Goal: Task Accomplishment & Management: Manage account settings

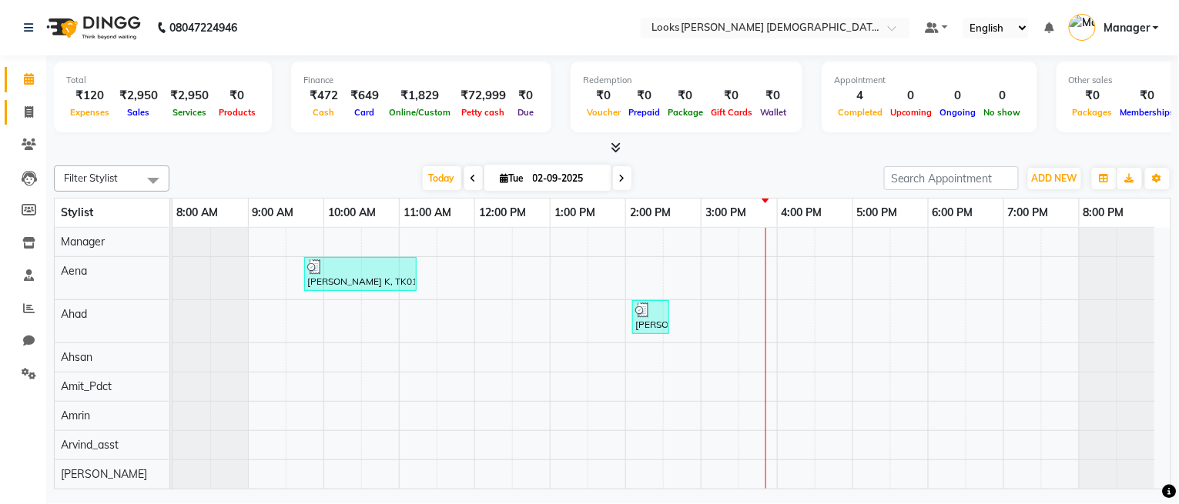
click at [35, 122] on link "Invoice" at bounding box center [23, 112] width 37 height 25
select select "service"
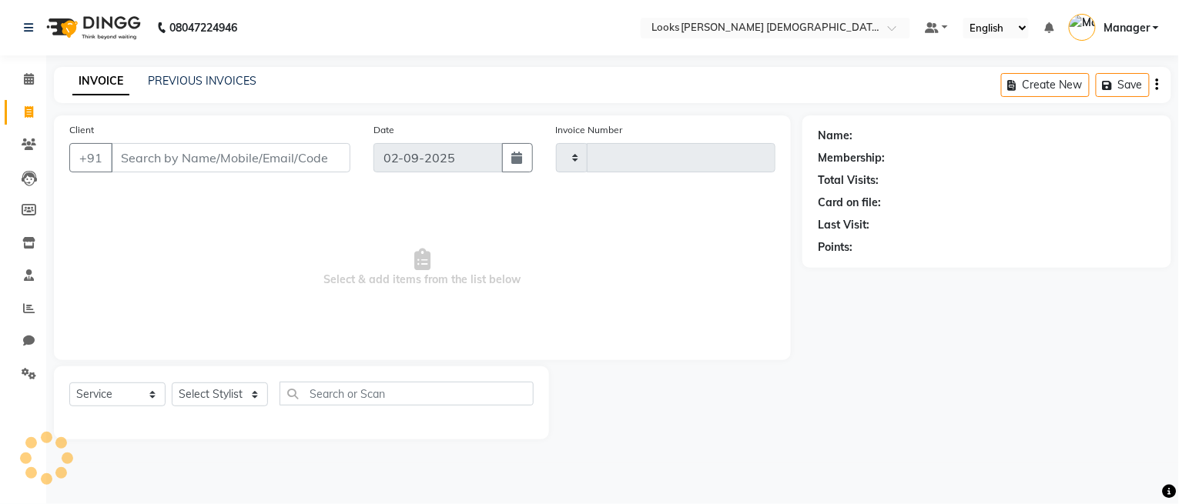
type input "2749"
select select "8706"
click at [202, 74] on link "PREVIOUS INVOICES" at bounding box center [202, 81] width 109 height 14
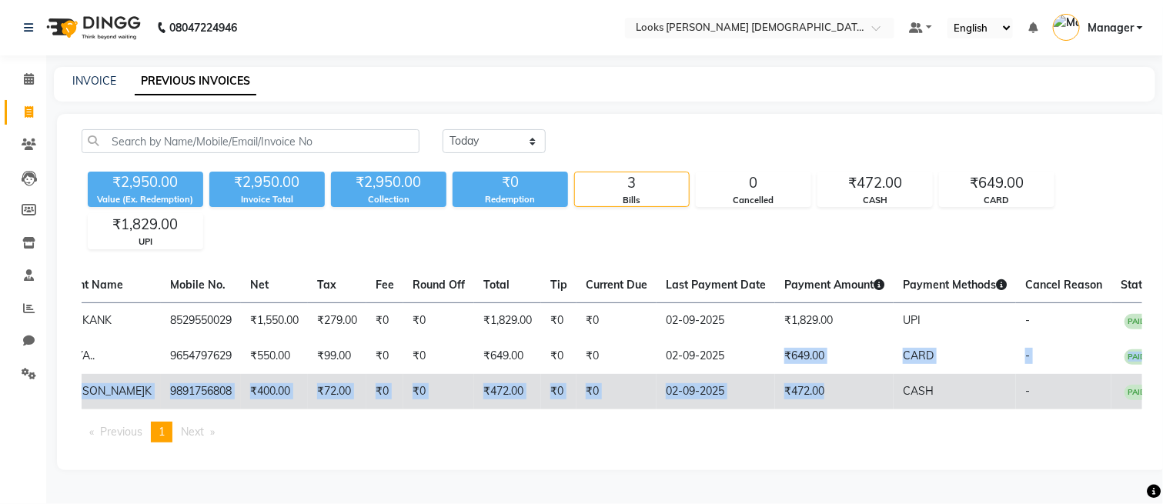
drag, startPoint x: 745, startPoint y: 346, endPoint x: 822, endPoint y: 417, distance: 105.1
click at [822, 410] on tbody "LKBF/2025-26/2748 [DATE] [PERSON_NAME] K 8529550029 ₹1,550.00 ₹279.00 ₹0 ₹0 ₹1,…" at bounding box center [512, 356] width 1301 height 107
click at [828, 410] on td "₹472.00" at bounding box center [834, 391] width 119 height 35
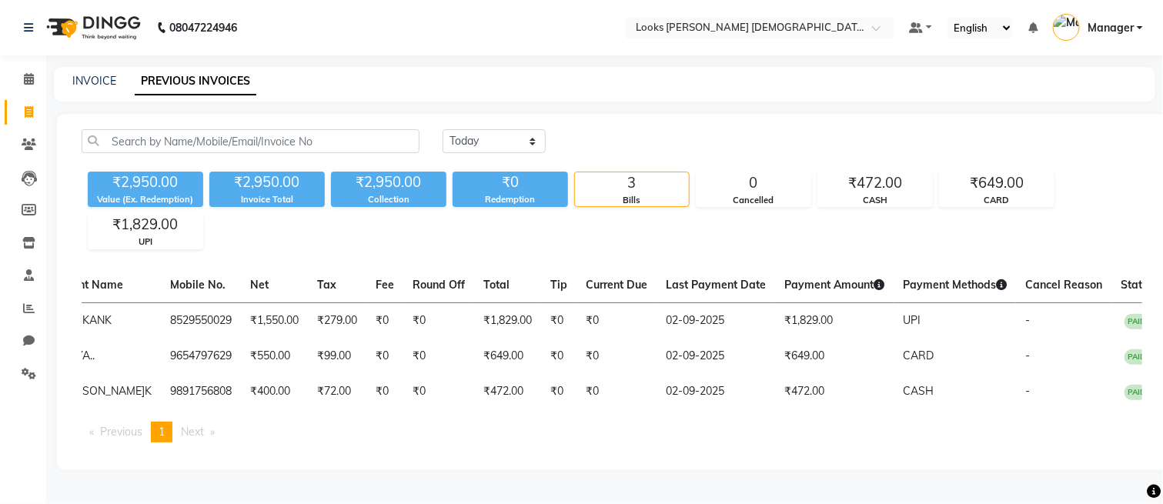
click at [95, 92] on div "INVOICE PREVIOUS INVOICES" at bounding box center [605, 84] width 1102 height 35
click at [105, 77] on link "INVOICE" at bounding box center [94, 81] width 44 height 14
select select "service"
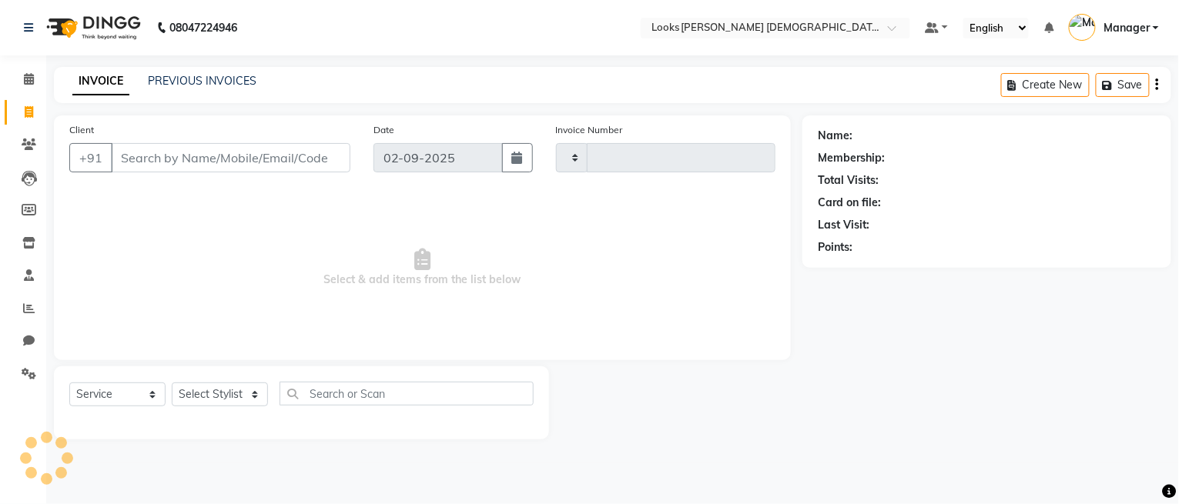
type input "2749"
select select "8706"
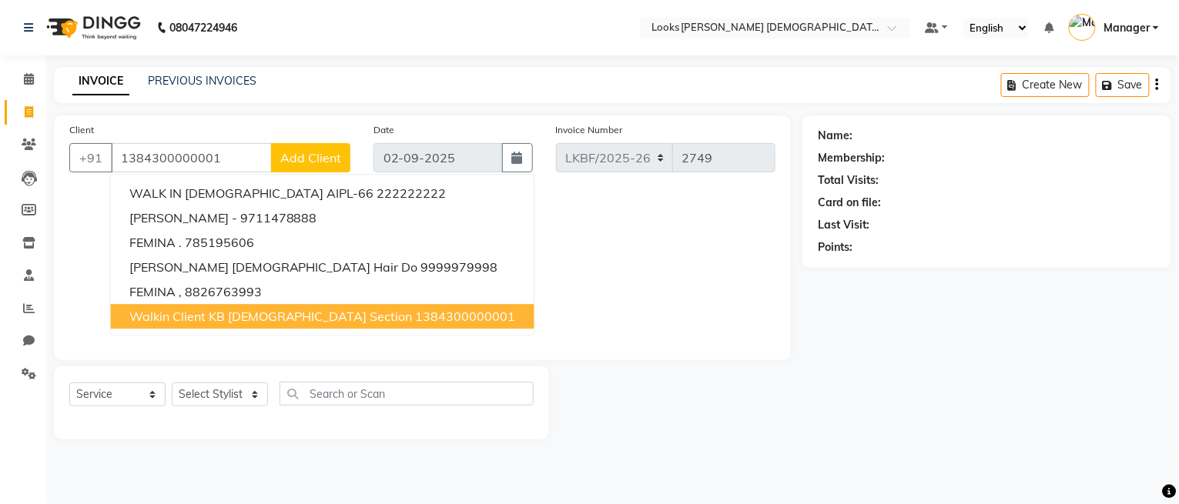
type input "1384300000001"
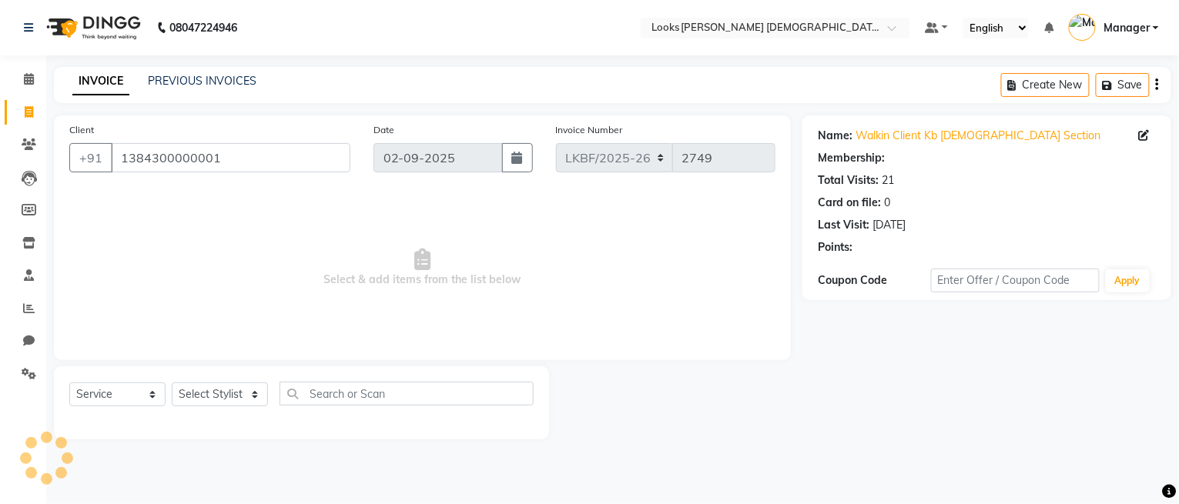
select select "1: Object"
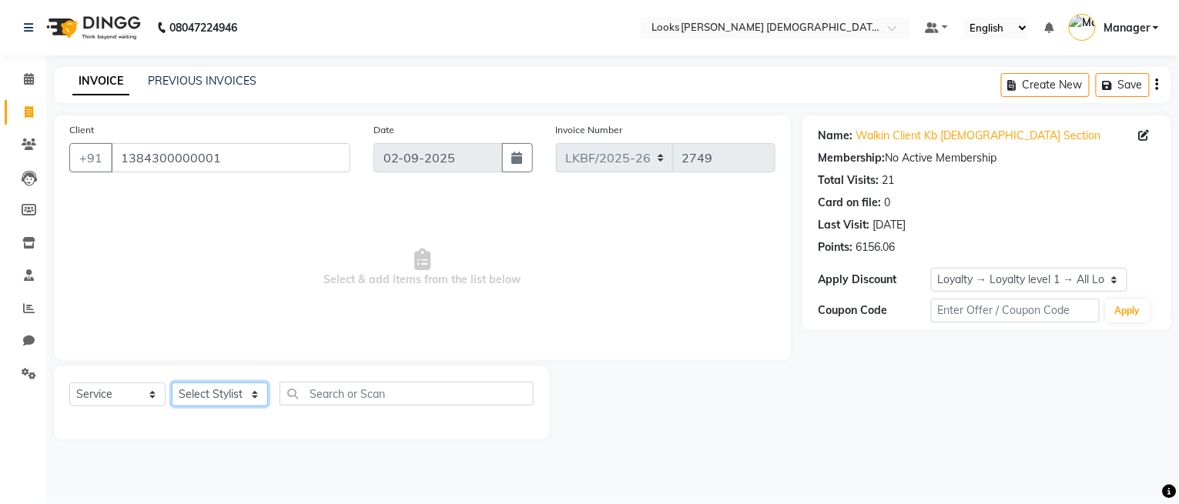
click at [209, 395] on select "Select Stylist Aena Ahad Ahsan Amit_Pdct Amrin Arvind_asst Bijender Counter_Sal…" at bounding box center [220, 395] width 96 height 24
select select "87720"
click at [172, 383] on select "Select Stylist Aena Ahad Ahsan Amit_Pdct Amrin Arvind_asst Bijender Counter_Sal…" at bounding box center [220, 395] width 96 height 24
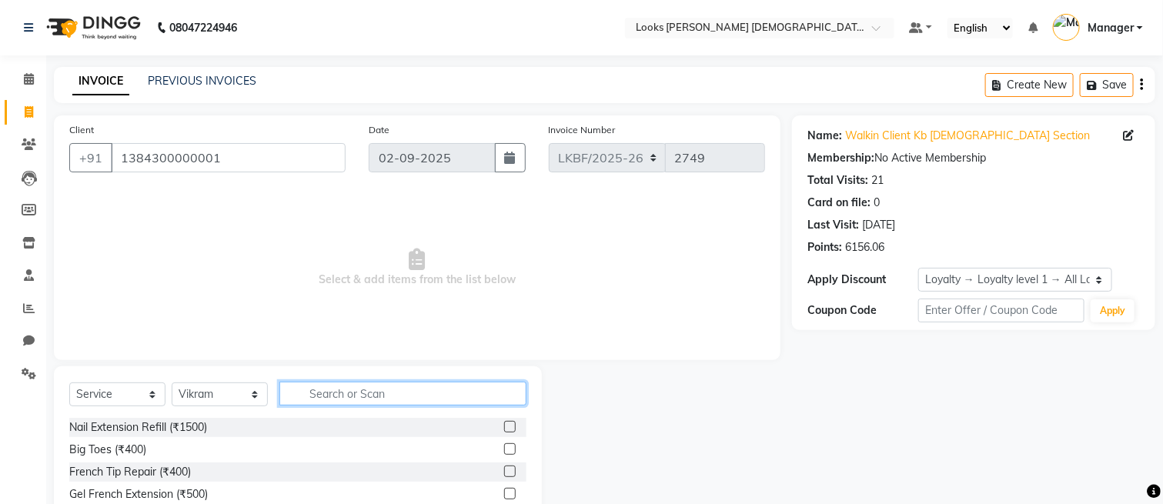
click at [316, 395] on input "text" at bounding box center [402, 394] width 247 height 24
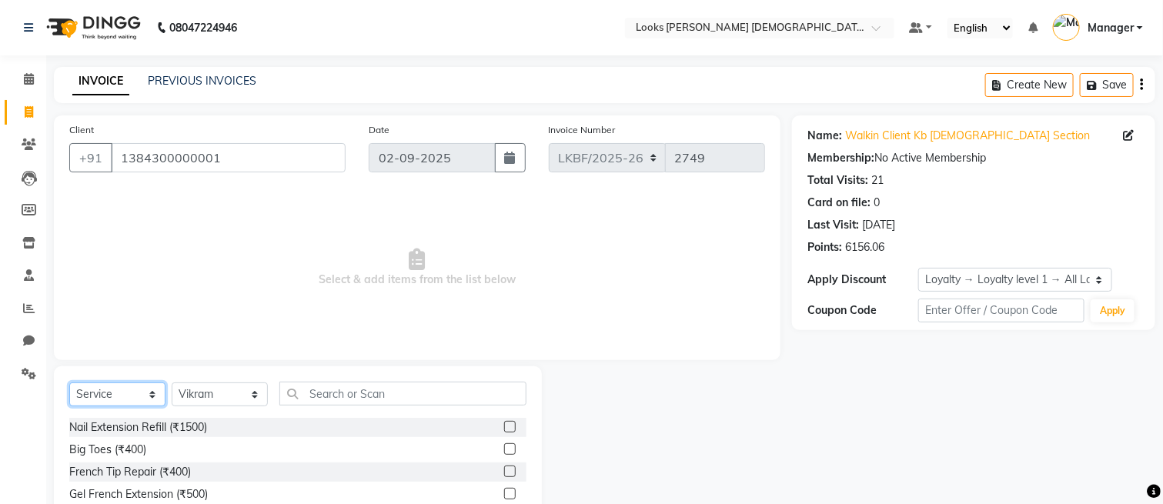
click at [97, 396] on select "Select Service Product Membership Package Voucher Prepaid Gift Card" at bounding box center [117, 395] width 96 height 24
select select "product"
click at [69, 383] on select "Select Service Product Membership Package Voucher Prepaid Gift Card" at bounding box center [117, 395] width 96 height 24
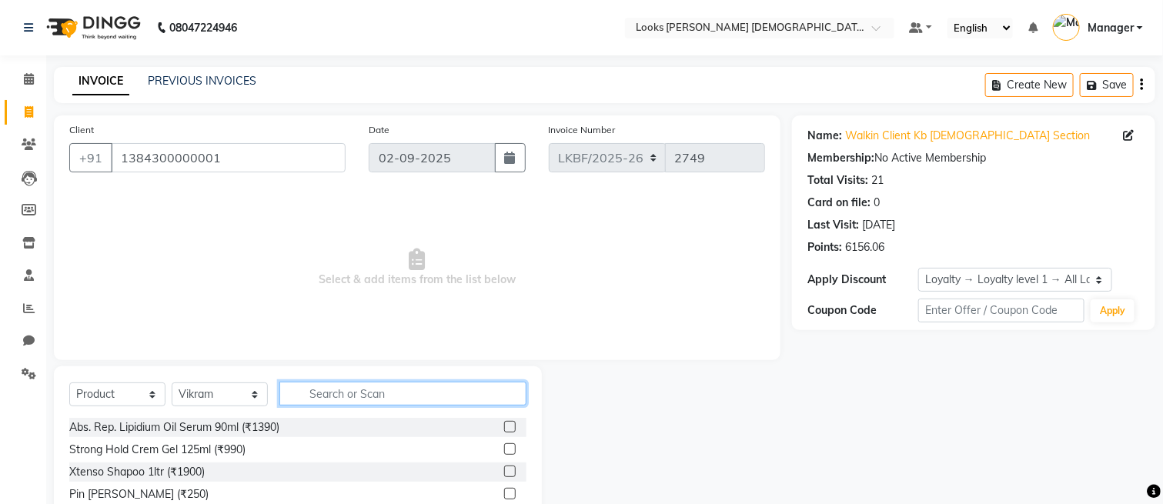
click at [397, 391] on input "text" at bounding box center [402, 394] width 247 height 24
type input "6915755664220"
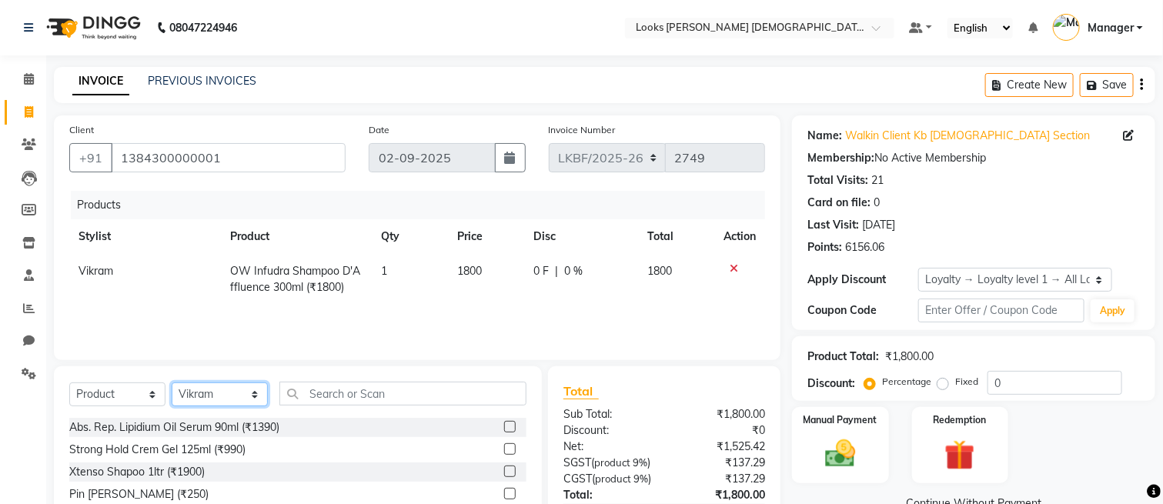
click at [232, 396] on select "Select Stylist Aena Ahad Ahsan Amit_Pdct Amrin Arvind_asst Bijender Counter_Sal…" at bounding box center [220, 395] width 96 height 24
select select "89620"
click at [172, 383] on select "Select Stylist Aena Ahad Ahsan Amit_Pdct Amrin Arvind_asst Bijender Counter_Sal…" at bounding box center [220, 395] width 96 height 24
click at [124, 392] on select "Select Service Product Membership Package Voucher Prepaid Gift Card" at bounding box center [117, 395] width 96 height 24
select select "service"
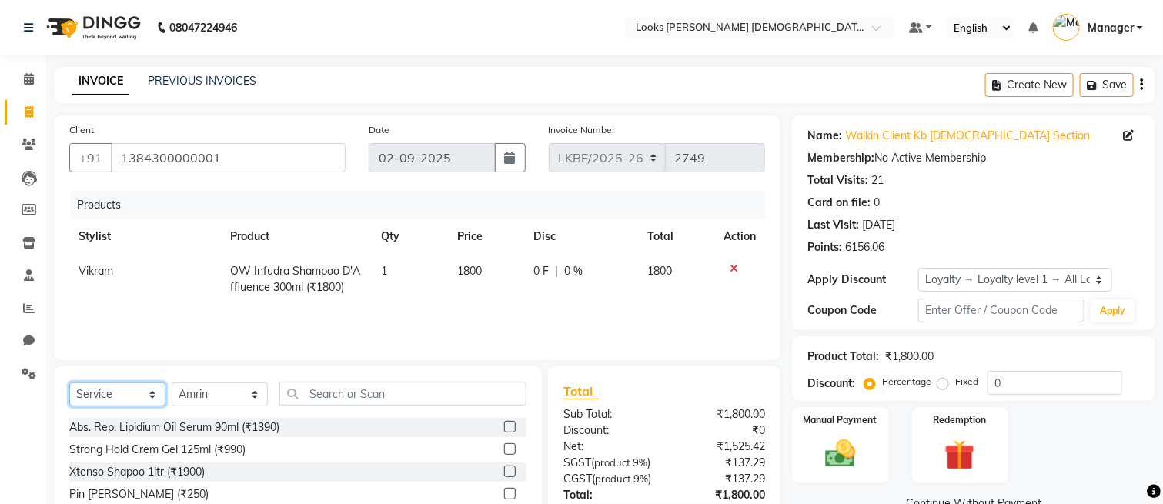
click at [69, 383] on select "Select Service Product Membership Package Voucher Prepaid Gift Card" at bounding box center [117, 395] width 96 height 24
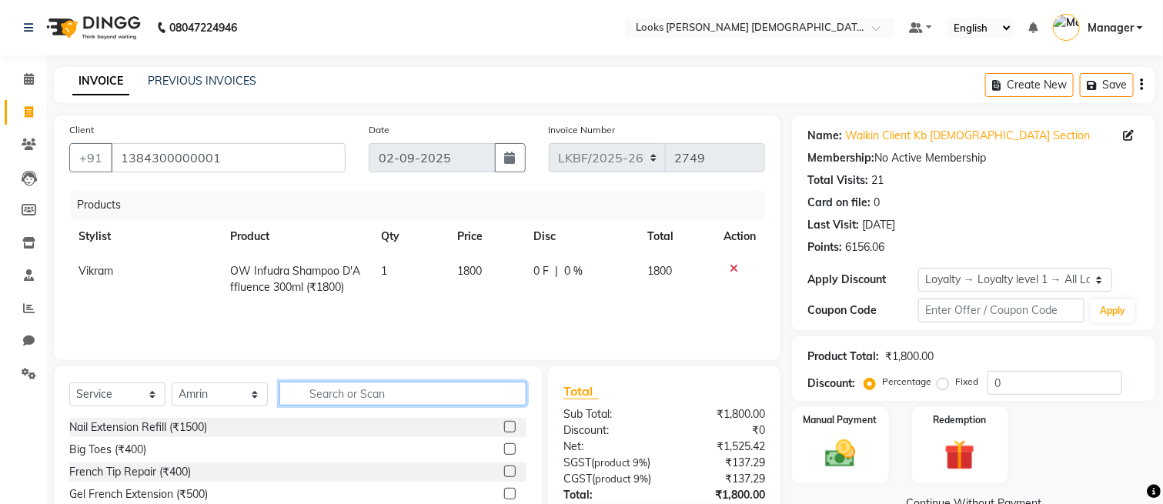
click at [338, 386] on input "text" at bounding box center [402, 394] width 247 height 24
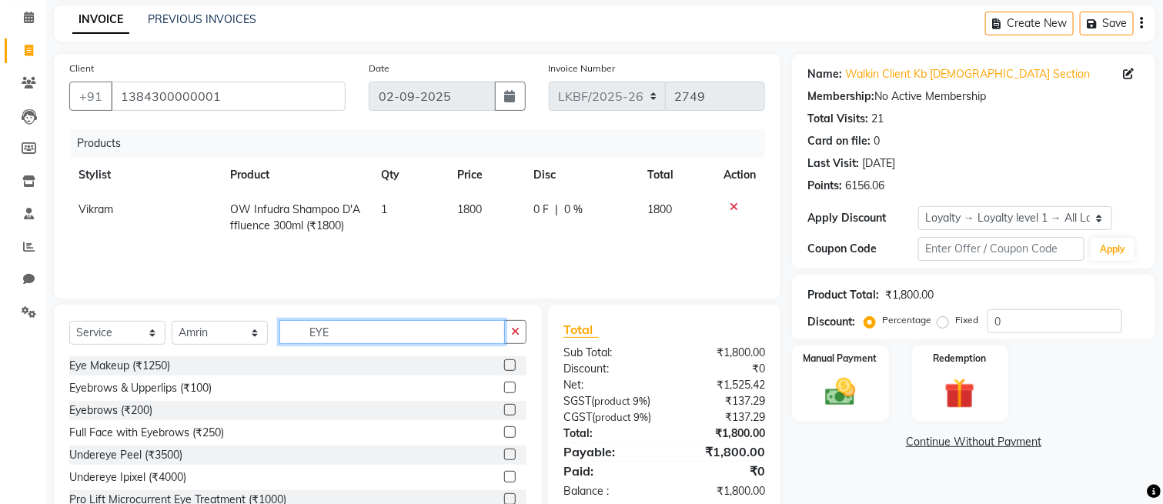
scroll to position [127, 0]
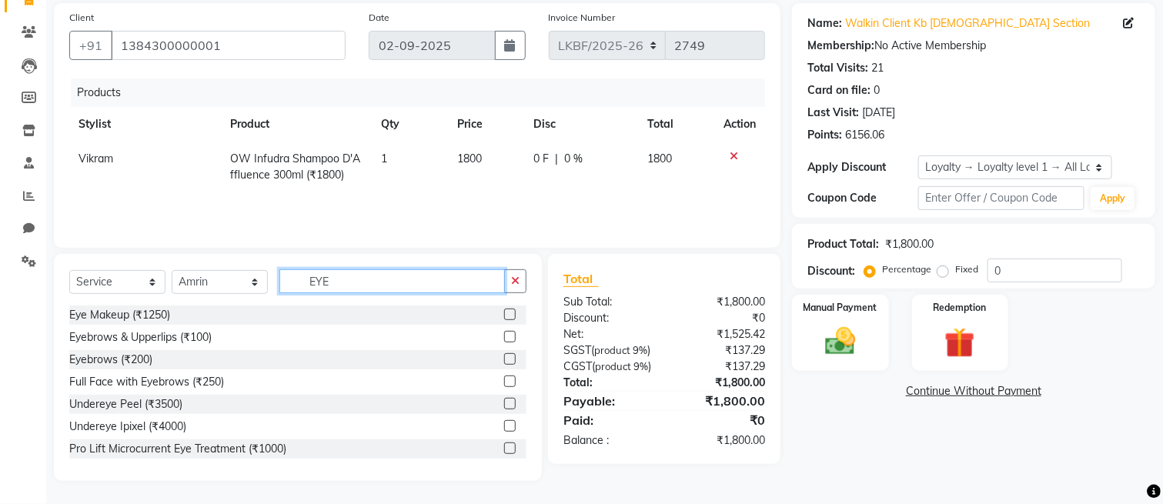
type input "EYE"
click at [504, 353] on label at bounding box center [510, 359] width 12 height 12
click at [504, 355] on input "checkbox" at bounding box center [509, 360] width 10 height 10
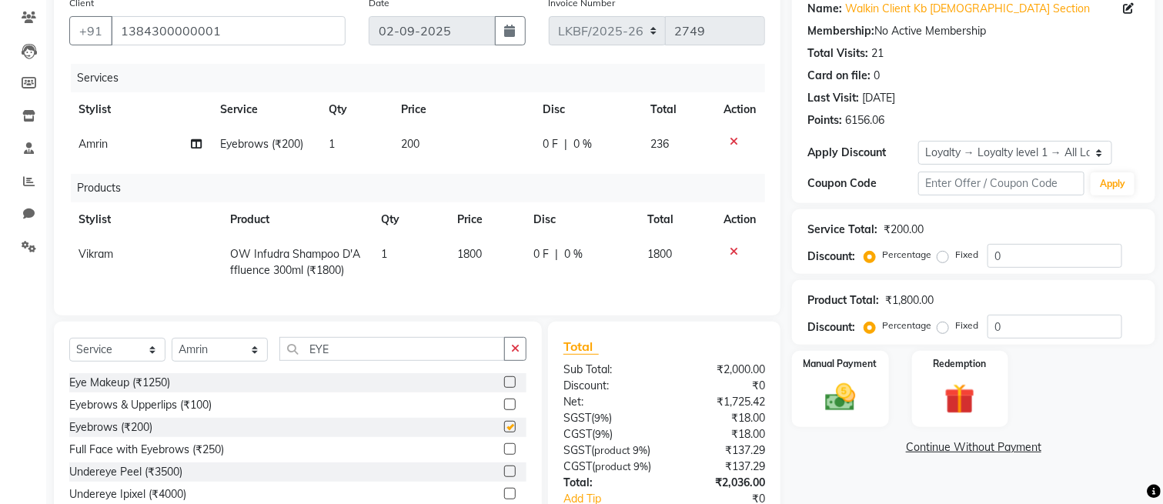
checkbox input "false"
click at [732, 139] on icon at bounding box center [734, 141] width 8 height 11
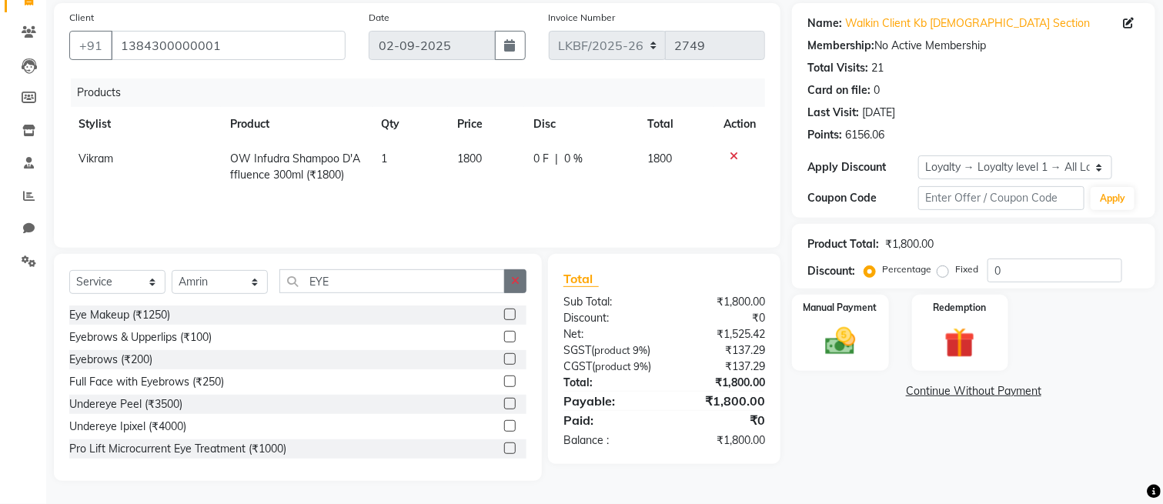
click at [518, 276] on icon "button" at bounding box center [515, 281] width 8 height 11
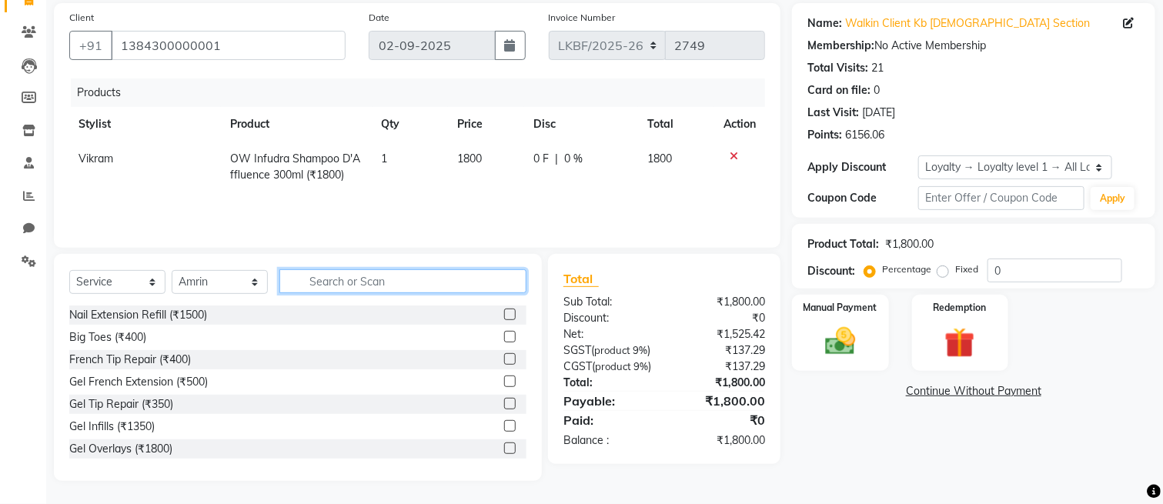
click at [398, 269] on input "text" at bounding box center [402, 281] width 247 height 24
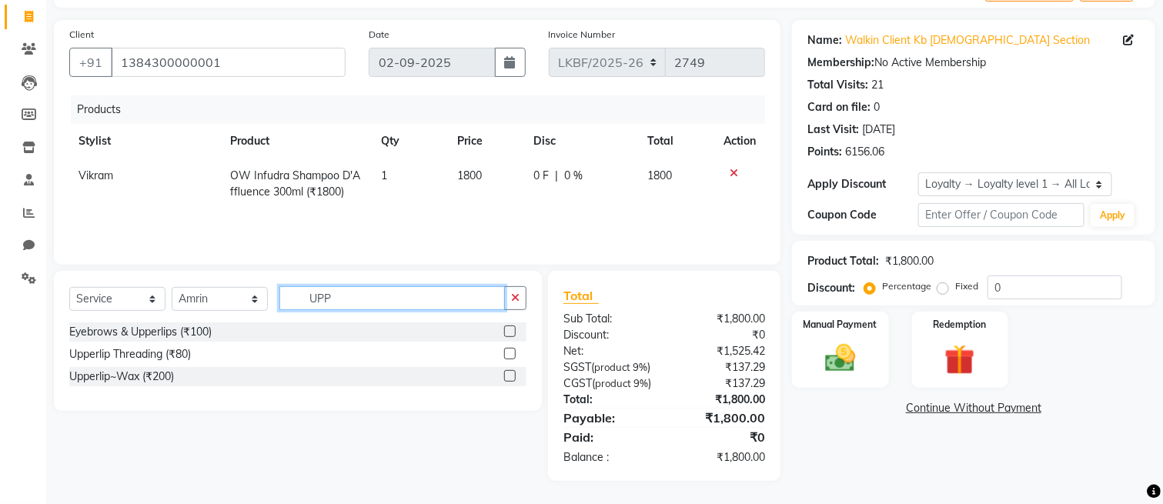
type input "UPP"
click at [510, 370] on label at bounding box center [510, 376] width 12 height 12
click at [510, 372] on input "checkbox" at bounding box center [509, 377] width 10 height 10
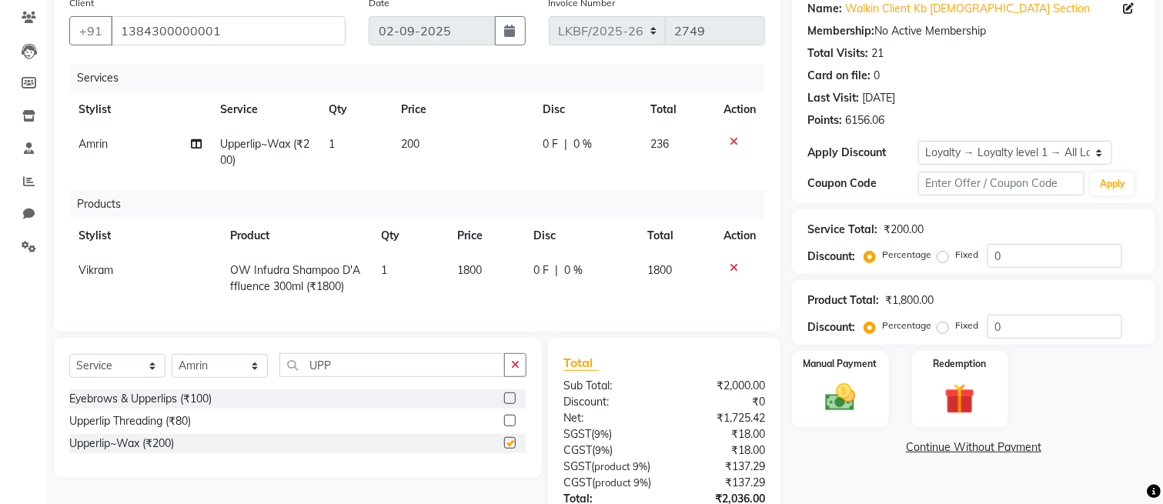
checkbox input "false"
click at [421, 138] on td "200" at bounding box center [462, 152] width 141 height 51
select select "89620"
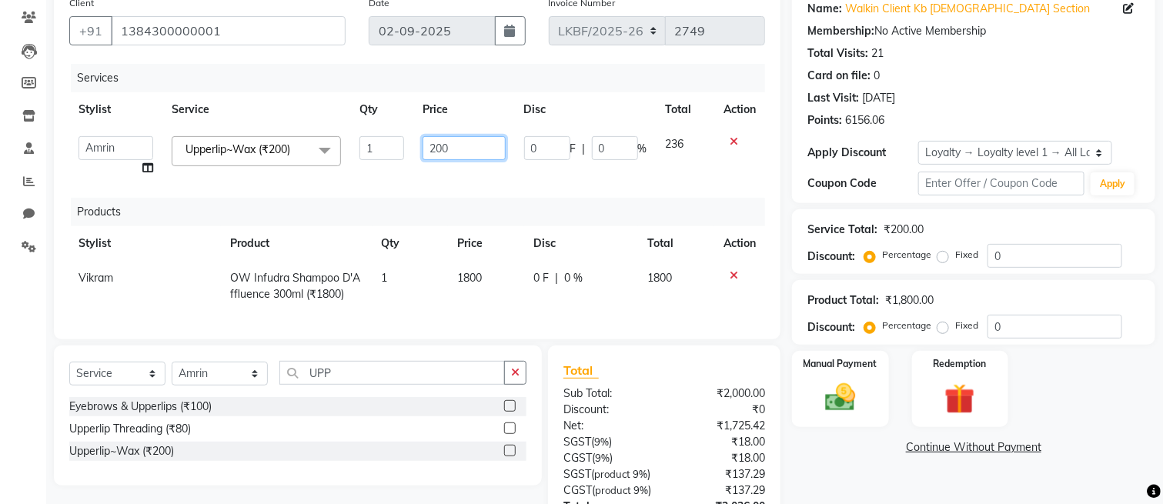
drag, startPoint x: 466, startPoint y: 149, endPoint x: 376, endPoint y: 148, distance: 89.3
click at [376, 148] on tr "Aena Ahad Ahsan Amit_Pdct Amrin Arvind_asst Bijender Counter_Sales Dharmaveer F…" at bounding box center [417, 156] width 696 height 59
type input "150"
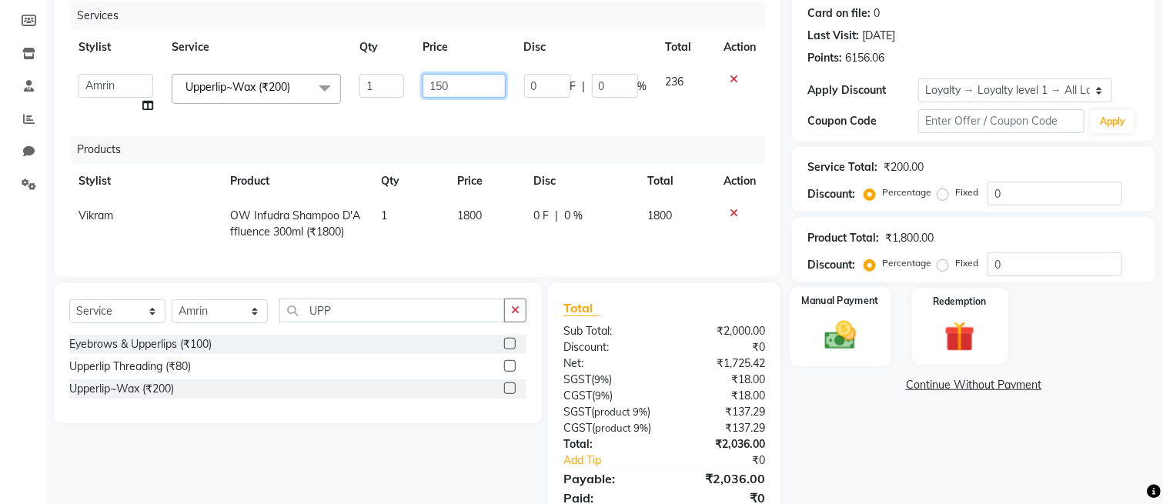
scroll to position [298, 0]
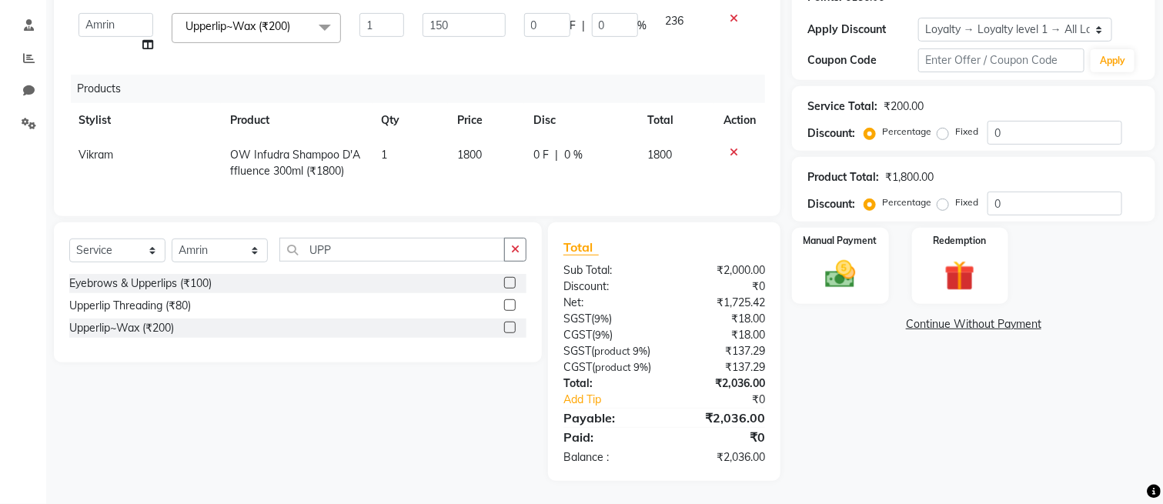
click at [836, 344] on div "Name: Walkin Client Kb Female Section Membership: No Active Membership Total Vi…" at bounding box center [979, 173] width 375 height 616
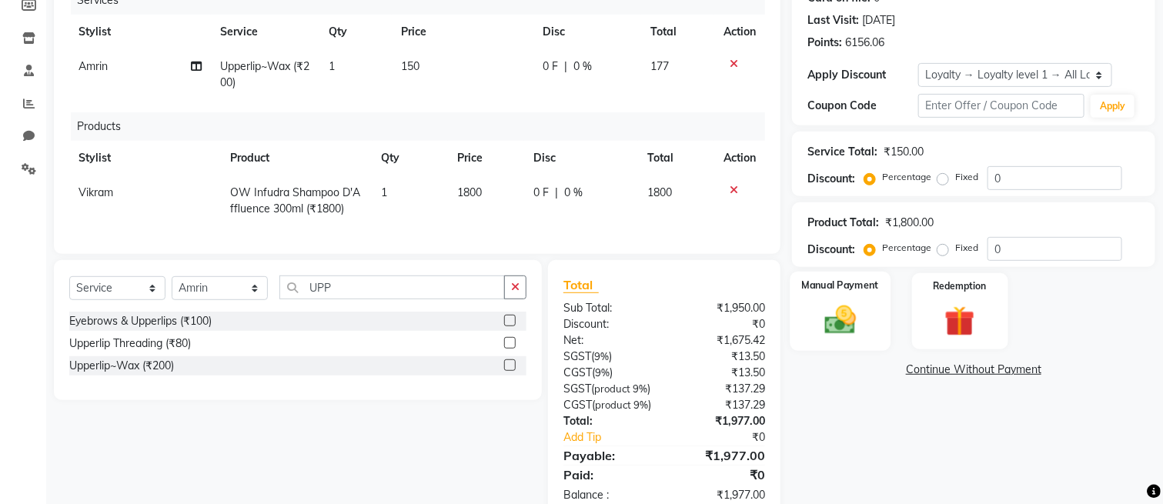
scroll to position [290, 0]
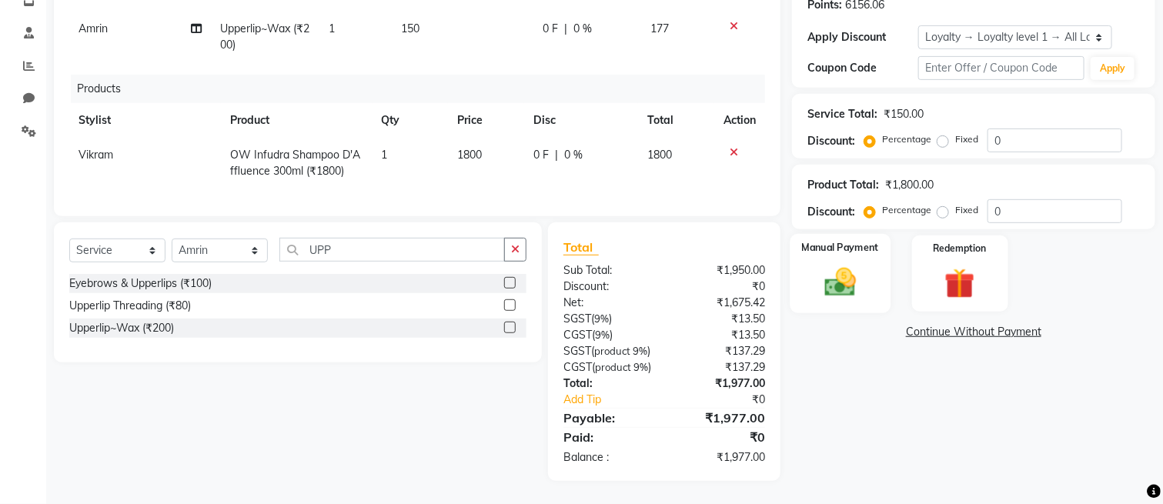
click at [829, 265] on img at bounding box center [841, 283] width 52 height 36
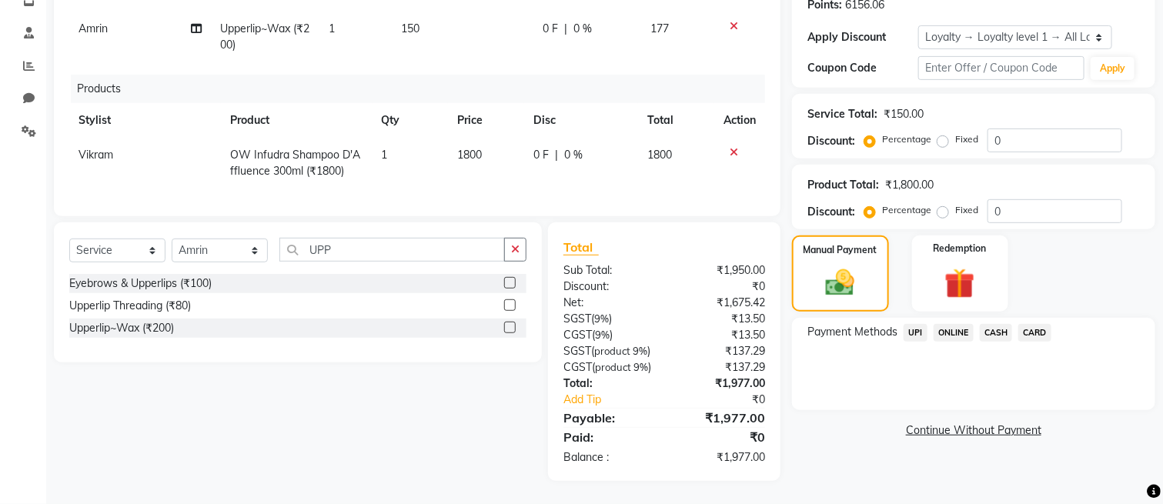
click at [995, 324] on span "CASH" at bounding box center [996, 333] width 33 height 18
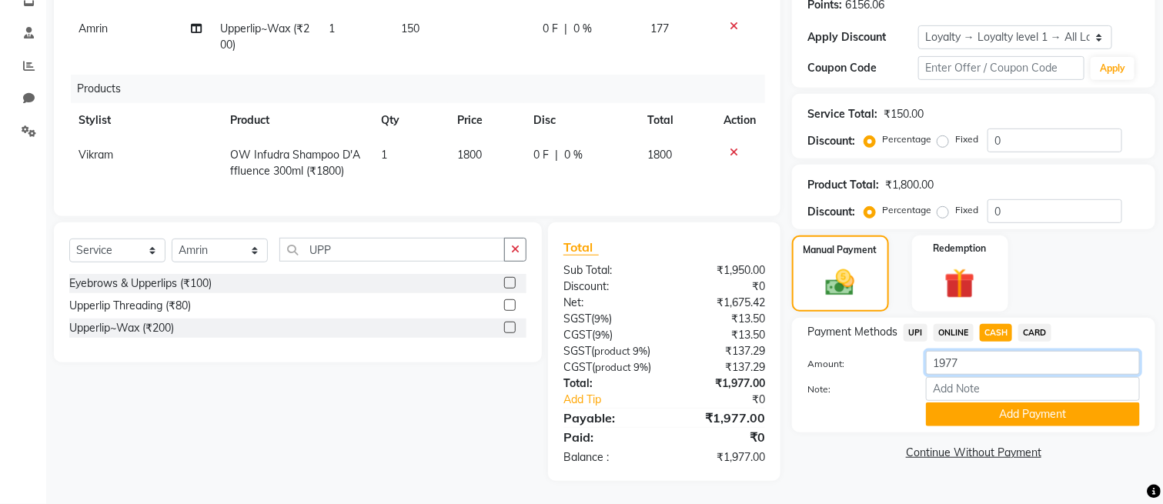
drag, startPoint x: 986, startPoint y: 317, endPoint x: 892, endPoint y: 326, distance: 94.3
click at [892, 351] on div "Amount: 1977" at bounding box center [974, 364] width 356 height 26
type input "2000"
click at [1007, 403] on button "Add Payment" at bounding box center [1033, 415] width 214 height 24
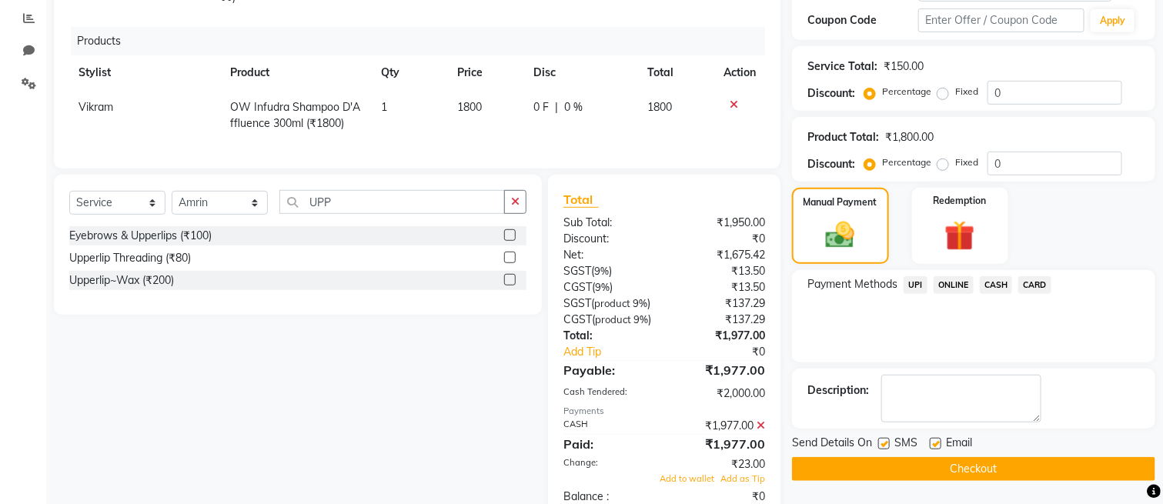
scroll to position [393, 0]
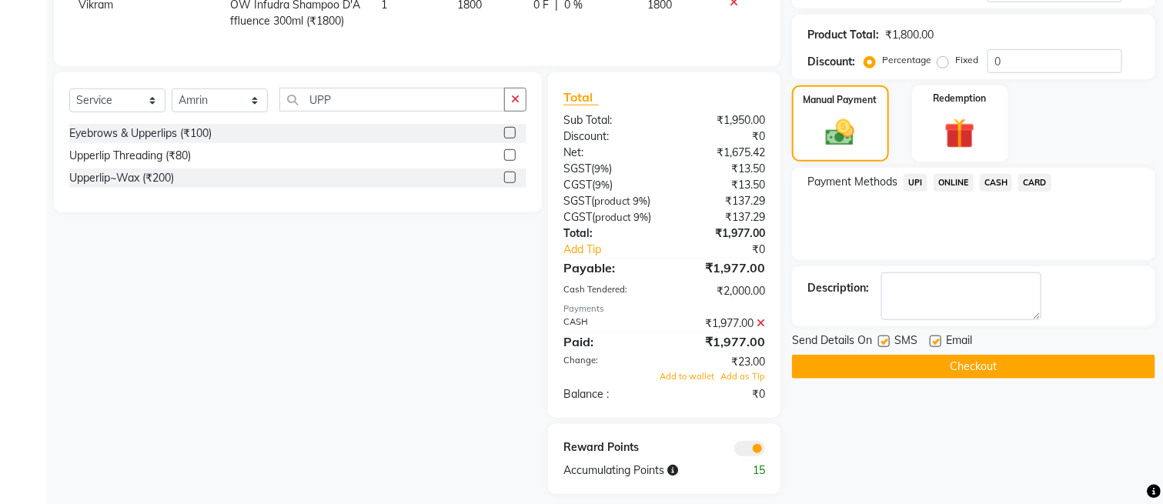
click at [918, 366] on button "Checkout" at bounding box center [973, 367] width 363 height 24
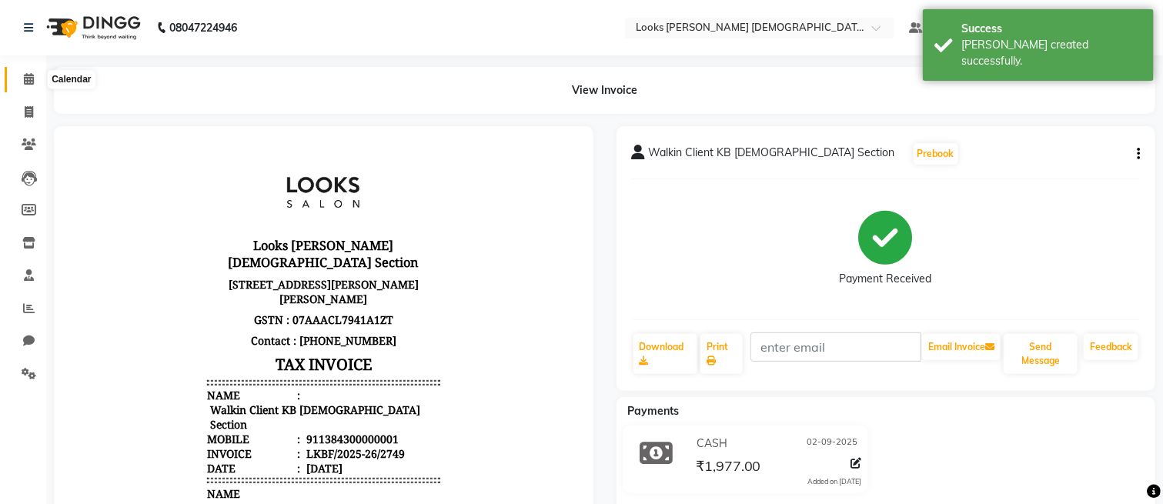
click at [25, 75] on icon at bounding box center [29, 79] width 10 height 12
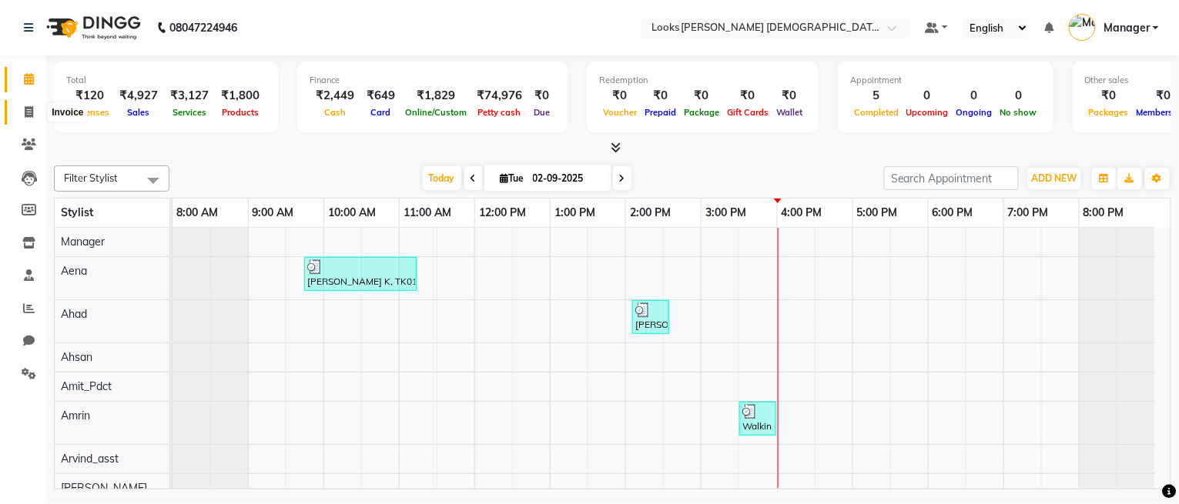
click at [31, 109] on icon at bounding box center [29, 112] width 8 height 12
select select "service"
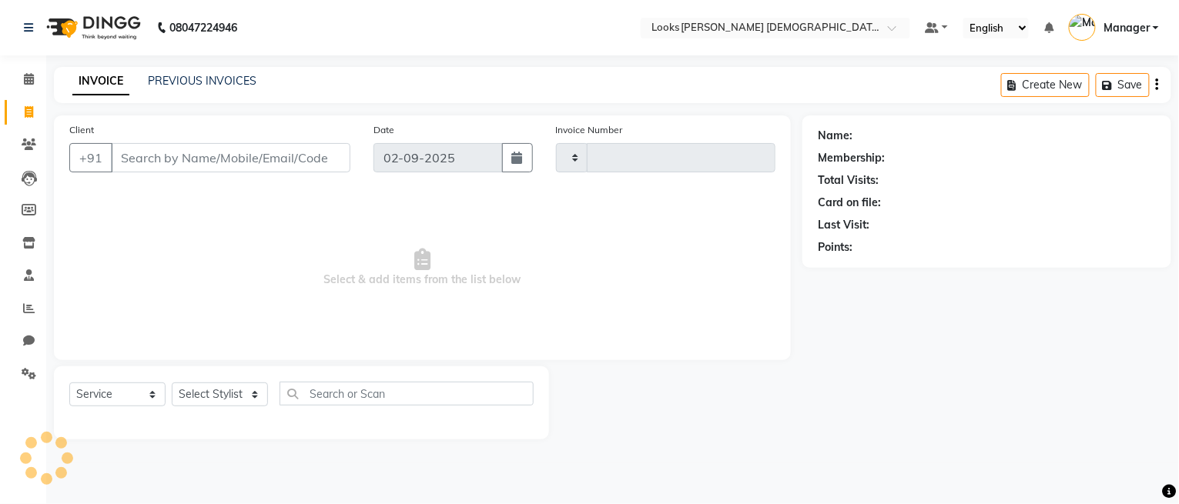
type input "2750"
select select "8706"
click at [25, 77] on icon at bounding box center [29, 79] width 10 height 12
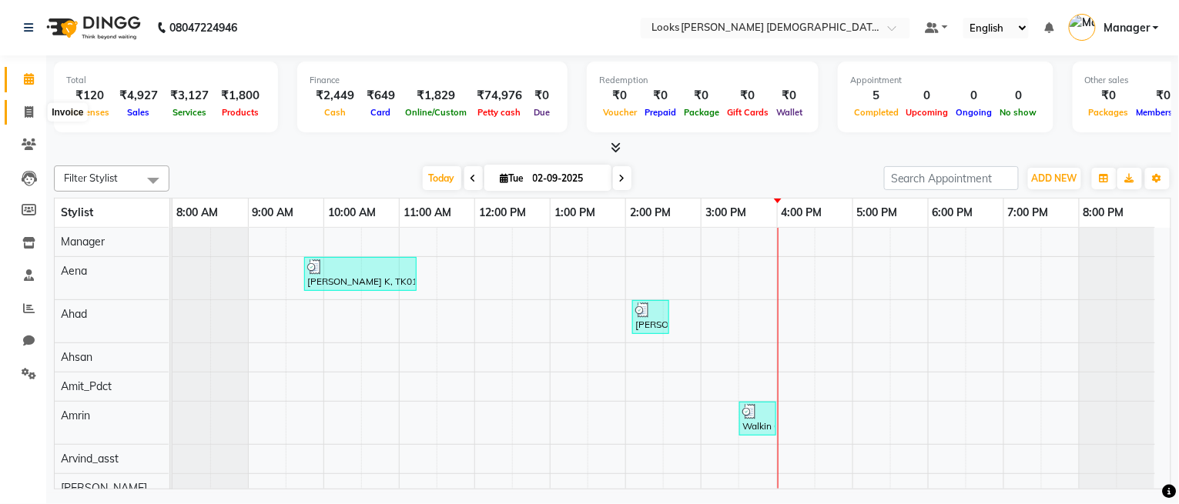
click at [18, 118] on span at bounding box center [28, 113] width 27 height 18
select select "service"
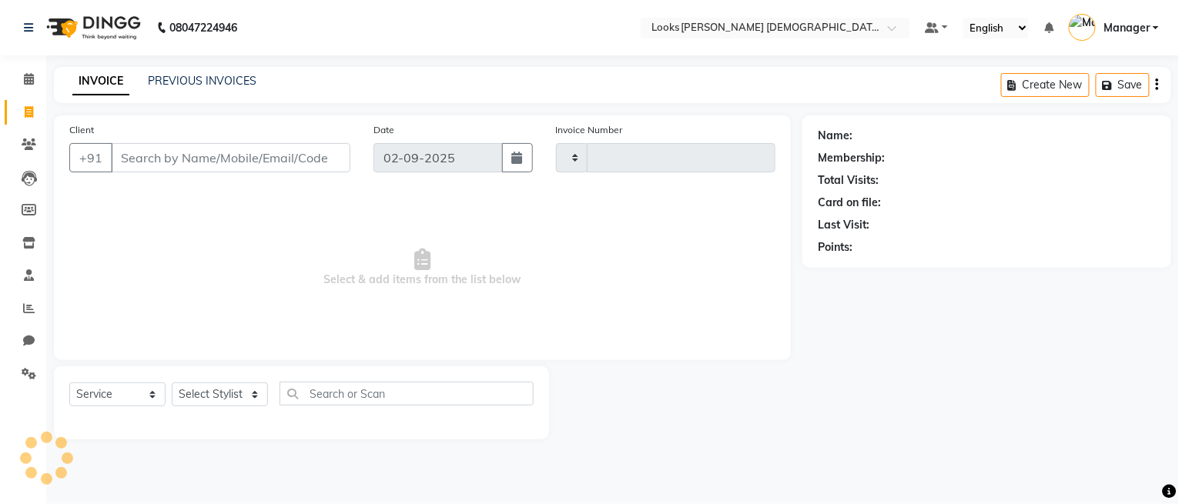
type input "2750"
select select "8706"
click at [27, 83] on icon at bounding box center [29, 79] width 10 height 12
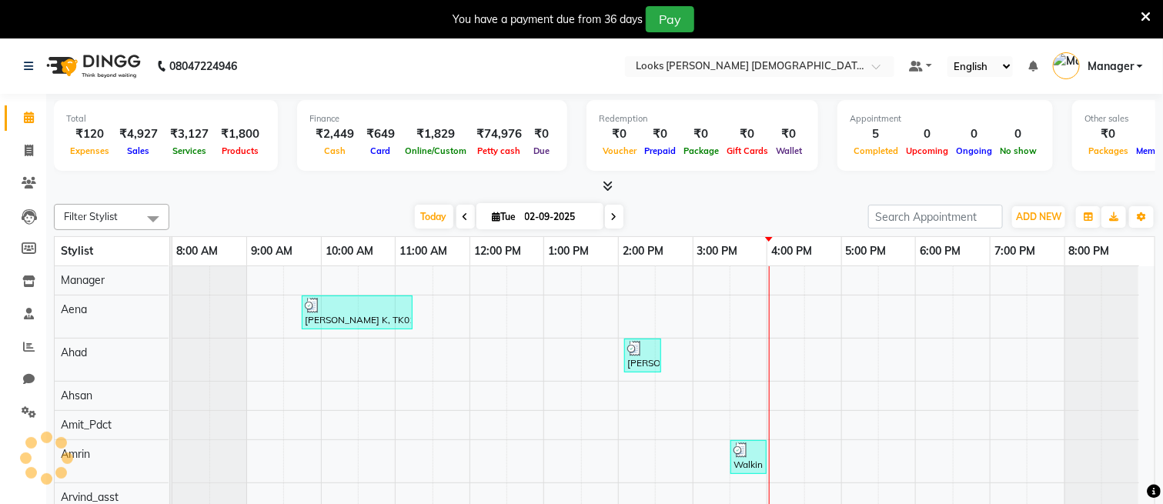
select select "en"
click at [27, 153] on icon at bounding box center [29, 151] width 8 height 12
select select "service"
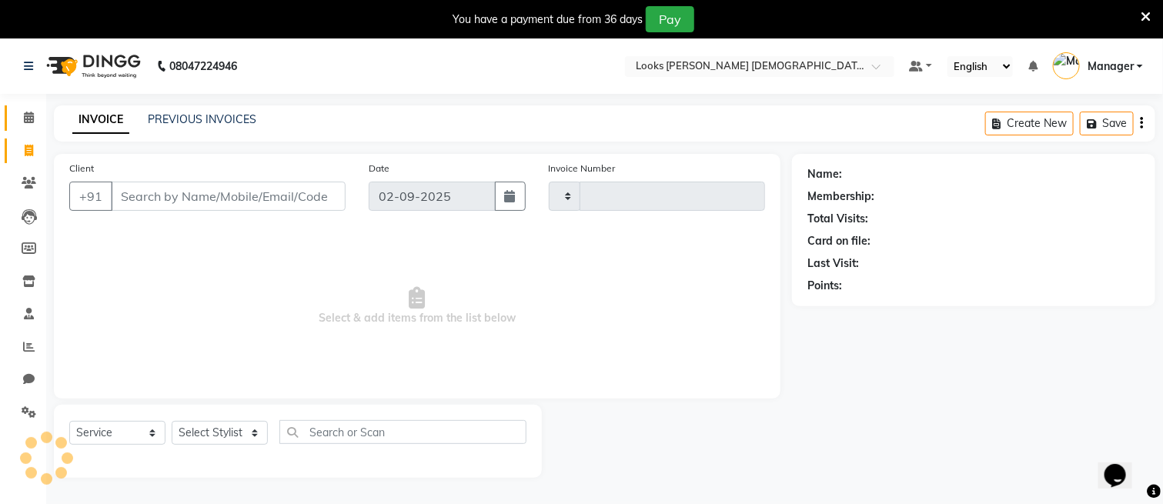
type input "2750"
select select "8706"
click at [24, 115] on icon at bounding box center [29, 118] width 10 height 12
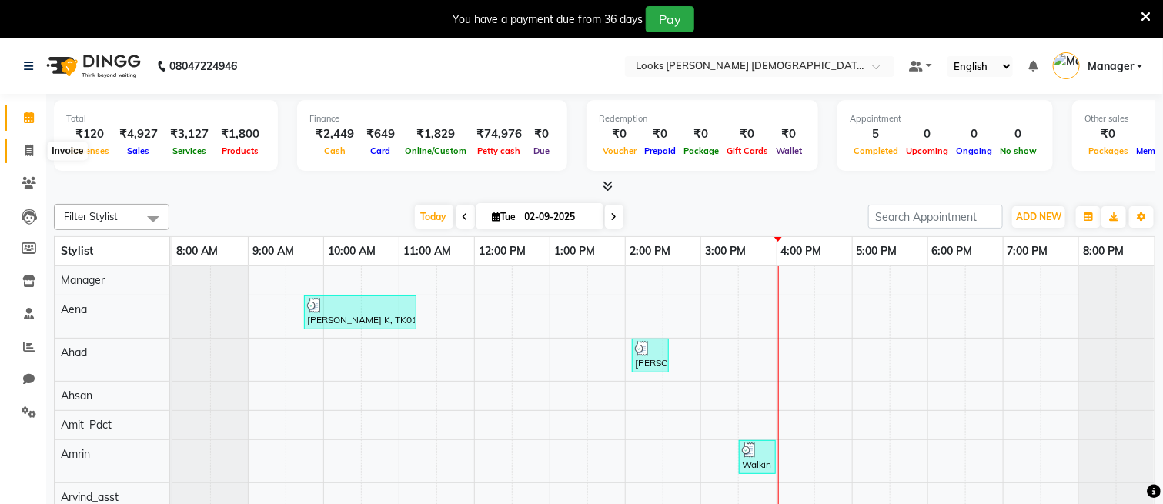
click at [26, 146] on icon at bounding box center [29, 151] width 8 height 12
select select "service"
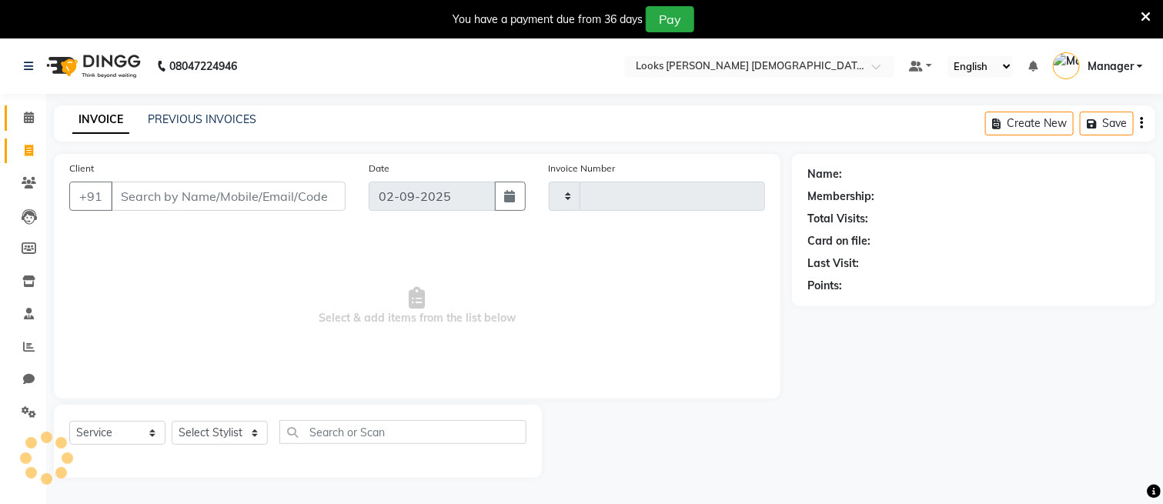
type input "2750"
select select "8706"
click at [27, 119] on icon at bounding box center [29, 118] width 10 height 12
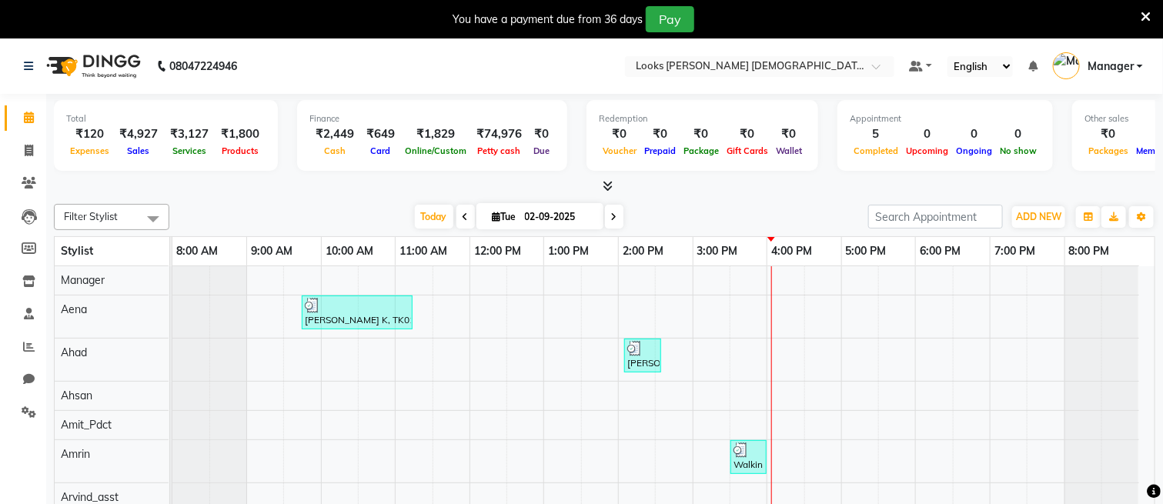
click at [1148, 17] on icon at bounding box center [1146, 17] width 10 height 14
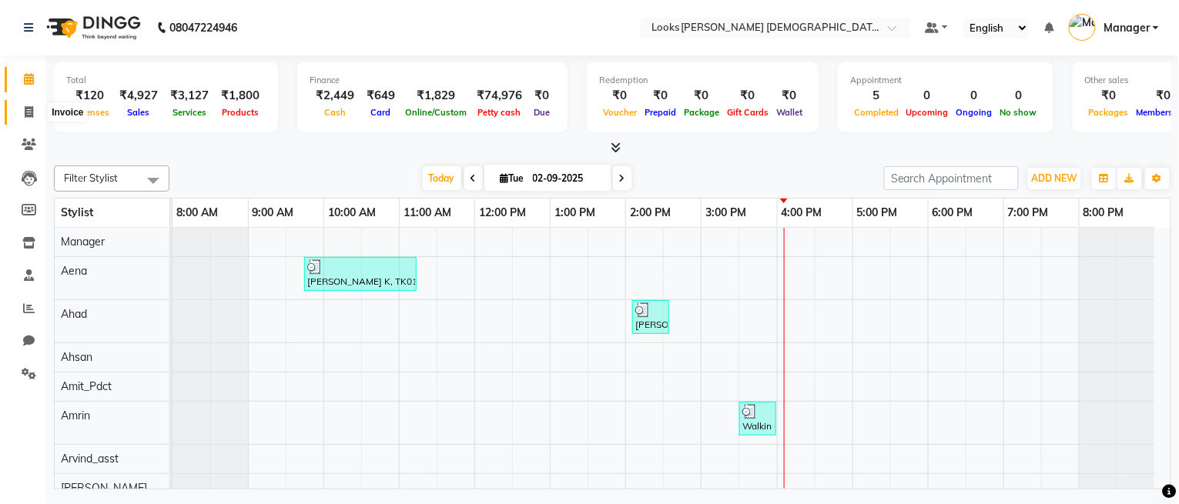
click at [22, 112] on span at bounding box center [28, 113] width 27 height 18
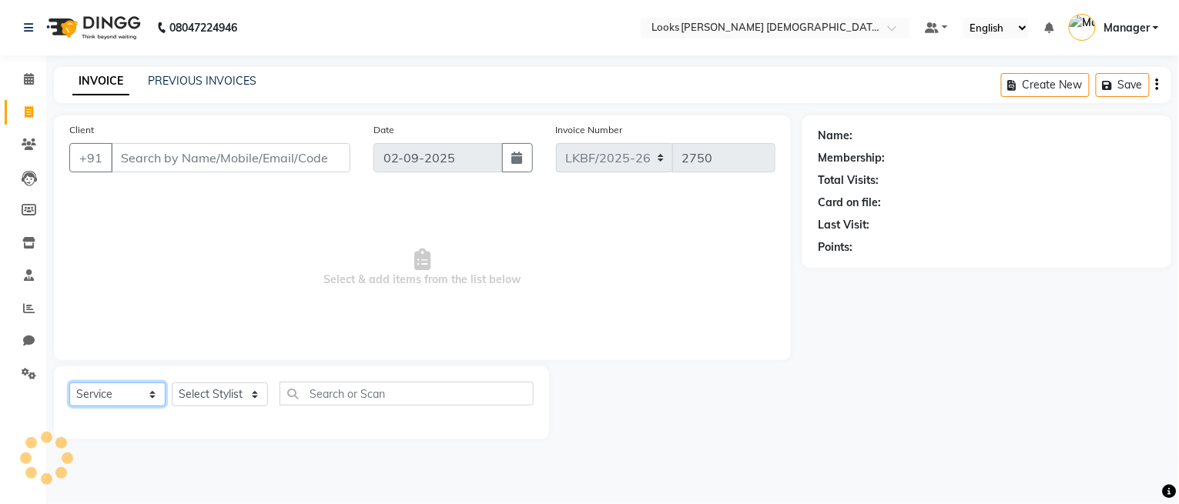
click at [106, 387] on select "Select Service Product Membership Package Voucher Prepaid Gift Card" at bounding box center [117, 395] width 96 height 24
click at [69, 383] on select "Select Service Product Membership Package Voucher Prepaid Gift Card" at bounding box center [117, 395] width 96 height 24
click at [105, 392] on select "Select Service Product Membership Package Voucher Prepaid Gift Card" at bounding box center [117, 395] width 96 height 24
select select "product"
click at [69, 383] on select "Select Service Product Membership Package Voucher Prepaid Gift Card" at bounding box center [117, 395] width 96 height 24
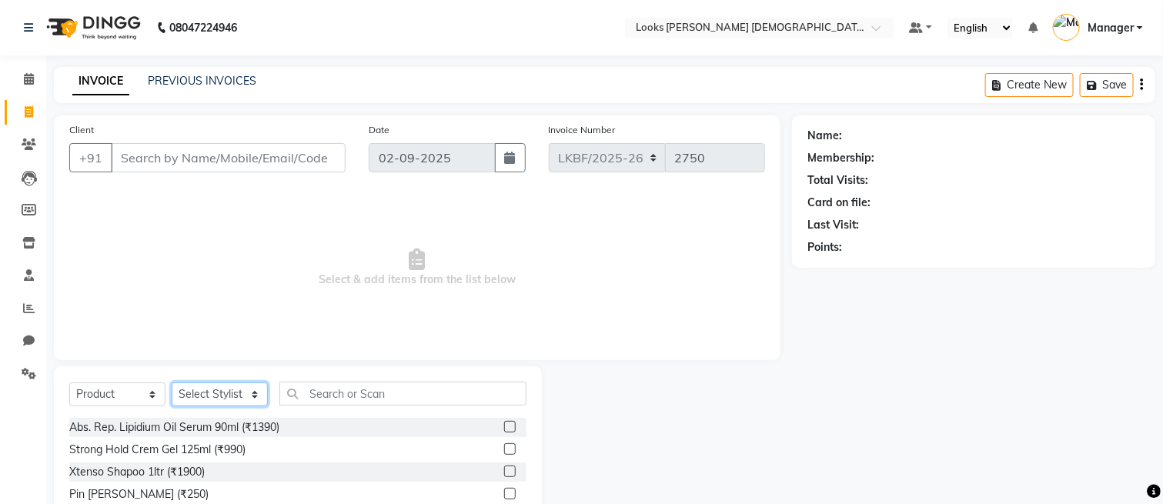
click at [219, 392] on select "Select Stylist Aena Ahad Ahsan Amit_Pdct Amrin Arvind_asst Bijender Counter_Sal…" at bounding box center [220, 395] width 96 height 24
select select "87723"
click at [172, 383] on select "Select Stylist Aena Ahad Ahsan Amit_Pdct Amrin Arvind_asst Bijender Counter_Sal…" at bounding box center [220, 395] width 96 height 24
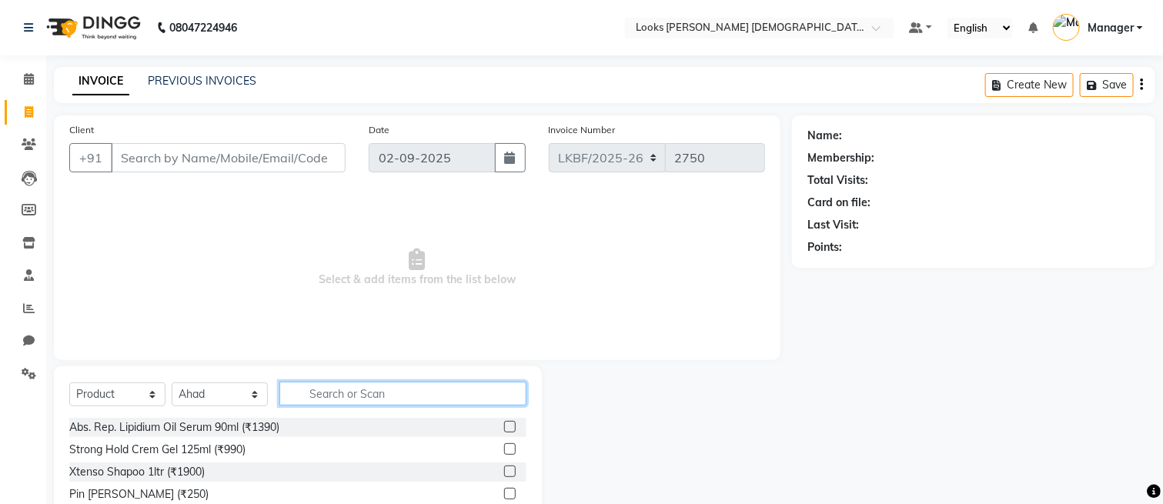
click at [338, 385] on input "text" at bounding box center [402, 394] width 247 height 24
type input "3474637090616"
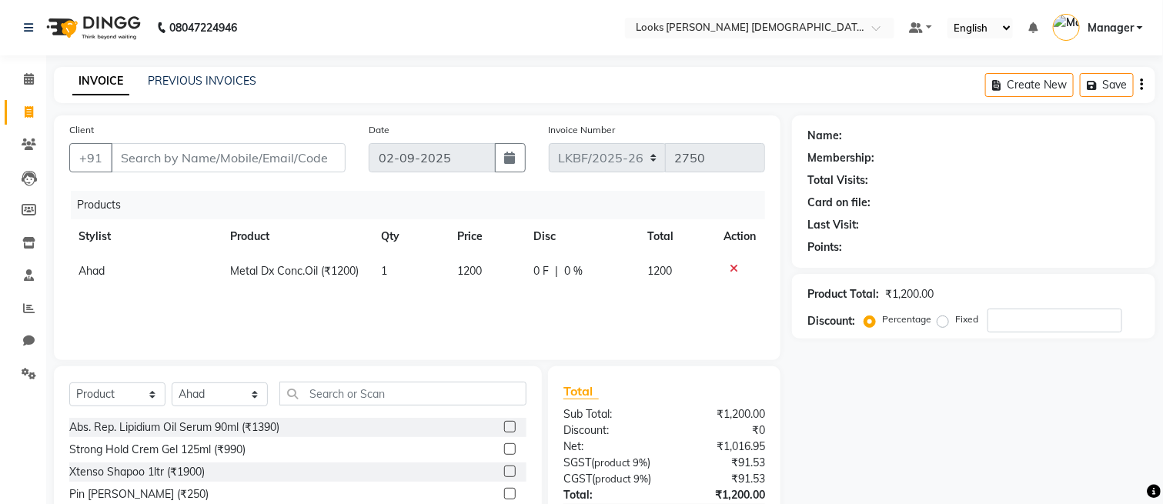
click at [488, 276] on td "1200" at bounding box center [486, 271] width 76 height 35
select select "87723"
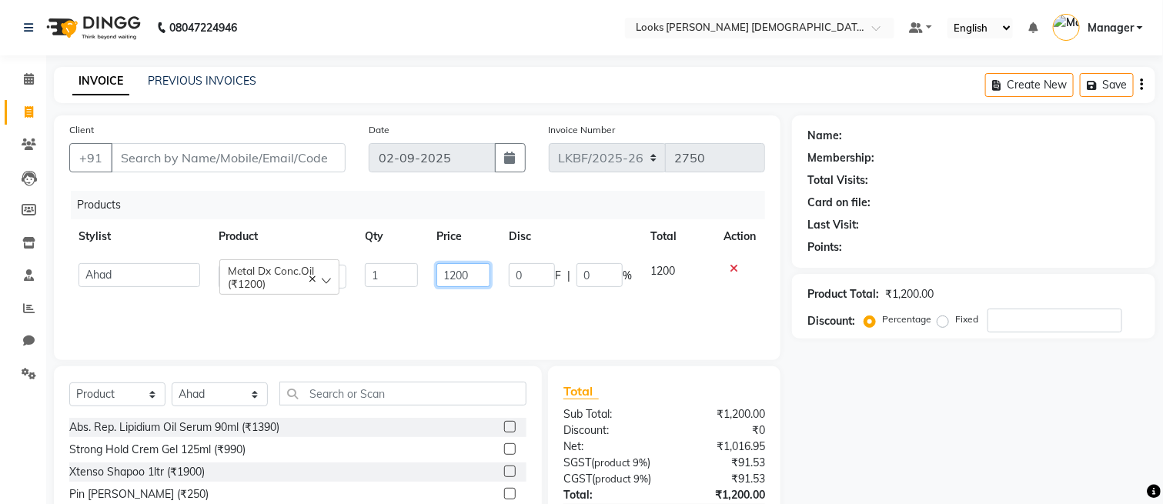
drag, startPoint x: 476, startPoint y: 274, endPoint x: 360, endPoint y: 292, distance: 117.6
click at [360, 292] on tr "Aena Ahad Ahsan Amit_Pdct Amrin Arvind_asst Bijender Counter_Sales Dharmaveer F…" at bounding box center [417, 276] width 696 height 44
type input "1500"
click at [533, 319] on div "Products Stylist Product Qty Price Disc Total Action Aena Ahad Ahsan Amit_Pdct …" at bounding box center [417, 268] width 696 height 154
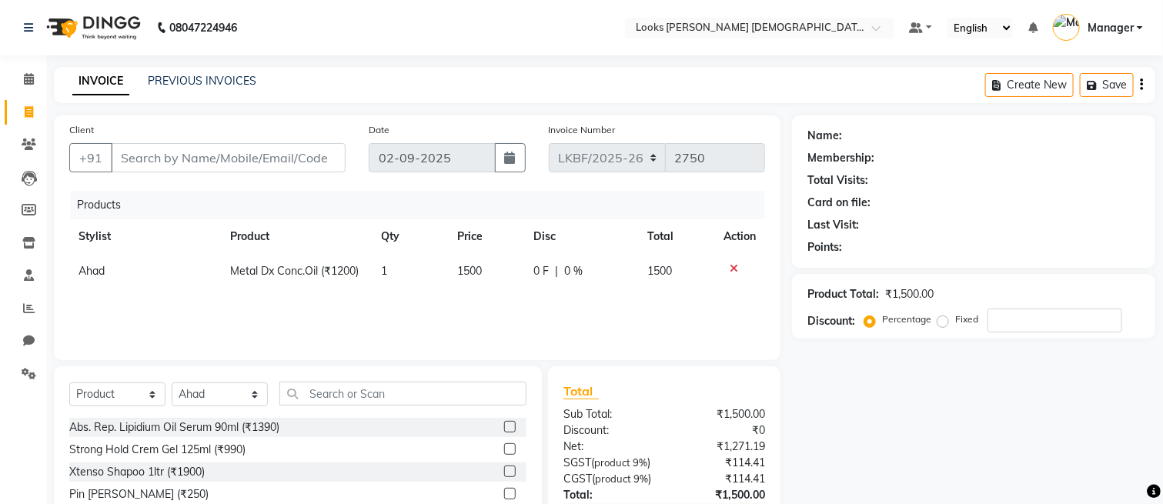
click at [731, 273] on icon at bounding box center [734, 268] width 8 height 11
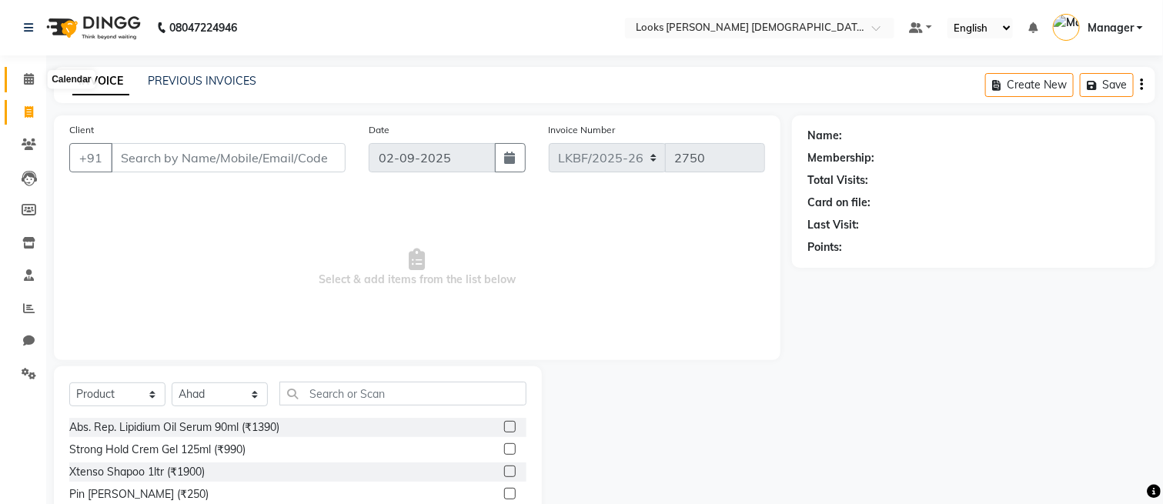
click at [25, 82] on icon at bounding box center [29, 79] width 10 height 12
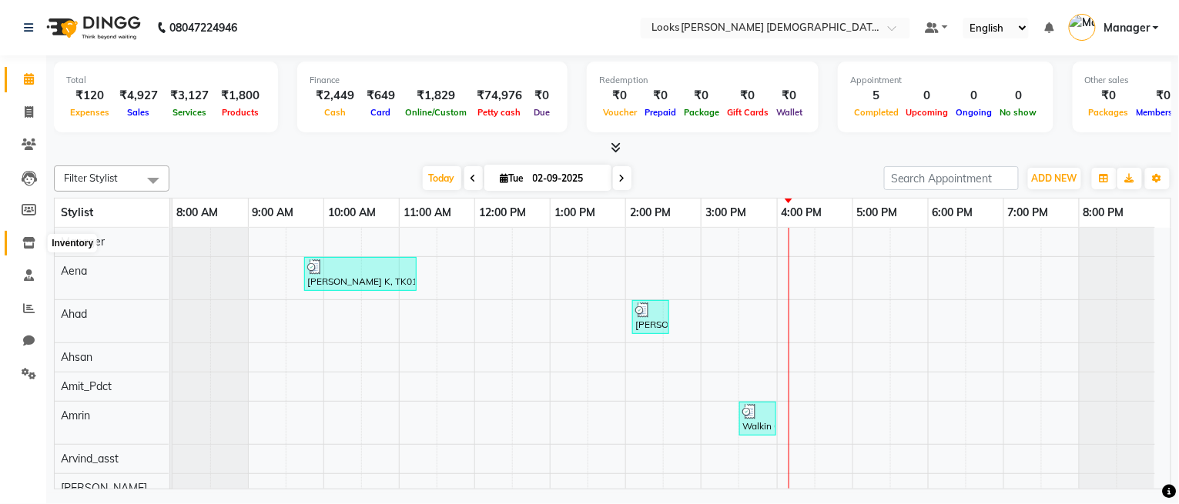
click at [27, 245] on icon at bounding box center [28, 243] width 13 height 12
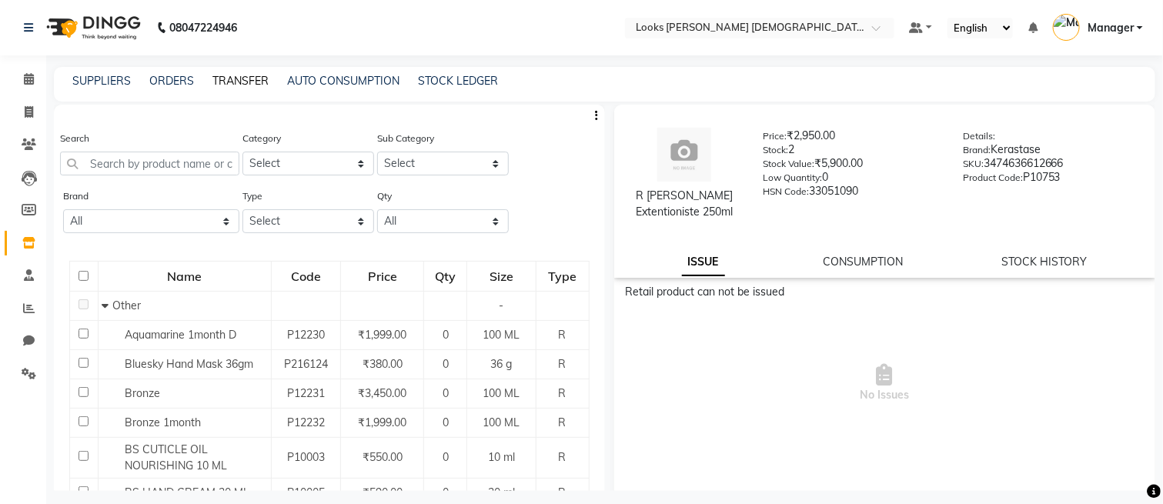
click at [219, 83] on link "TRANSFER" at bounding box center [240, 81] width 56 height 14
select select "sender"
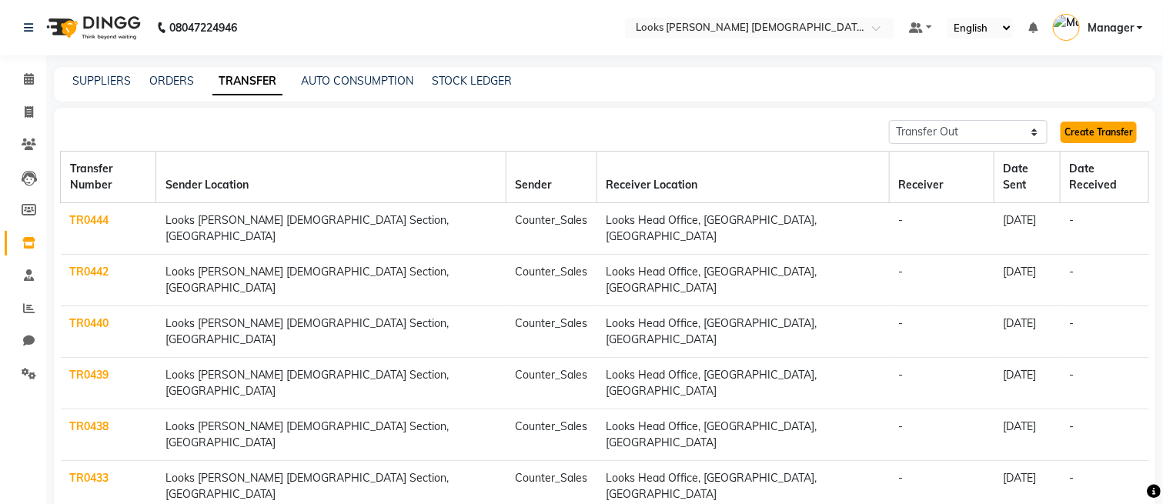
click at [1125, 130] on link "Create Transfer" at bounding box center [1099, 133] width 76 height 22
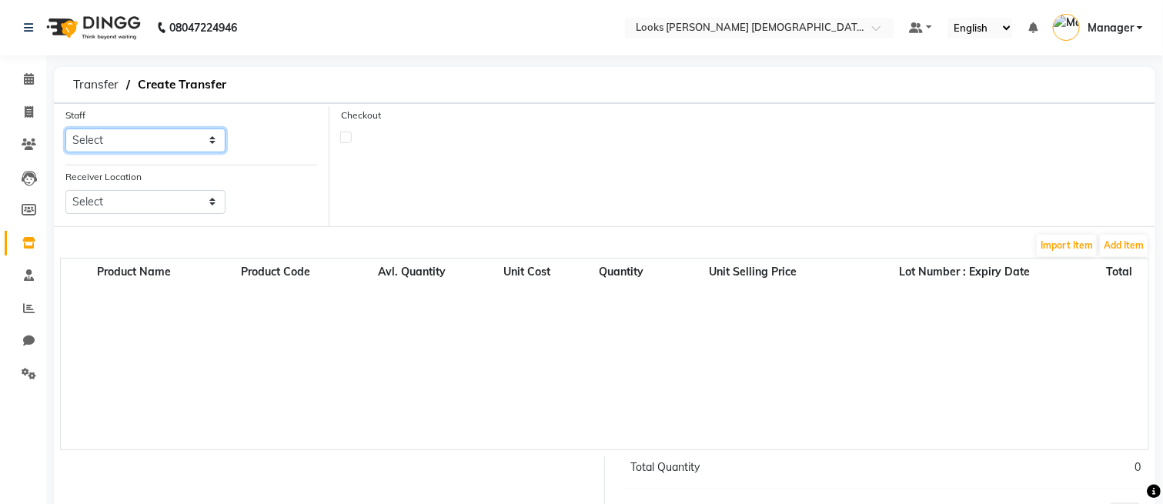
click at [156, 147] on select "Select Aena Ahad Ahsan Amit_Pdct Amrin Arvind_asst Bijender Counter_Sales Dharm…" at bounding box center [145, 141] width 160 height 24
select select "87715"
click at [65, 129] on select "Select Aena Ahad Ahsan Amit_Pdct Amrin Arvind_asst Bijender Counter_Sales Dharm…" at bounding box center [145, 141] width 160 height 24
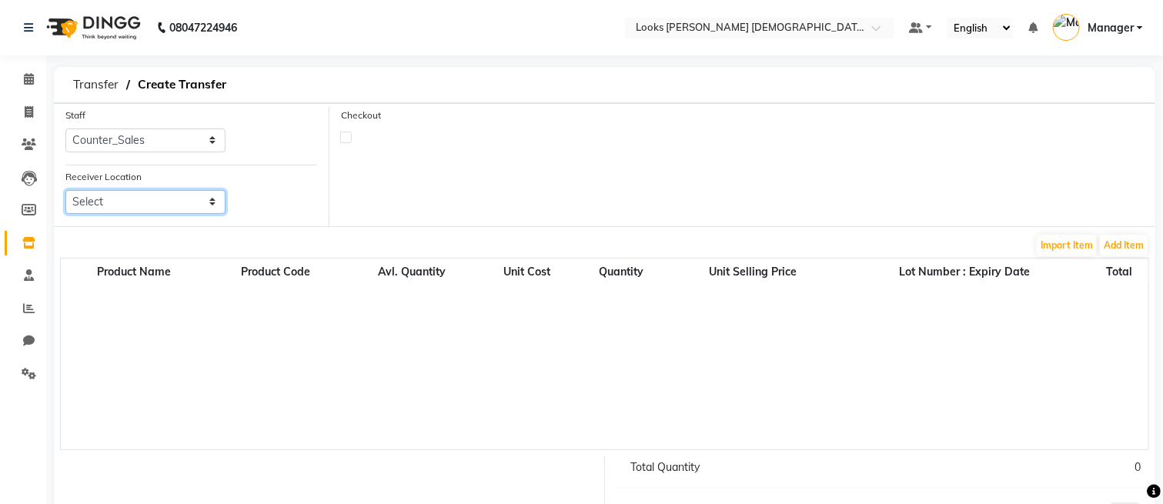
click at [159, 210] on select "Select Looks New Rajinder Nagar(f), Delhi Looks New Rajinder Nagar Barbershop, …" at bounding box center [145, 202] width 160 height 24
select select "1780"
click at [65, 190] on select "Select Looks New Rajinder Nagar(f), Delhi Looks New Rajinder Nagar Barbershop, …" at bounding box center [145, 202] width 160 height 24
click at [1123, 253] on button "Add Item" at bounding box center [1124, 246] width 48 height 22
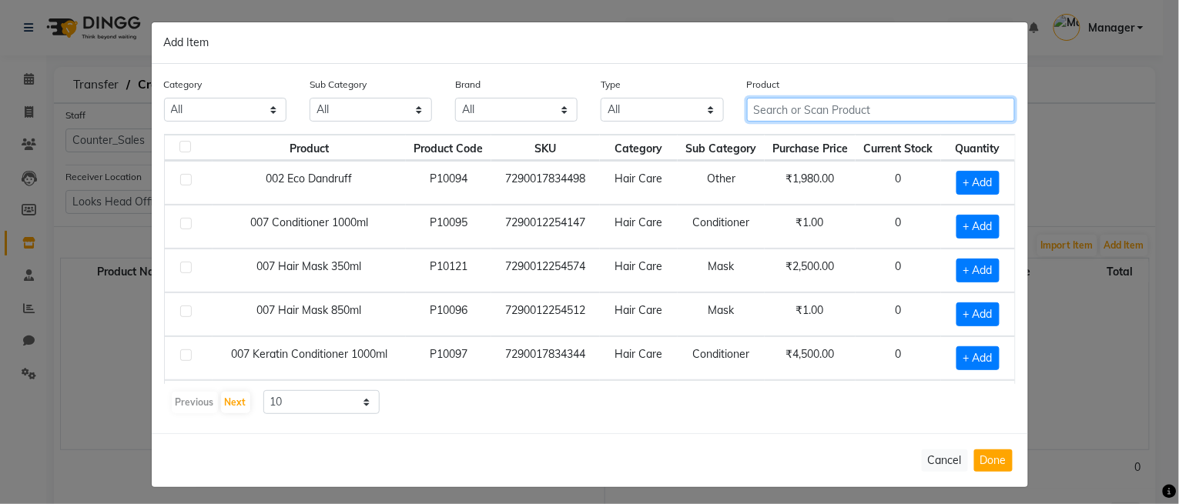
click at [799, 110] on input "text" at bounding box center [881, 110] width 269 height 24
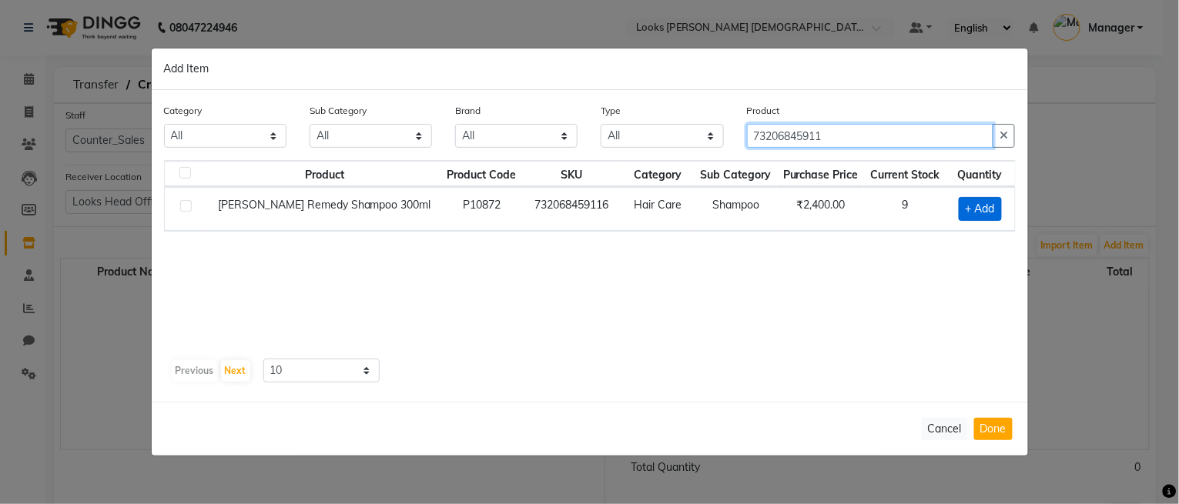
type input "73206845911"
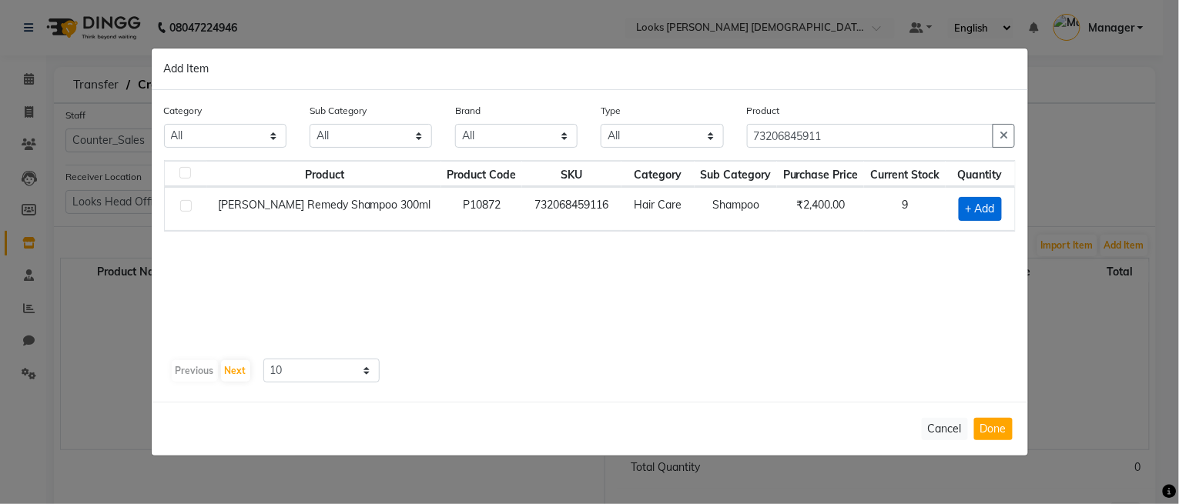
click at [992, 212] on span "+ Add" at bounding box center [980, 209] width 43 height 24
checkbox input "true"
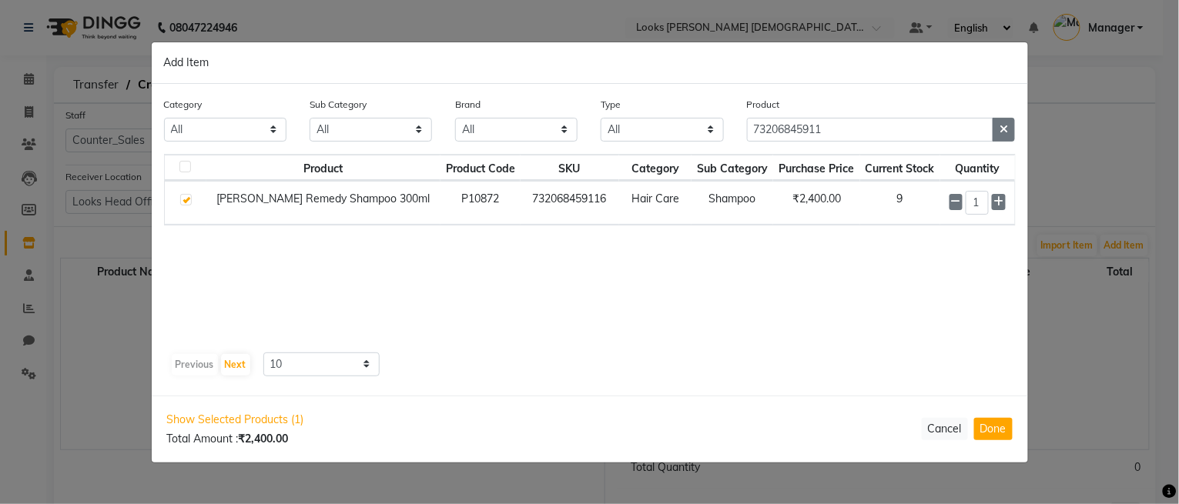
click at [1010, 132] on button "button" at bounding box center [1003, 130] width 22 height 24
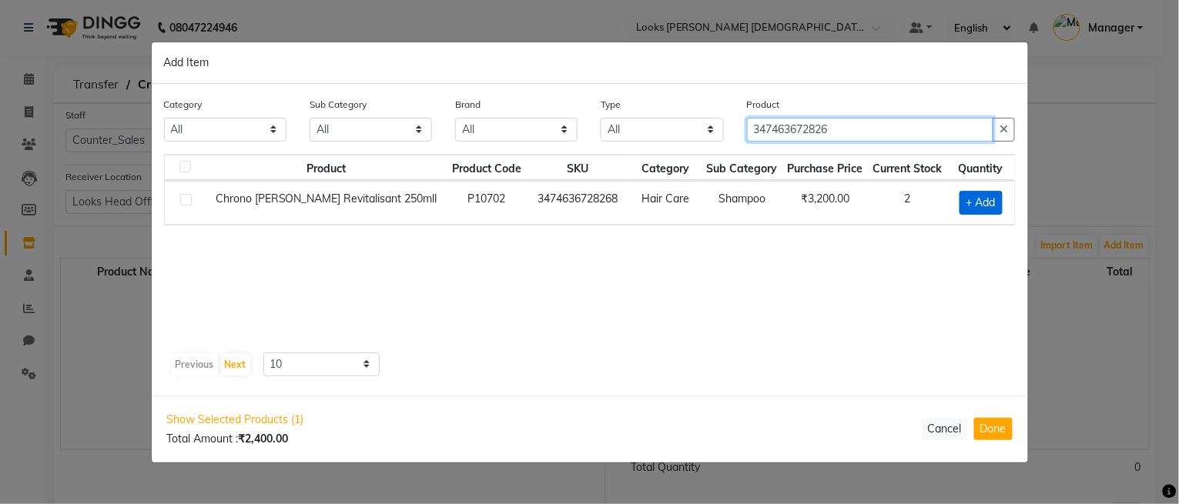
type input "347463672826"
click at [991, 203] on span "+ Add" at bounding box center [980, 203] width 43 height 24
checkbox input "true"
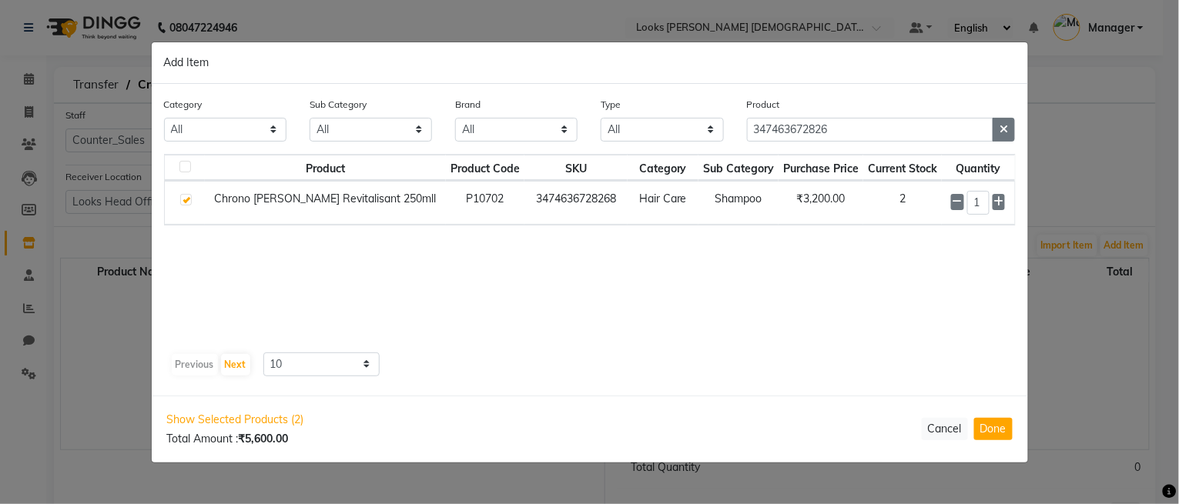
click at [1007, 126] on icon "button" at bounding box center [1003, 129] width 8 height 11
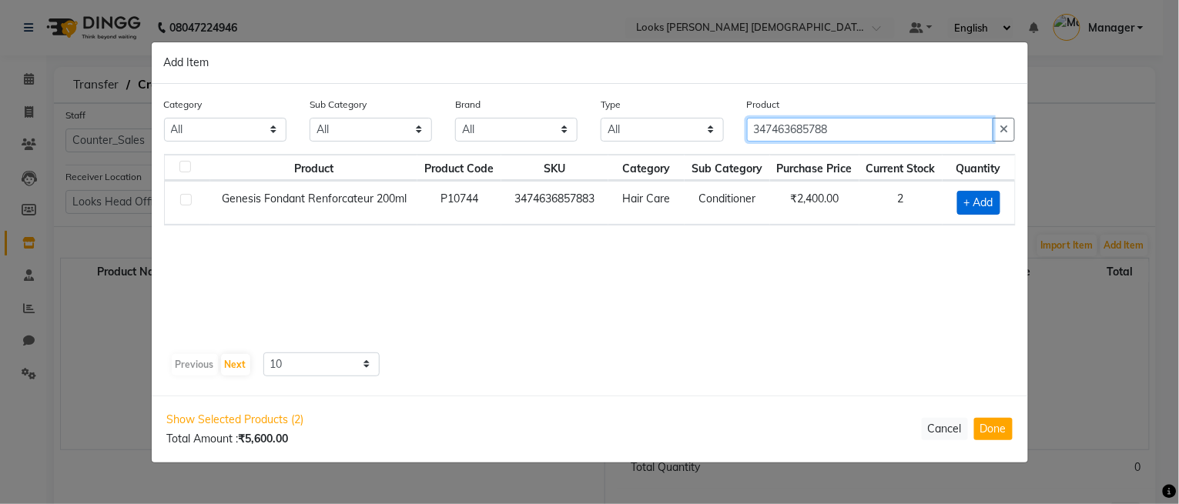
type input "347463685788"
click at [972, 196] on span "+ Add" at bounding box center [978, 203] width 43 height 24
checkbox input "true"
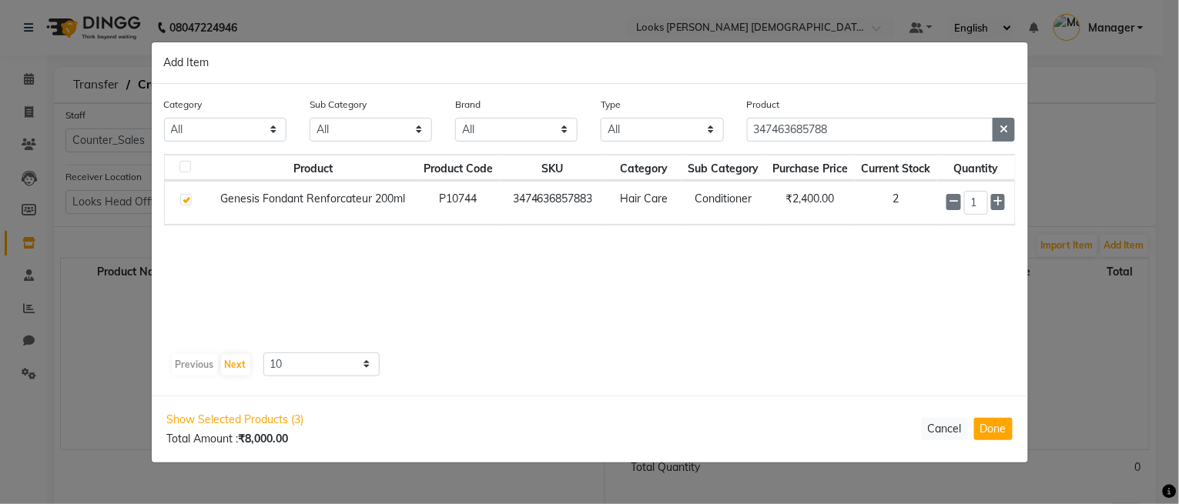
click at [1008, 125] on button "button" at bounding box center [1003, 130] width 22 height 24
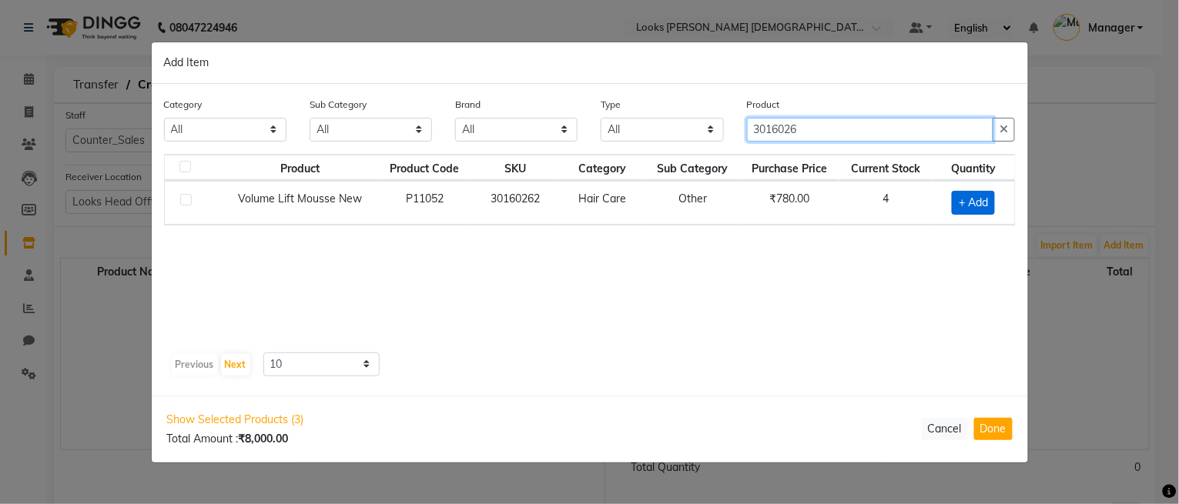
type input "3016026"
click at [984, 199] on span "+ Add" at bounding box center [973, 203] width 43 height 24
checkbox input "true"
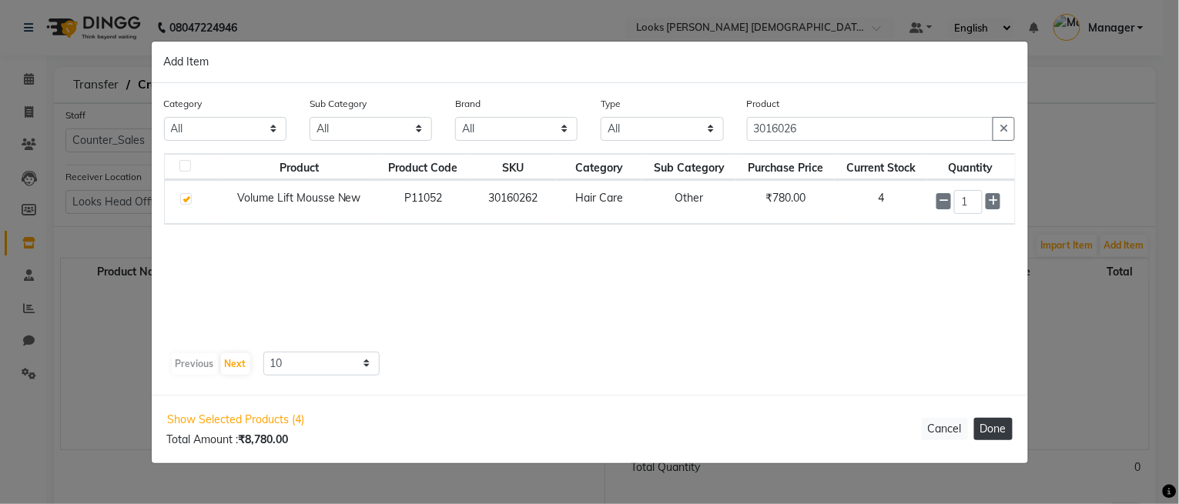
click at [999, 427] on button "Done" at bounding box center [993, 429] width 38 height 22
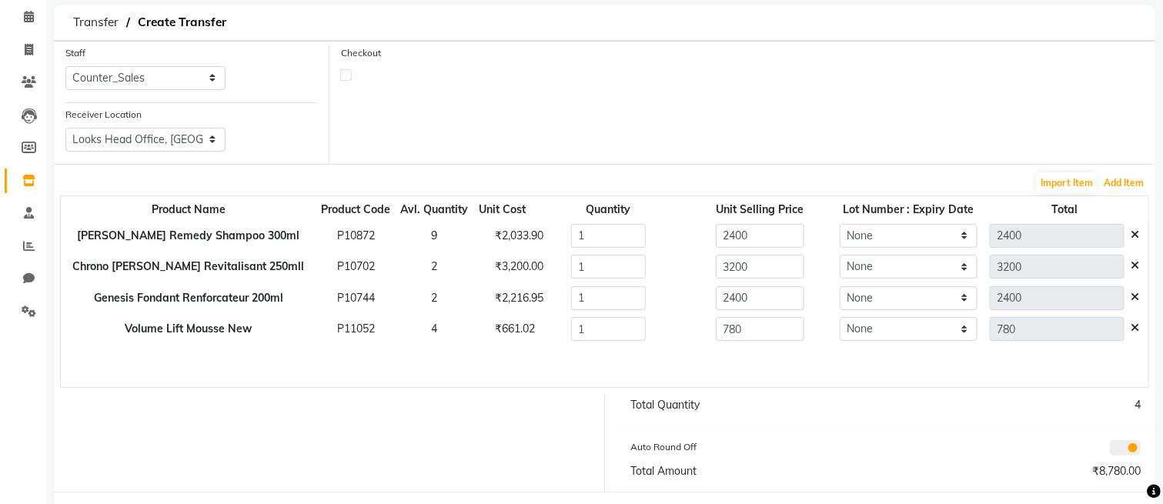
scroll to position [129, 0]
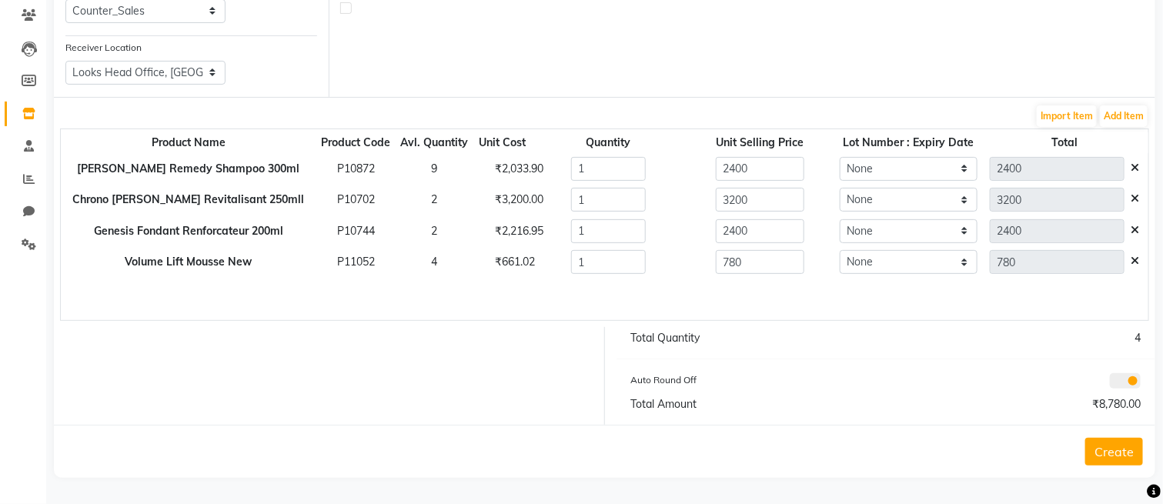
click at [1100, 456] on button "Create" at bounding box center [1115, 452] width 58 height 28
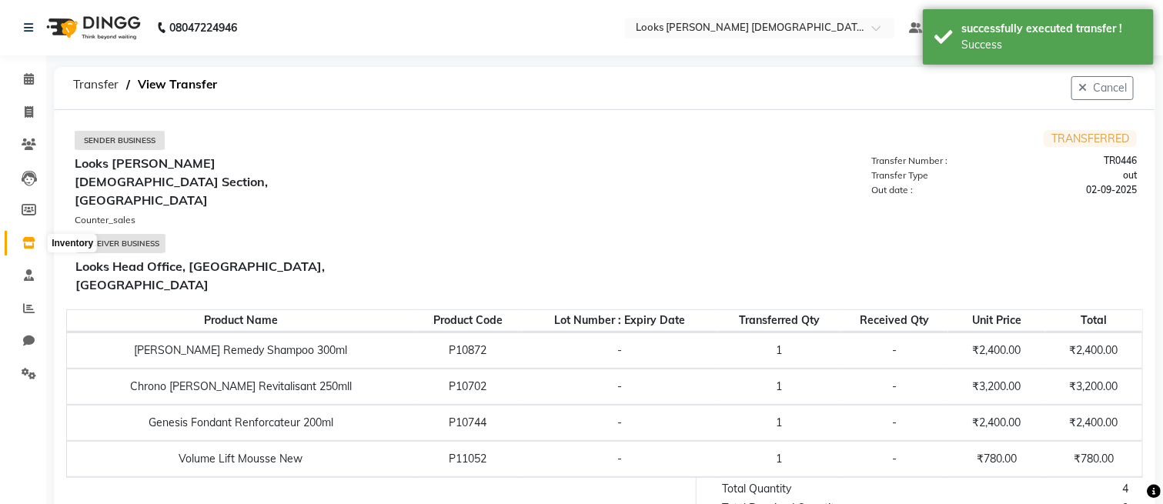
click at [25, 246] on icon at bounding box center [28, 243] width 13 height 12
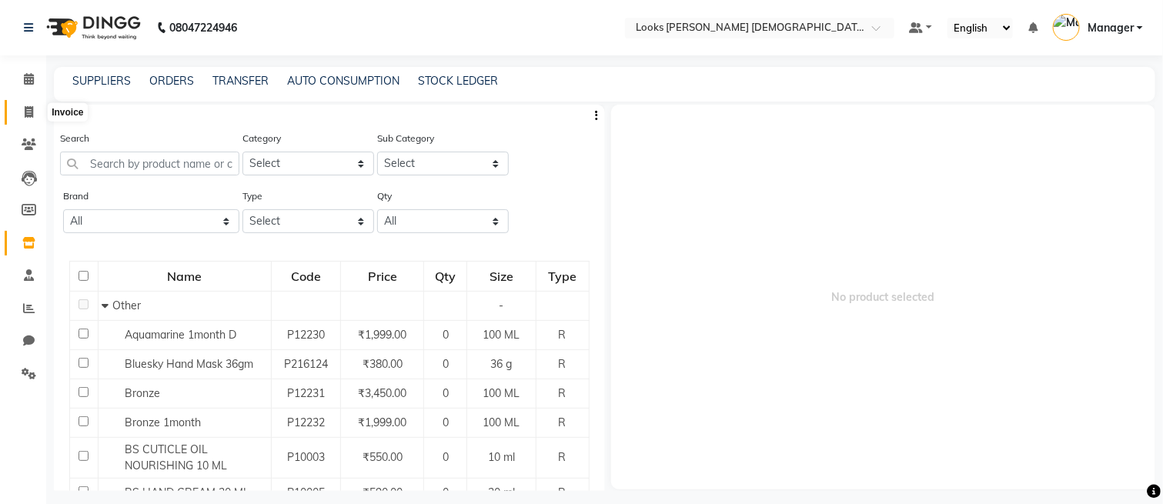
click at [33, 109] on span at bounding box center [28, 113] width 27 height 18
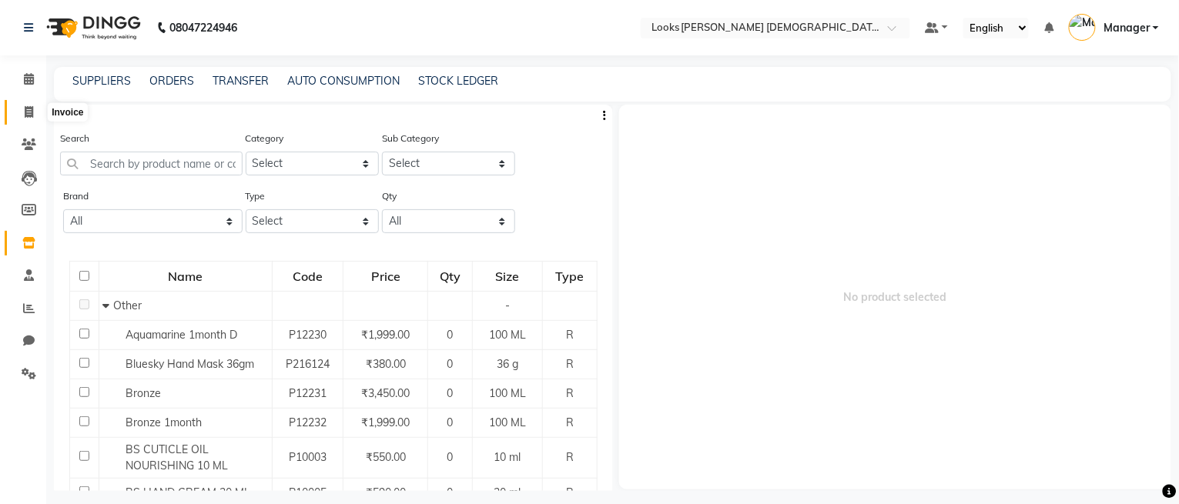
select select "service"
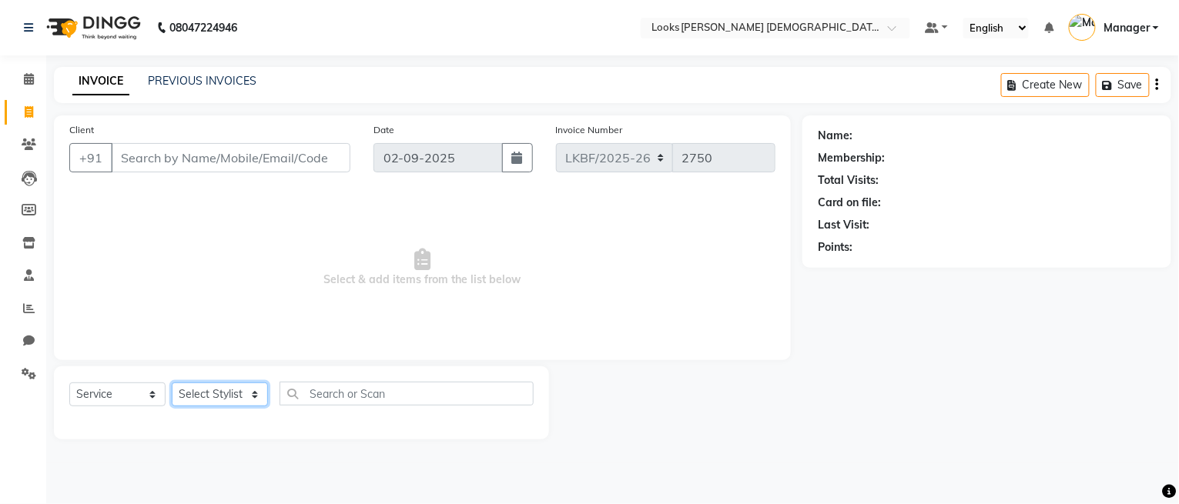
click at [235, 395] on select "Select Stylist Aena [PERSON_NAME] Amit_Pdct [PERSON_NAME] [PERSON_NAME] Counter…" at bounding box center [220, 395] width 96 height 24
select select "89620"
click at [172, 383] on select "Select Stylist Aena [PERSON_NAME] Amit_Pdct [PERSON_NAME] [PERSON_NAME] Counter…" at bounding box center [220, 395] width 96 height 24
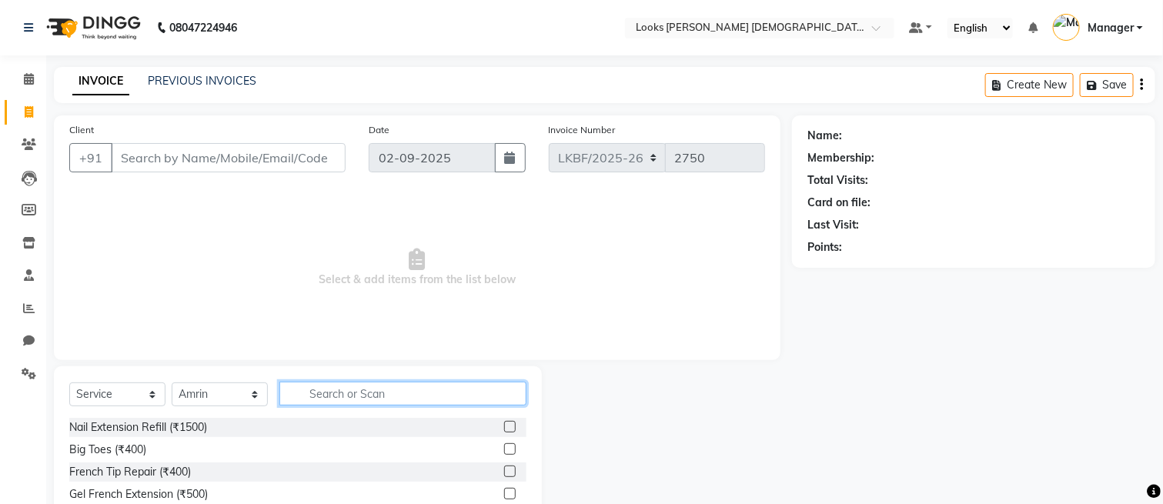
click at [373, 389] on input "text" at bounding box center [402, 394] width 247 height 24
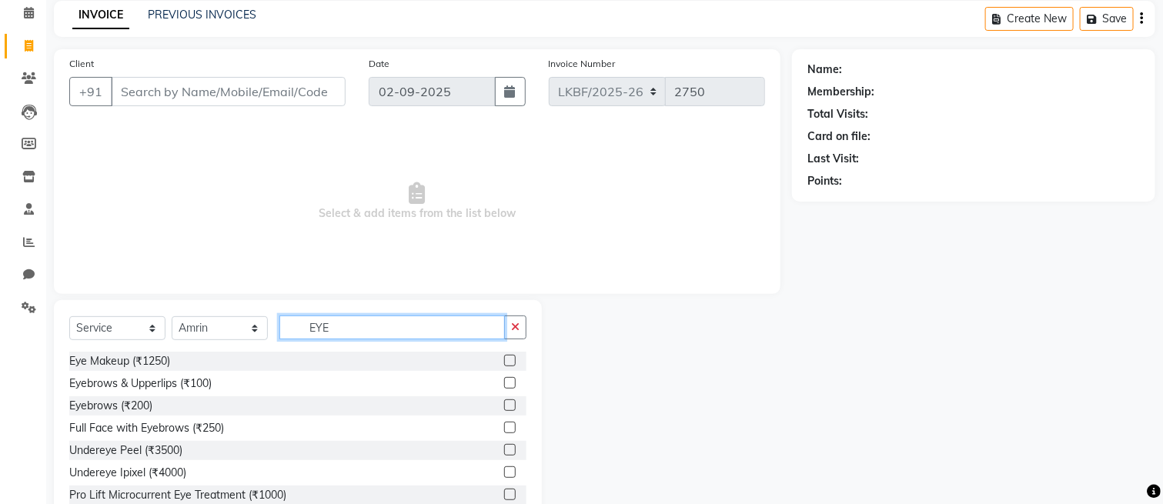
scroll to position [102, 0]
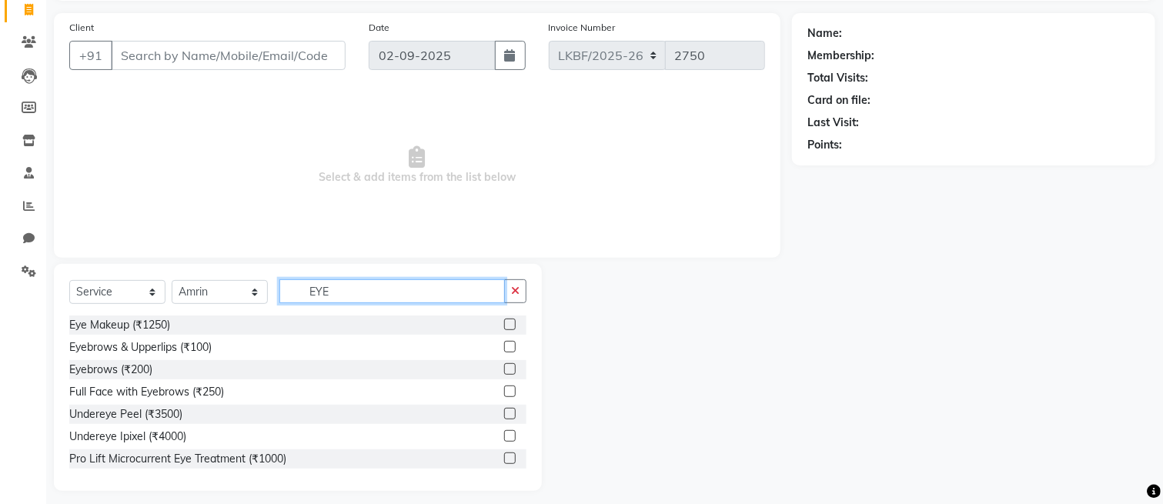
type input "EYE"
click at [504, 369] on label at bounding box center [510, 369] width 12 height 12
click at [504, 369] on input "checkbox" at bounding box center [509, 370] width 10 height 10
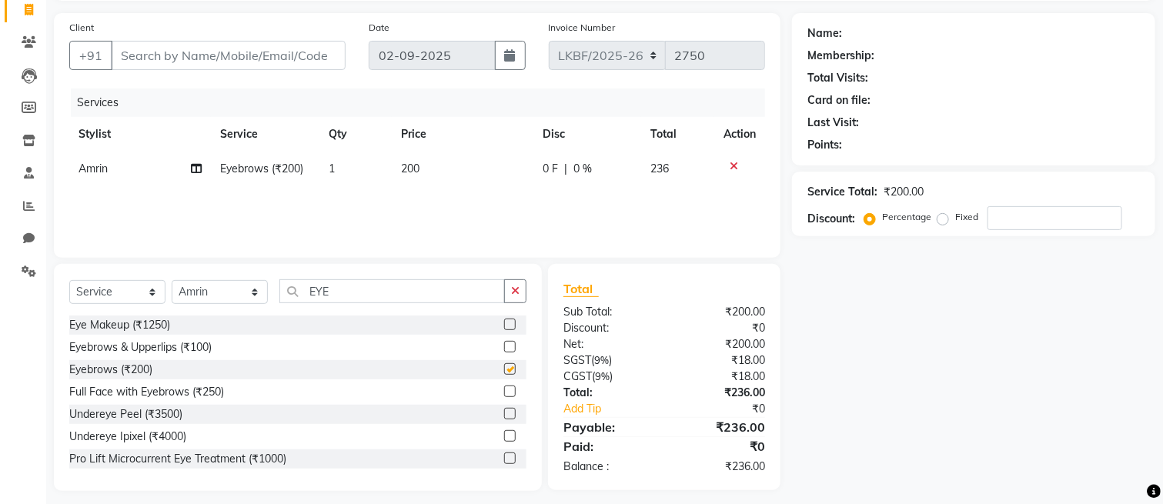
checkbox input "false"
click at [438, 156] on td "200" at bounding box center [462, 169] width 141 height 35
select select "89620"
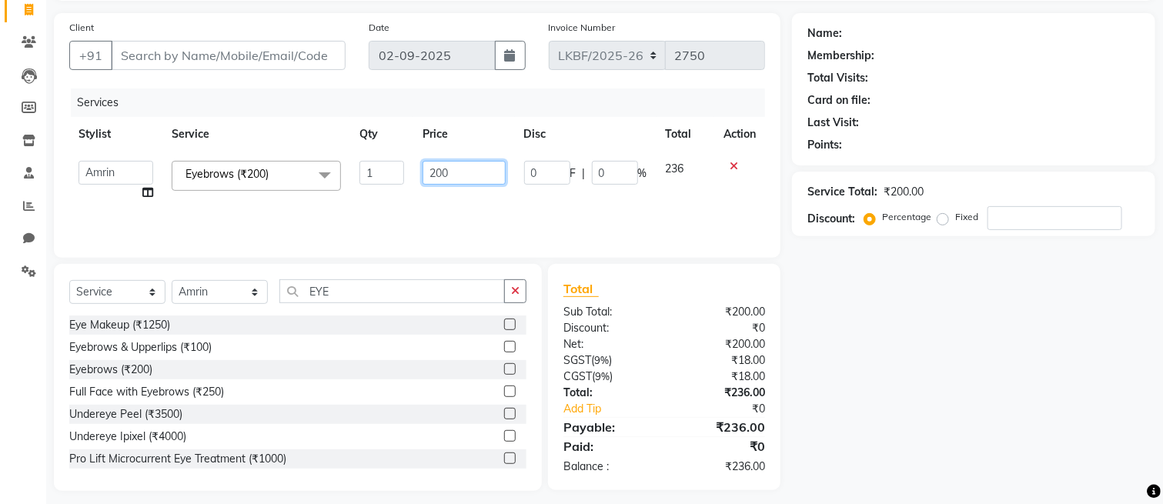
drag, startPoint x: 473, startPoint y: 180, endPoint x: 380, endPoint y: 177, distance: 93.2
click at [380, 177] on tr "Aena Ahad Ahsan Amit_Pdct Amrin Arvind_asst Bijender Counter_Sales Dharmaveer F…" at bounding box center [417, 181] width 696 height 59
type input "100"
click at [510, 284] on button "button" at bounding box center [515, 291] width 22 height 24
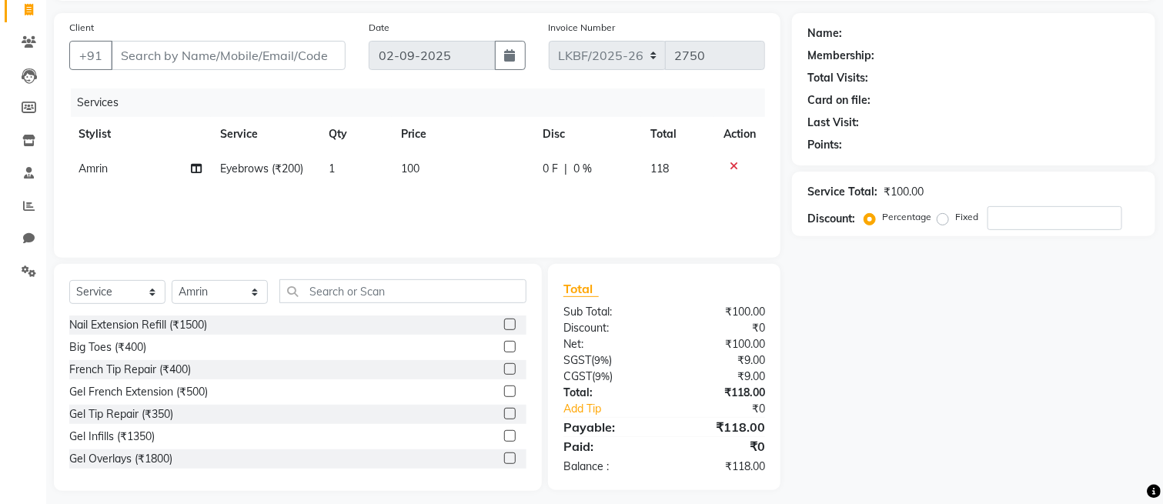
click at [586, 256] on div "Client +91 Date 02-09-2025 Invoice Number LKBF/2025-26 V/2025 V/2025-26 2750 Se…" at bounding box center [417, 135] width 727 height 245
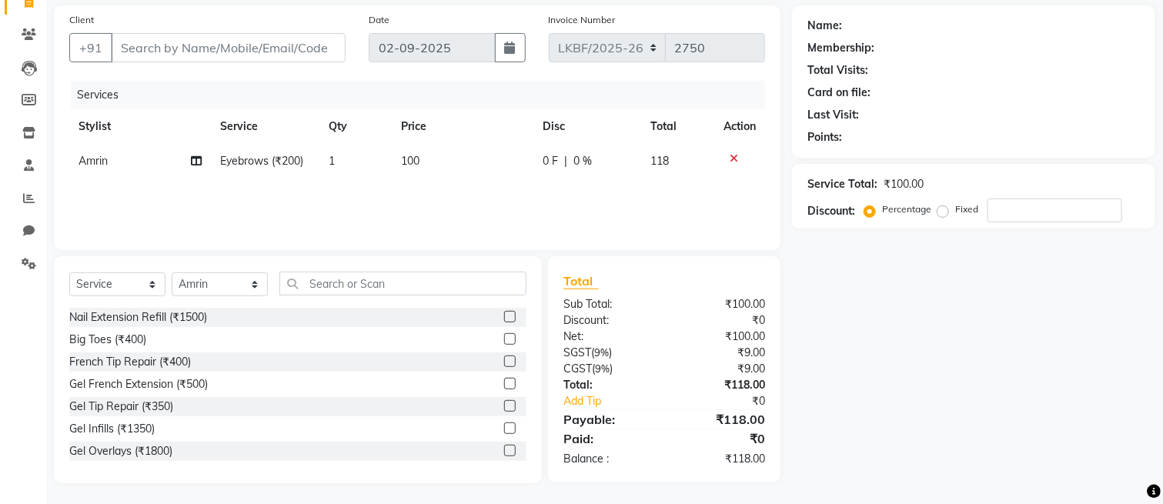
scroll to position [112, 0]
click at [296, 34] on input "Client" at bounding box center [228, 46] width 235 height 29
type input "F"
type input "0"
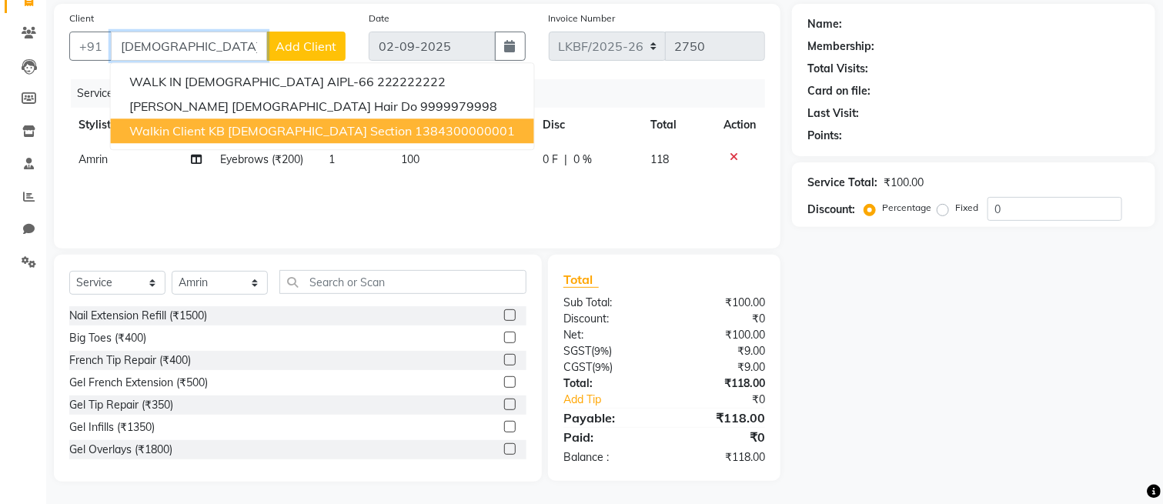
click at [203, 126] on span "Walkin Client KB [DEMOGRAPHIC_DATA] Section" at bounding box center [270, 130] width 283 height 15
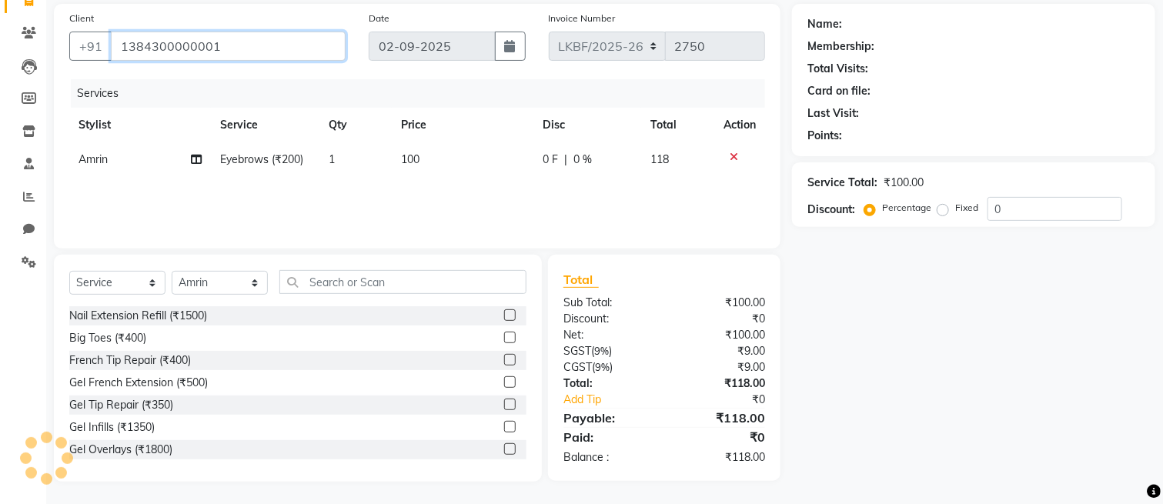
type input "1384300000001"
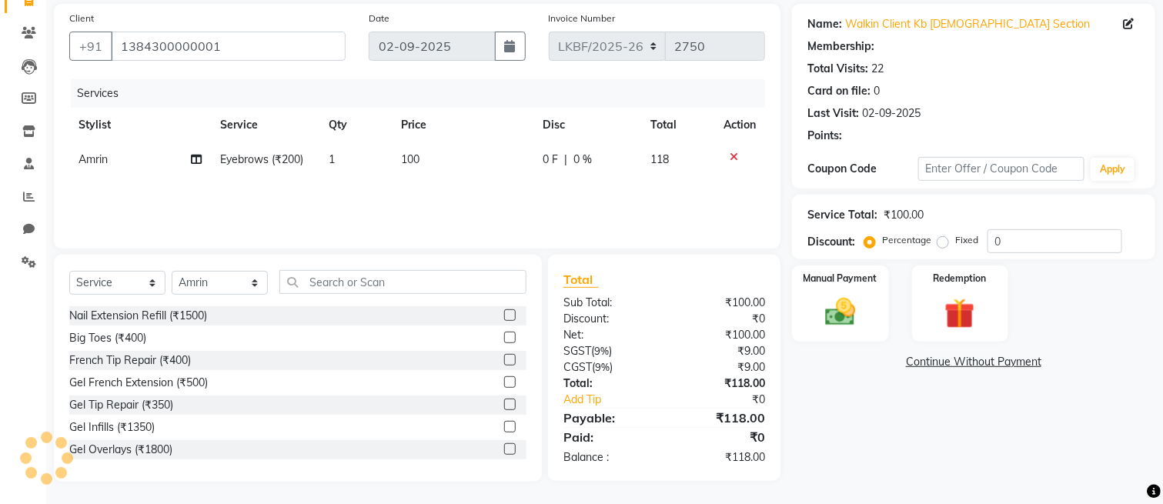
select select "1: Object"
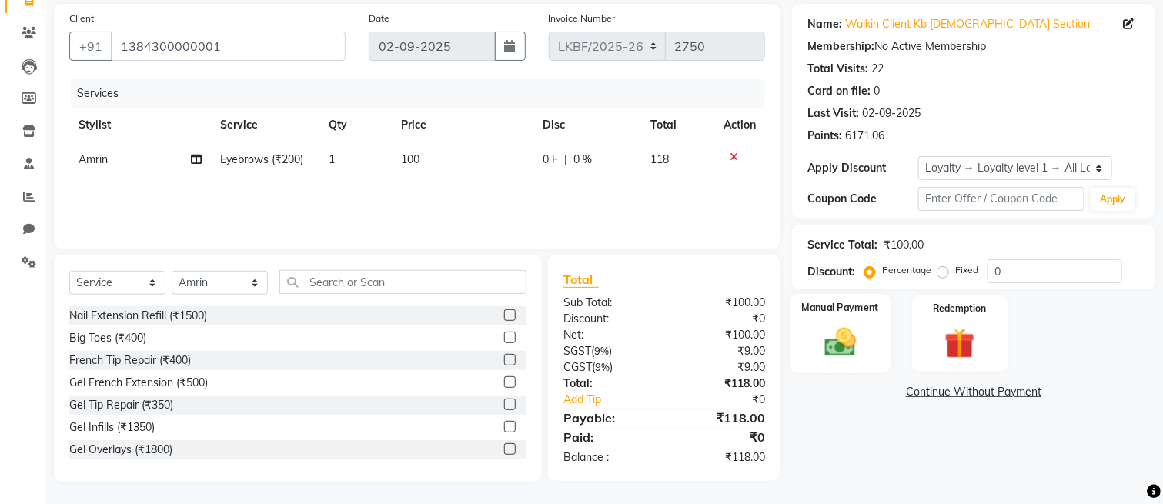
click at [839, 347] on img at bounding box center [841, 343] width 52 height 36
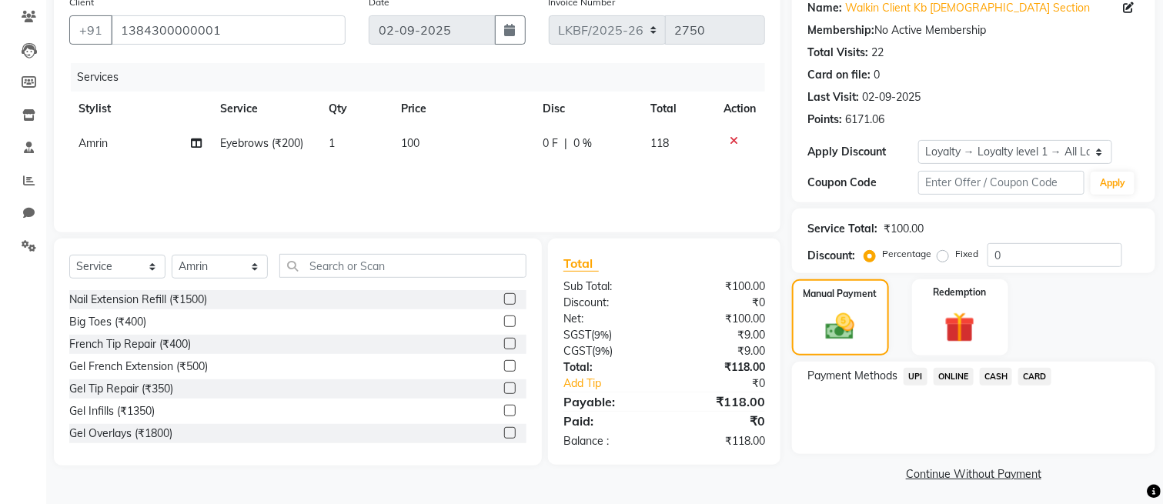
scroll to position [132, 0]
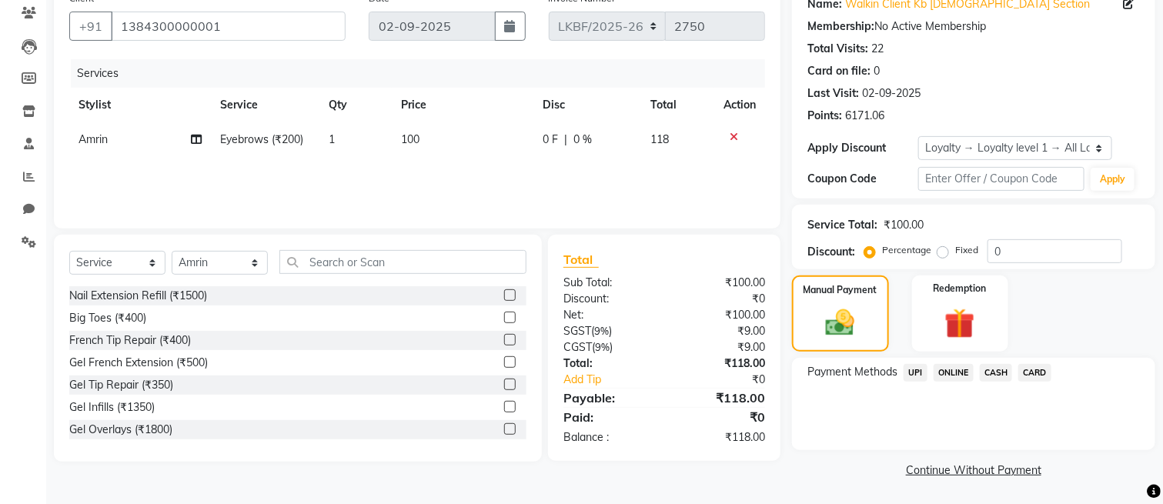
click at [1002, 373] on span "CASH" at bounding box center [996, 373] width 33 height 18
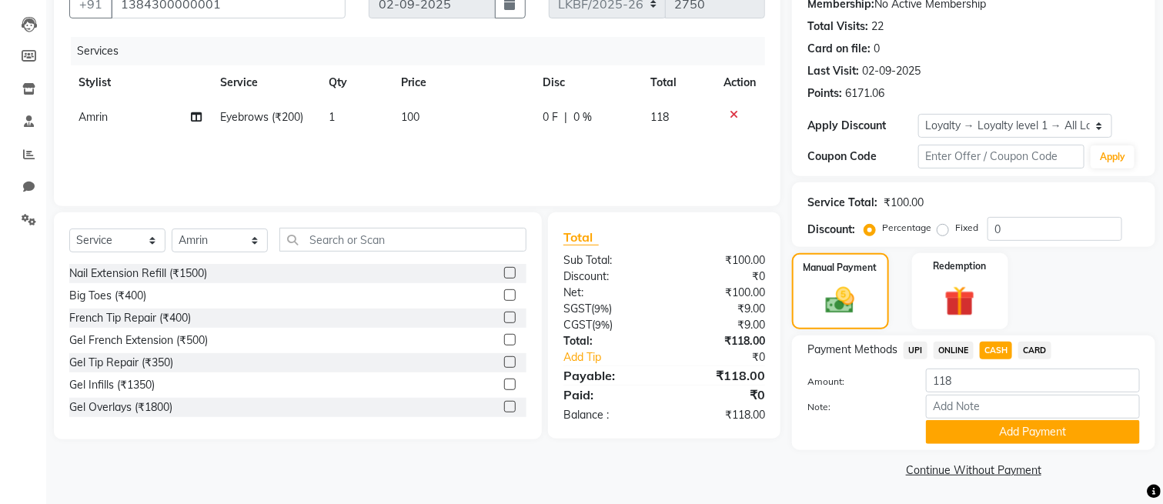
scroll to position [52, 0]
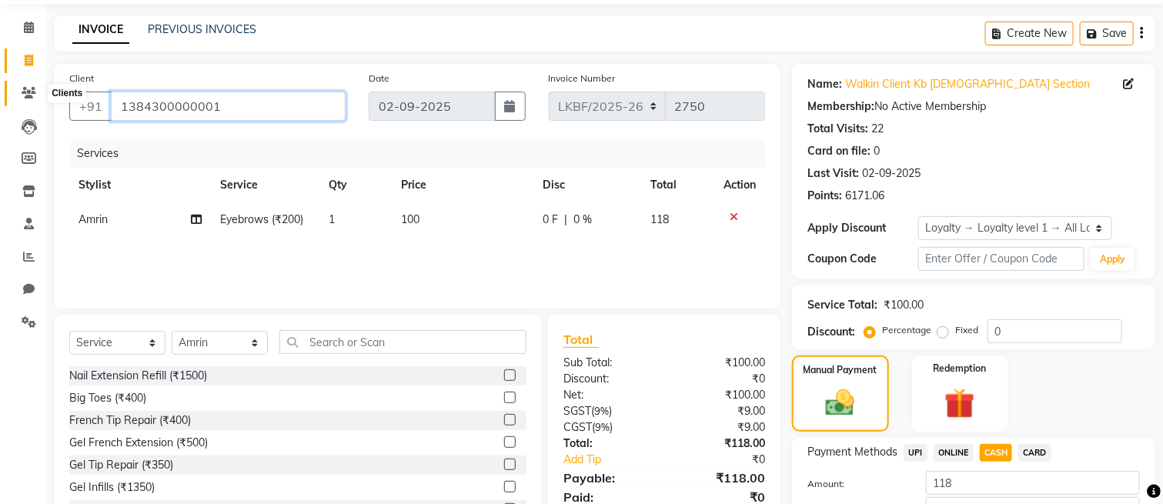
drag, startPoint x: 264, startPoint y: 106, endPoint x: 22, endPoint y: 92, distance: 243.0
click at [22, 92] on app-home "08047224946 Select Location × Looks Karol Bagh Female Section, Delhi Default Pa…" at bounding box center [581, 277] width 1163 height 659
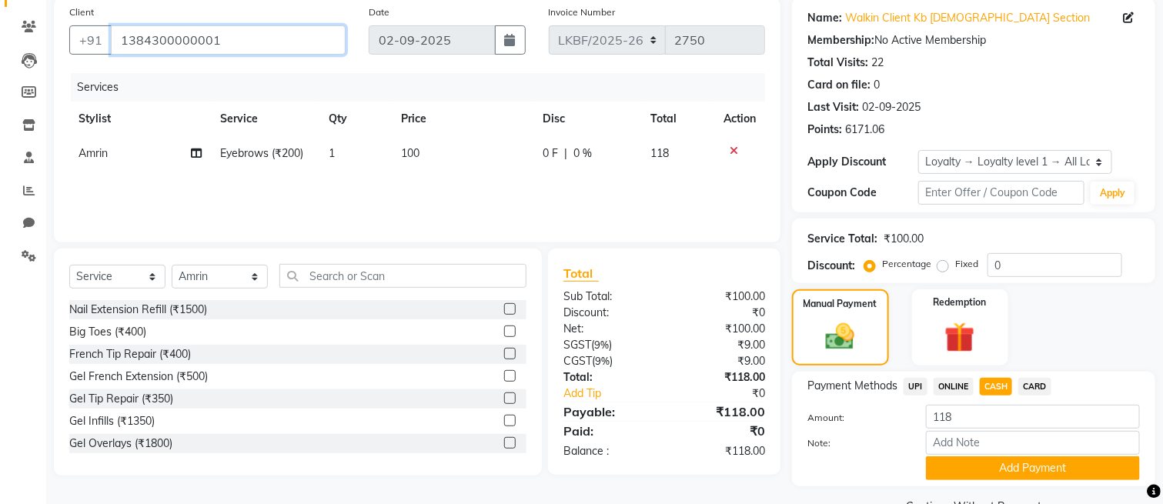
scroll to position [154, 0]
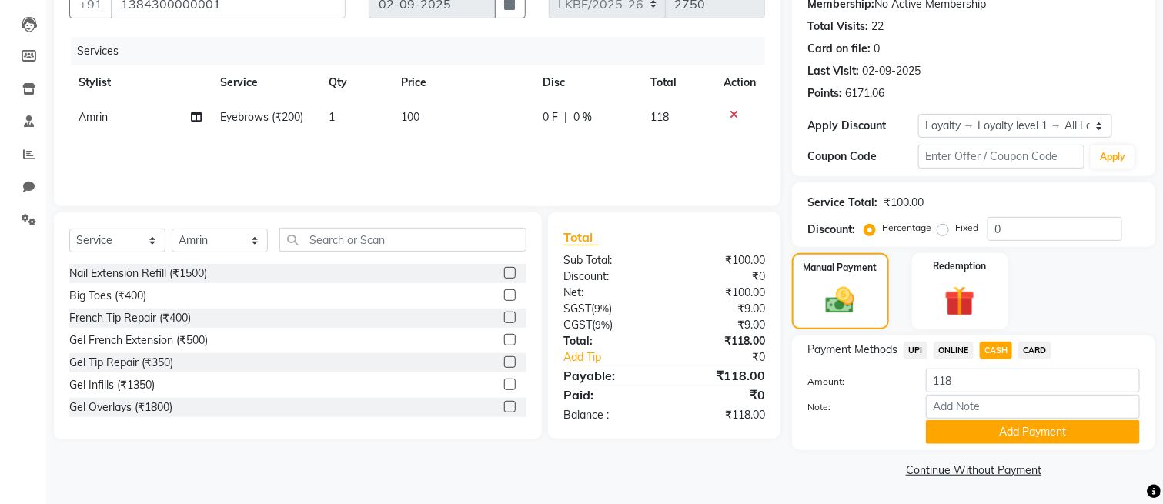
click at [985, 444] on div "Payment Methods UPI ONLINE CASH CARD Amount: 118 Note: Add Payment" at bounding box center [973, 393] width 363 height 115
click at [983, 440] on button "Add Payment" at bounding box center [1033, 432] width 214 height 24
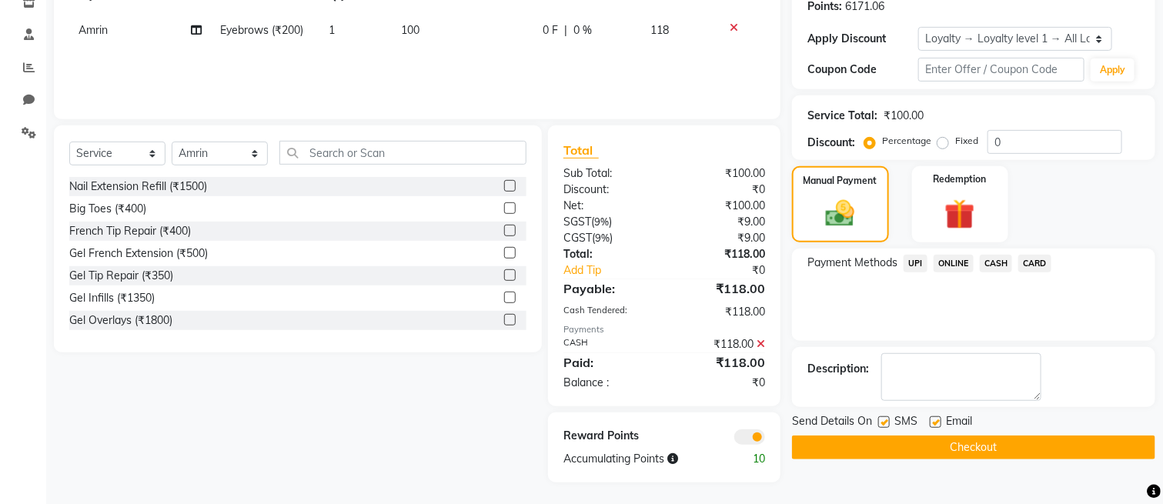
scroll to position [242, 0]
click at [972, 445] on button "Checkout" at bounding box center [973, 447] width 363 height 24
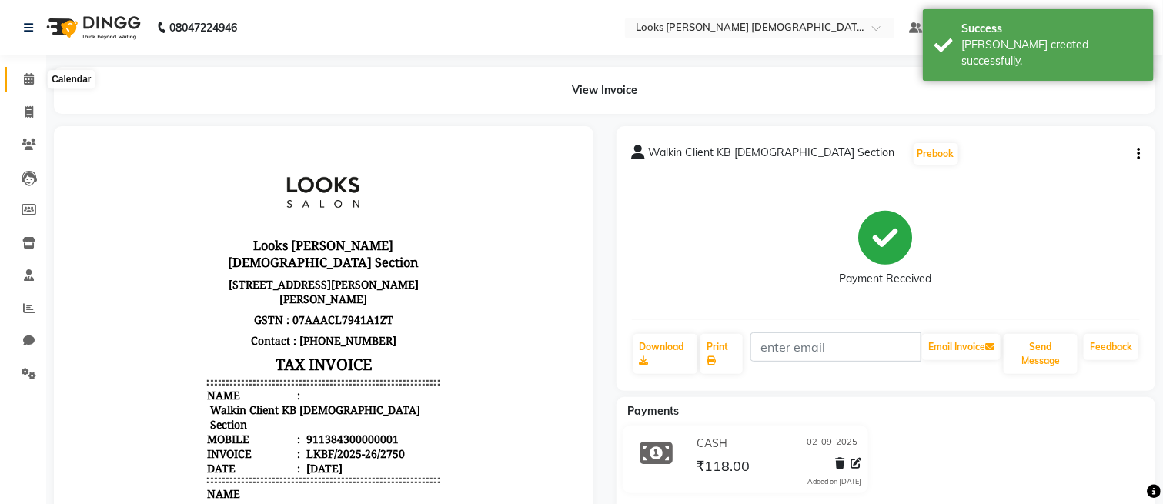
click at [20, 75] on span at bounding box center [28, 80] width 27 height 18
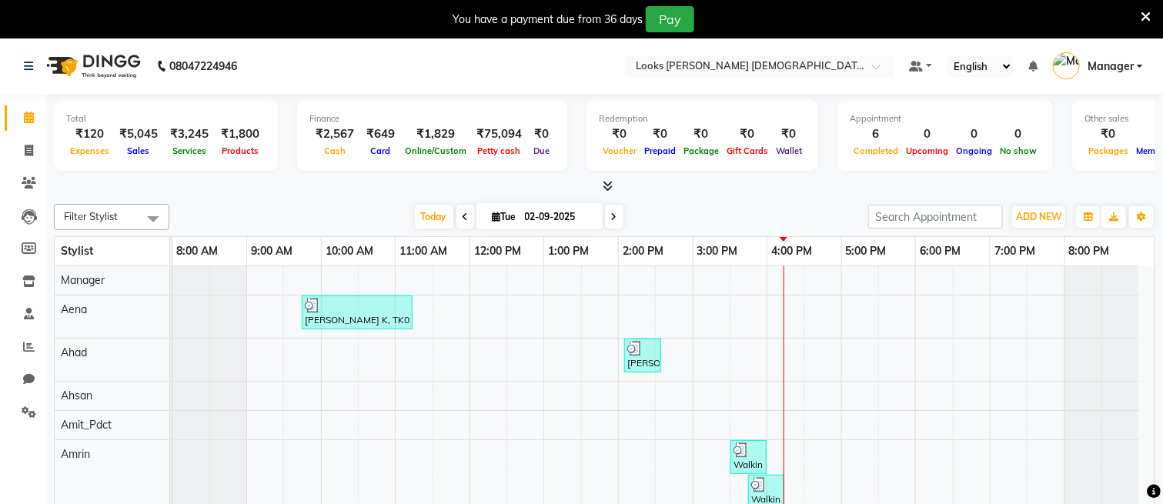
click at [1145, 15] on icon at bounding box center [1146, 17] width 10 height 14
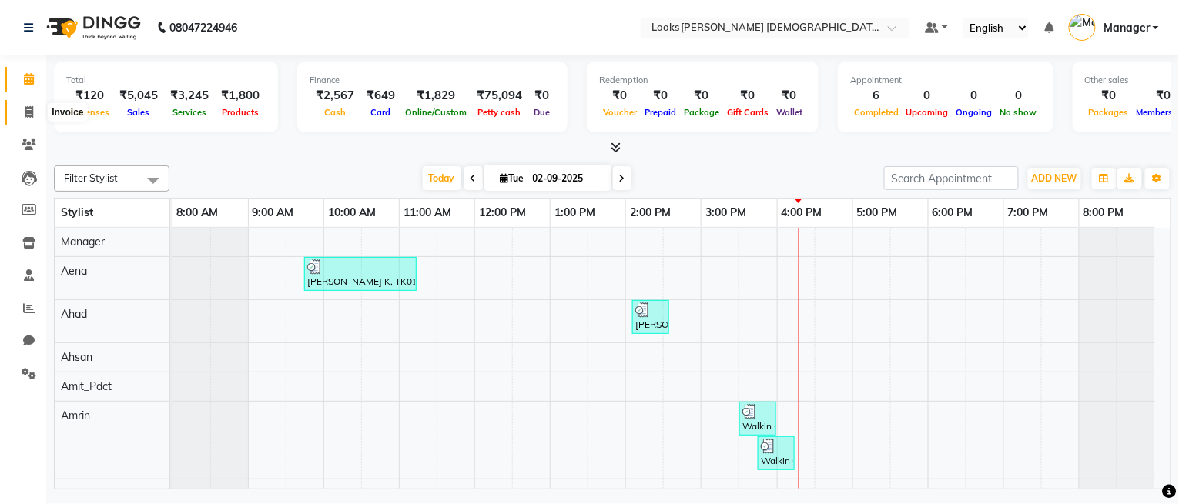
click at [32, 111] on icon at bounding box center [29, 112] width 8 height 12
select select "service"
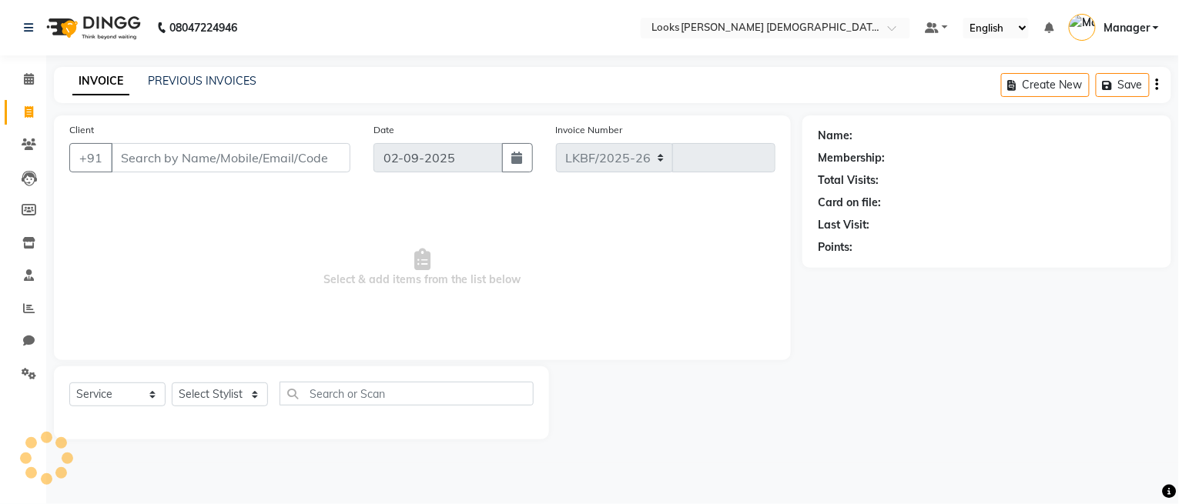
select select "8706"
type input "2751"
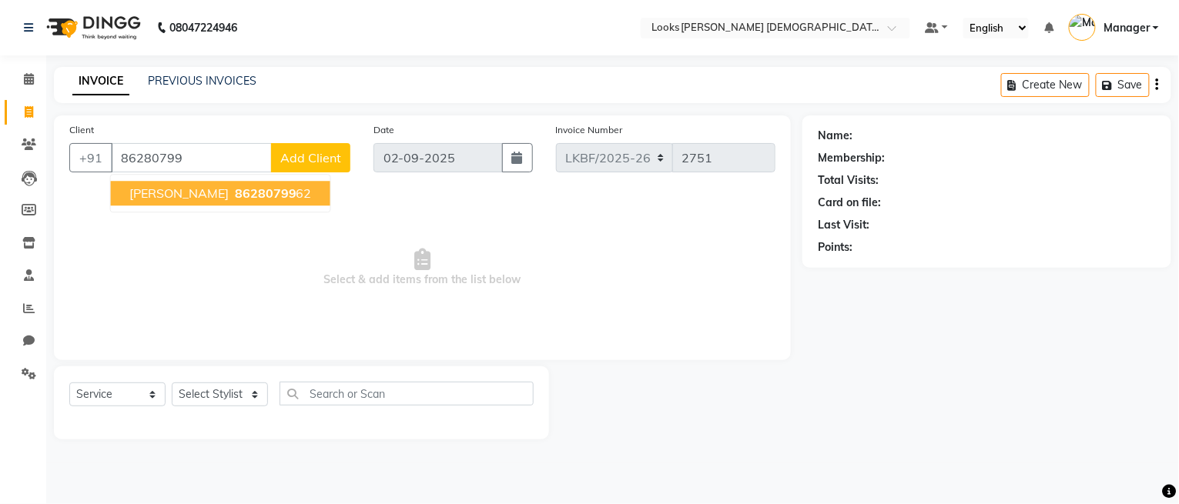
click at [235, 192] on span "86280799" at bounding box center [266, 193] width 62 height 15
type input "8628079962"
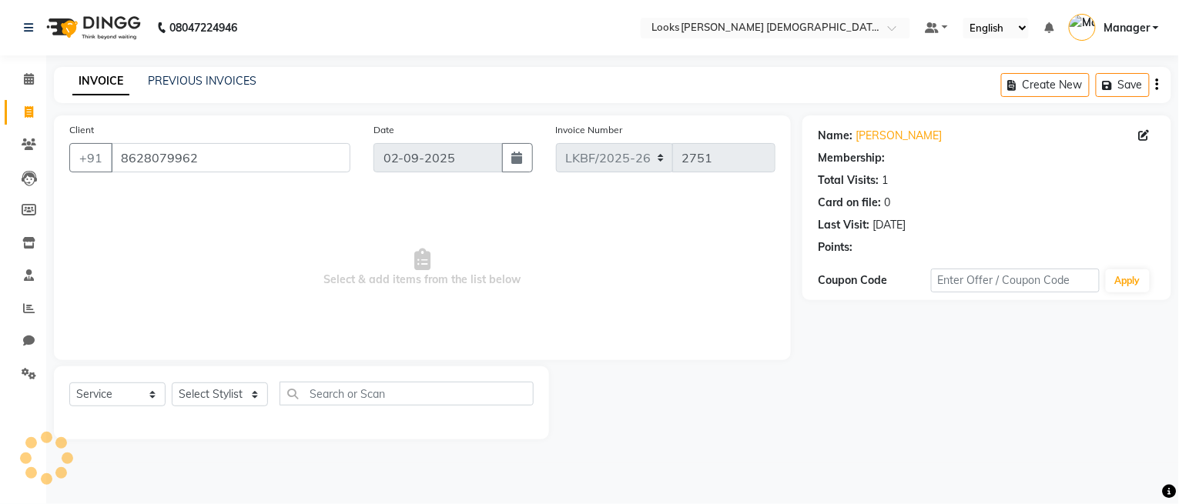
select select "1: Object"
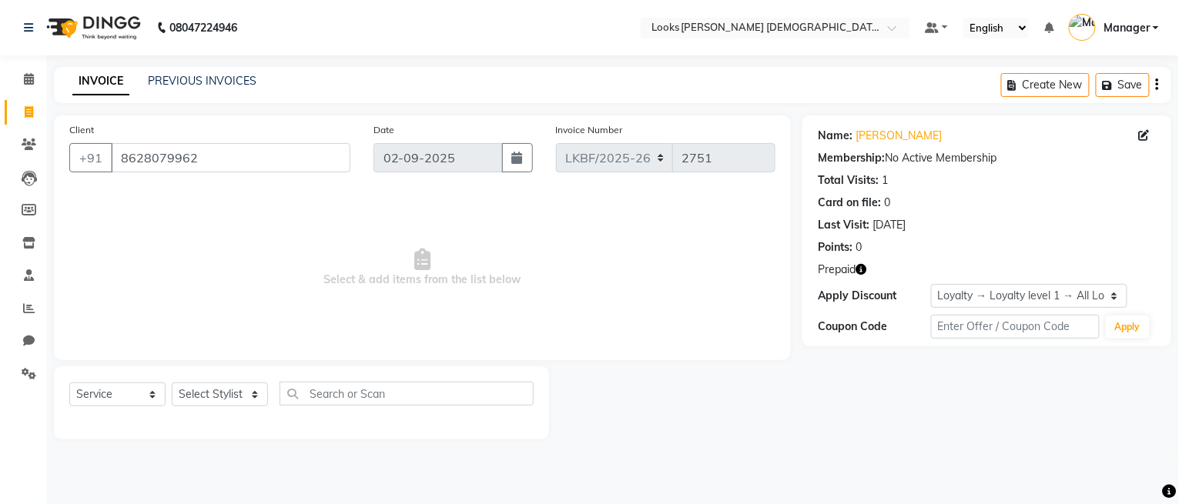
click at [863, 273] on icon "button" at bounding box center [860, 269] width 11 height 11
click at [577, 306] on span "Select & add items from the list below" at bounding box center [422, 268] width 706 height 154
click at [228, 394] on select "Select Stylist Aena Ahad Ahsan Amit_Pdct Amrin Arvind_asst Bijender Counter_Sal…" at bounding box center [220, 395] width 96 height 24
select select "89625"
click at [172, 383] on select "Select Stylist Aena Ahad Ahsan Amit_Pdct Amrin Arvind_asst Bijender Counter_Sal…" at bounding box center [220, 395] width 96 height 24
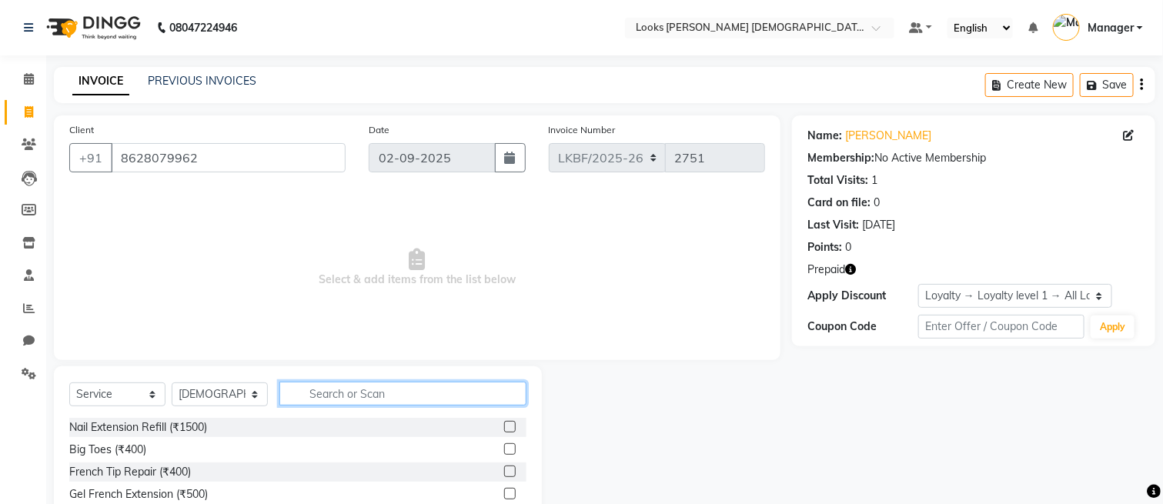
click at [361, 395] on input "text" at bounding box center [402, 394] width 247 height 24
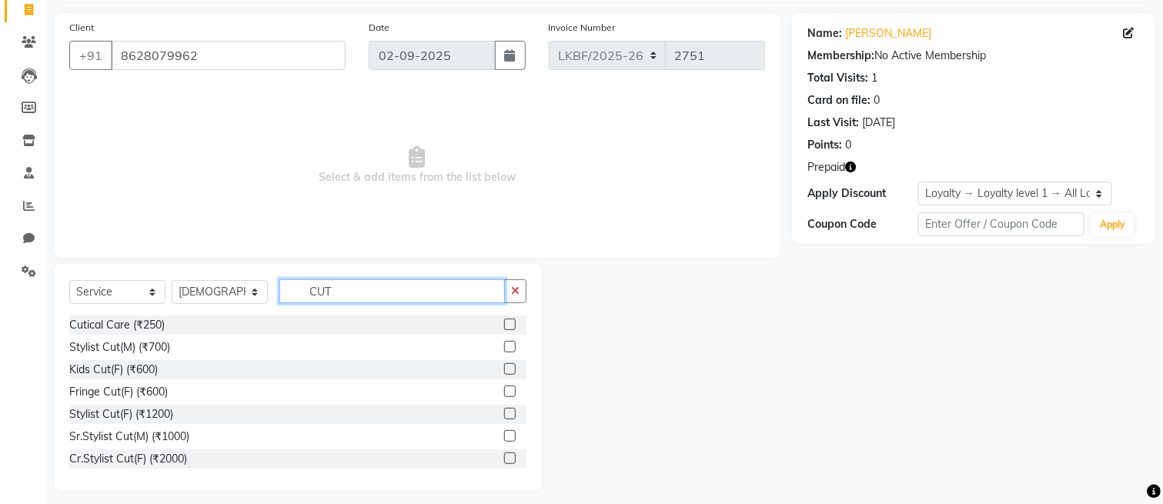
scroll to position [102, 0]
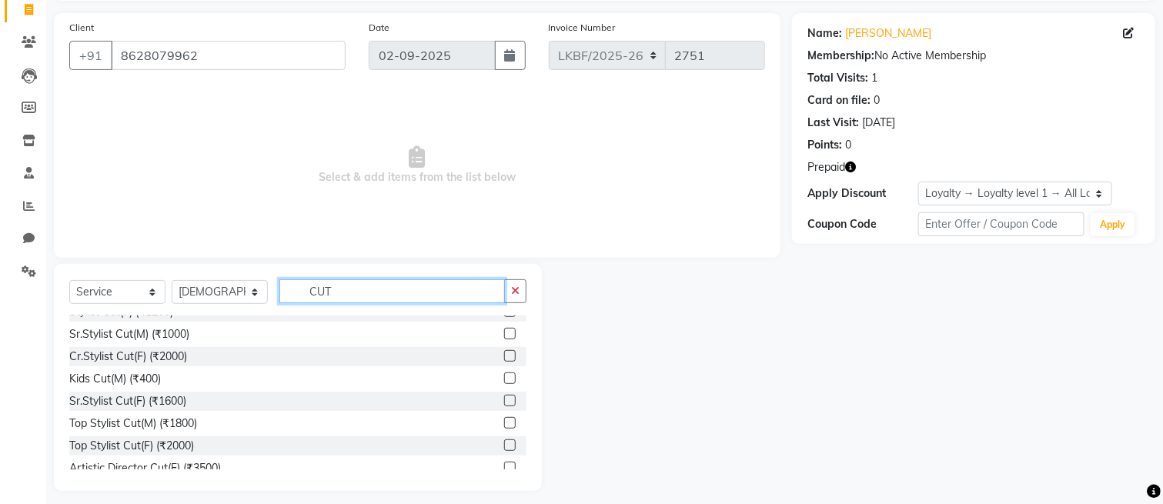
type input "CUT"
click at [504, 381] on label at bounding box center [510, 379] width 12 height 12
click at [504, 381] on input "checkbox" at bounding box center [509, 379] width 10 height 10
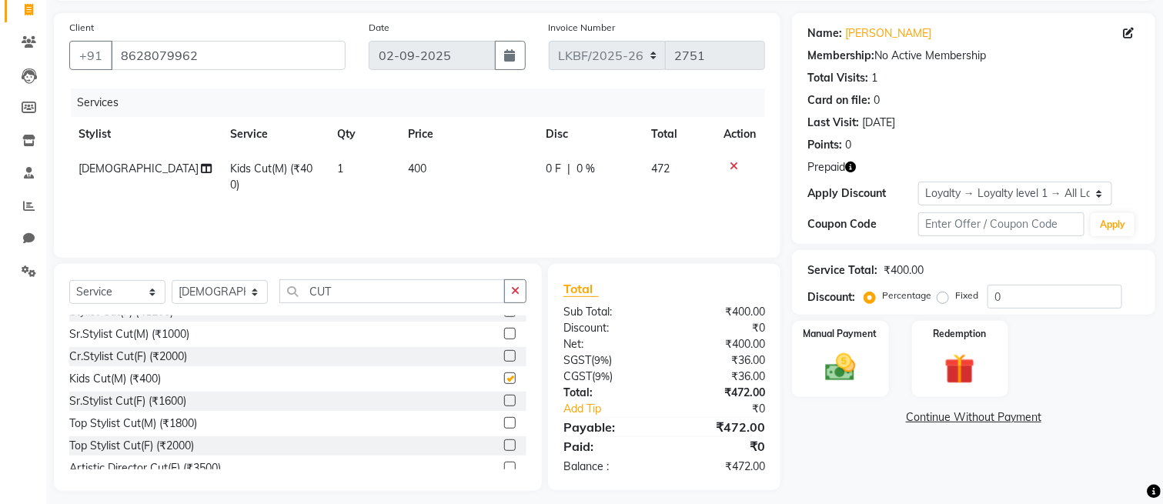
checkbox input "false"
click at [419, 169] on span "400" at bounding box center [417, 169] width 18 height 14
select select "89625"
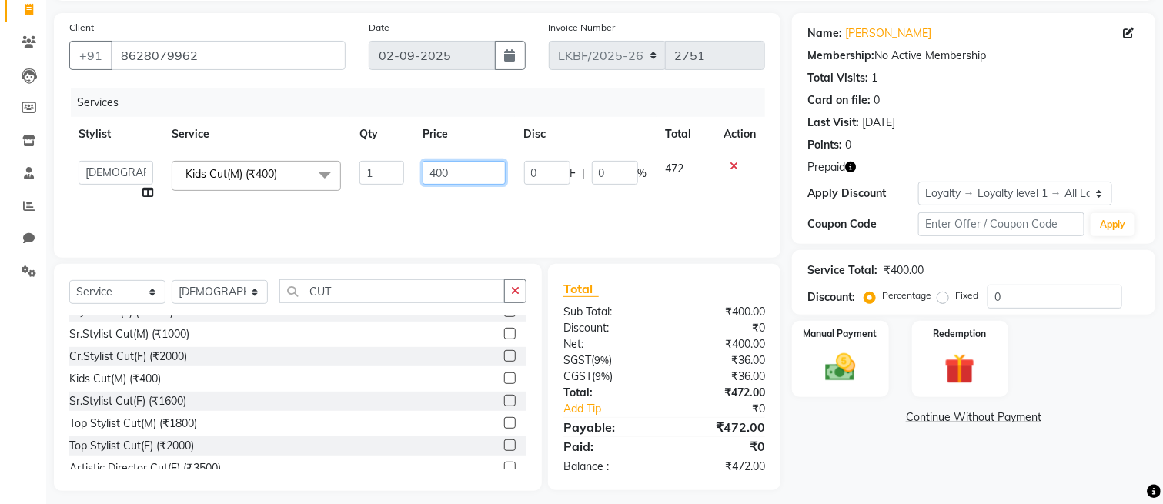
drag, startPoint x: 457, startPoint y: 174, endPoint x: 383, endPoint y: 177, distance: 74.0
click at [383, 177] on tr "Aena Ahad Ahsan Amit_Pdct Amrin Arvind_asst Bijender Counter_Sales Dharmaveer F…" at bounding box center [417, 181] width 696 height 59
type input "339"
click at [507, 295] on button "button" at bounding box center [515, 291] width 22 height 24
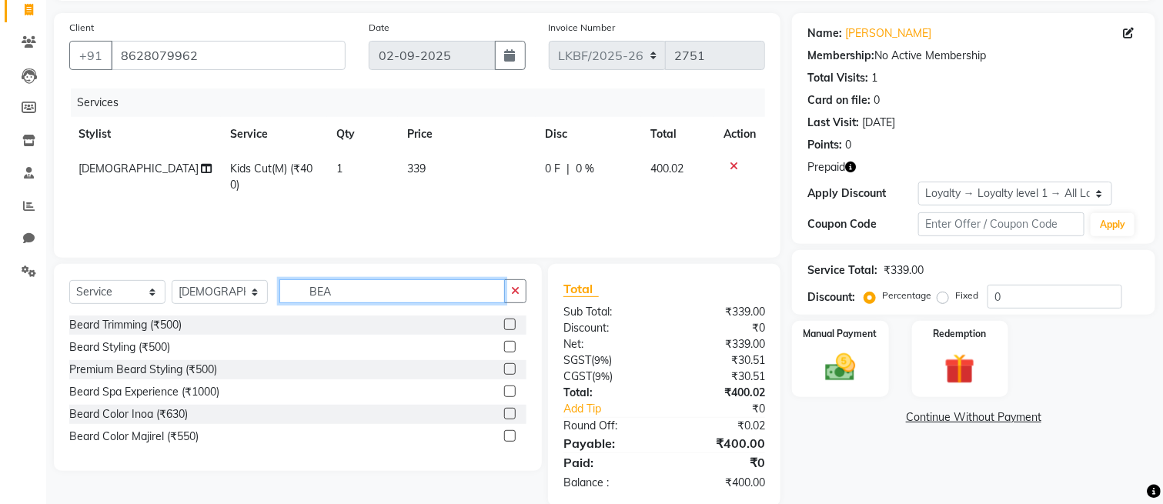
scroll to position [0, 0]
type input "BEA"
click at [507, 323] on label at bounding box center [510, 325] width 12 height 12
click at [507, 323] on input "checkbox" at bounding box center [509, 325] width 10 height 10
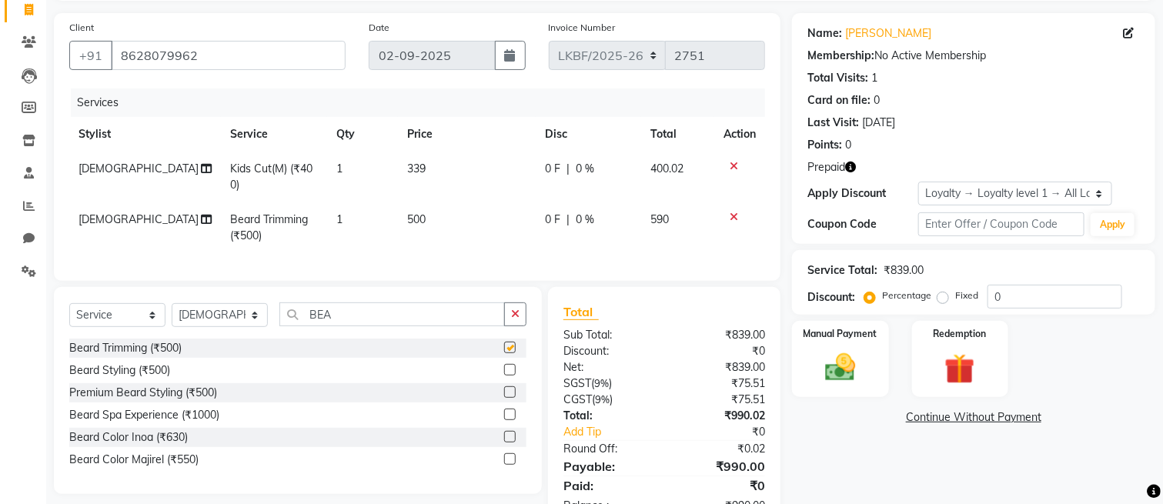
checkbox input "false"
click at [430, 213] on td "500" at bounding box center [466, 227] width 137 height 51
select select "89625"
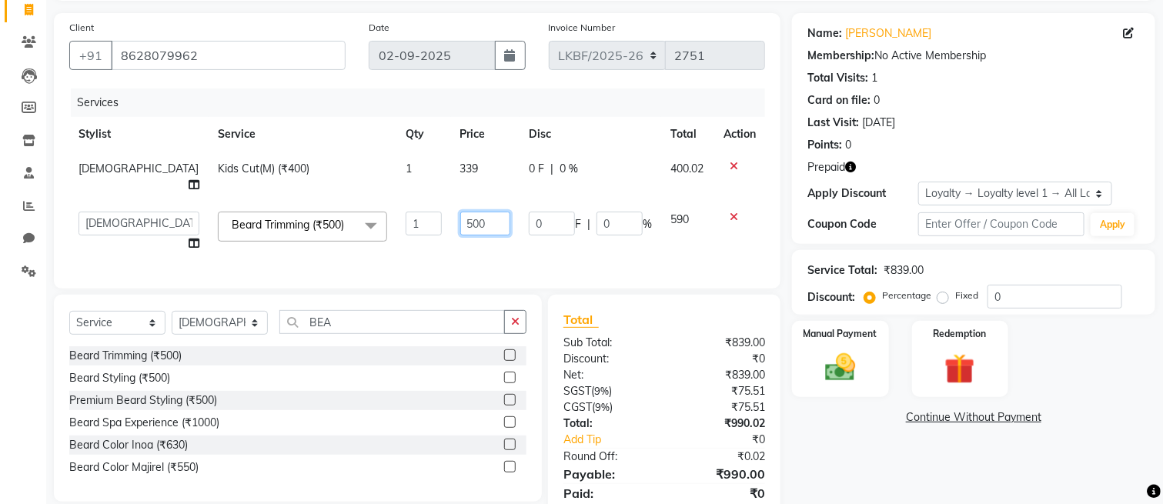
drag, startPoint x: 467, startPoint y: 196, endPoint x: 413, endPoint y: 213, distance: 56.5
click at [413, 213] on tr "Aena Ahad Ahsan Amit_Pdct Amrin Arvind_asst Bijender Counter_Sales Dharmaveer F…" at bounding box center [417, 231] width 696 height 59
type input "212"
click at [413, 238] on tr "Aena Ahad Ahsan Amit_Pdct Amrin Arvind_asst Bijender Counter_Sales Dharmaveer F…" at bounding box center [417, 231] width 696 height 59
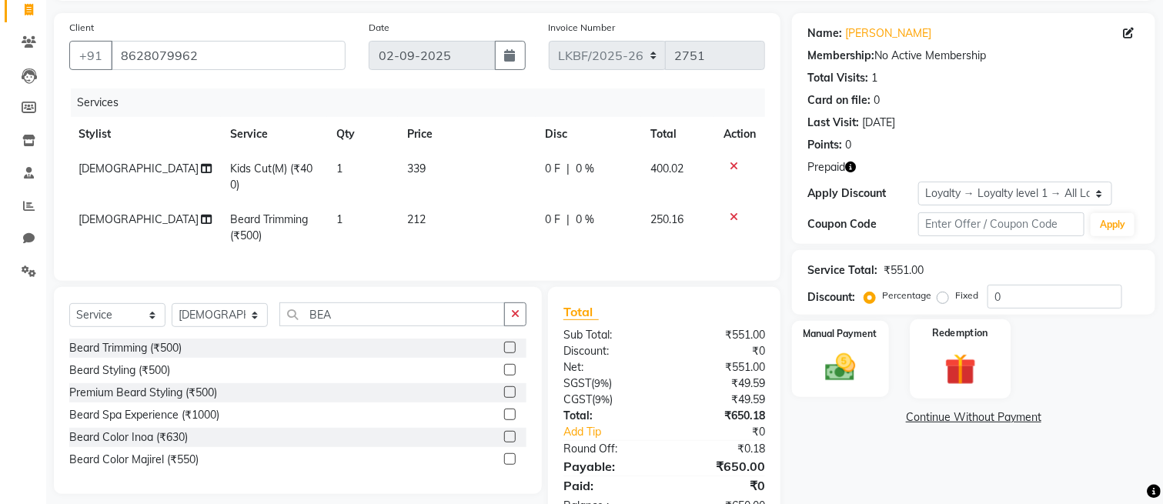
click at [972, 373] on img at bounding box center [961, 369] width 52 height 39
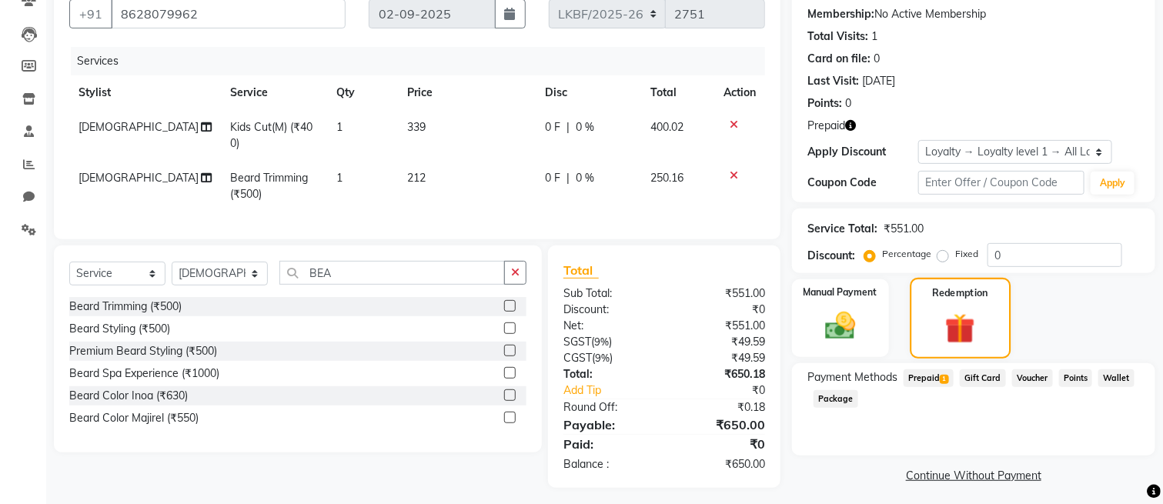
scroll to position [166, 0]
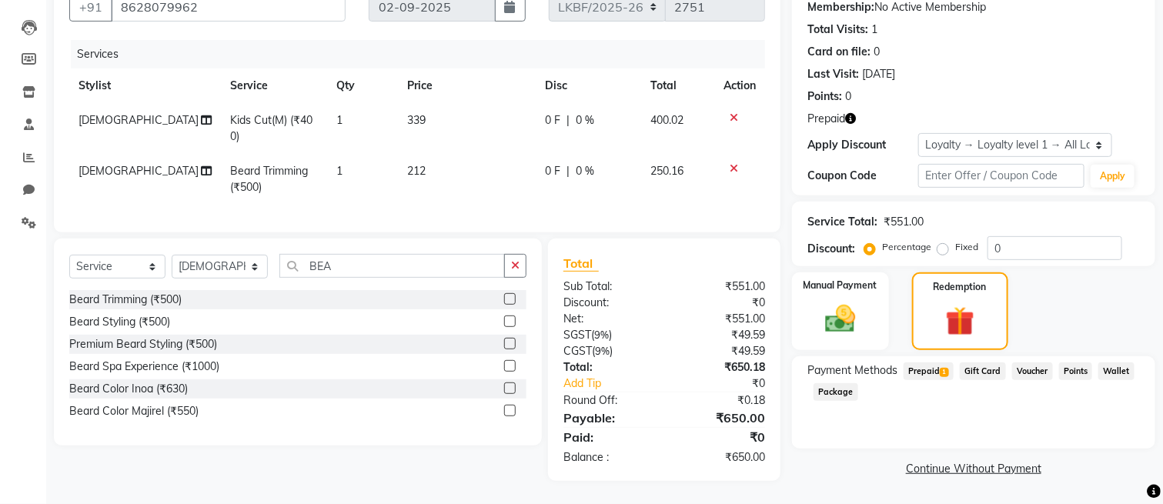
click at [914, 363] on span "Prepaid 1" at bounding box center [929, 372] width 50 height 18
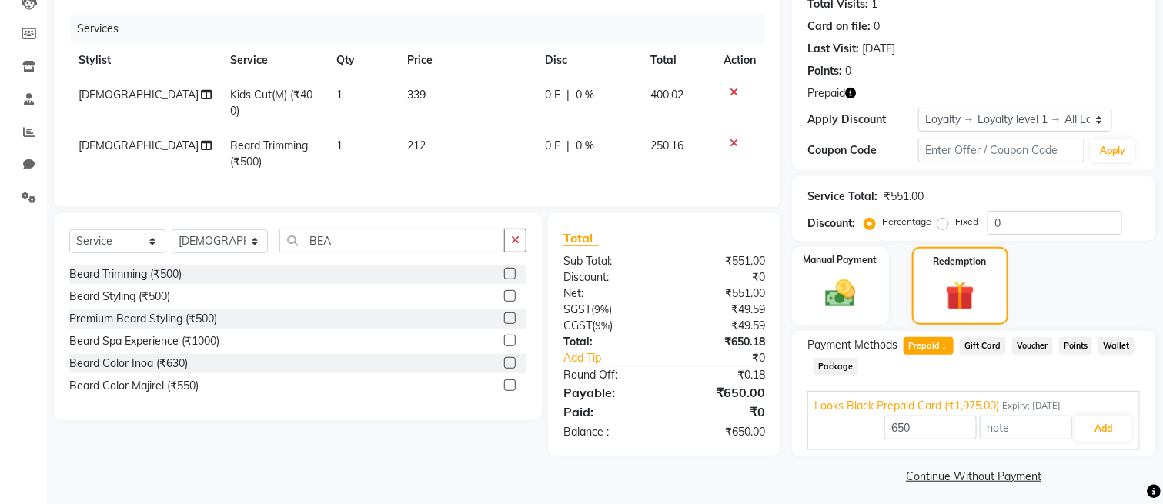
scroll to position [182, 0]
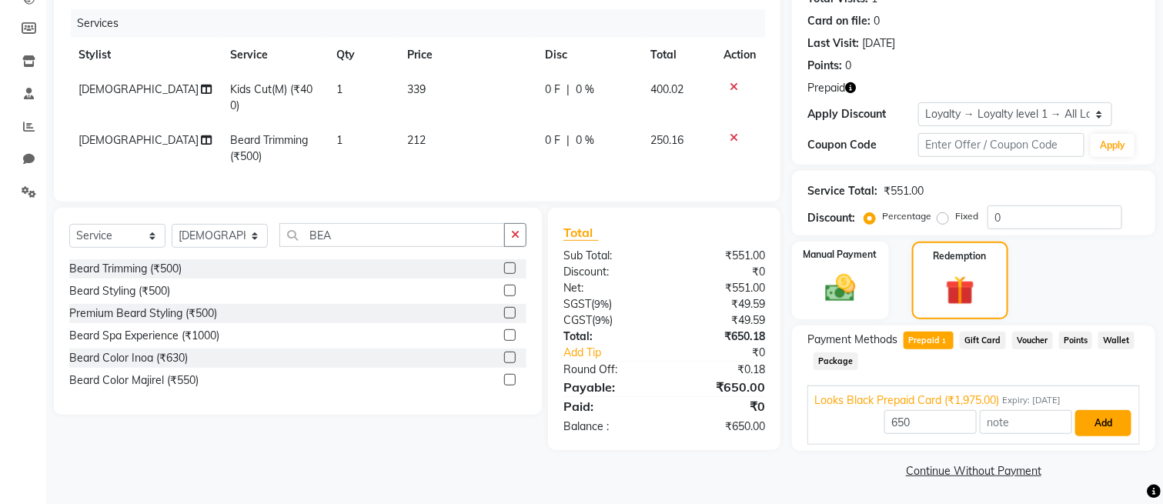
click at [1094, 423] on button "Add" at bounding box center [1104, 423] width 56 height 26
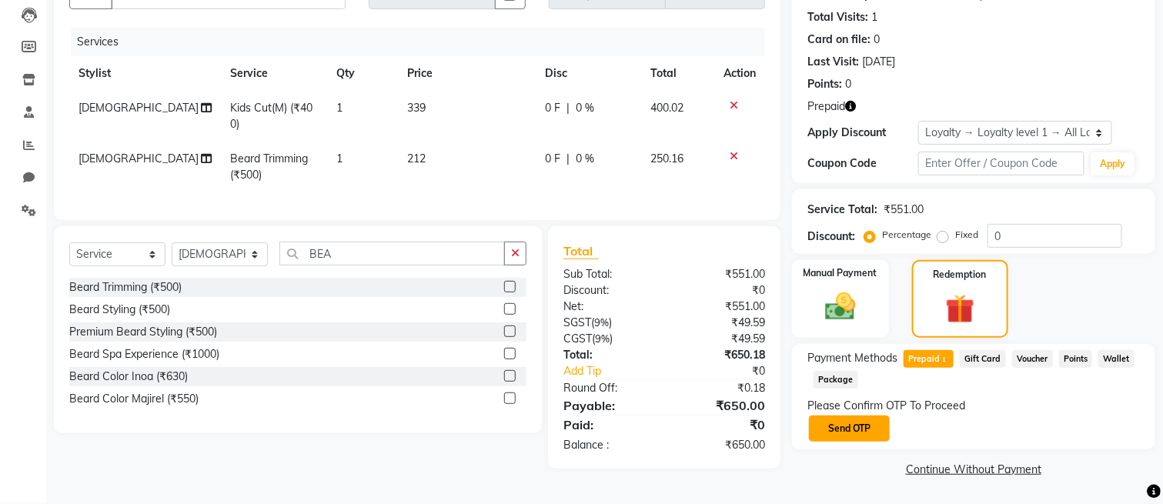
click at [856, 427] on button "Send OTP" at bounding box center [849, 429] width 81 height 26
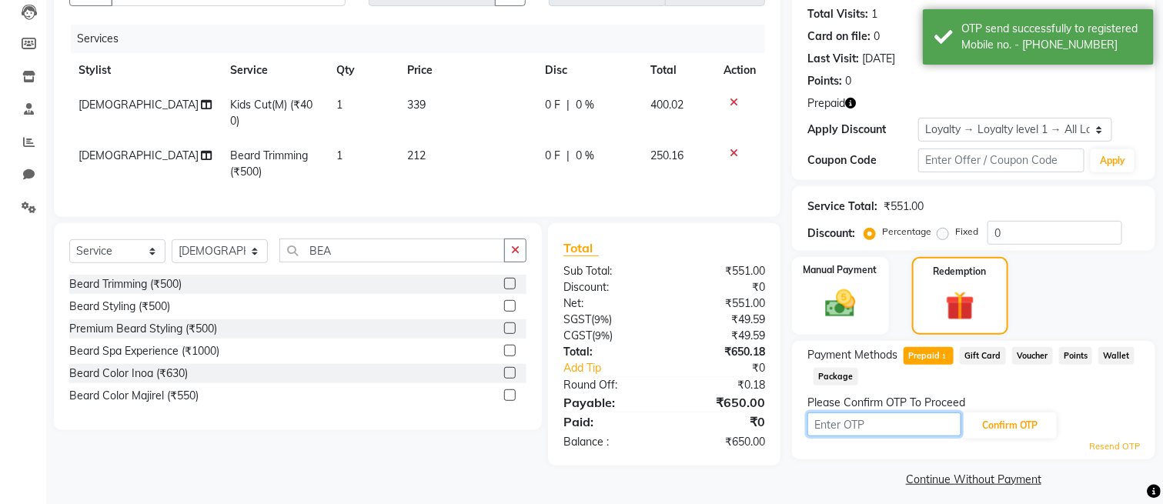
click at [902, 417] on input "text" at bounding box center [885, 425] width 154 height 24
type input "9859"
click at [1026, 435] on button "Confirm OTP" at bounding box center [1010, 426] width 94 height 26
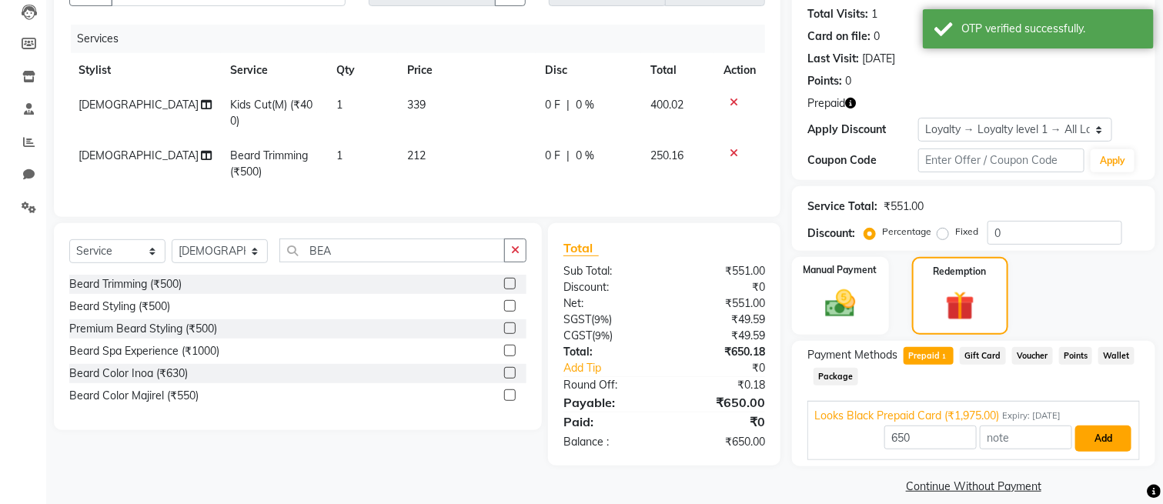
click at [1103, 445] on button "Add" at bounding box center [1104, 439] width 56 height 26
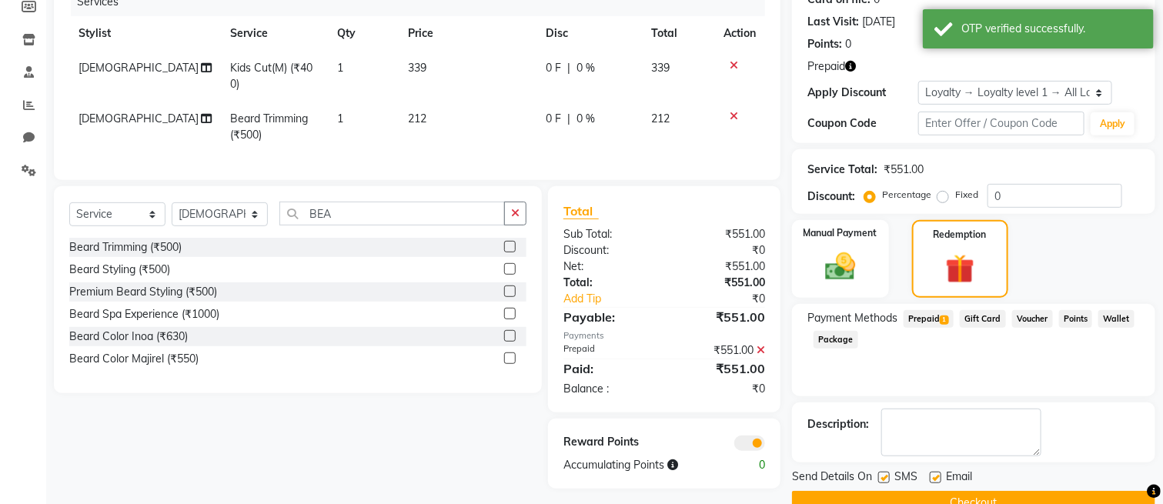
scroll to position [236, 0]
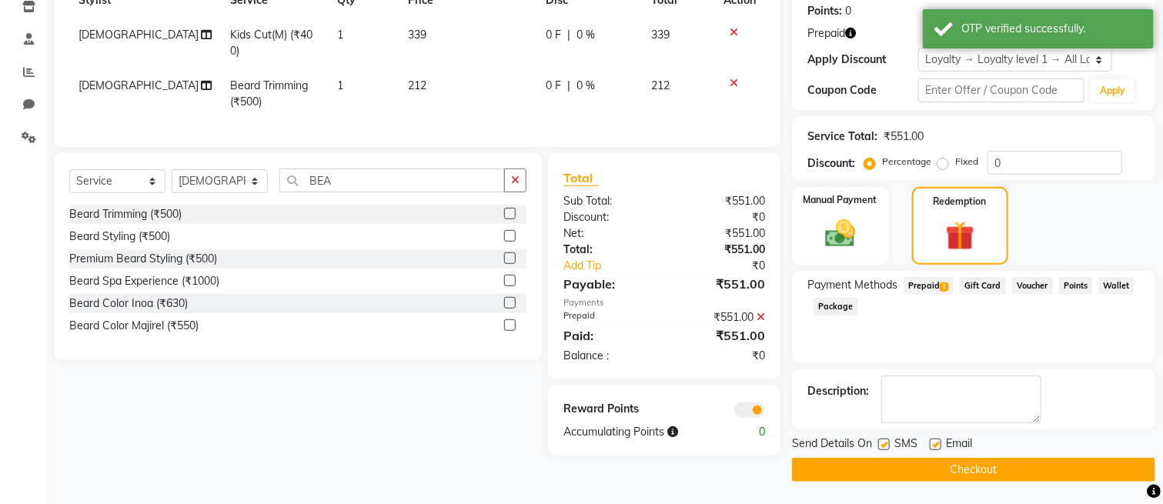
click at [1004, 468] on button "Checkout" at bounding box center [973, 470] width 363 height 24
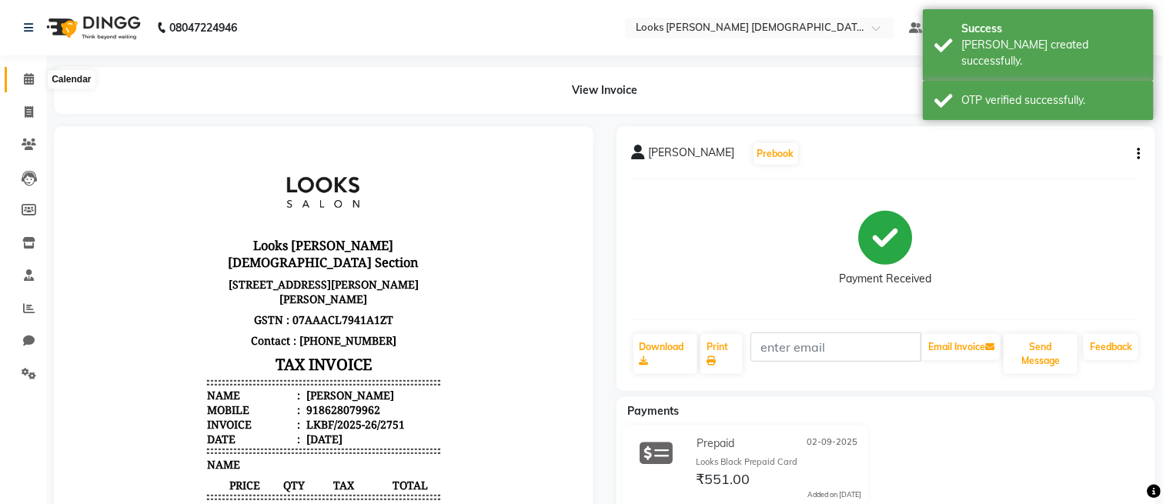
click at [34, 82] on span at bounding box center [28, 80] width 27 height 18
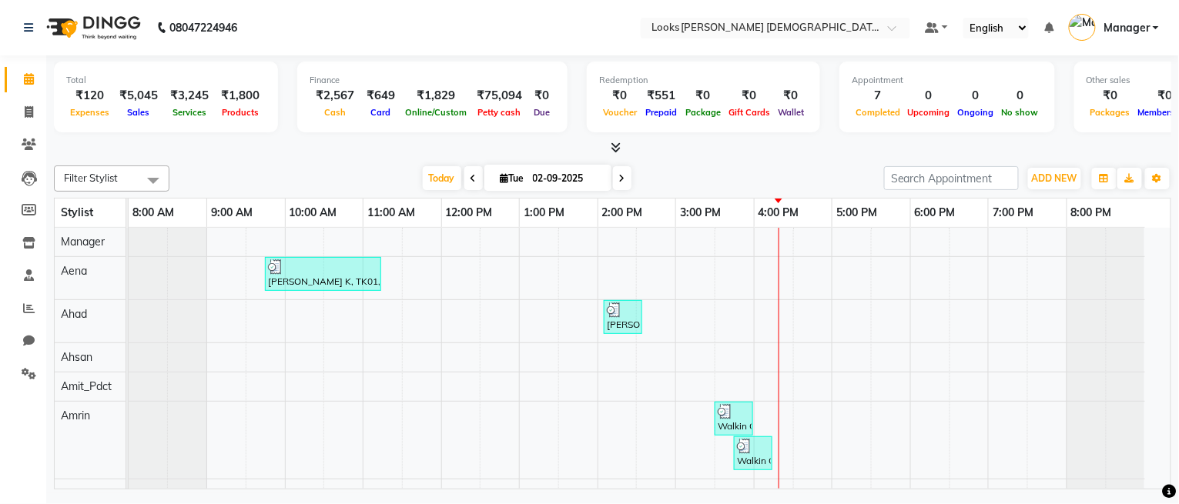
drag, startPoint x: 170, startPoint y: 201, endPoint x: 126, endPoint y: 204, distance: 44.0
click at [126, 204] on td at bounding box center [127, 213] width 2 height 29
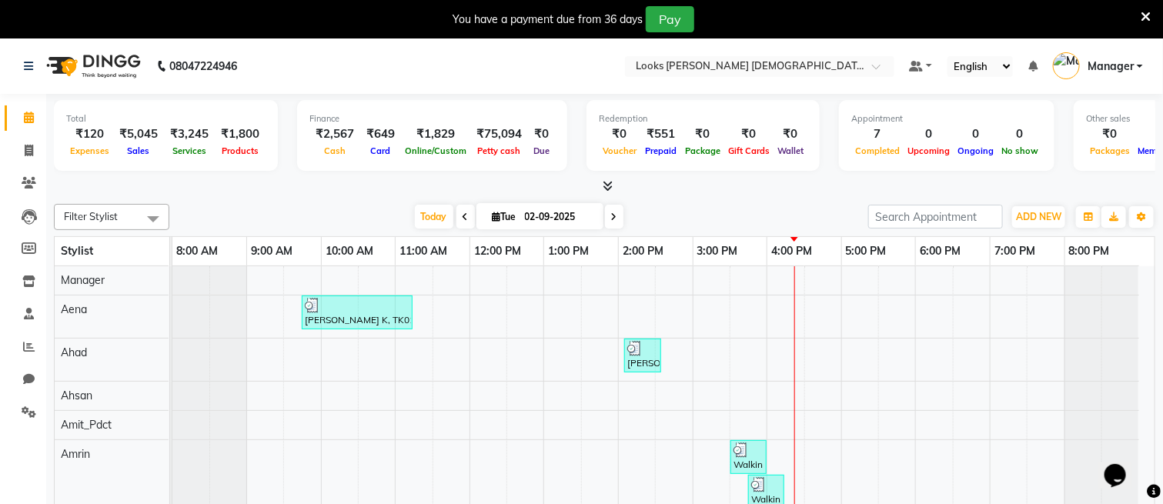
click at [1148, 15] on icon at bounding box center [1146, 17] width 10 height 14
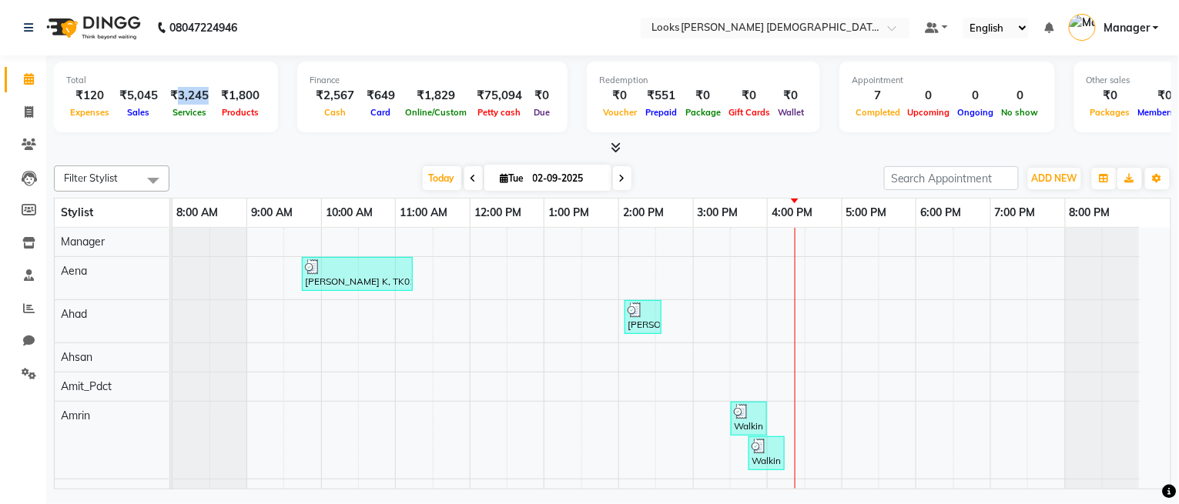
drag, startPoint x: 174, startPoint y: 90, endPoint x: 209, endPoint y: 91, distance: 35.4
click at [209, 91] on div "₹3,245" at bounding box center [189, 96] width 51 height 18
drag, startPoint x: 223, startPoint y: 94, endPoint x: 269, endPoint y: 101, distance: 47.5
click at [269, 101] on div "Total ₹120 Expenses ₹5,045 Sales ₹3,245 Services ₹1,800 Products" at bounding box center [166, 97] width 224 height 71
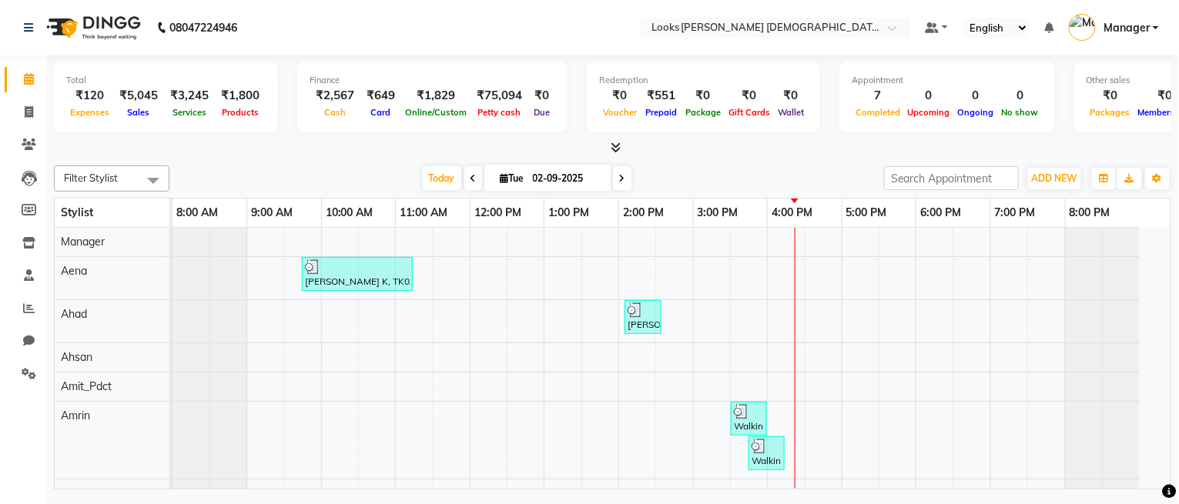
click at [78, 91] on div "₹120" at bounding box center [89, 96] width 47 height 18
click at [95, 91] on div "₹120" at bounding box center [89, 96] width 47 height 18
click at [136, 93] on div "₹5,045" at bounding box center [138, 96] width 51 height 18
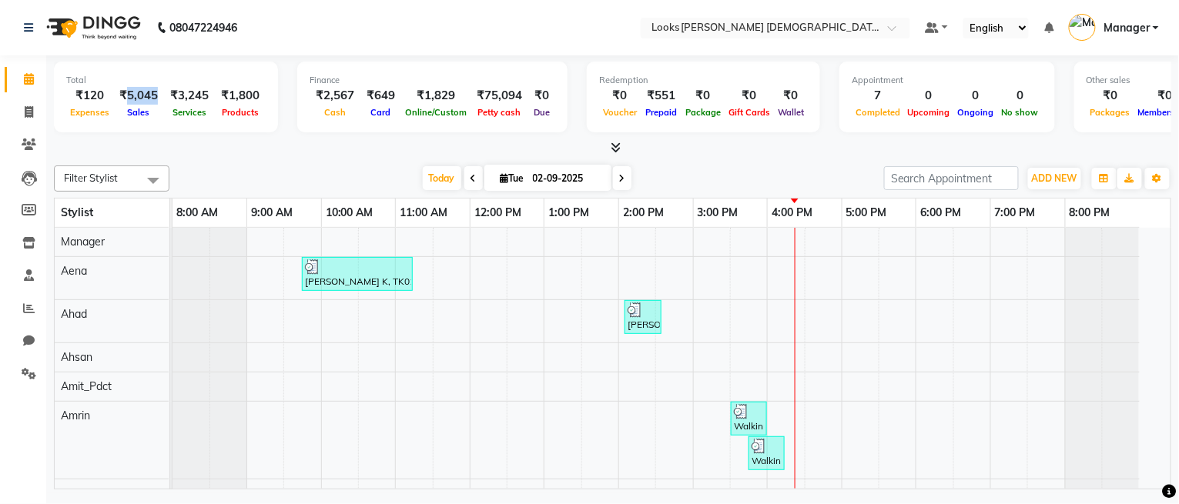
click at [136, 93] on div "₹5,045" at bounding box center [138, 96] width 51 height 18
click at [187, 95] on div "₹3,245" at bounding box center [189, 96] width 51 height 18
click at [236, 92] on div "₹1,800" at bounding box center [240, 96] width 51 height 18
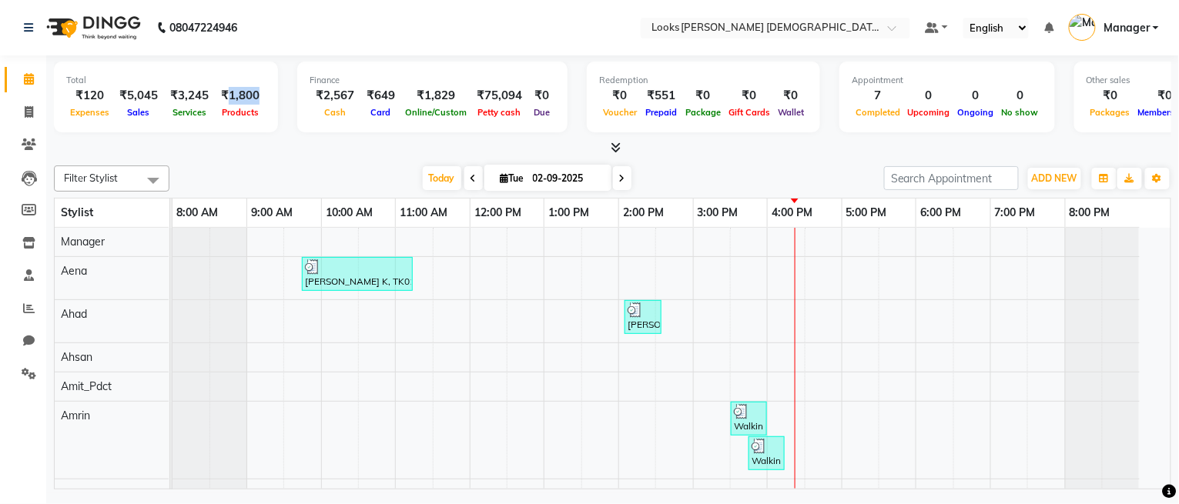
click at [263, 98] on div "Total ₹120 Expenses ₹5,045 Sales ₹3,245 Services ₹1,800 Products" at bounding box center [166, 97] width 224 height 71
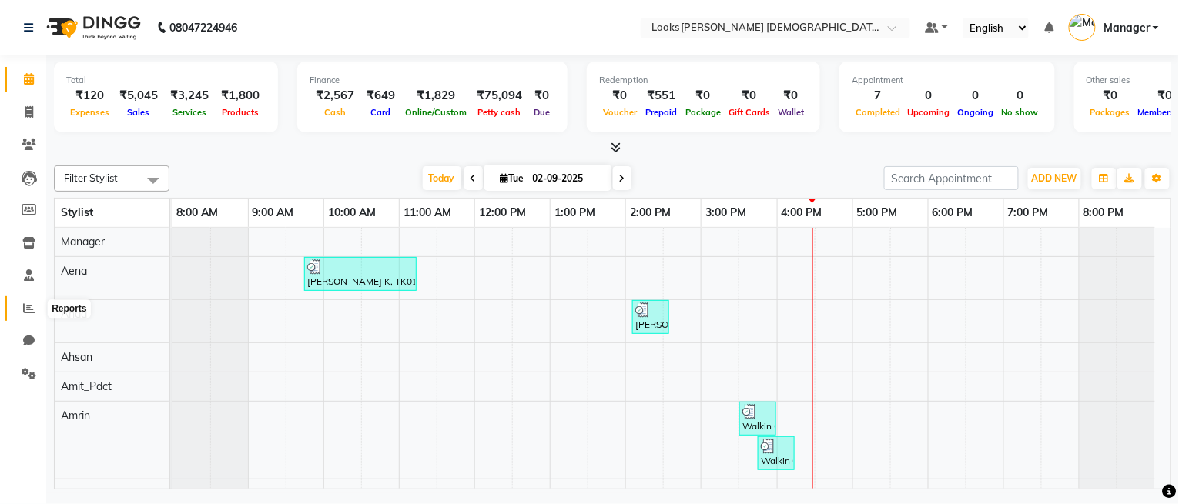
click at [18, 308] on span at bounding box center [28, 309] width 27 height 18
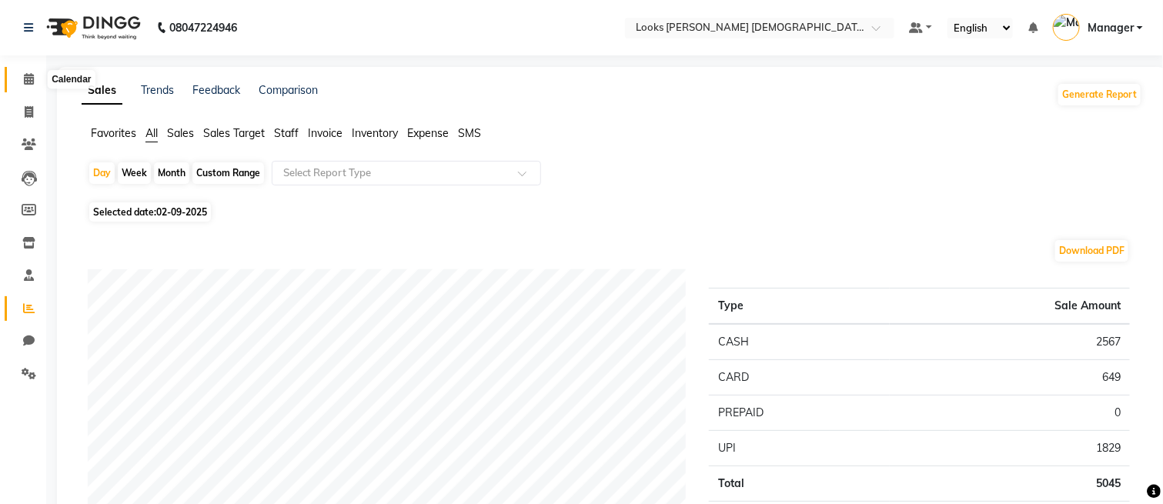
click at [26, 81] on icon at bounding box center [29, 79] width 10 height 12
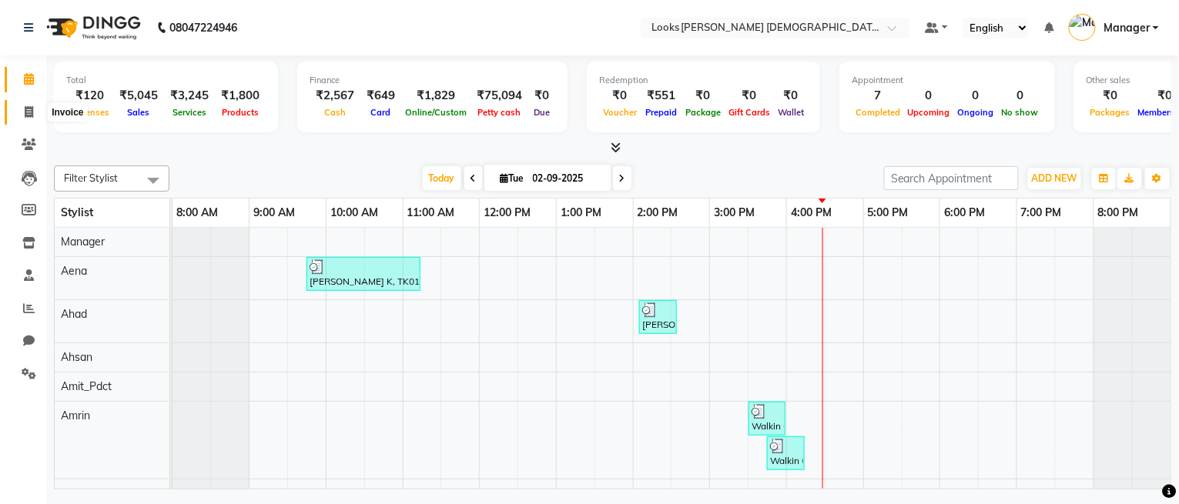
click at [28, 115] on icon at bounding box center [29, 112] width 8 height 12
select select "service"
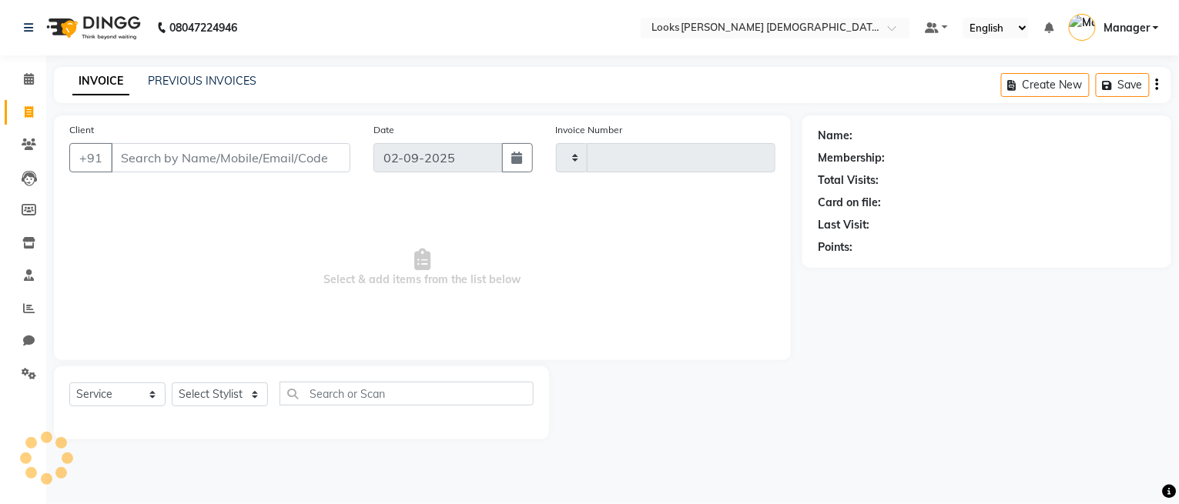
type input "2752"
select select "8706"
click at [208, 151] on input "Client" at bounding box center [230, 157] width 239 height 29
click at [26, 80] on icon at bounding box center [29, 79] width 10 height 12
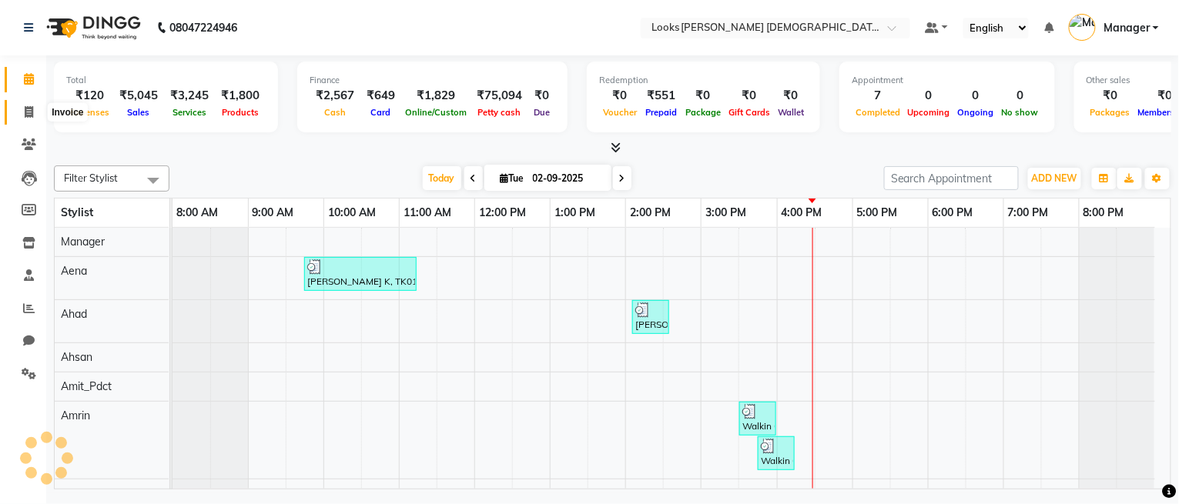
click at [32, 106] on icon at bounding box center [29, 112] width 8 height 12
select select "service"
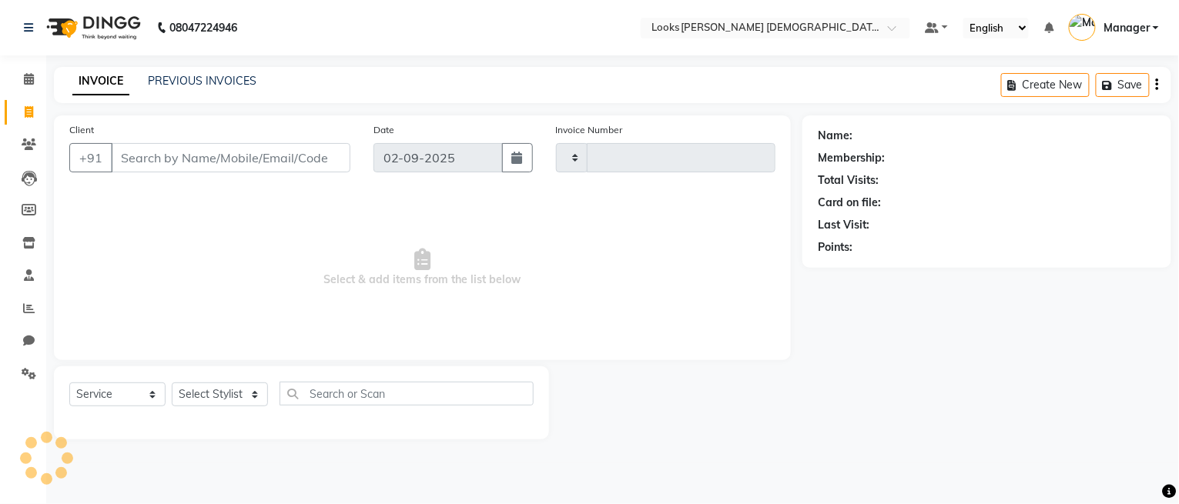
type input "2752"
select select "8706"
click at [196, 78] on link "PREVIOUS INVOICES" at bounding box center [202, 81] width 109 height 14
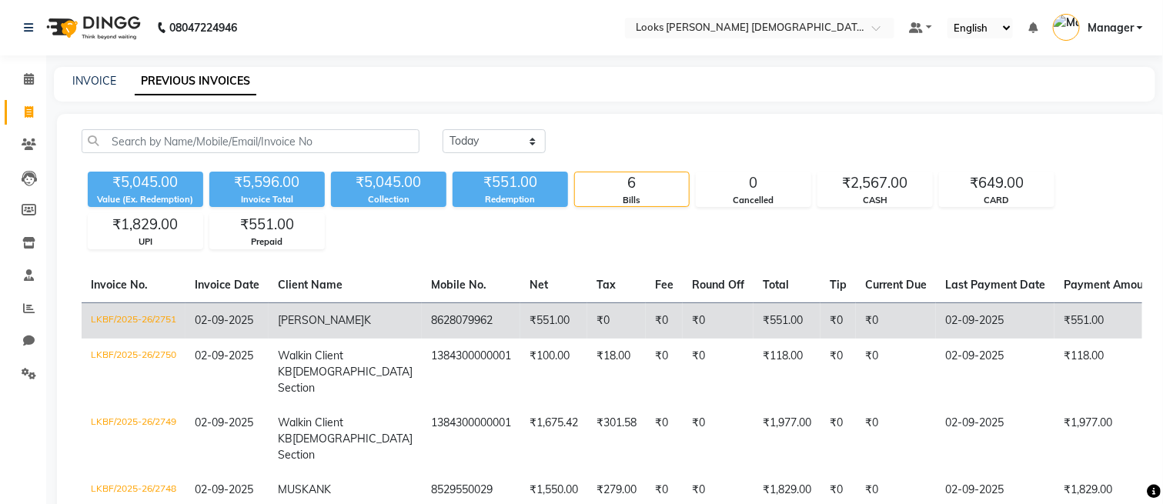
click at [341, 331] on td "SHIKHA K" at bounding box center [345, 321] width 153 height 36
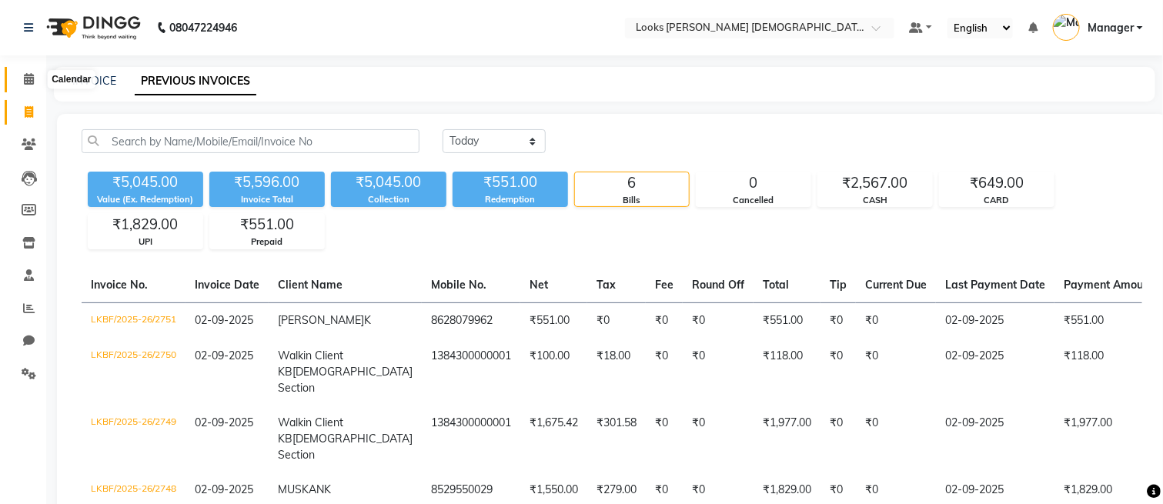
click at [29, 77] on icon at bounding box center [29, 79] width 10 height 12
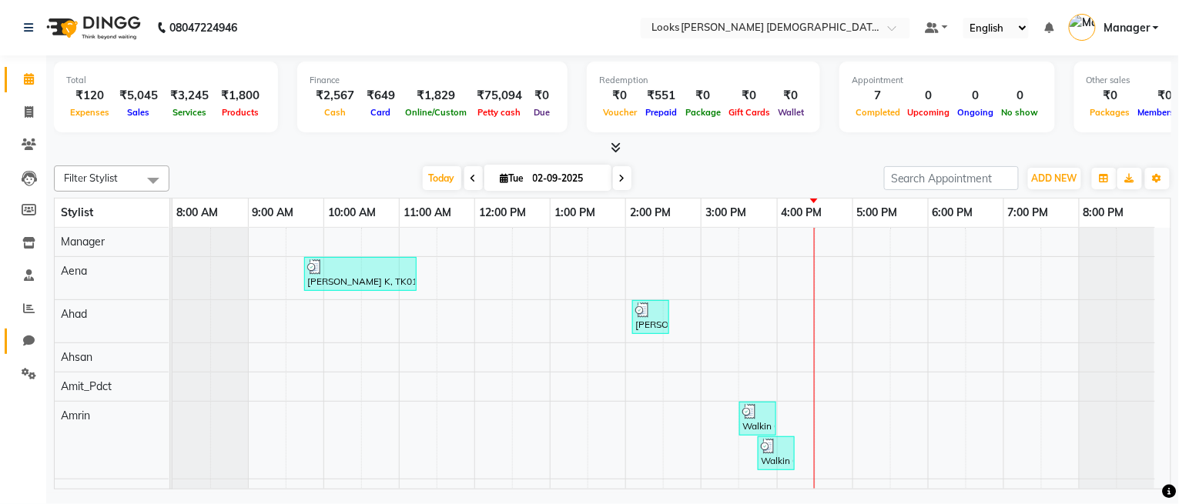
click at [18, 353] on link "Chat" at bounding box center [23, 341] width 37 height 25
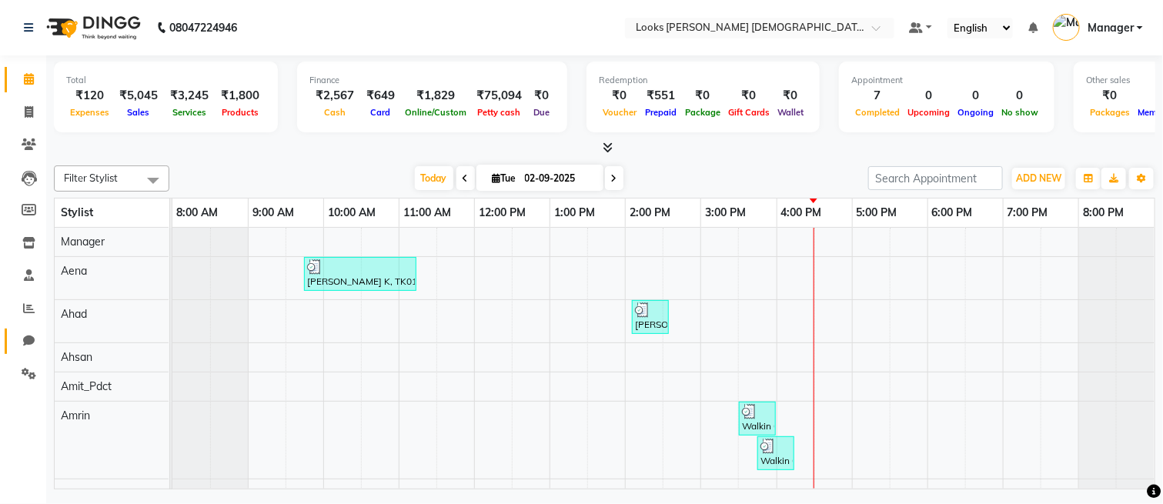
select select "100"
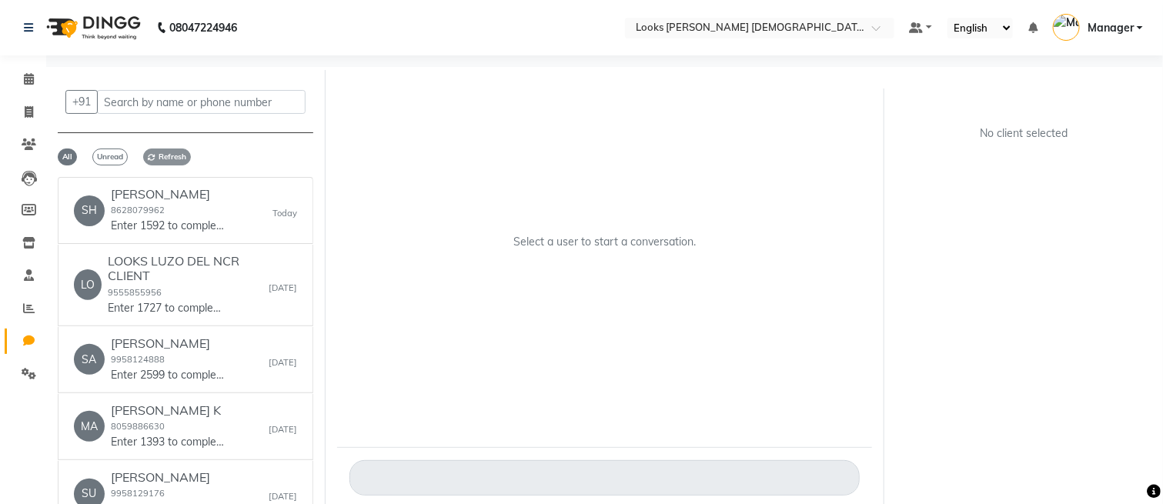
click at [162, 160] on span "Refresh" at bounding box center [167, 157] width 48 height 17
click at [196, 224] on p "Enter 1592 to complete your account verification." at bounding box center [168, 226] width 115 height 16
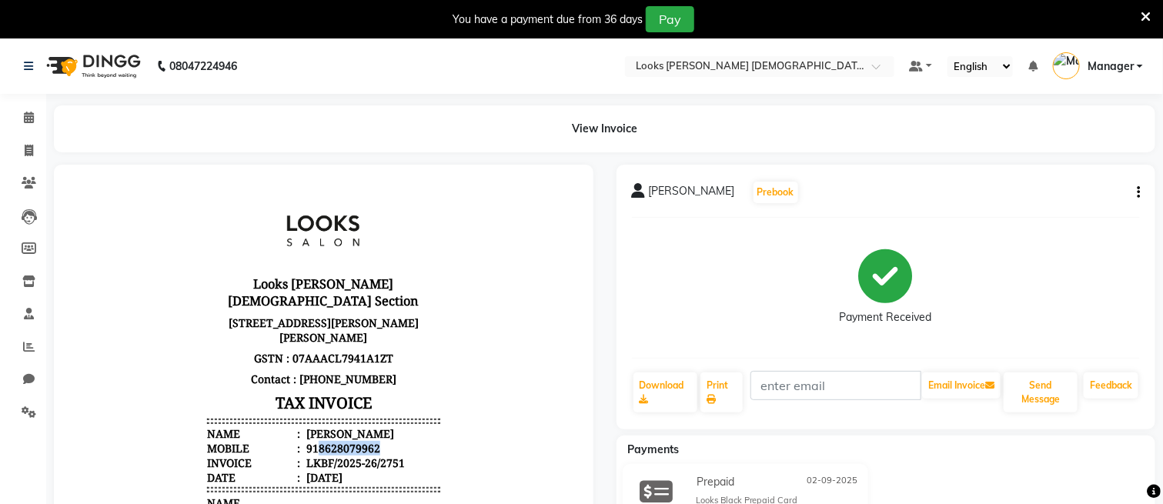
drag, startPoint x: 365, startPoint y: 430, endPoint x: 303, endPoint y: 431, distance: 61.6
click at [303, 440] on li "Mobile : 918628079962" at bounding box center [322, 447] width 233 height 15
copy div "8628079962"
click at [24, 115] on icon at bounding box center [29, 118] width 10 height 12
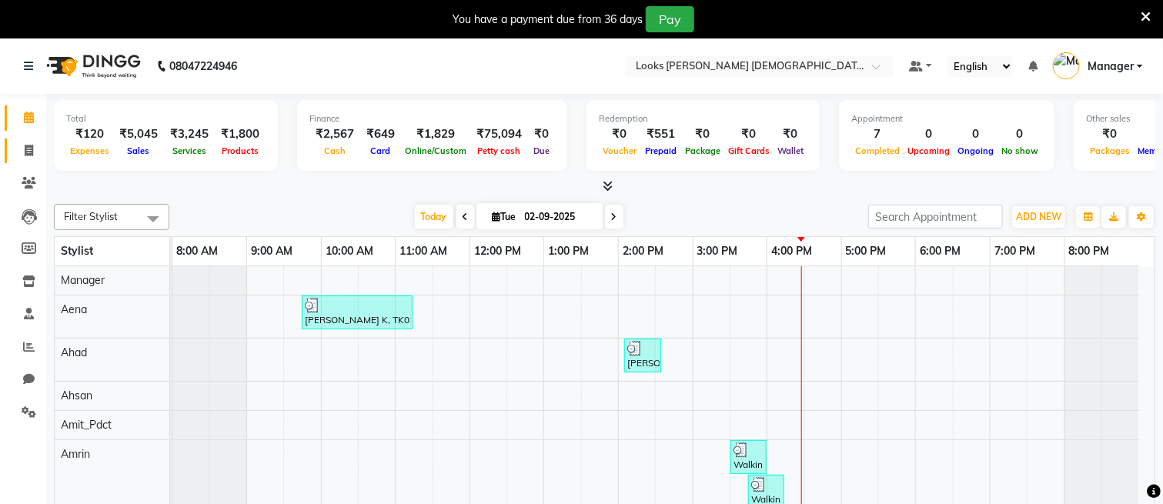
click at [20, 161] on link "Invoice" at bounding box center [23, 151] width 37 height 25
select select "service"
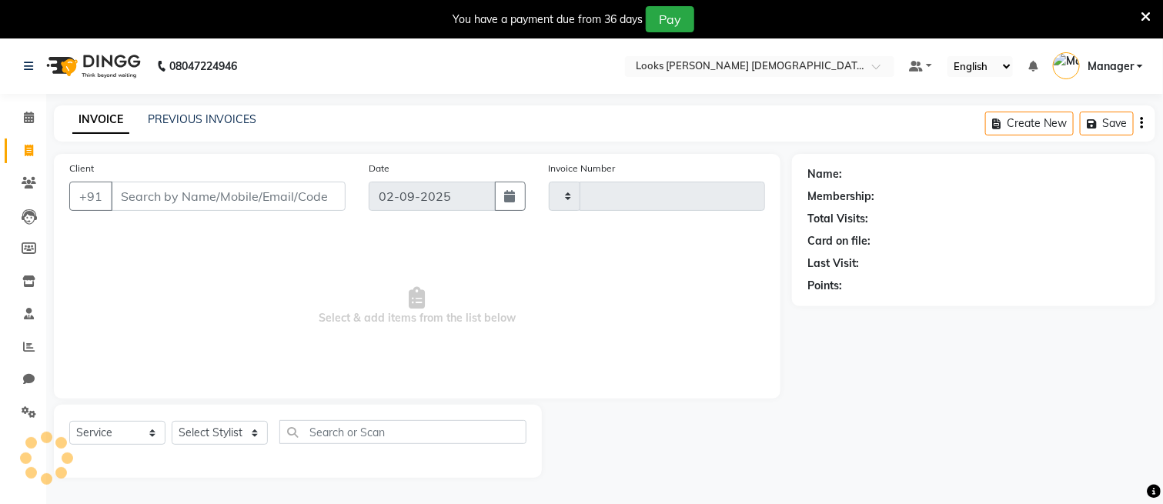
type input "2752"
select select "8706"
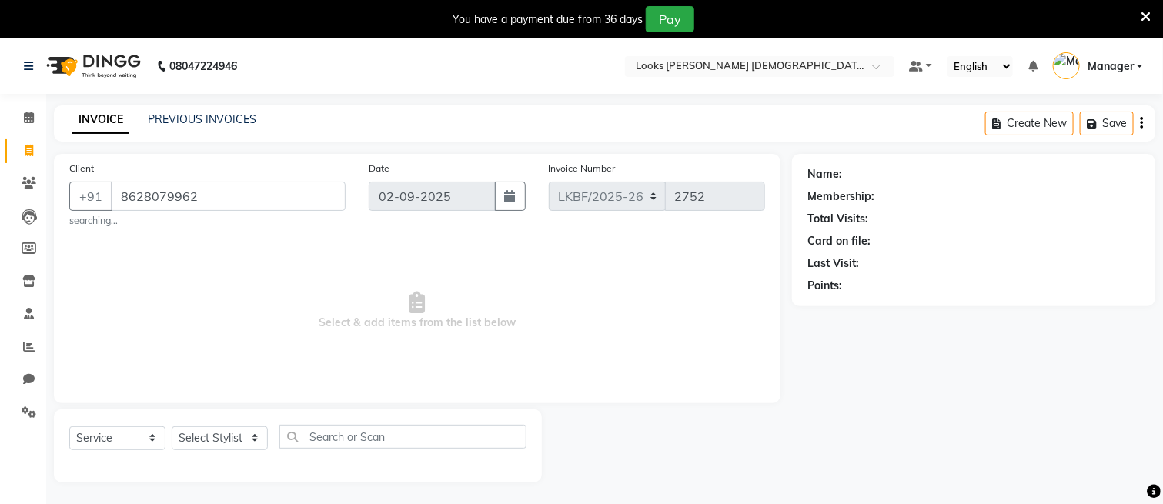
type input "8628079962"
select select "1: Object"
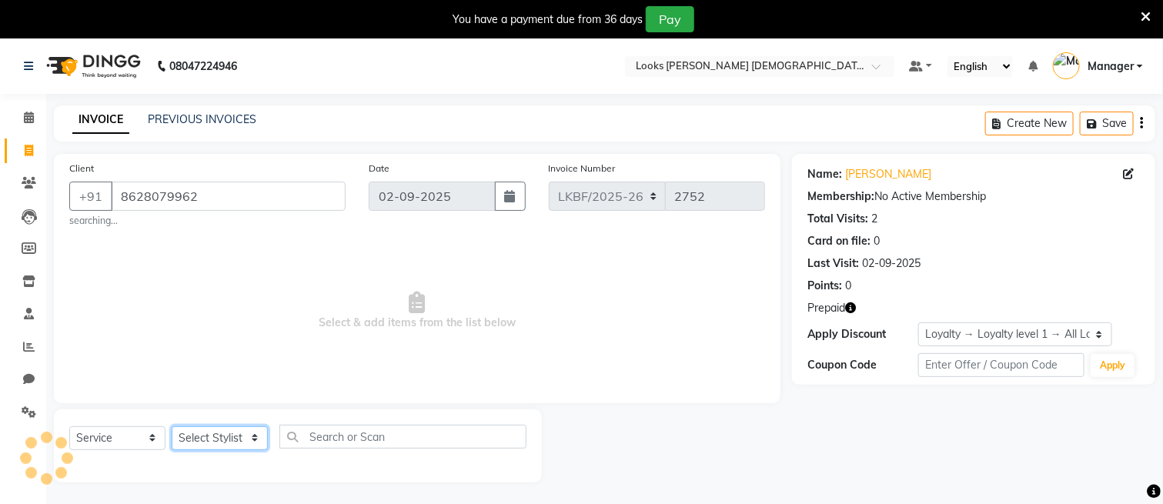
click at [192, 433] on select "Select Stylist" at bounding box center [220, 439] width 96 height 24
select select "89628"
click at [172, 427] on select "Select Stylist Aena [PERSON_NAME] Amit_Pdct [PERSON_NAME] [PERSON_NAME] Counter…" at bounding box center [220, 439] width 96 height 24
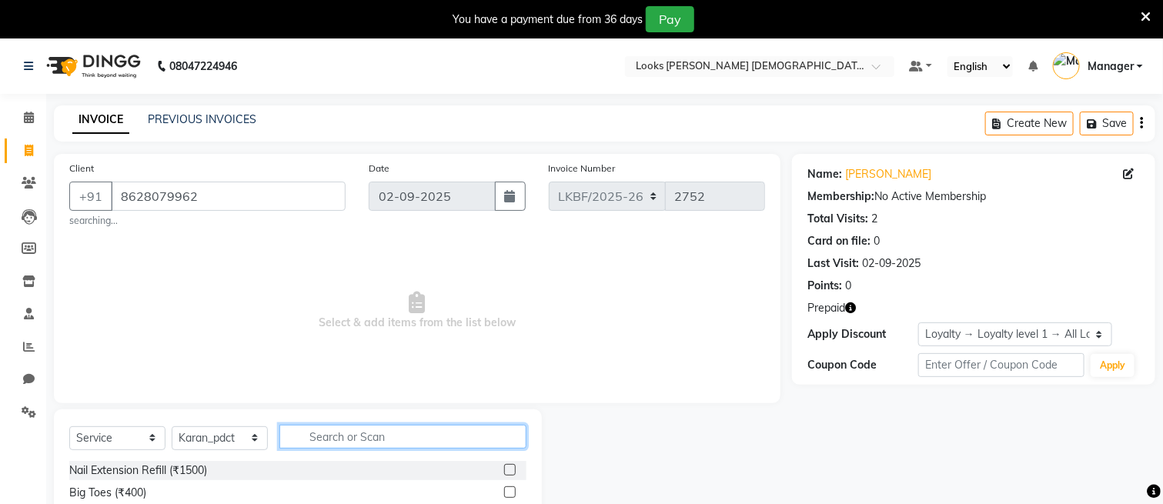
click at [376, 434] on input "text" at bounding box center [402, 437] width 247 height 24
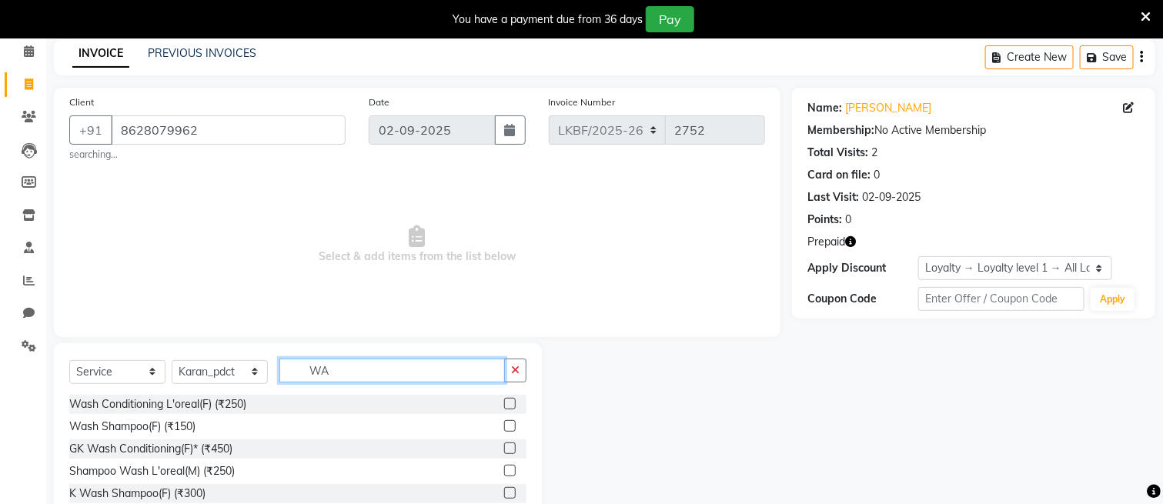
scroll to position [102, 0]
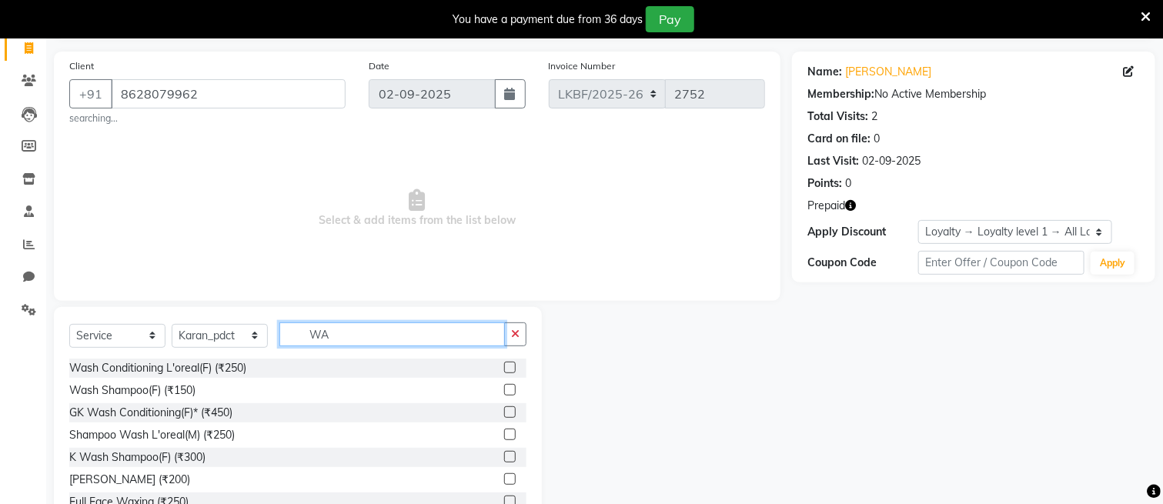
type input "WA"
drag, startPoint x: 484, startPoint y: 388, endPoint x: 447, endPoint y: 390, distance: 37.8
click at [483, 388] on div "Wash Shampoo(F) (₹150)" at bounding box center [297, 390] width 457 height 19
click at [488, 388] on div "Wash Shampoo(F) (₹150)" at bounding box center [297, 390] width 457 height 19
click at [504, 390] on label at bounding box center [510, 390] width 12 height 12
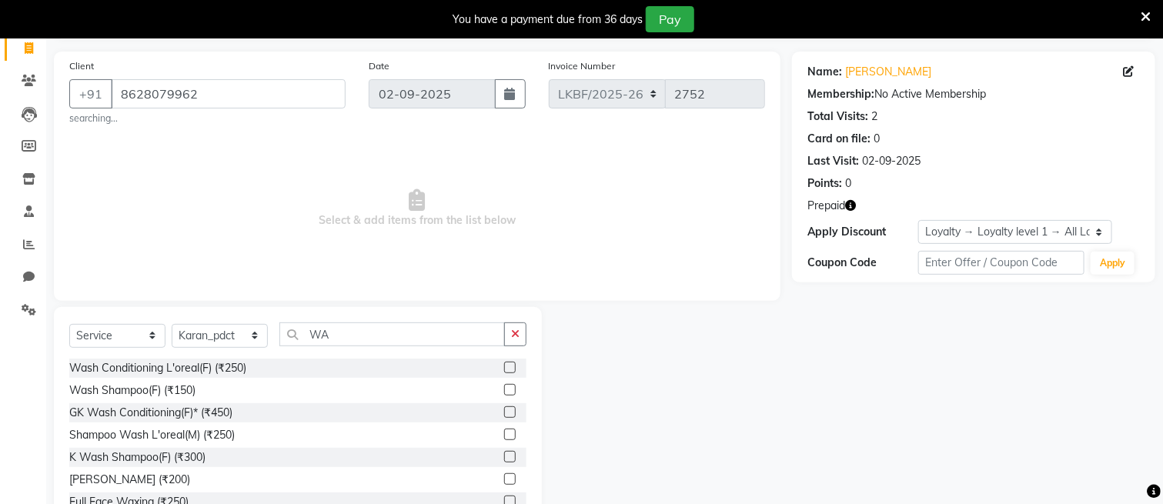
click at [504, 390] on input "checkbox" at bounding box center [509, 391] width 10 height 10
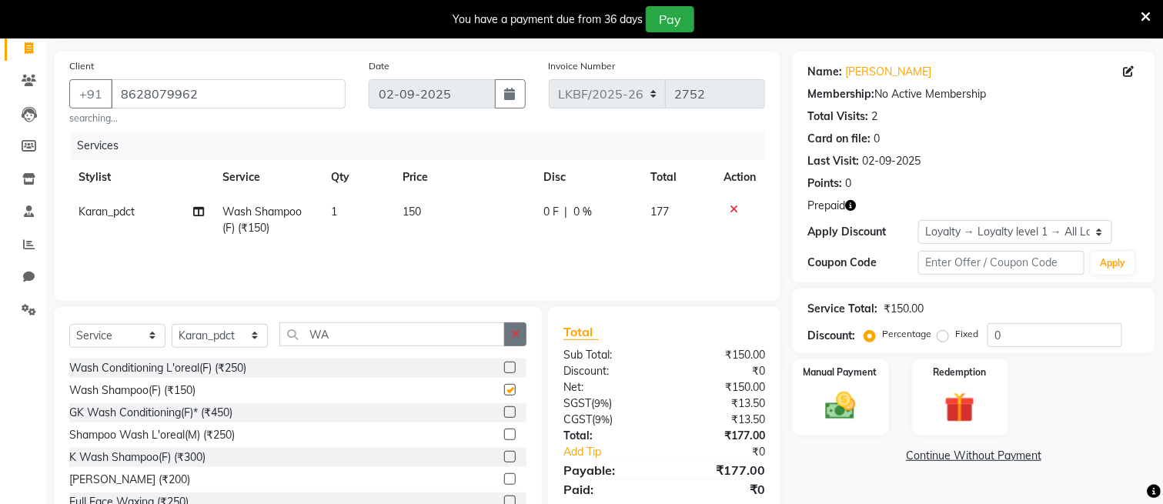
checkbox input "false"
click at [506, 335] on button "button" at bounding box center [515, 335] width 22 height 24
click at [853, 209] on icon "button" at bounding box center [850, 205] width 11 height 11
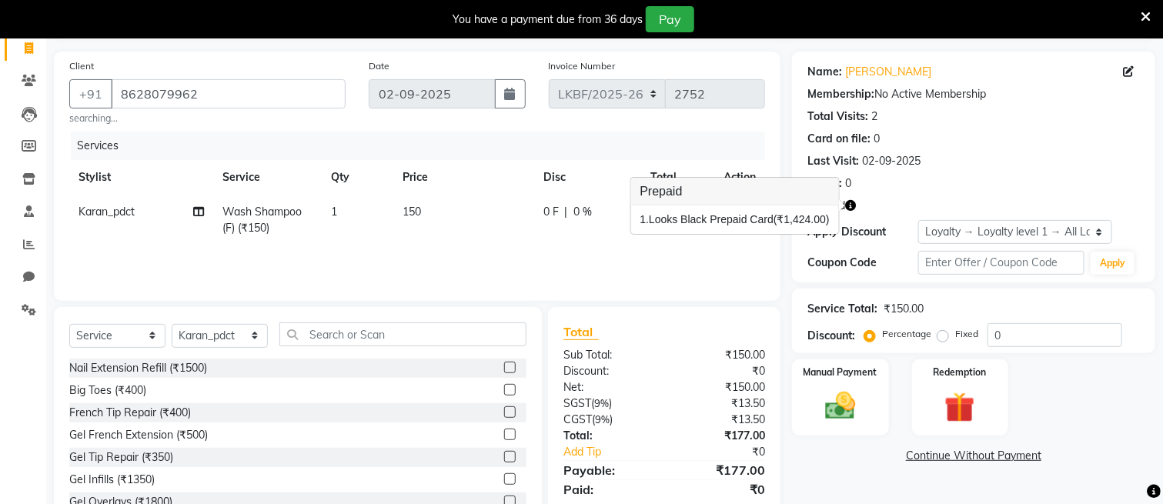
click at [851, 205] on icon "button" at bounding box center [850, 205] width 11 height 11
click at [953, 402] on img at bounding box center [961, 408] width 52 height 39
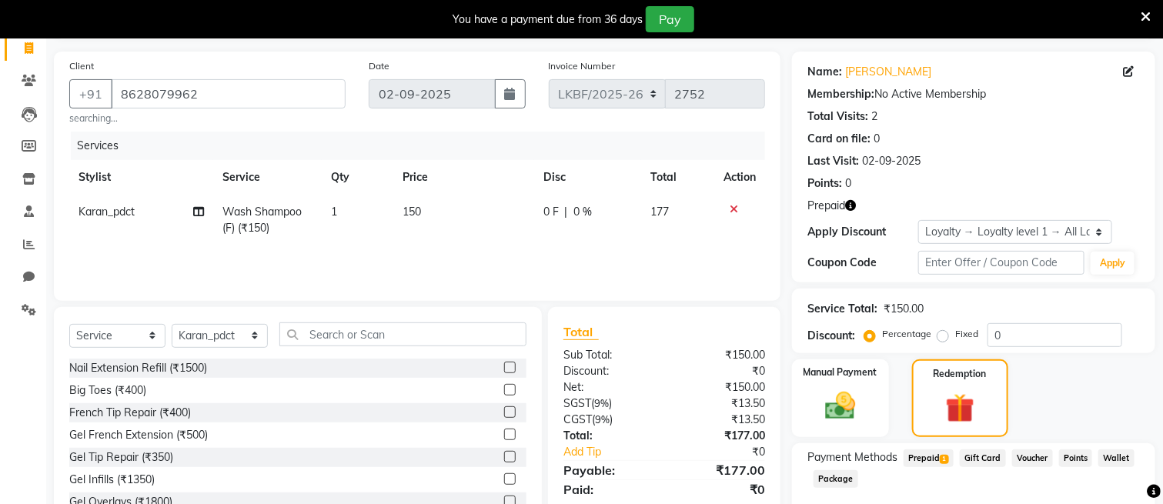
click at [912, 459] on span "Prepaid 1" at bounding box center [929, 459] width 50 height 18
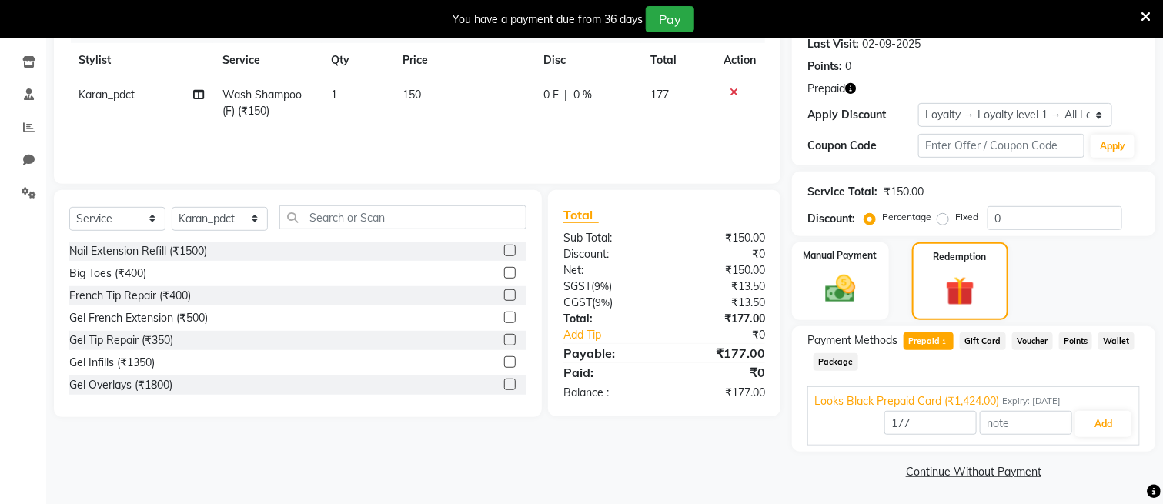
scroll to position [220, 0]
click at [1103, 420] on button "Add" at bounding box center [1104, 423] width 56 height 26
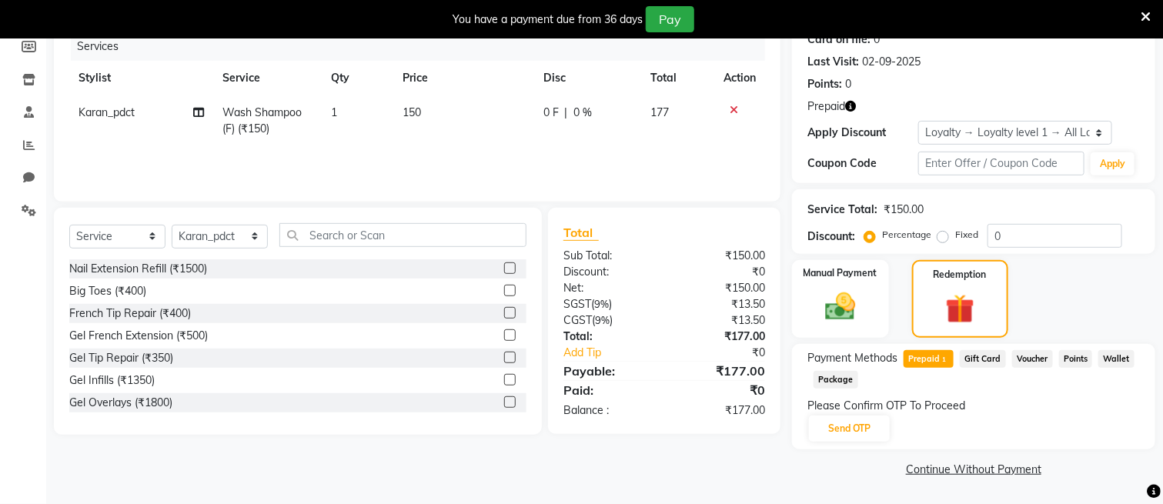
scroll to position [201, 0]
click at [845, 420] on button "Send OTP" at bounding box center [849, 430] width 81 height 26
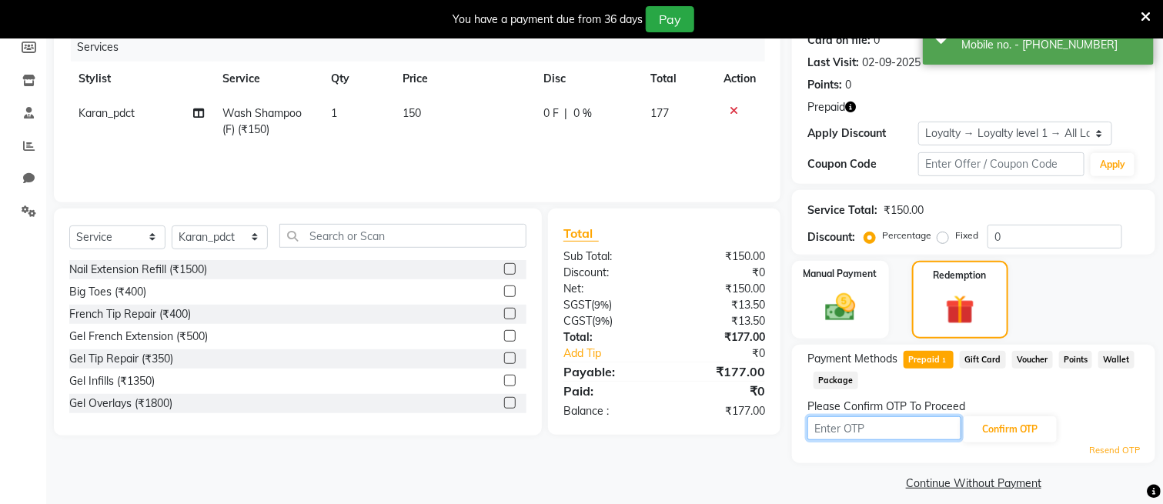
drag, startPoint x: 887, startPoint y: 433, endPoint x: 837, endPoint y: 421, distance: 51.5
click at [887, 433] on input "text" at bounding box center [885, 429] width 154 height 24
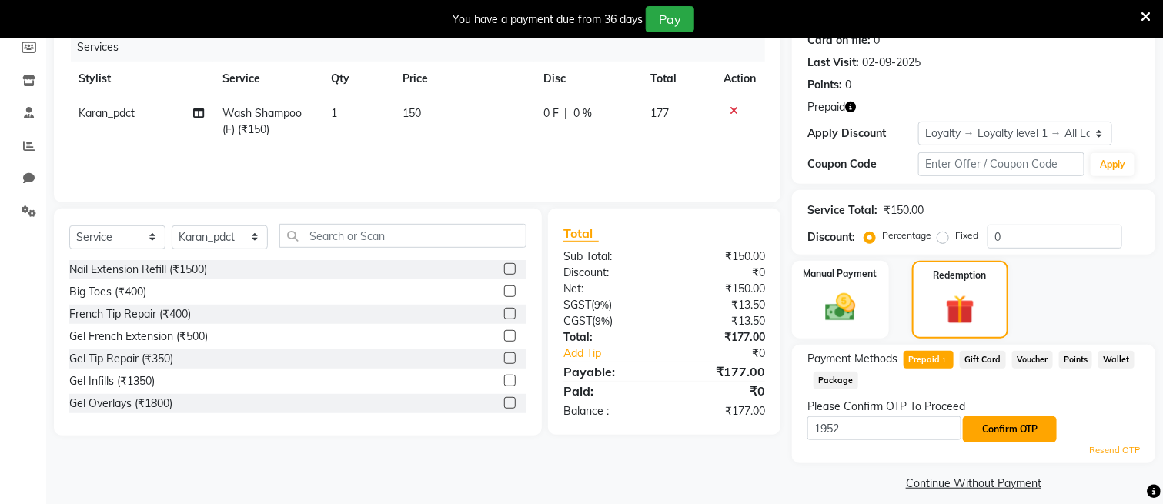
click at [1026, 440] on button "Confirm OTP" at bounding box center [1010, 430] width 94 height 26
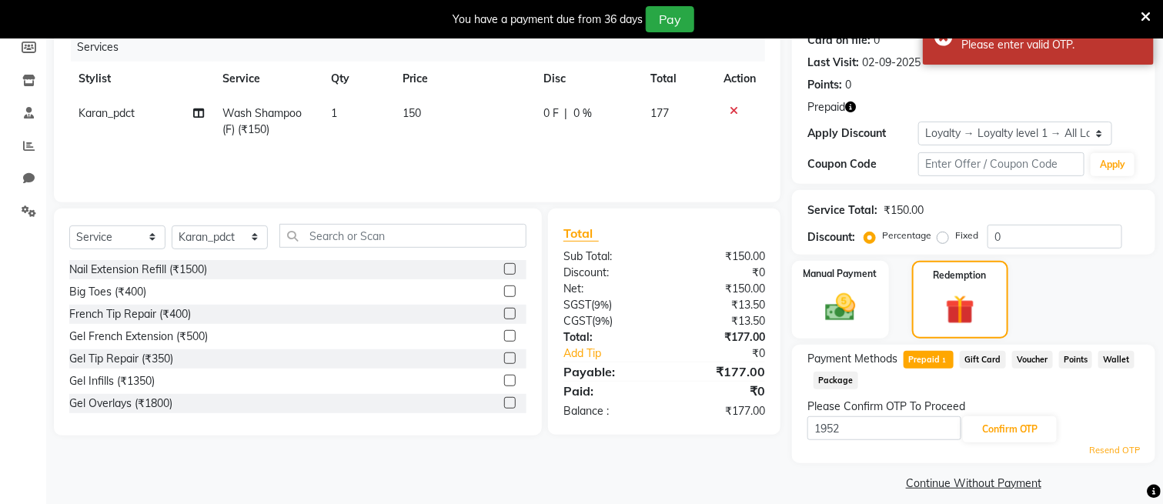
click at [1141, 19] on icon at bounding box center [1146, 17] width 10 height 14
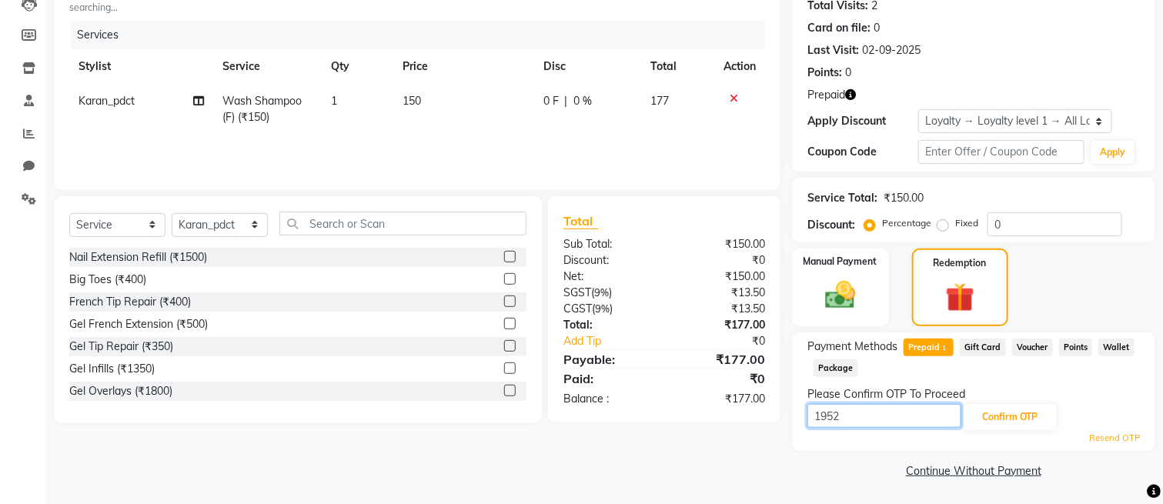
click at [922, 418] on input "1952" at bounding box center [885, 416] width 154 height 24
type input "1"
type input "1592"
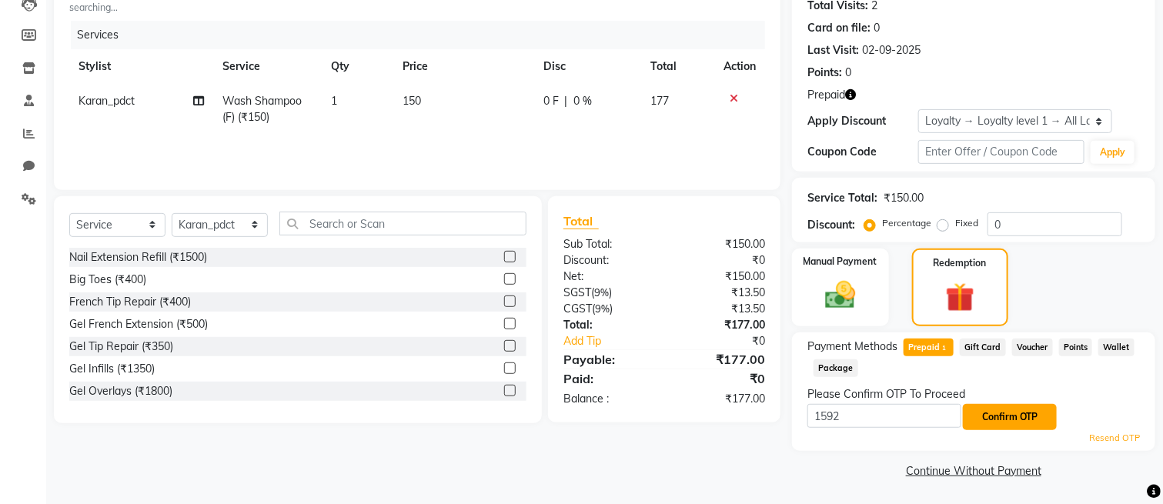
click at [1032, 407] on button "Confirm OTP" at bounding box center [1010, 417] width 94 height 26
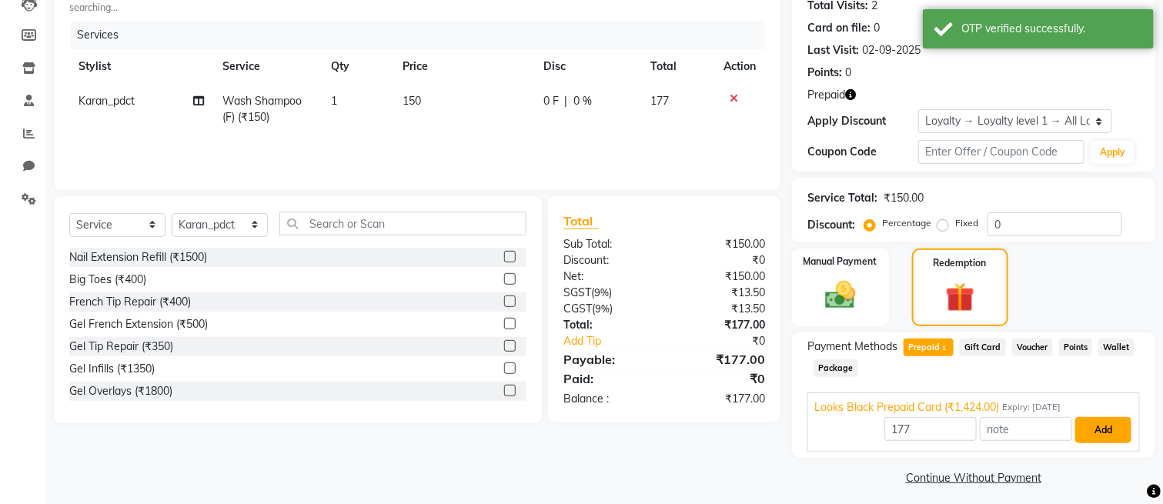
click at [1115, 429] on button "Add" at bounding box center [1104, 430] width 56 height 26
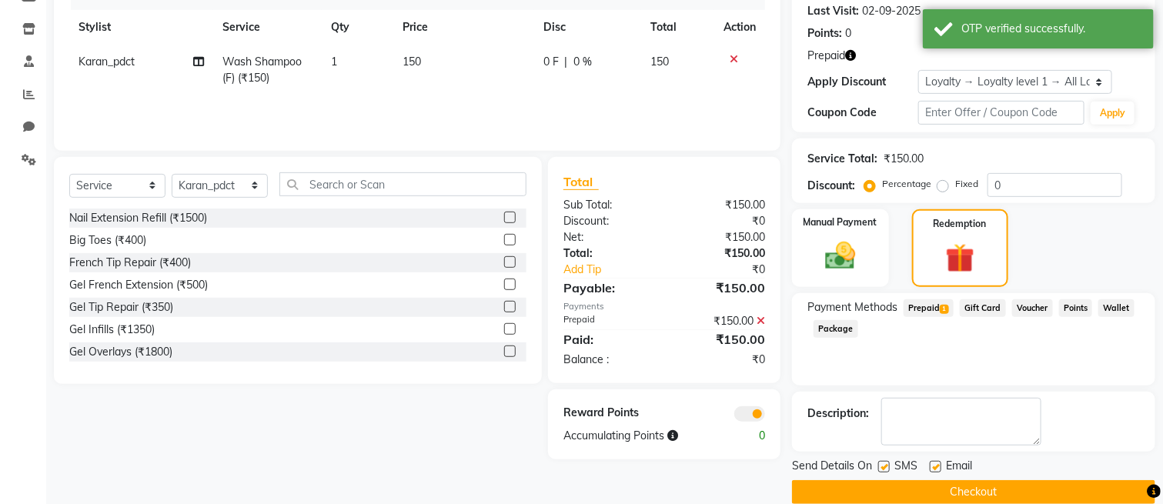
scroll to position [236, 0]
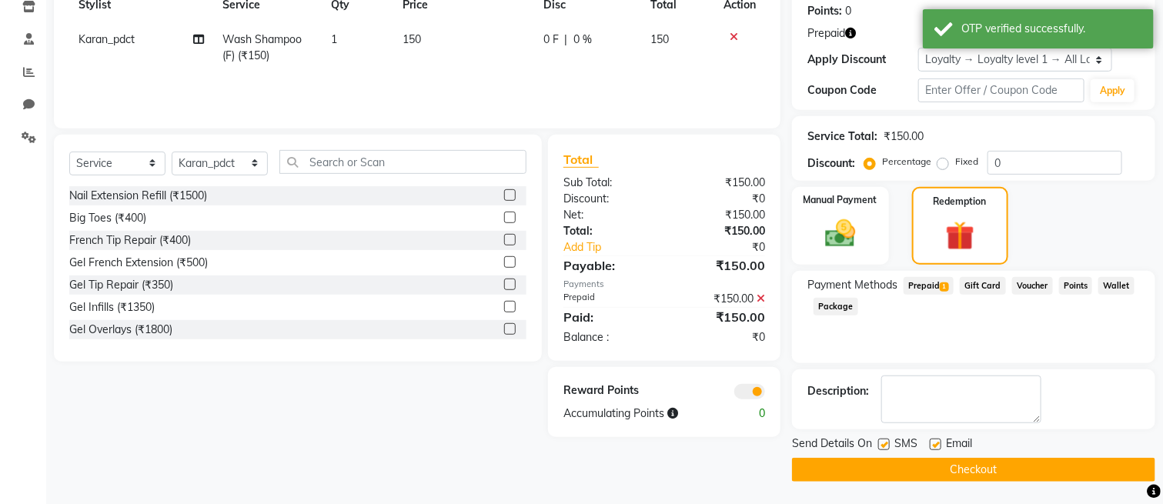
click at [997, 467] on button "Checkout" at bounding box center [973, 470] width 363 height 24
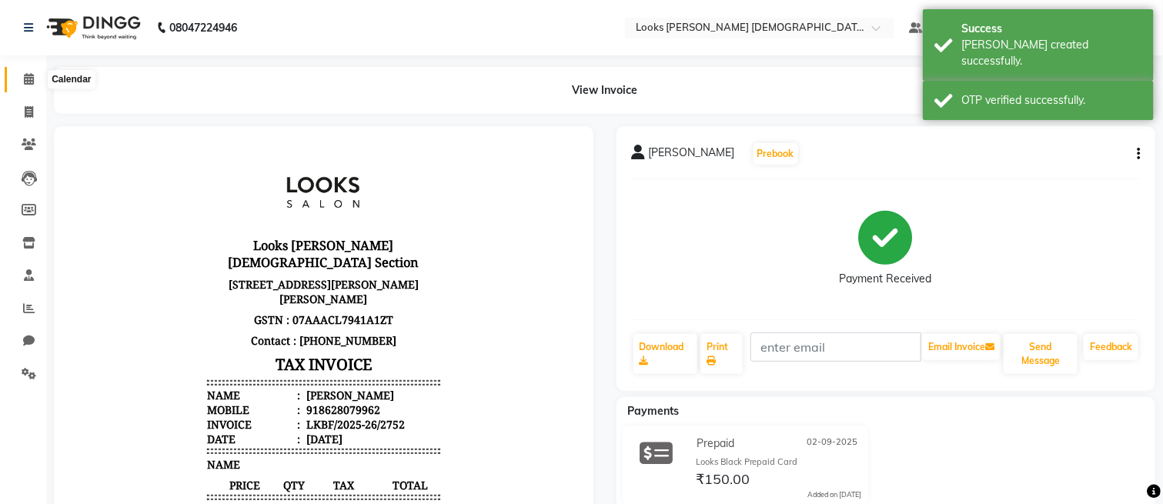
click at [33, 76] on span at bounding box center [28, 80] width 27 height 18
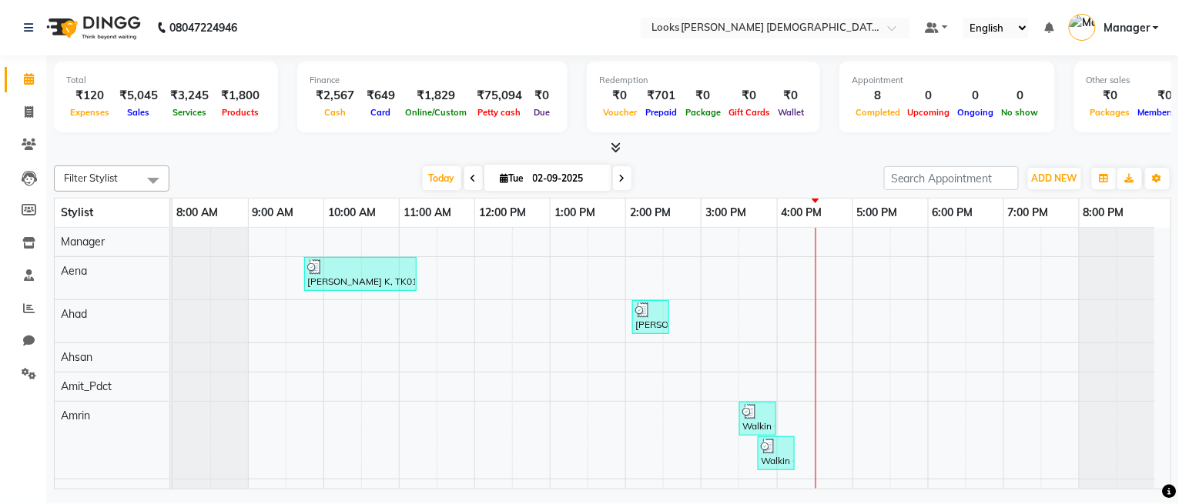
click at [25, 83] on icon at bounding box center [29, 79] width 10 height 12
click at [32, 75] on icon at bounding box center [29, 79] width 10 height 12
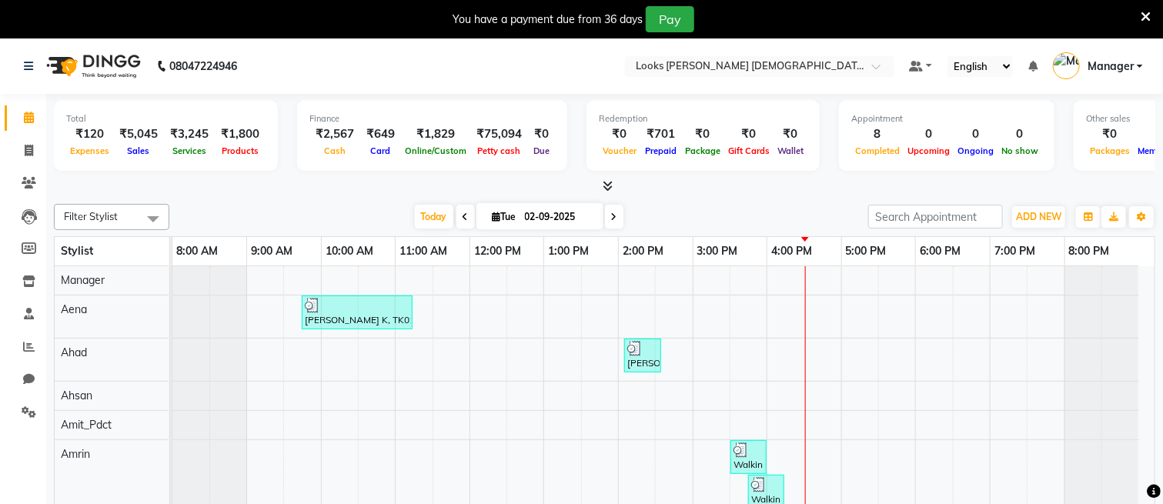
click at [1141, 11] on icon at bounding box center [1146, 17] width 10 height 14
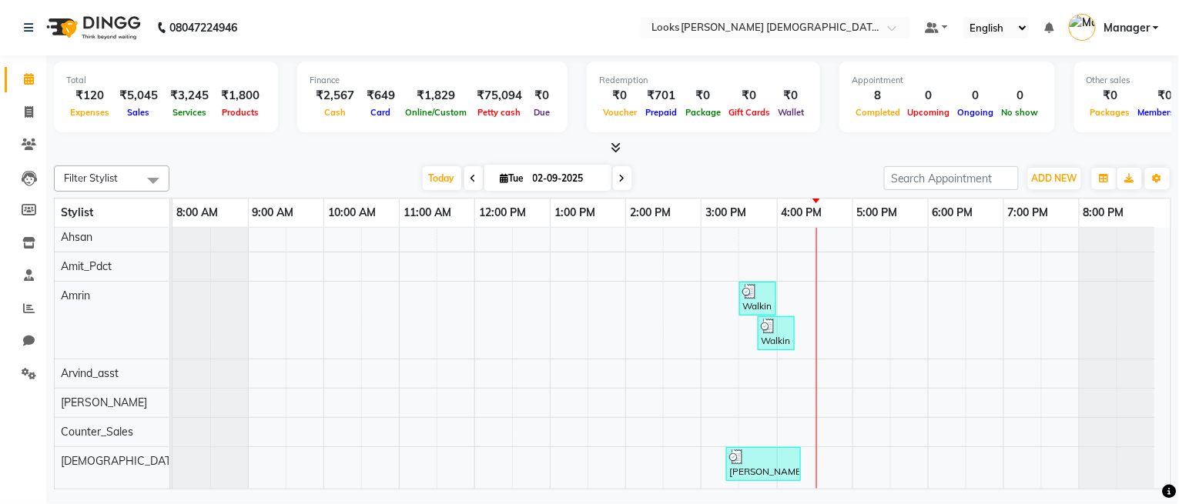
scroll to position [75, 0]
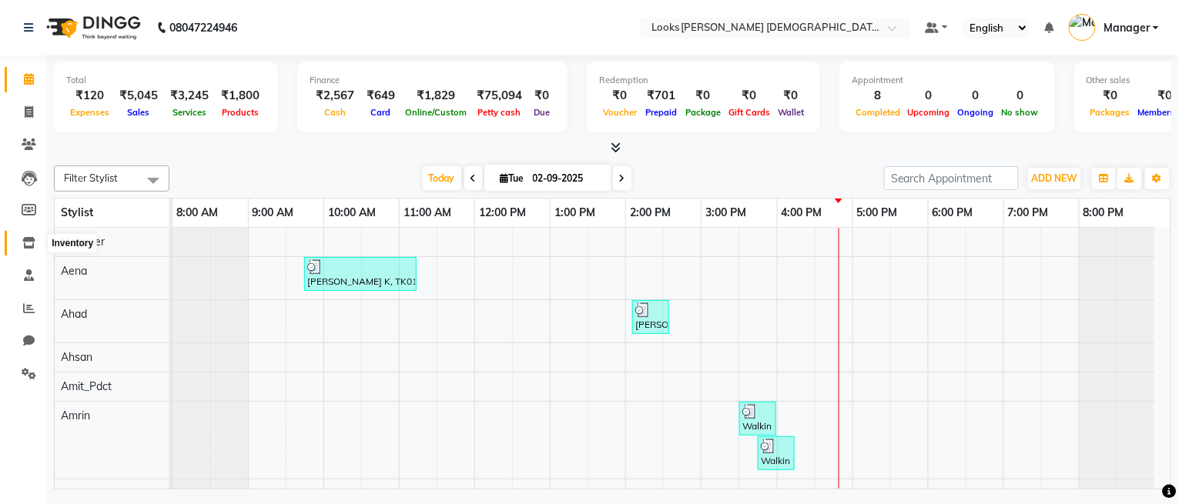
click at [28, 240] on icon at bounding box center [28, 243] width 13 height 12
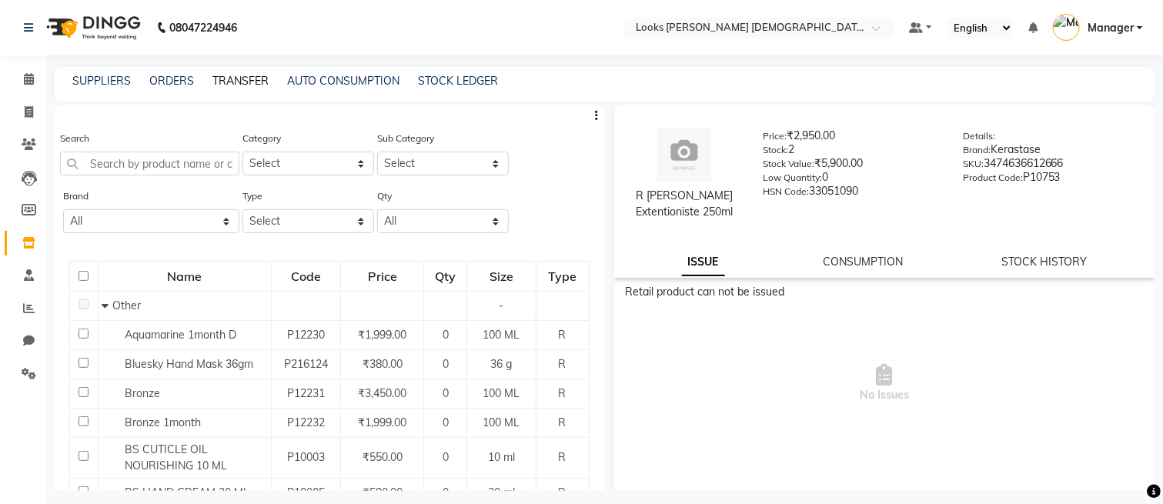
click at [256, 80] on link "TRANSFER" at bounding box center [240, 81] width 56 height 14
select select "sender"
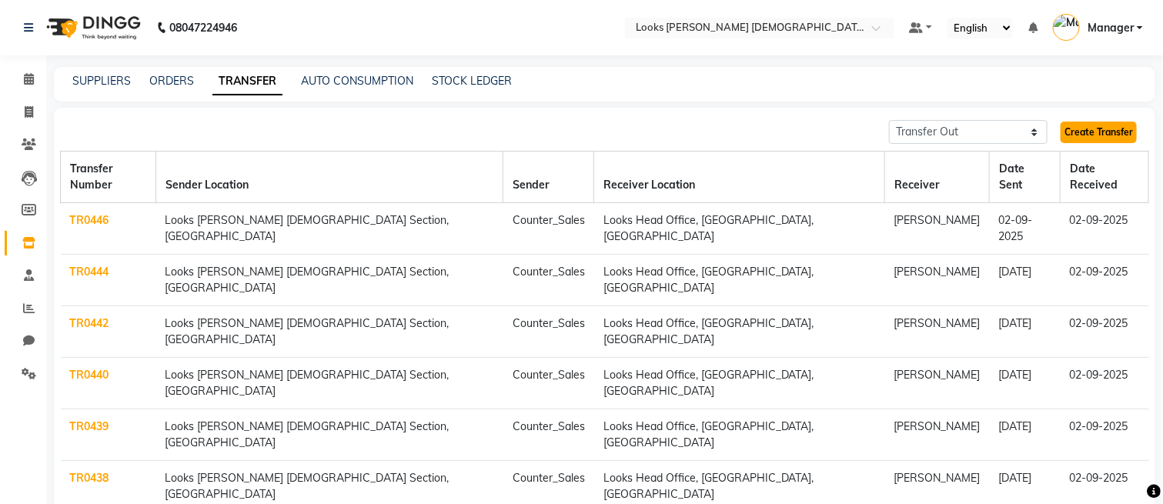
click at [1089, 132] on link "Create Transfer" at bounding box center [1099, 133] width 76 height 22
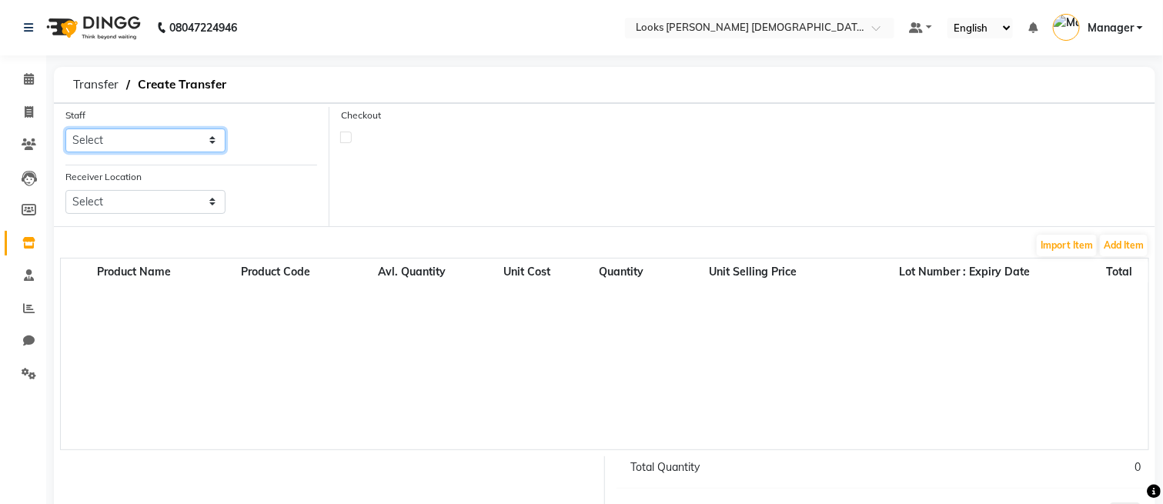
click at [173, 140] on select "Select Aena [PERSON_NAME] Amit_Pdct [PERSON_NAME] [PERSON_NAME] Counter_Sales […" at bounding box center [145, 141] width 160 height 24
click at [65, 129] on select "Select Aena [PERSON_NAME] Amit_Pdct [PERSON_NAME] [PERSON_NAME] Counter_Sales […" at bounding box center [145, 141] width 160 height 24
click at [149, 133] on select "Select Aena Ahad Ahsan Amit_Pdct Amrin Arvind_asst Bijender Counter_Sales Dharm…" at bounding box center [145, 141] width 160 height 24
select select "87717"
click at [65, 129] on select "Select Aena Ahad Ahsan Amit_Pdct Amrin Arvind_asst Bijender Counter_Sales Dharm…" at bounding box center [145, 141] width 160 height 24
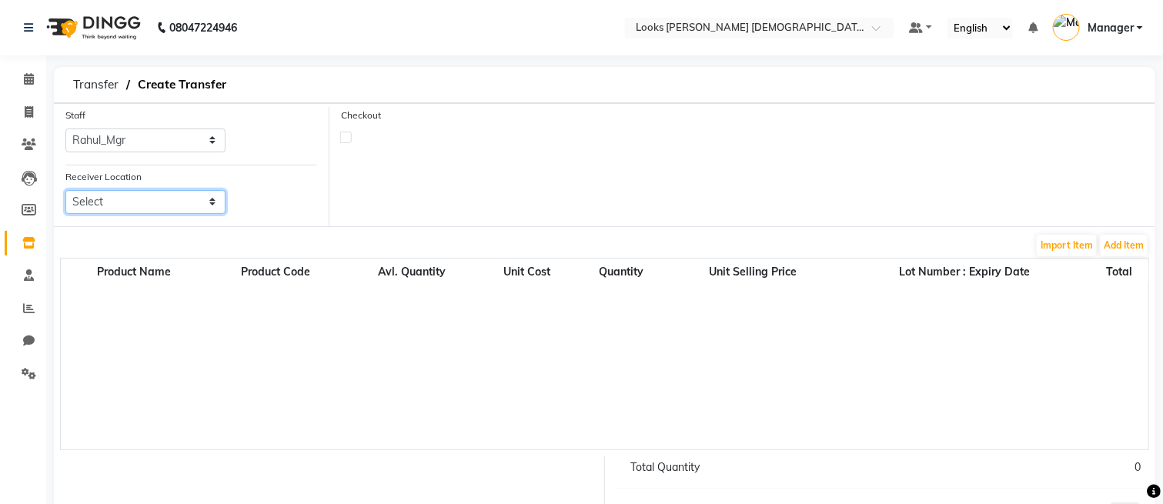
click at [161, 202] on select "Select Looks New Rajinder Nagar(f), Delhi Looks New Rajinder Nagar Barbershop, …" at bounding box center [145, 202] width 160 height 24
select select "1780"
click at [65, 190] on select "Select Looks New Rajinder Nagar(f), Delhi Looks New Rajinder Nagar Barbershop, …" at bounding box center [145, 202] width 160 height 24
click at [1121, 241] on button "Add Item" at bounding box center [1124, 246] width 48 height 22
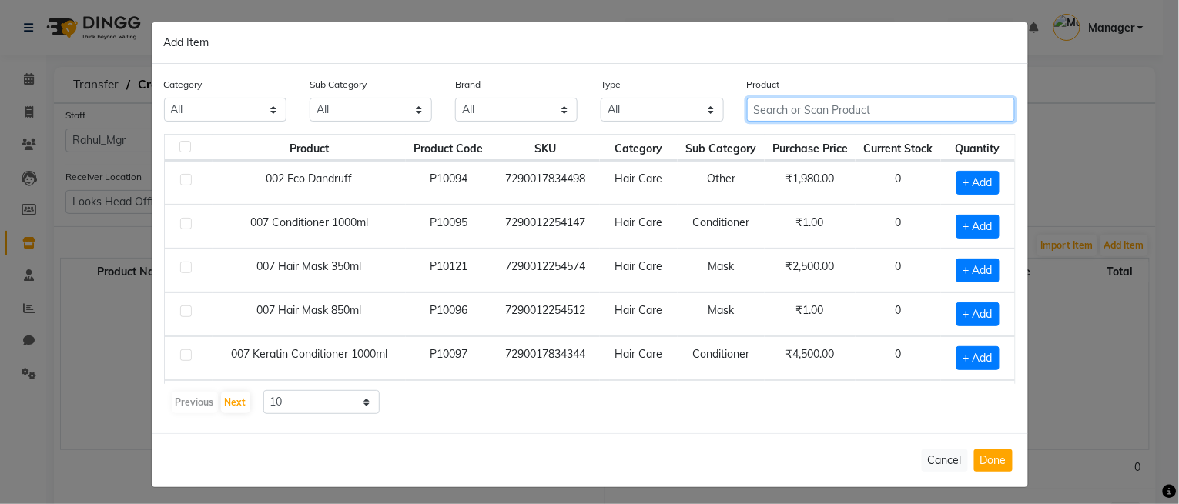
click at [815, 108] on input "text" at bounding box center [881, 110] width 269 height 24
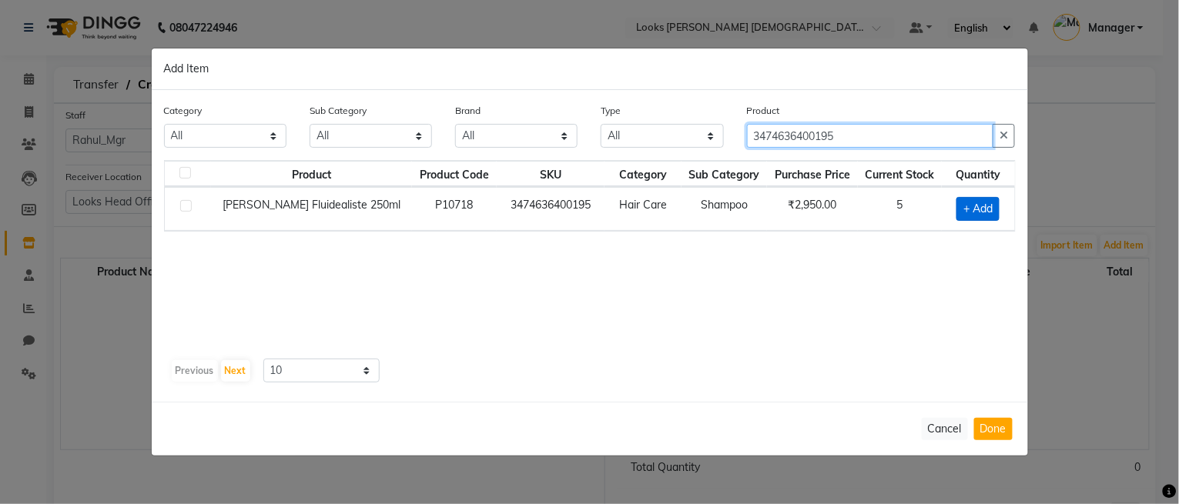
type input "3474636400195"
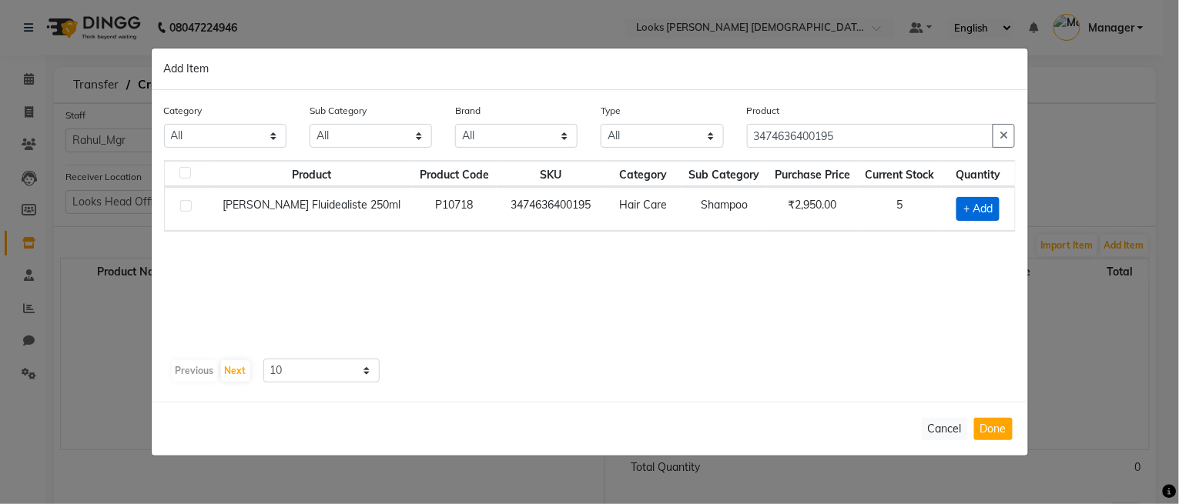
click at [979, 215] on span "+ Add" at bounding box center [977, 209] width 43 height 24
checkbox input "true"
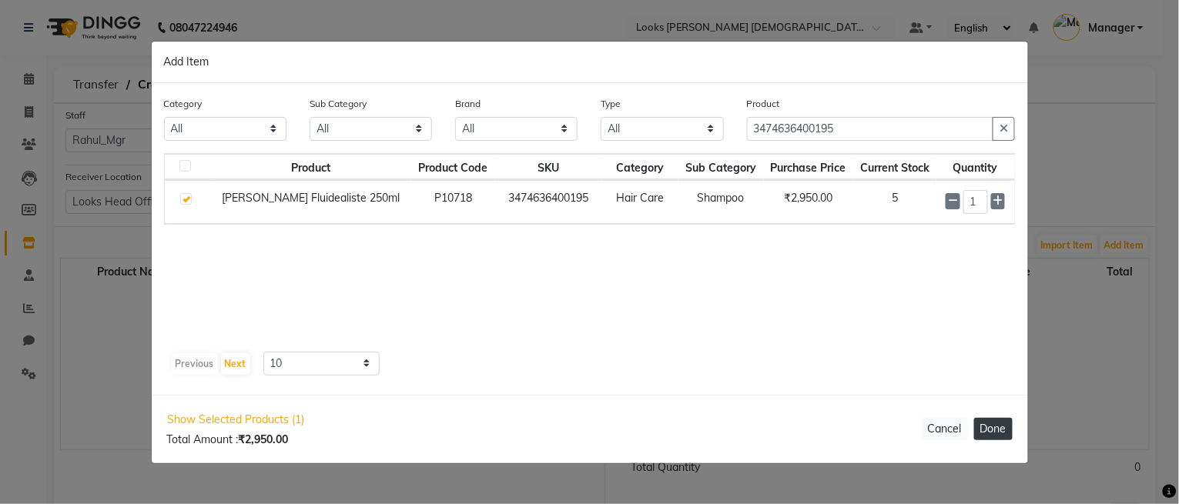
click at [1001, 436] on button "Done" at bounding box center [993, 429] width 38 height 22
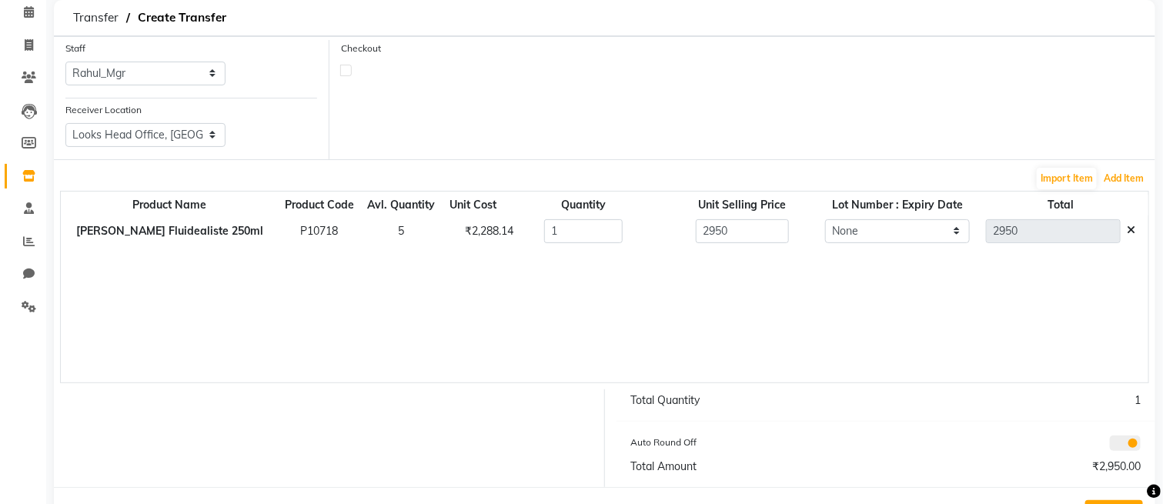
scroll to position [129, 0]
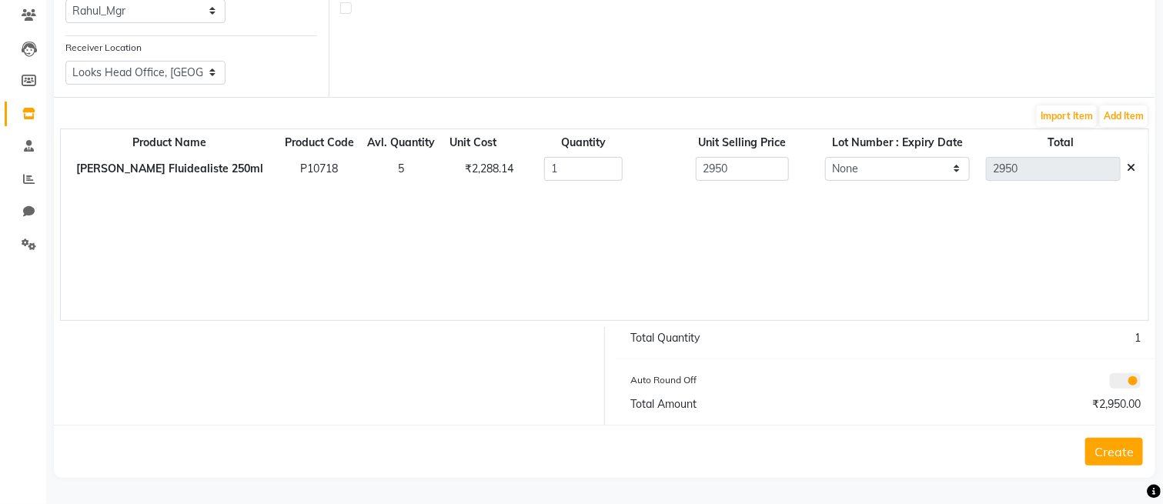
click at [1126, 453] on button "Create" at bounding box center [1115, 452] width 58 height 28
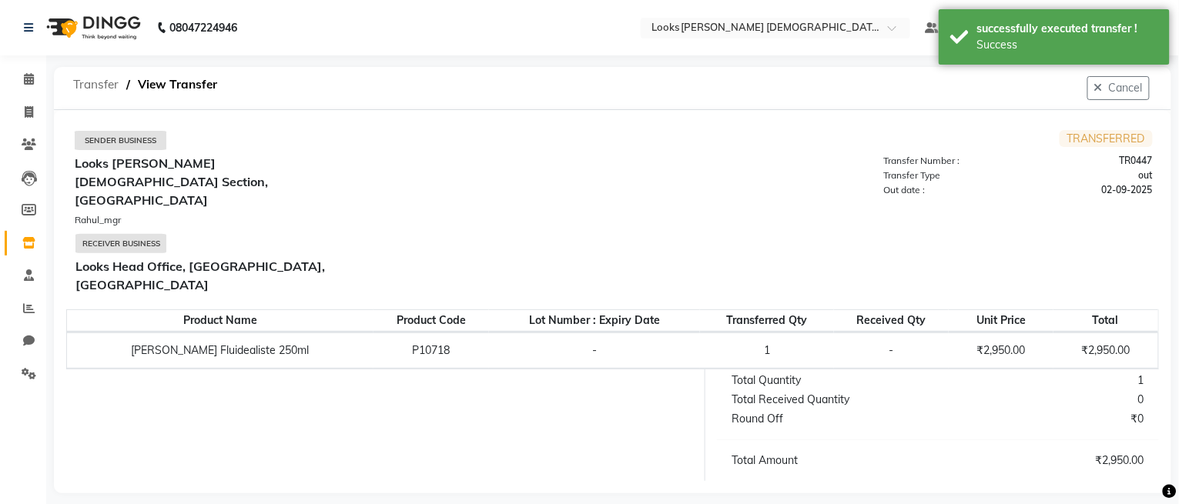
click at [85, 87] on span "Transfer" at bounding box center [95, 85] width 61 height 28
select select "sender"
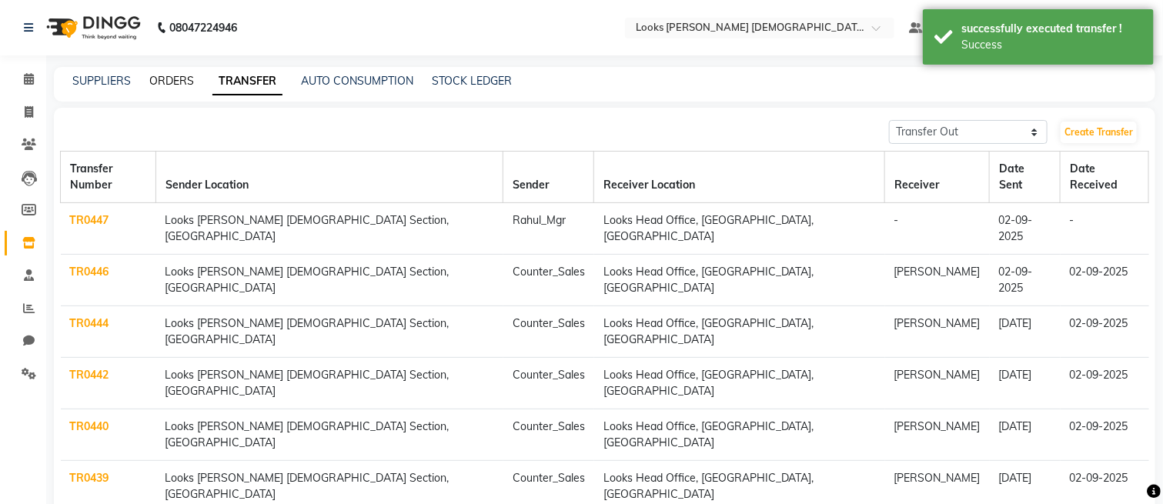
click at [165, 81] on link "ORDERS" at bounding box center [171, 81] width 45 height 14
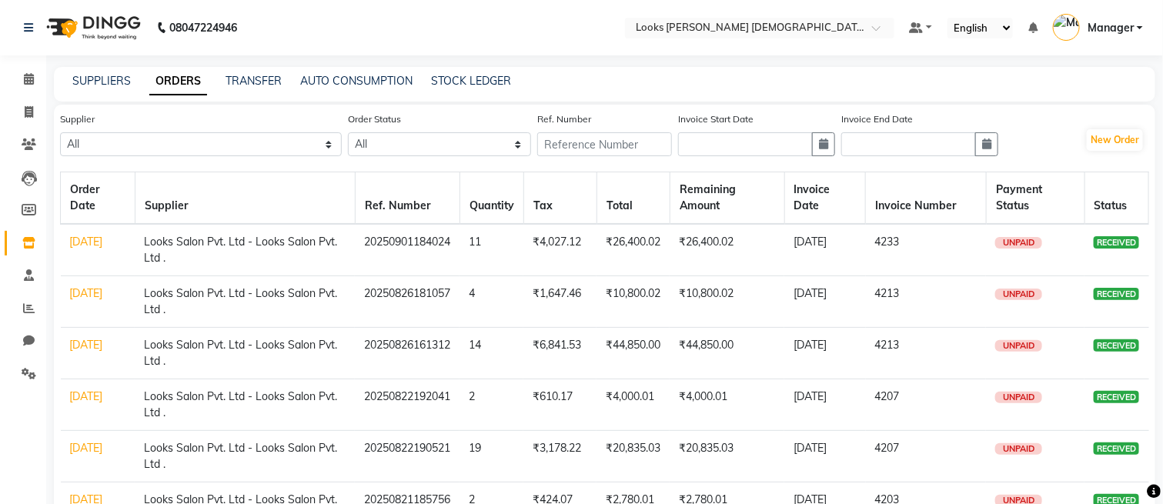
click at [82, 243] on link "[DATE]" at bounding box center [86, 242] width 33 height 14
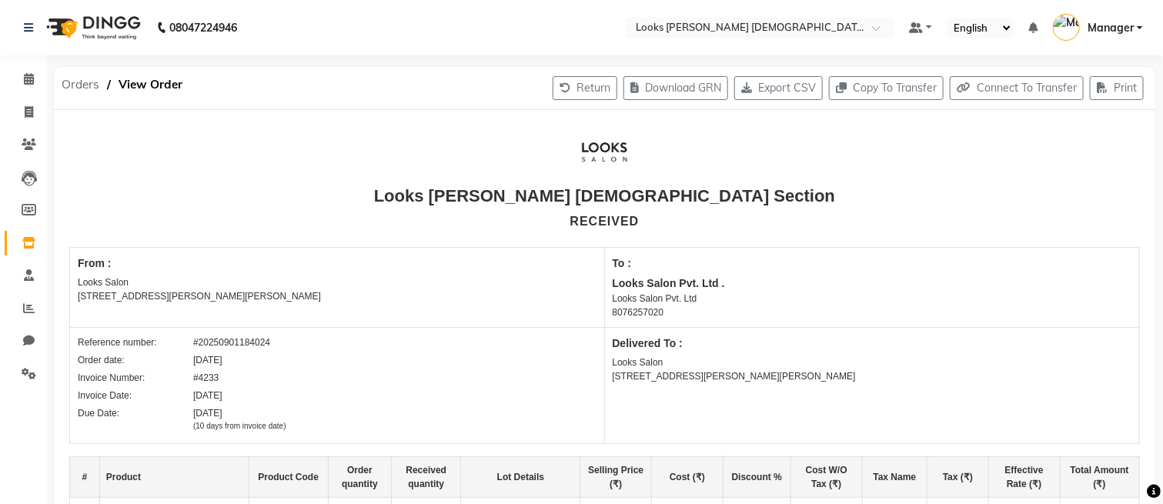
click at [82, 82] on span "Orders" at bounding box center [80, 85] width 53 height 28
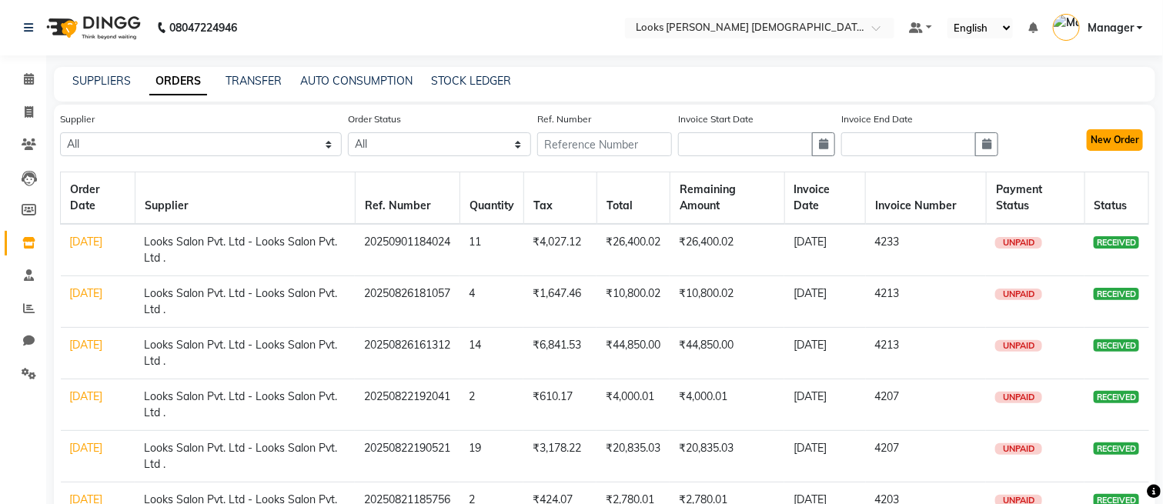
click at [1109, 139] on button "New Order" at bounding box center [1115, 140] width 56 height 22
select select "true"
select select "4275"
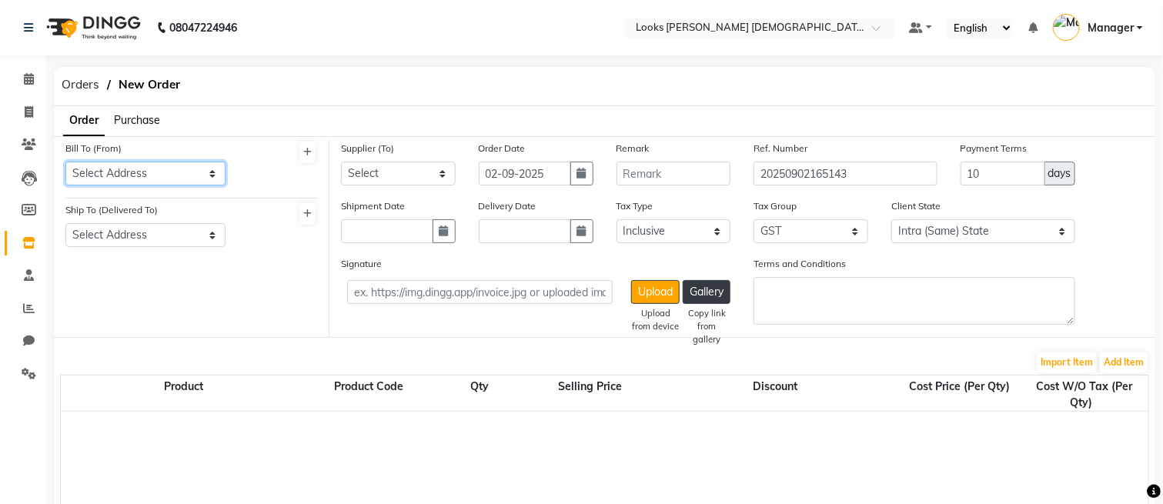
click at [136, 170] on select "Select Address Looks Salon 17A/22, Ajmal Khan Road, Karol Bagh New Delhi-110005" at bounding box center [145, 174] width 160 height 24
select select "1624"
click at [65, 162] on select "Select Address Looks Salon 17A/22, Ajmal Khan Road, Karol Bagh New Delhi-110005" at bounding box center [145, 174] width 160 height 24
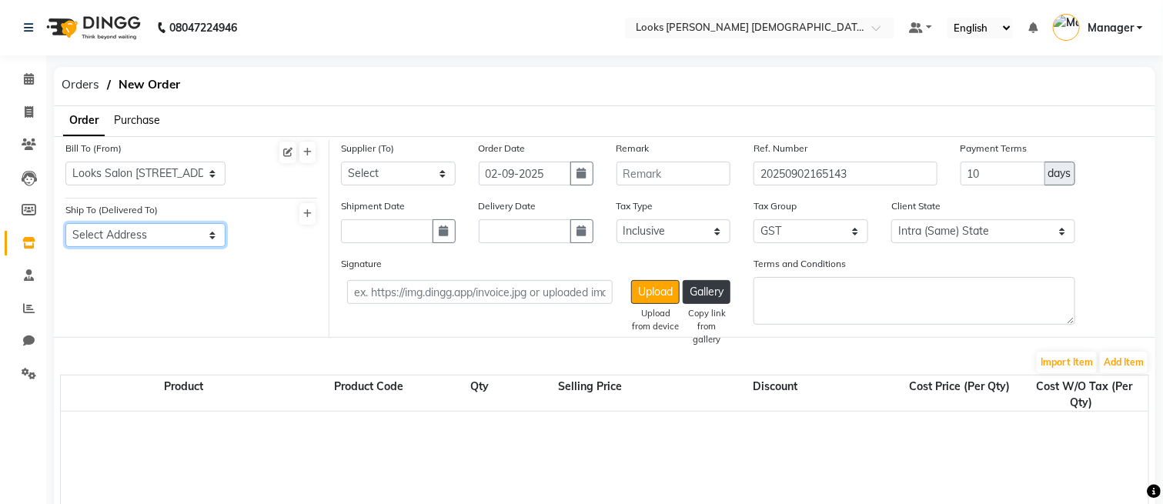
drag, startPoint x: 132, startPoint y: 232, endPoint x: 132, endPoint y: 244, distance: 12.3
click at [132, 232] on select "Select Address Looks Salon 17A/22, Ajmal Khan Road, Karol Bagh New Delhi-110005" at bounding box center [145, 235] width 160 height 24
select select "1625"
click at [65, 223] on select "Select Address Looks Salon 17A/22, Ajmal Khan Road, Karol Bagh New Delhi-110005" at bounding box center [145, 235] width 160 height 24
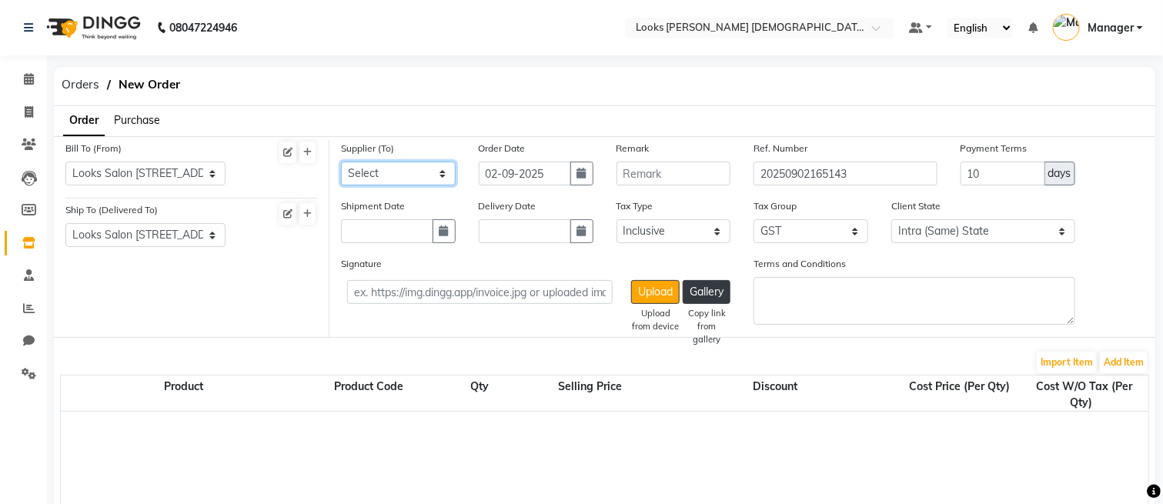
click at [398, 173] on select "Select Looks Salon Pvt. Ltd - Looks Salon Pvt. Ltd ." at bounding box center [398, 174] width 115 height 24
select select "5547"
click at [341, 162] on select "Select Looks Salon Pvt. Ltd - Looks Salon Pvt. Ltd ." at bounding box center [398, 174] width 115 height 24
click at [1112, 367] on button "Add Item" at bounding box center [1124, 363] width 48 height 22
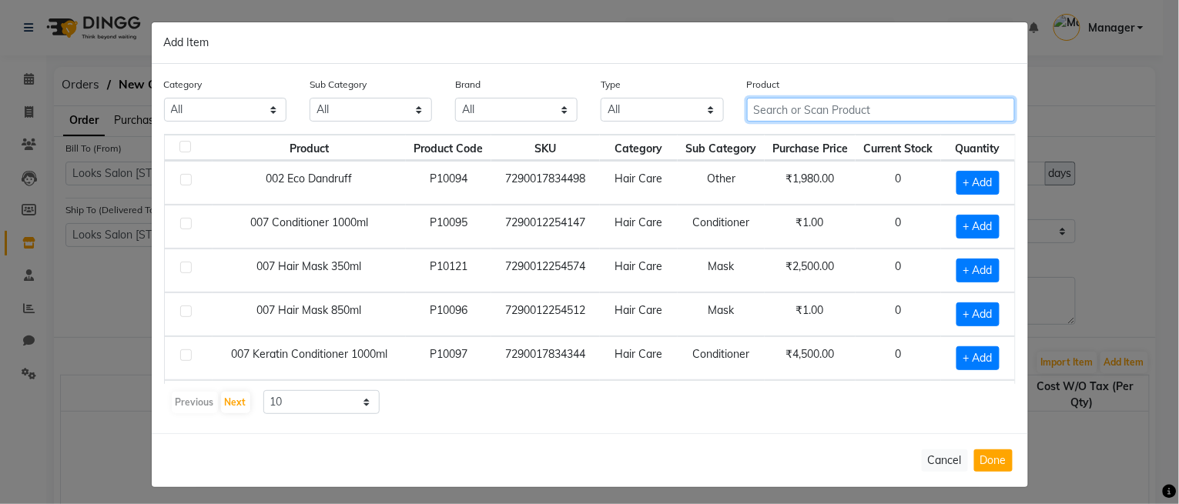
click at [800, 113] on input "text" at bounding box center [881, 110] width 269 height 24
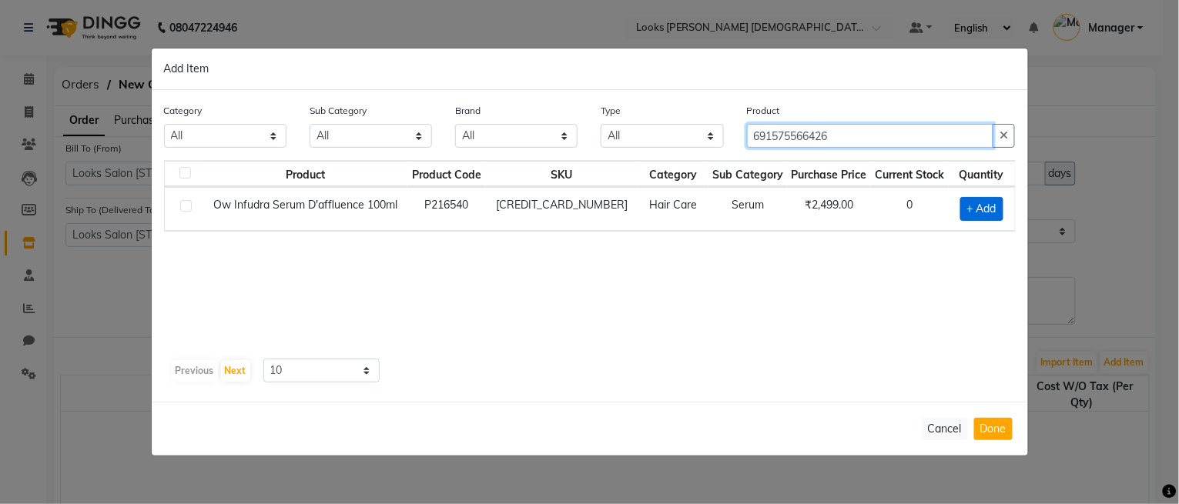
type input "691575566426"
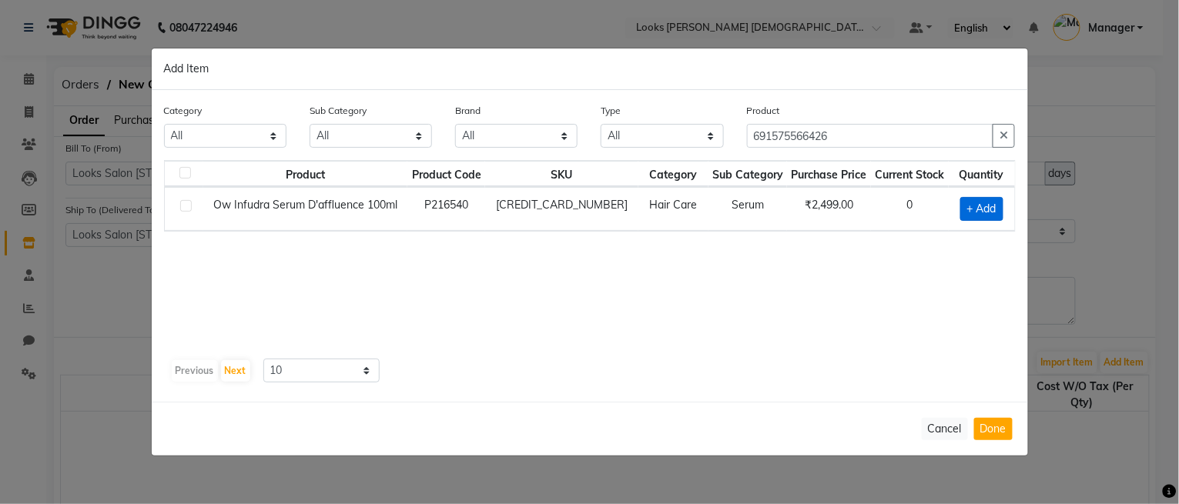
click at [992, 206] on span "+ Add" at bounding box center [981, 209] width 43 height 24
checkbox input "true"
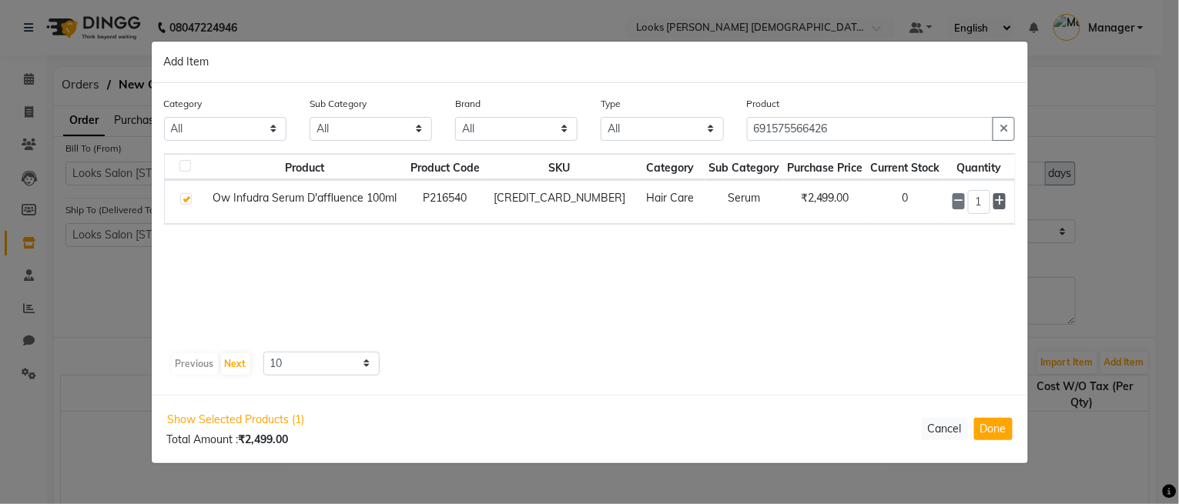
click at [1000, 201] on icon at bounding box center [999, 201] width 10 height 11
type input "2"
drag, startPoint x: 882, startPoint y: 135, endPoint x: 668, endPoint y: 76, distance: 221.9
click at [661, 126] on div "Category All Skin Personal Care Hair Threading Loreal Bio Top Cons. Bio Top Ret…" at bounding box center [589, 125] width 875 height 58
type input "6915755664251"
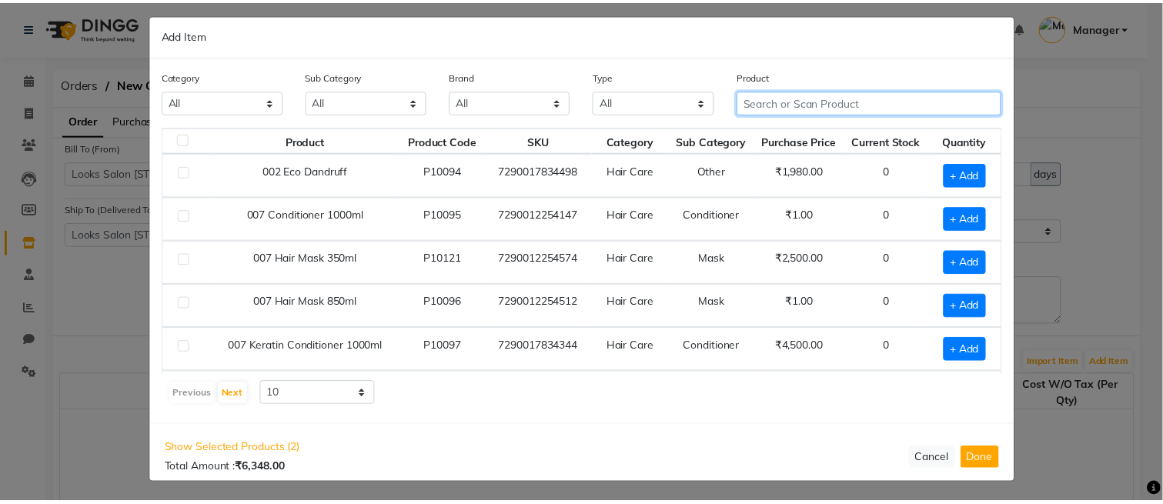
scroll to position [9, 0]
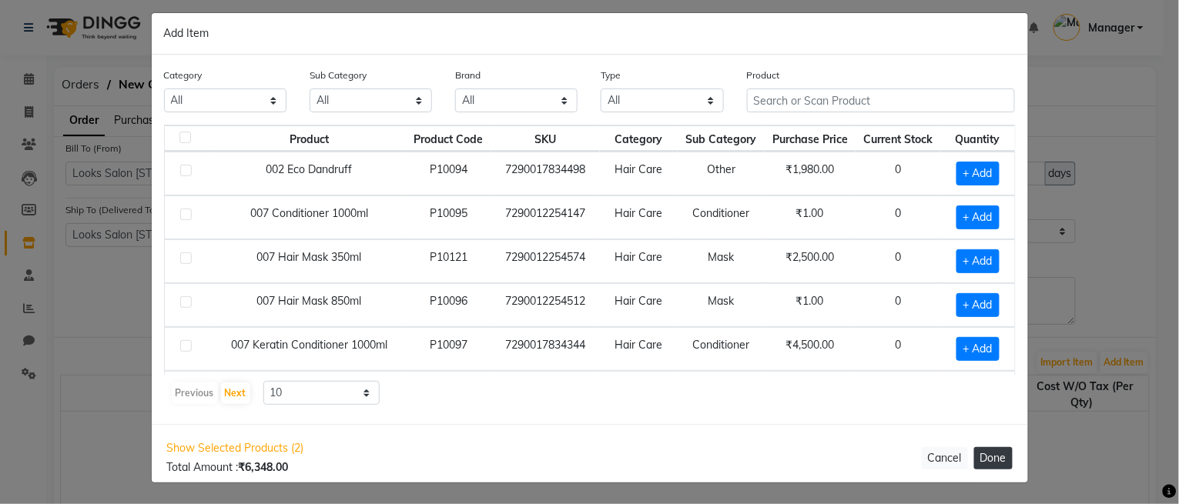
click at [990, 462] on button "Done" at bounding box center [993, 458] width 38 height 22
select select "4286"
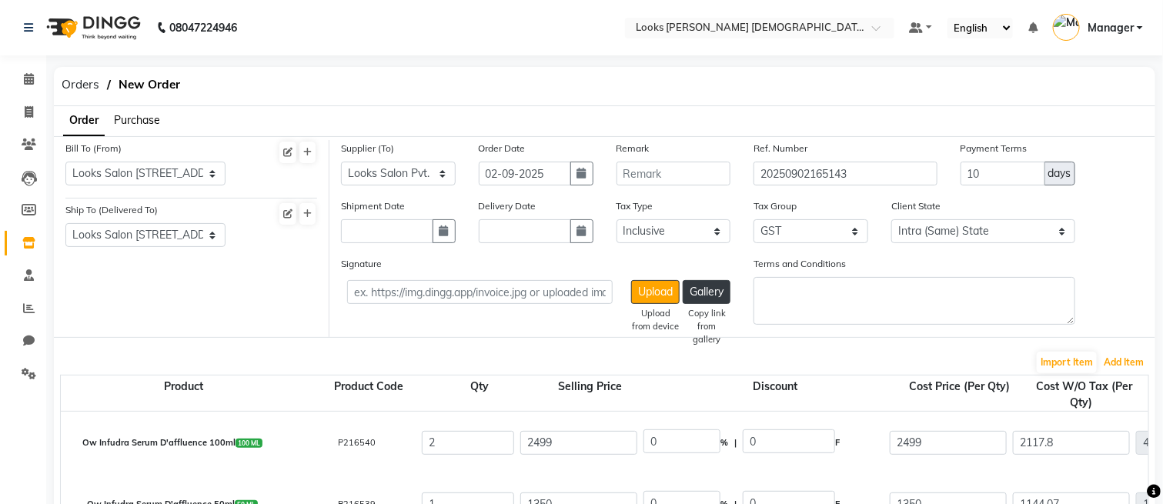
scroll to position [205, 0]
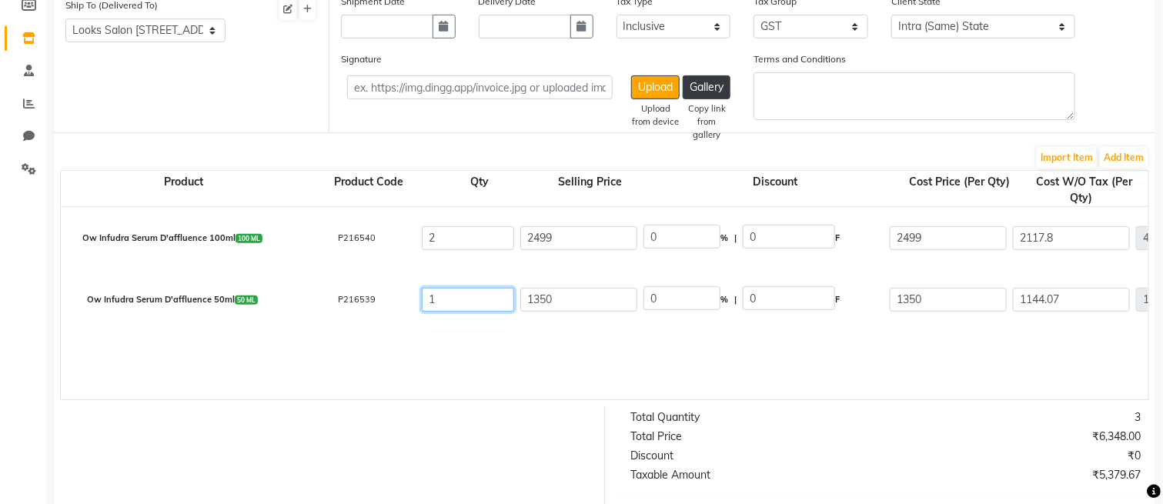
drag, startPoint x: 459, startPoint y: 301, endPoint x: 423, endPoint y: 301, distance: 36.2
click at [423, 301] on input "1" at bounding box center [468, 300] width 92 height 24
type input "3"
type input "3432.21"
type input "3638.14"
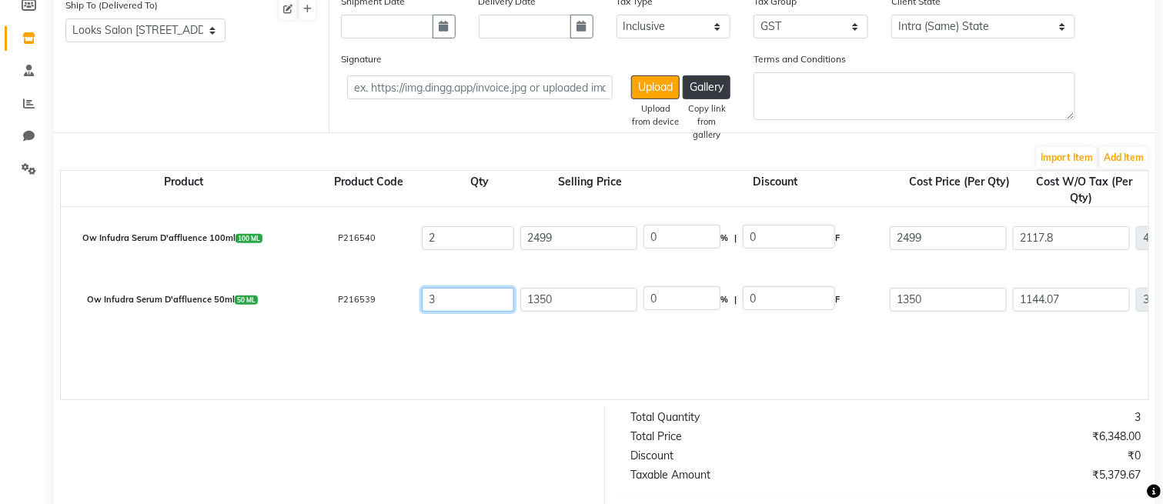
type input "617.8"
type input "4050.01"
type input "3"
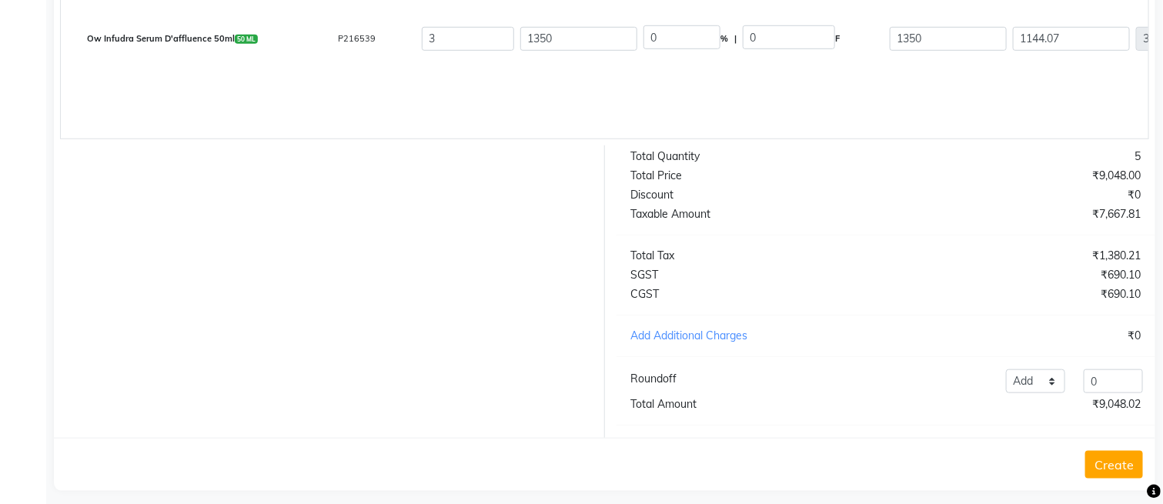
scroll to position [495, 0]
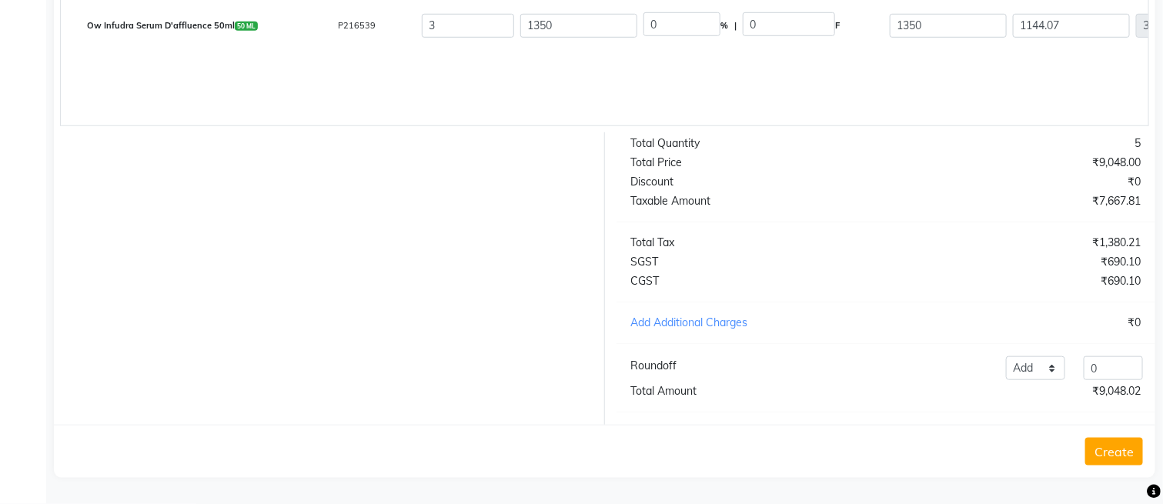
click at [1116, 452] on button "Create" at bounding box center [1115, 452] width 58 height 28
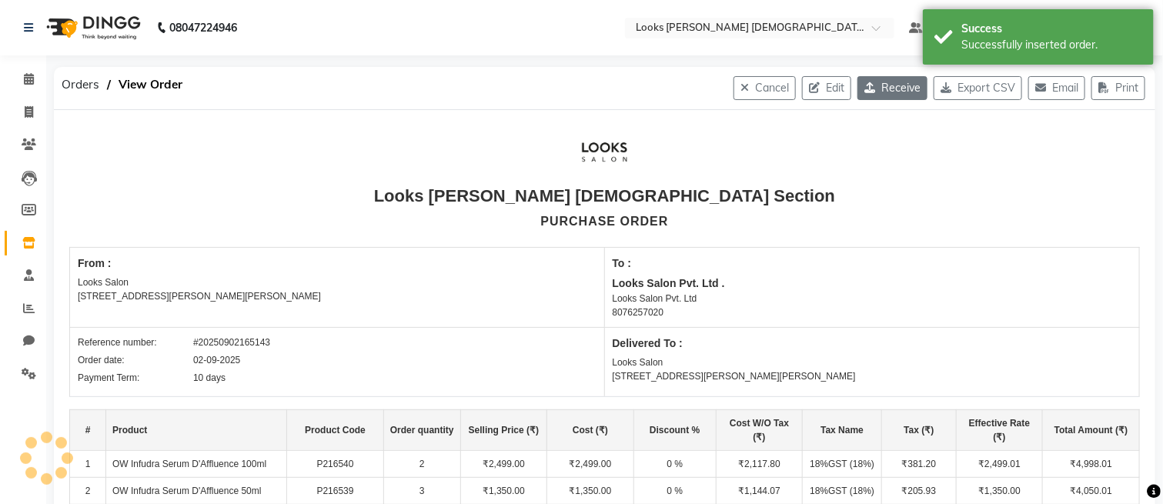
click at [879, 90] on button "Receive" at bounding box center [893, 88] width 70 height 24
select select "1624"
select select "1625"
select select "5547"
select select "true"
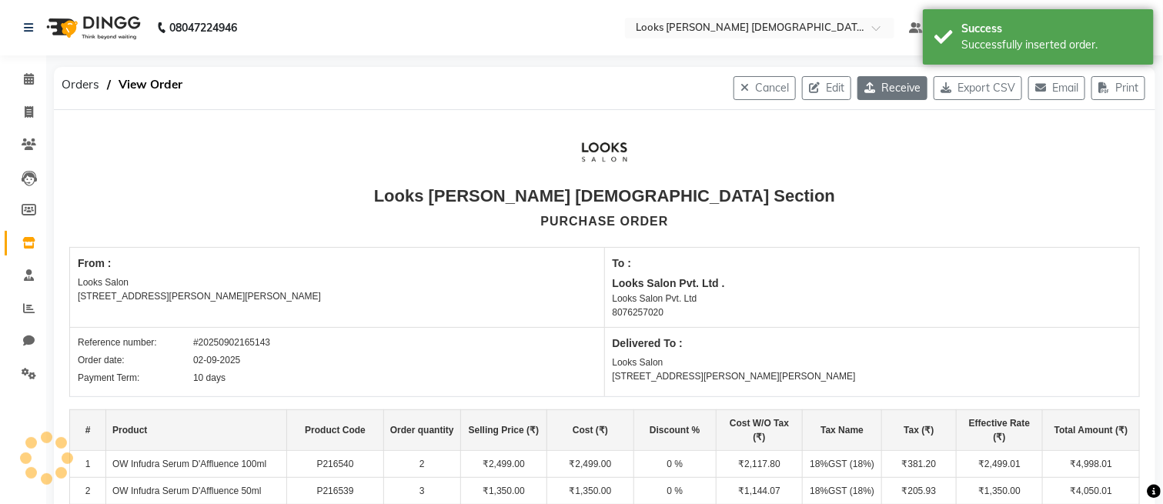
select select "4286"
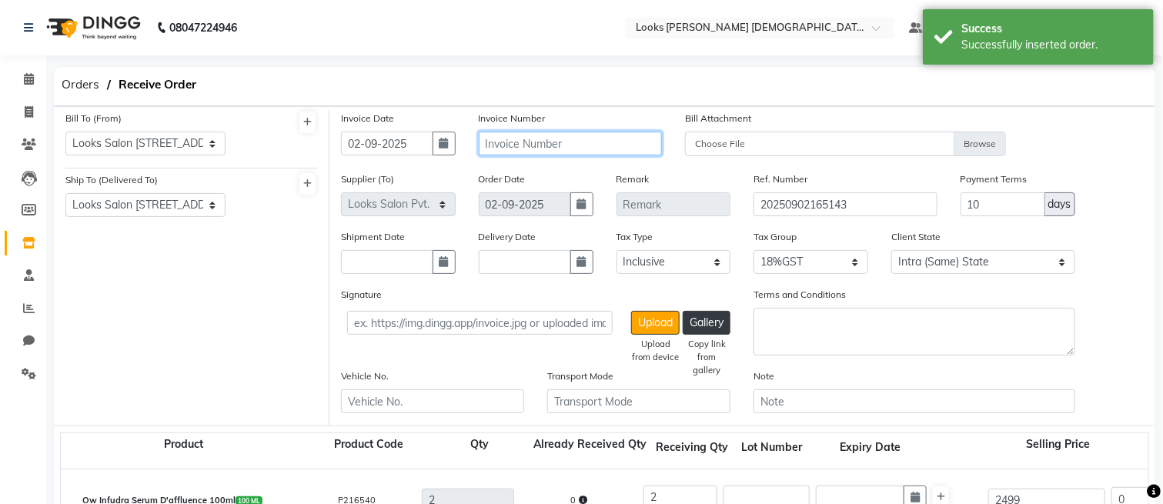
click at [594, 147] on input "text" at bounding box center [570, 144] width 183 height 24
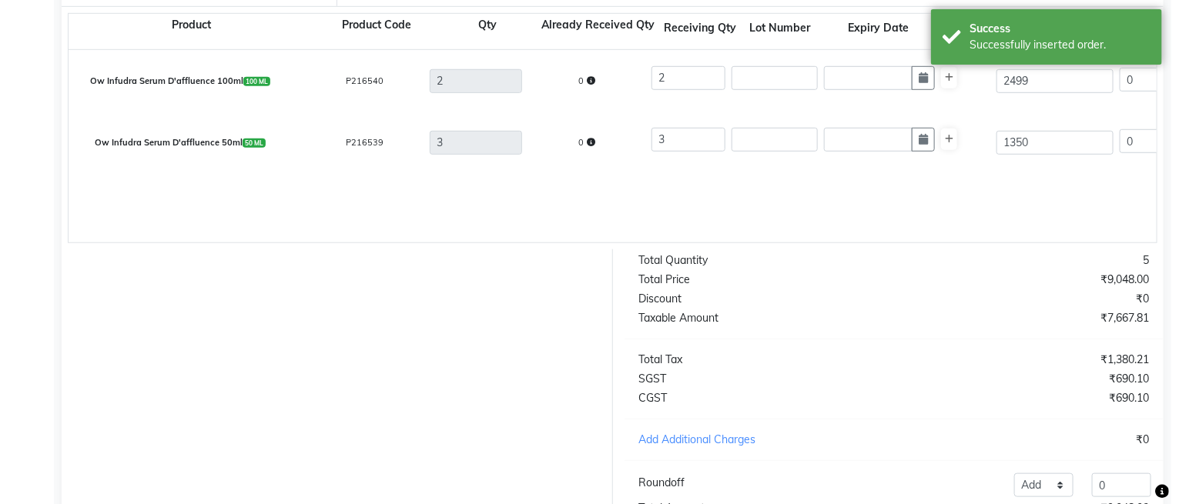
scroll to position [554, 0]
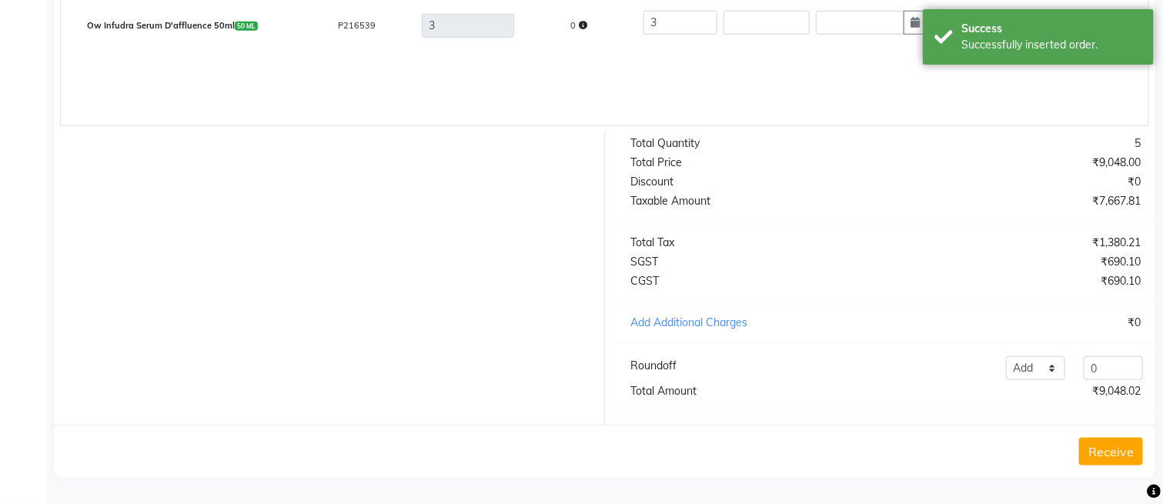
type input "4234"
click at [1105, 451] on button "Receive" at bounding box center [1111, 452] width 64 height 28
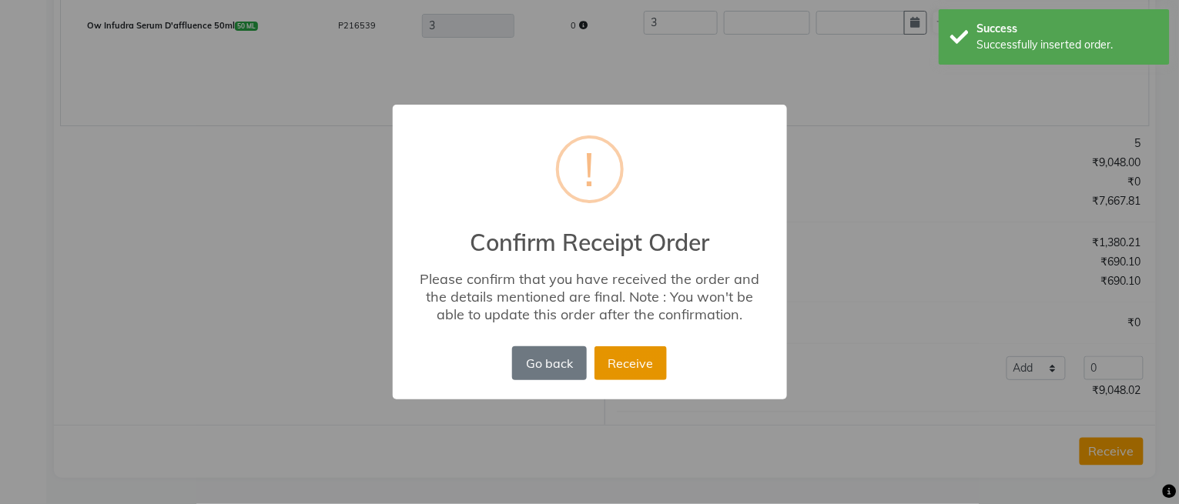
click at [611, 362] on button "Receive" at bounding box center [630, 363] width 72 height 34
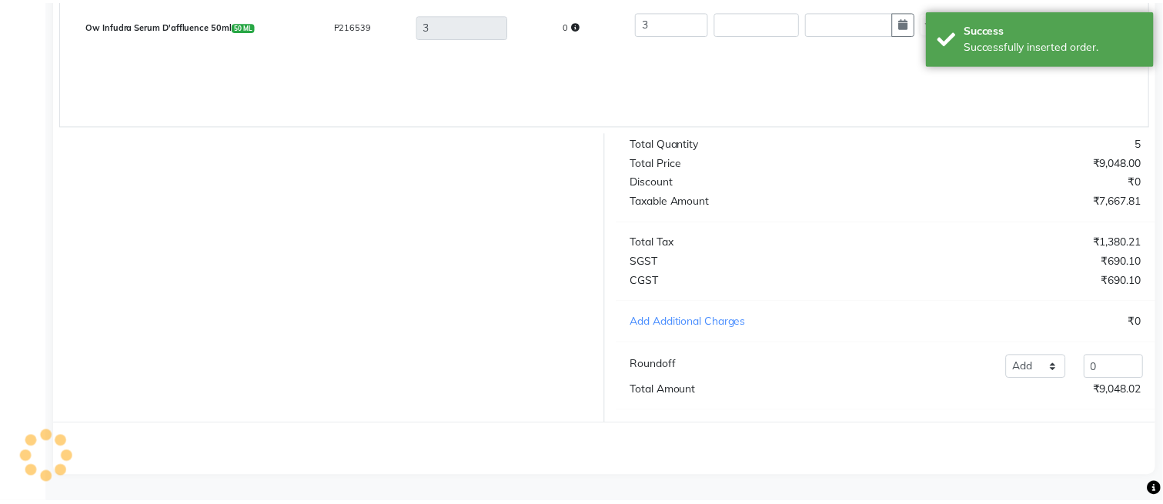
scroll to position [0, 0]
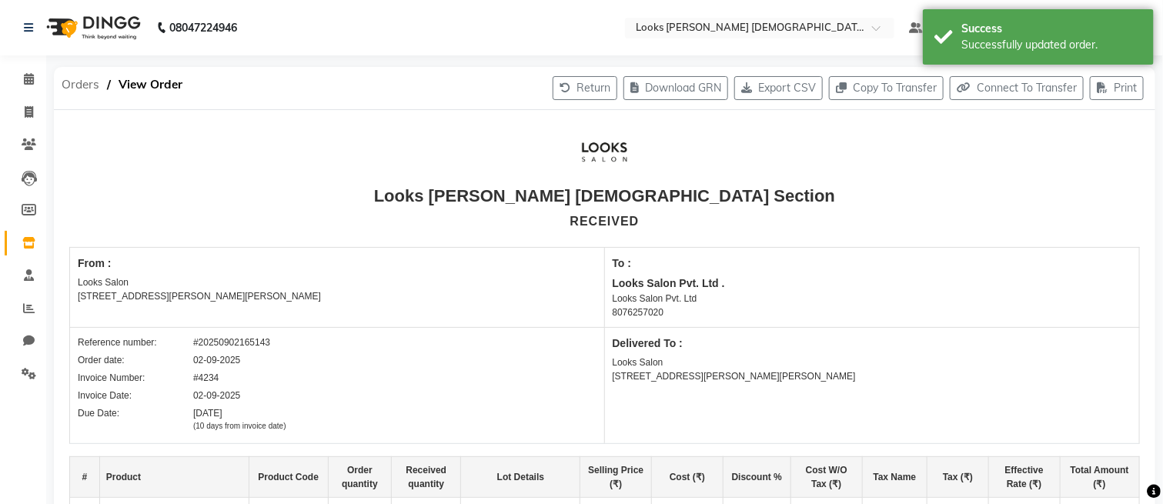
click at [71, 82] on span "Orders" at bounding box center [80, 85] width 53 height 28
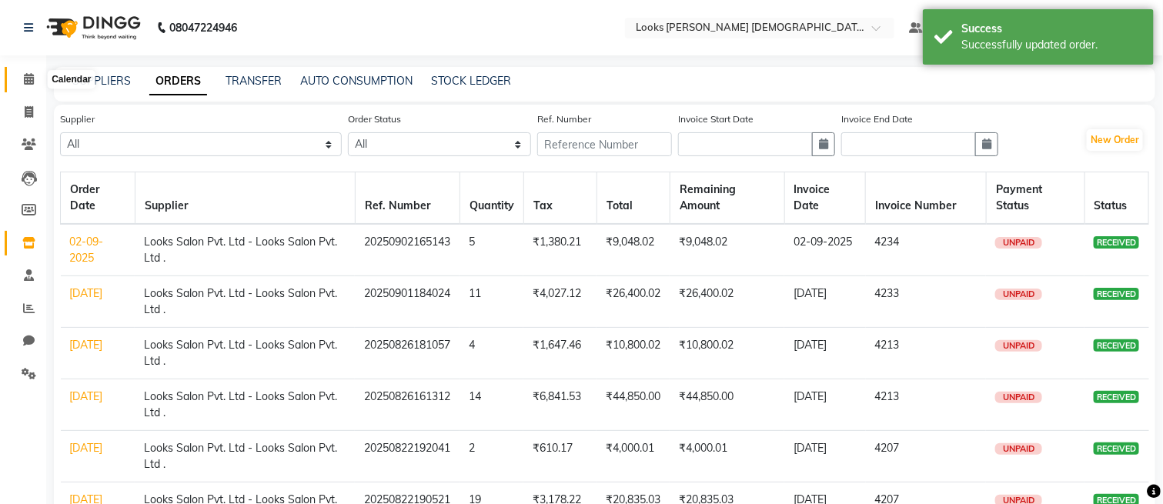
click at [29, 78] on icon at bounding box center [29, 79] width 10 height 12
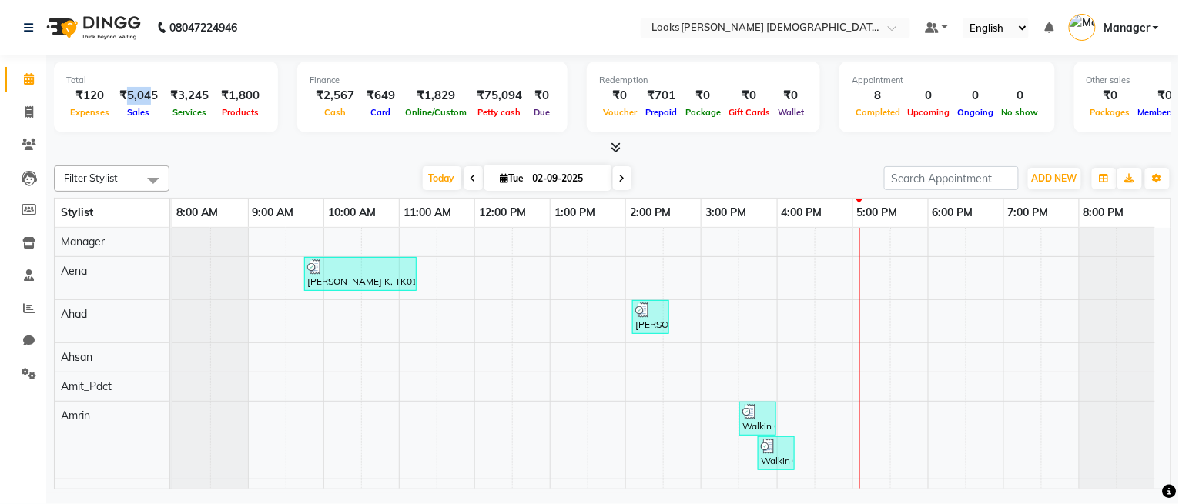
drag, startPoint x: 123, startPoint y: 95, endPoint x: 147, endPoint y: 95, distance: 23.9
click at [147, 95] on div "₹5,045" at bounding box center [138, 96] width 51 height 18
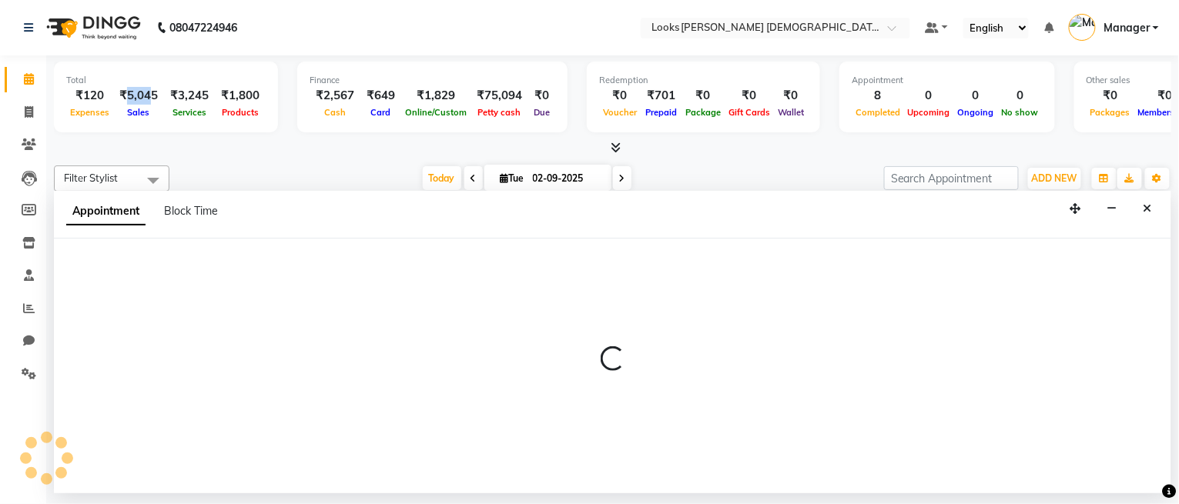
select select "87719"
select select "tentative"
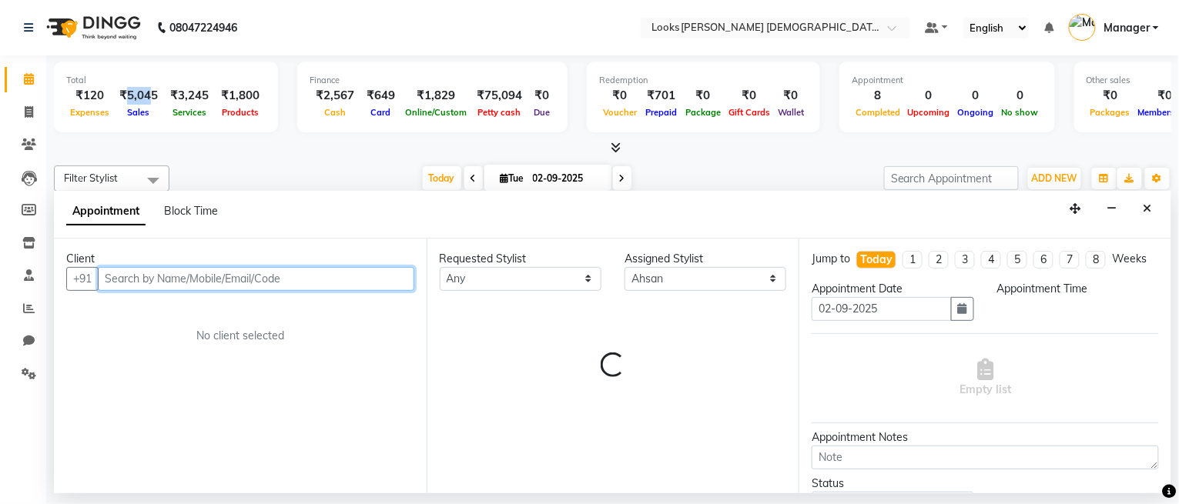
select select "570"
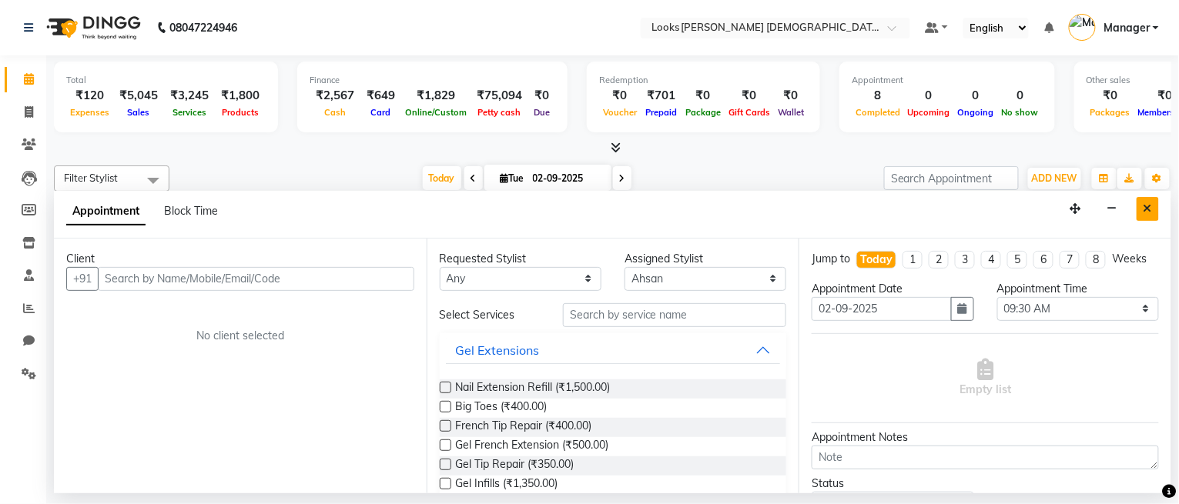
click at [1143, 206] on button "Close" at bounding box center [1147, 209] width 22 height 24
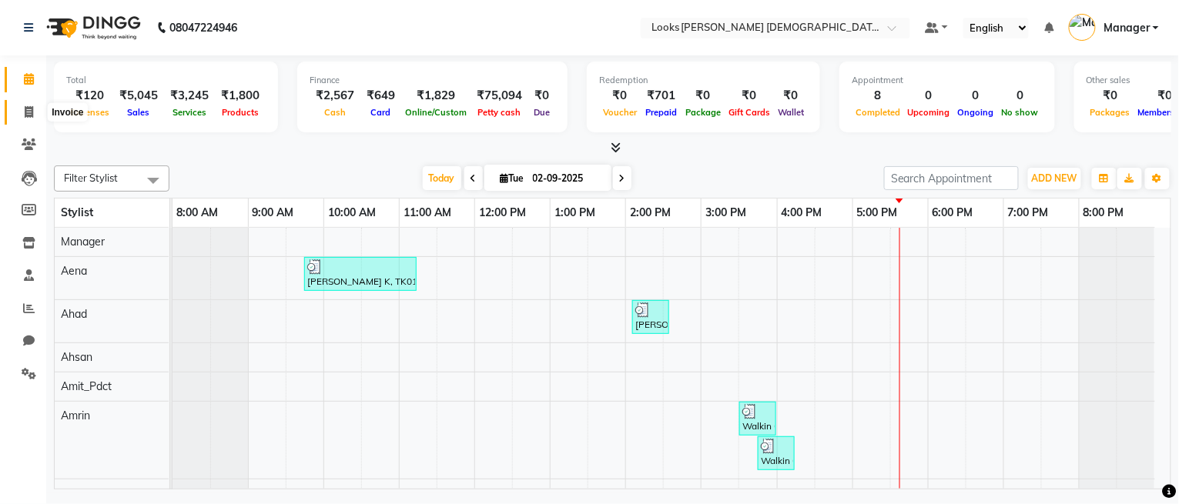
click at [25, 106] on icon at bounding box center [29, 112] width 8 height 12
select select "service"
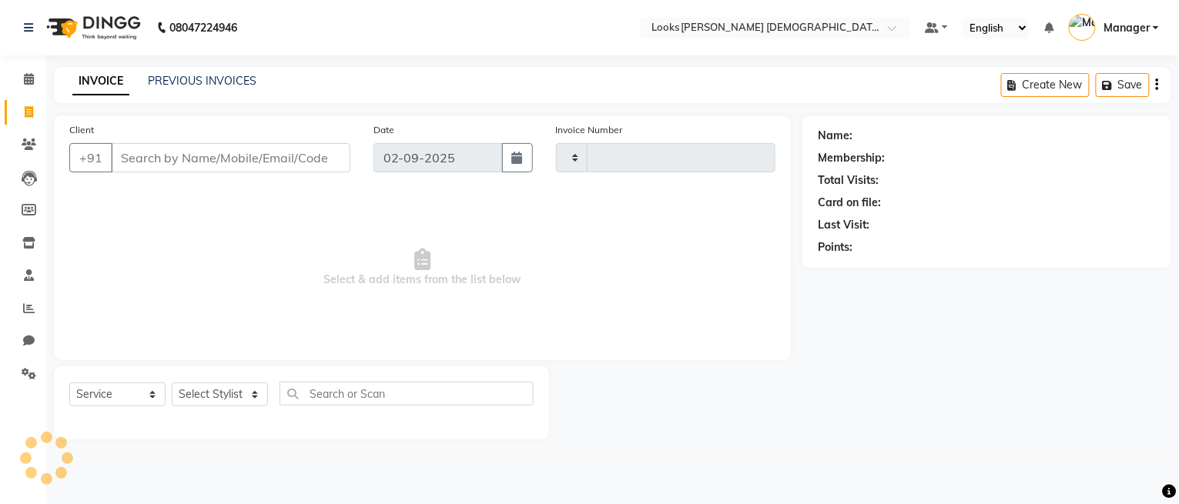
type input "2753"
select select "8706"
click at [209, 391] on select "Select Stylist" at bounding box center [220, 395] width 96 height 24
select select "87724"
click at [172, 383] on select "Select Stylist Aena Ahad Ahsan Amit_Pdct Amrin Arvind_asst Bijender Counter_Sal…" at bounding box center [220, 395] width 96 height 24
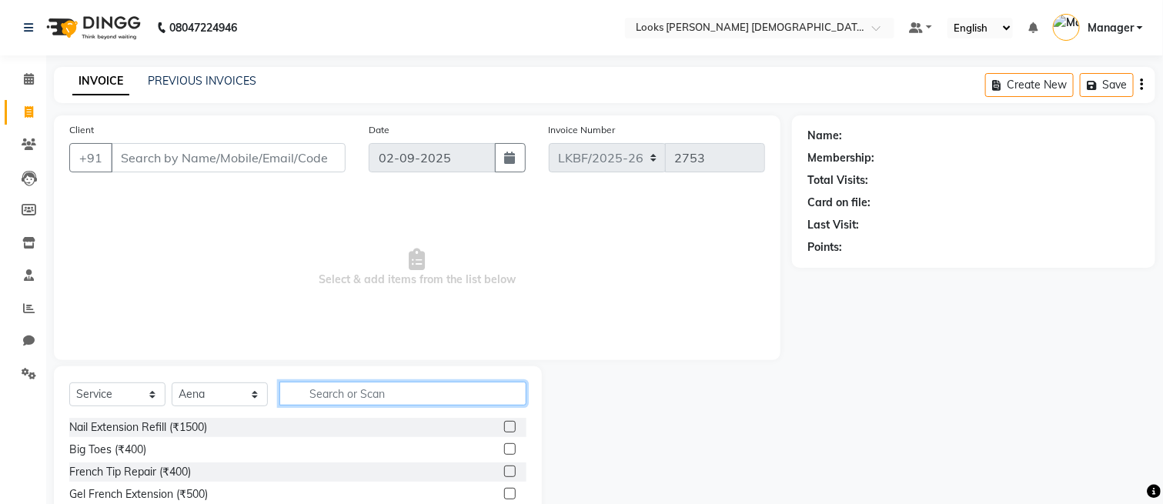
click at [353, 399] on input "text" at bounding box center [402, 394] width 247 height 24
type input "UPP"
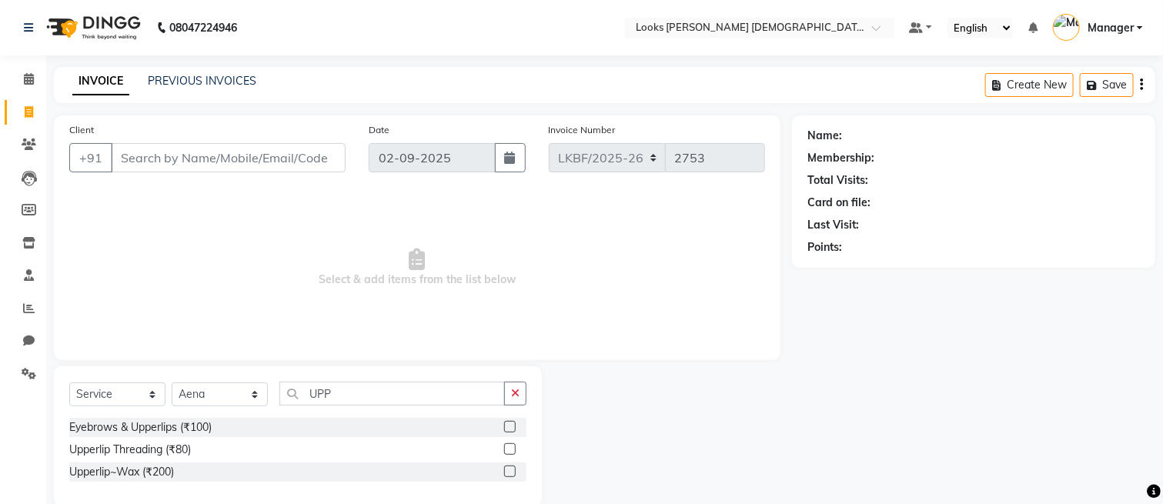
click at [509, 471] on label at bounding box center [510, 472] width 12 height 12
click at [509, 471] on input "checkbox" at bounding box center [509, 472] width 10 height 10
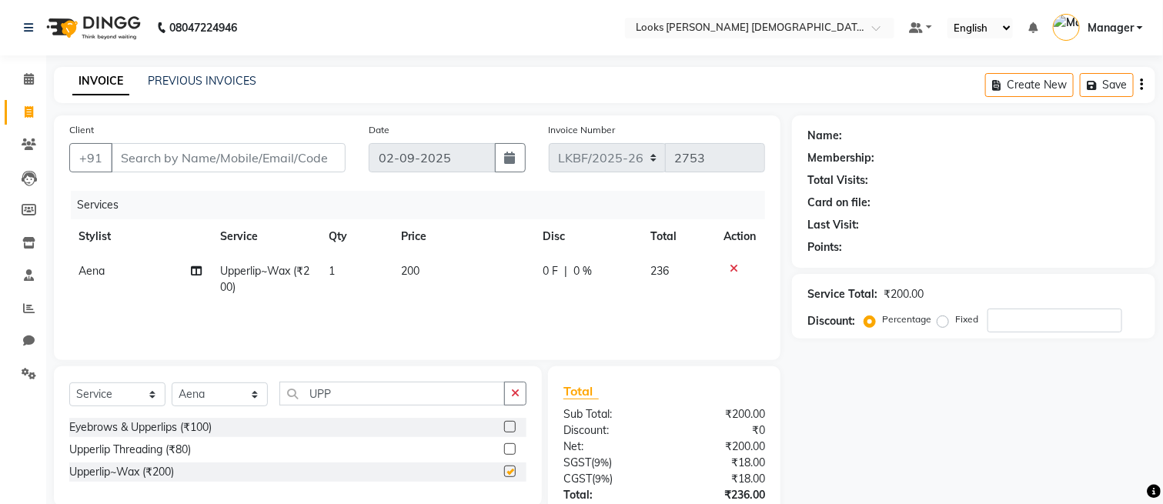
checkbox input "false"
click at [433, 271] on td "200" at bounding box center [462, 279] width 141 height 51
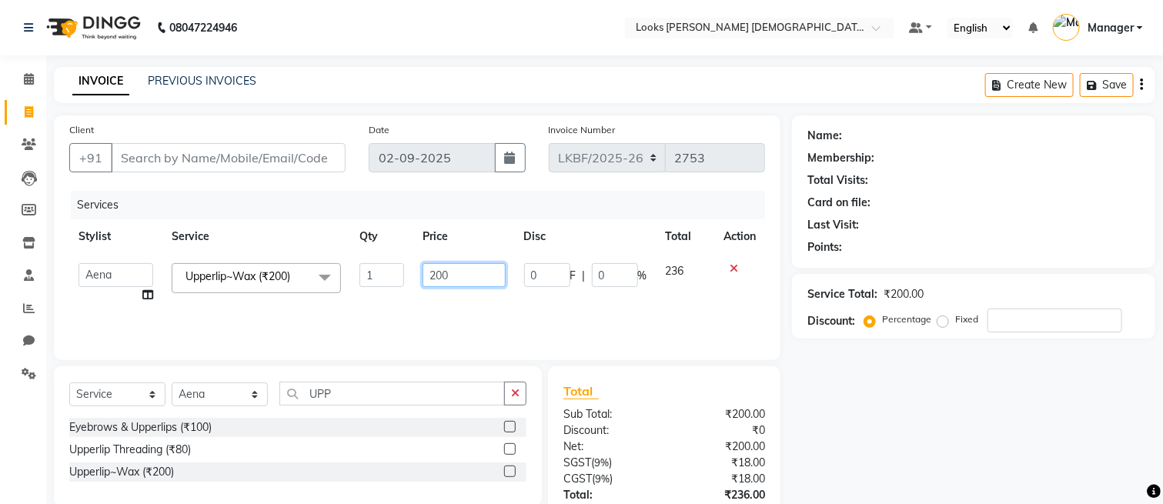
drag, startPoint x: 466, startPoint y: 270, endPoint x: 381, endPoint y: 263, distance: 85.0
click at [381, 263] on tr "Aena Ahad Ahsan Amit_Pdct Amrin Arvind_asst Bijender Counter_Sales Dharmaveer F…" at bounding box center [417, 283] width 696 height 59
type input "150"
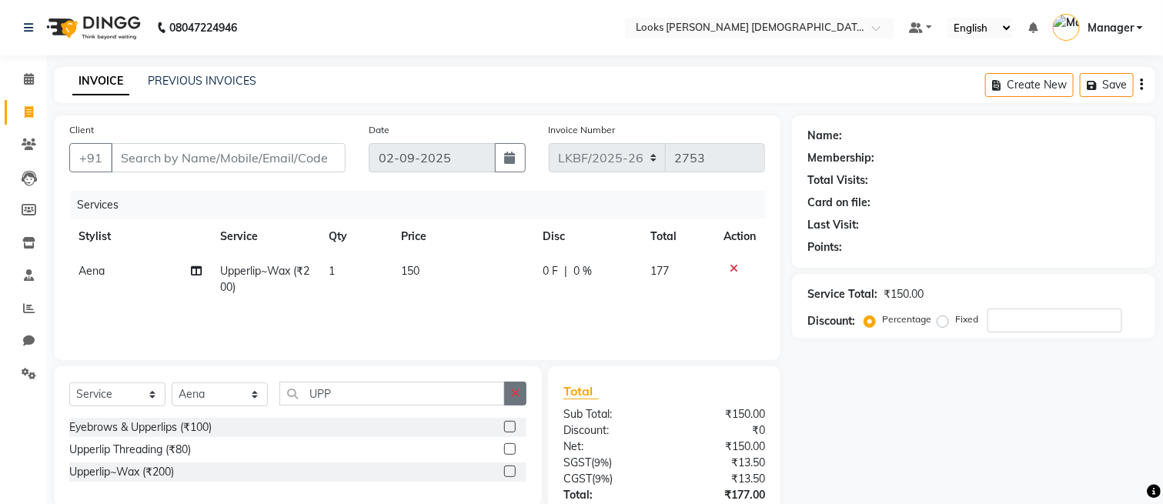
drag, startPoint x: 519, startPoint y: 391, endPoint x: 471, endPoint y: 393, distance: 47.8
click at [517, 391] on icon "button" at bounding box center [515, 393] width 8 height 11
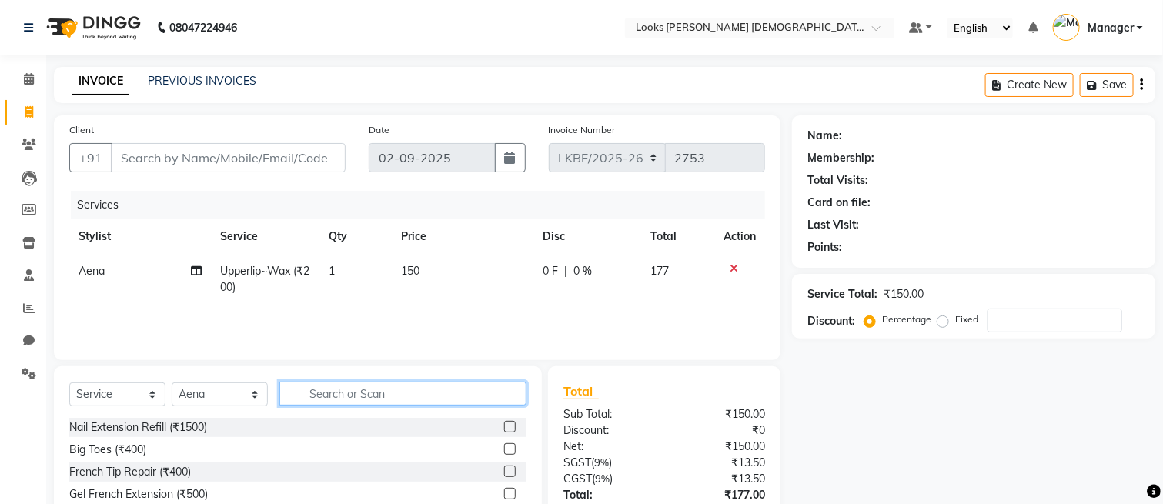
click at [471, 393] on input "text" at bounding box center [402, 394] width 247 height 24
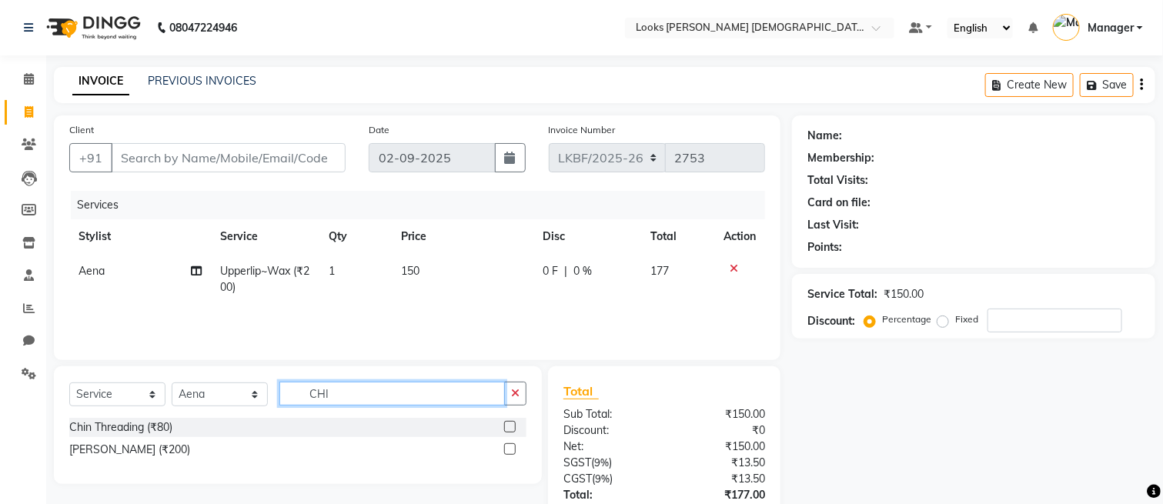
type input "CHI"
click at [512, 449] on label at bounding box center [510, 449] width 12 height 12
click at [512, 449] on input "checkbox" at bounding box center [509, 450] width 10 height 10
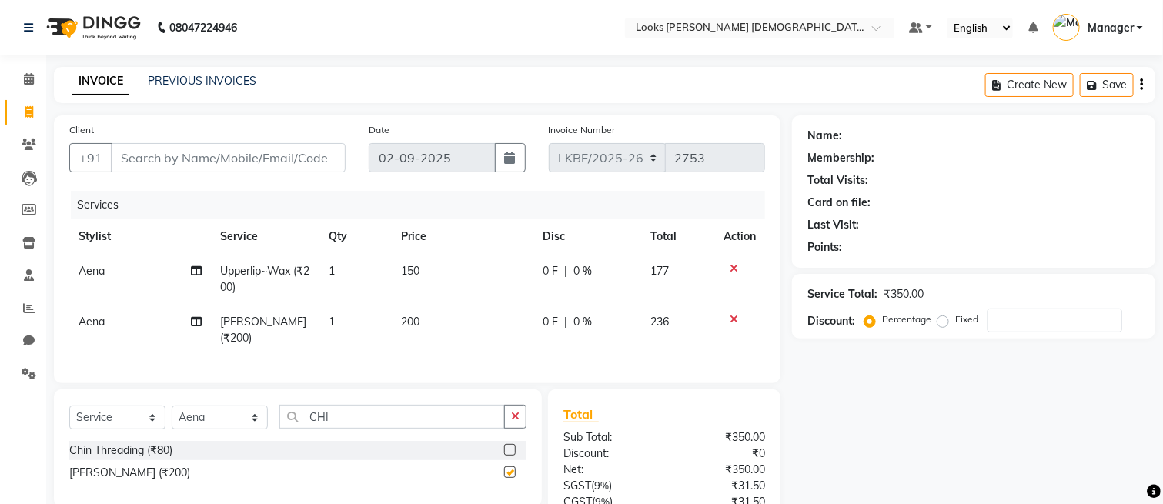
checkbox input "false"
click at [435, 317] on td "200" at bounding box center [462, 330] width 141 height 51
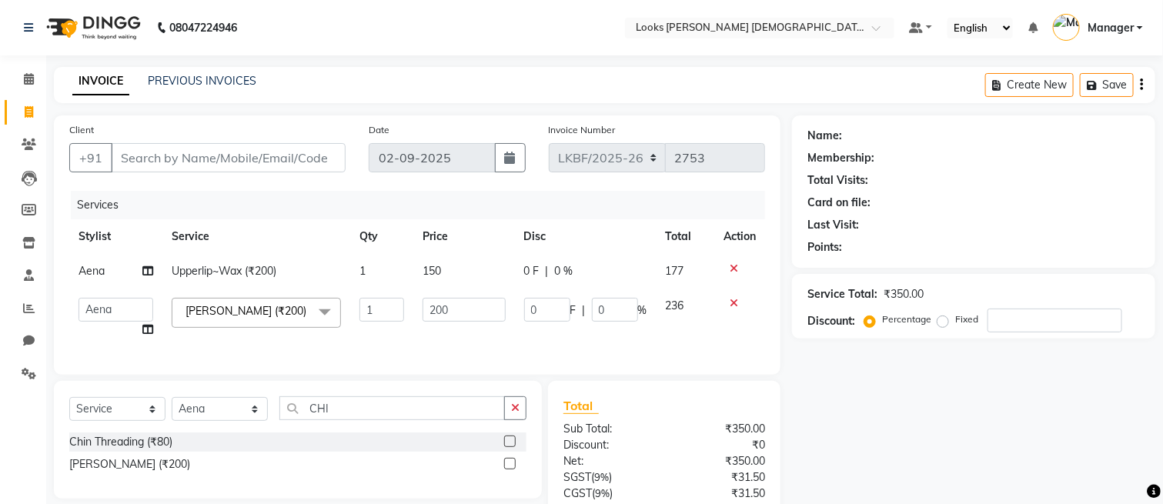
click at [469, 343] on td "200" at bounding box center [464, 318] width 102 height 59
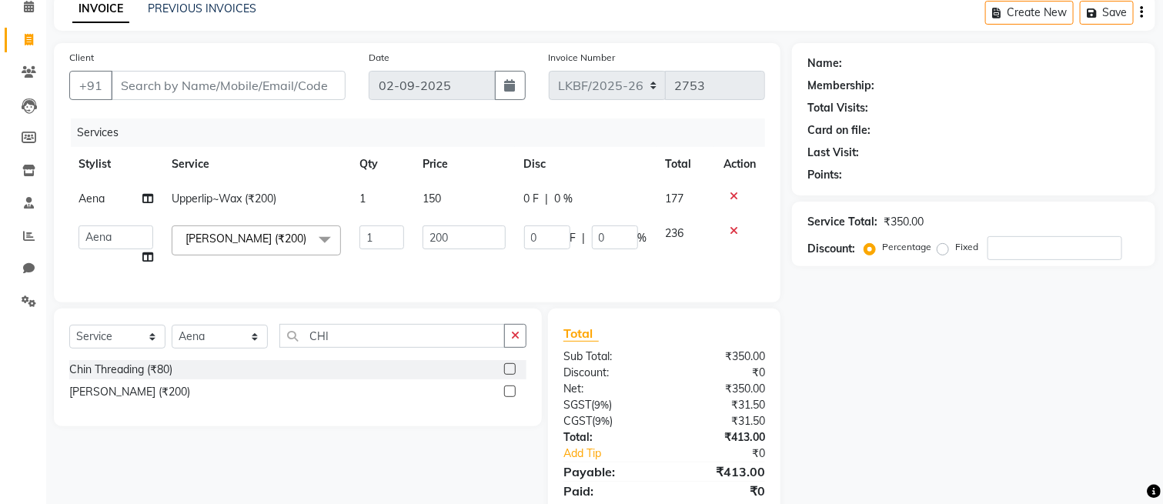
scroll to position [141, 0]
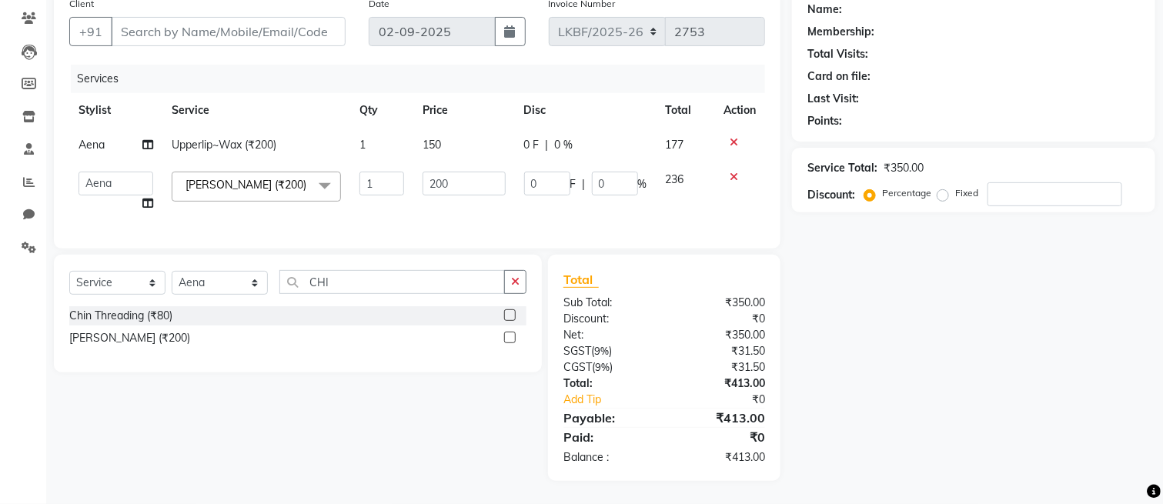
click at [817, 340] on div "Name: Membership: Total Visits: Card on file: Last Visit: Points: Service Total…" at bounding box center [979, 235] width 375 height 492
click at [341, 405] on div "Select Service Product Membership Package Voucher Prepaid Gift Card Select Styl…" at bounding box center [292, 368] width 500 height 226
click at [512, 287] on icon "button" at bounding box center [515, 281] width 8 height 11
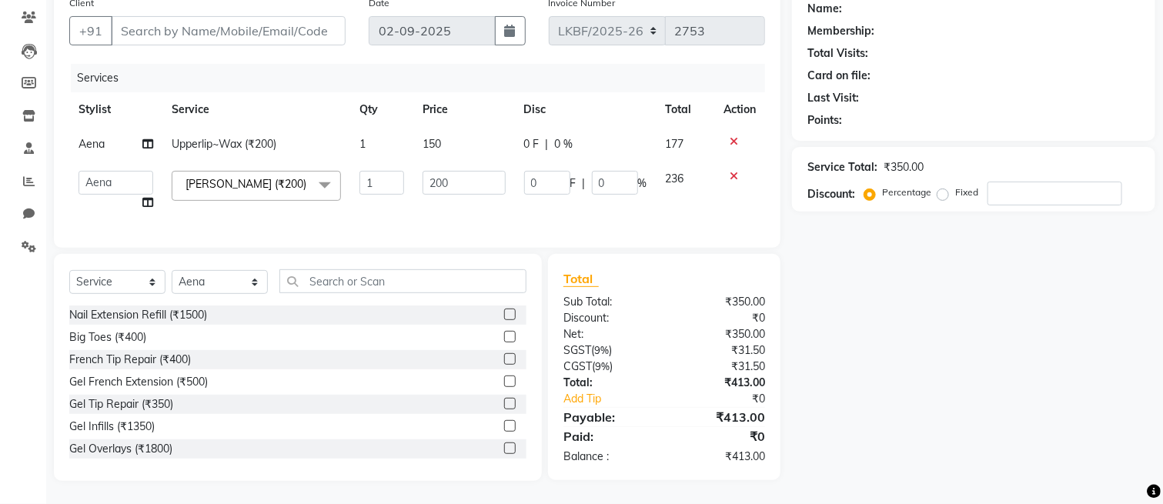
click at [435, 246] on div "Client +91 Date 02-09-2025 Invoice Number LKBF/2025-26 V/2025 V/2025-26 2753 Se…" at bounding box center [417, 117] width 727 height 259
click at [276, 19] on input "Client" at bounding box center [228, 30] width 235 height 29
type input "9"
type input "0"
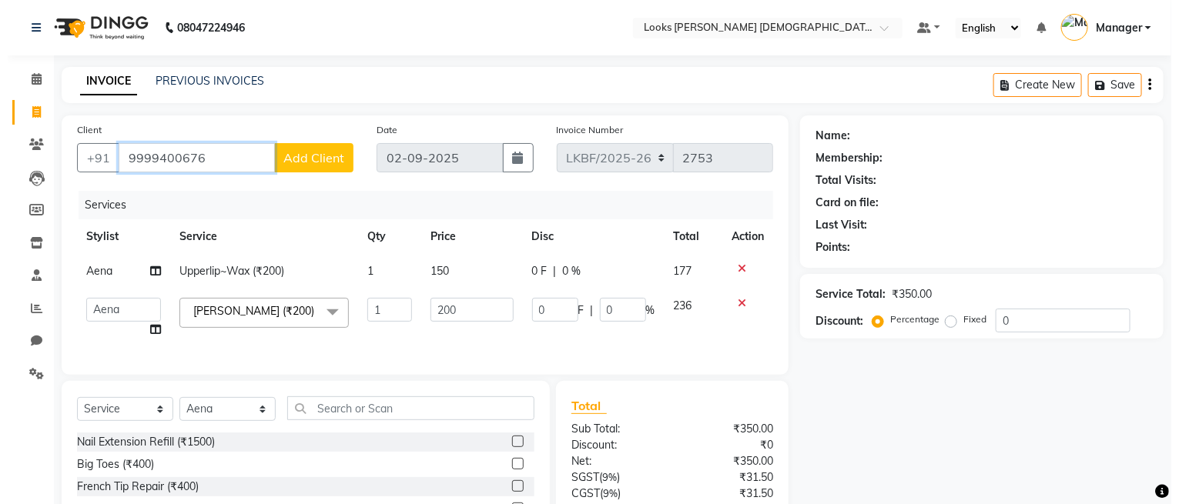
scroll to position [102, 0]
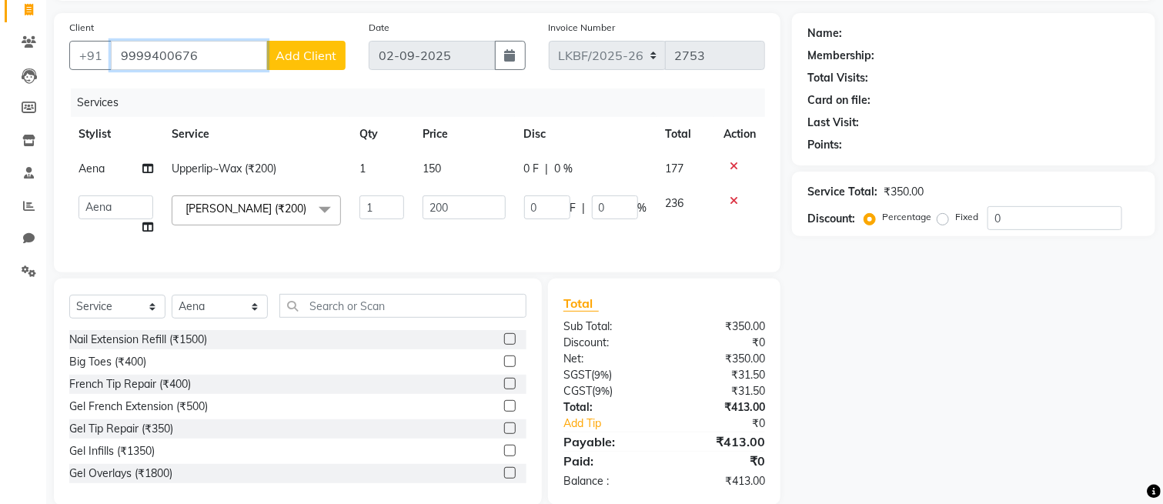
type input "9999400676"
click at [299, 56] on span "Add Client" at bounding box center [306, 55] width 61 height 15
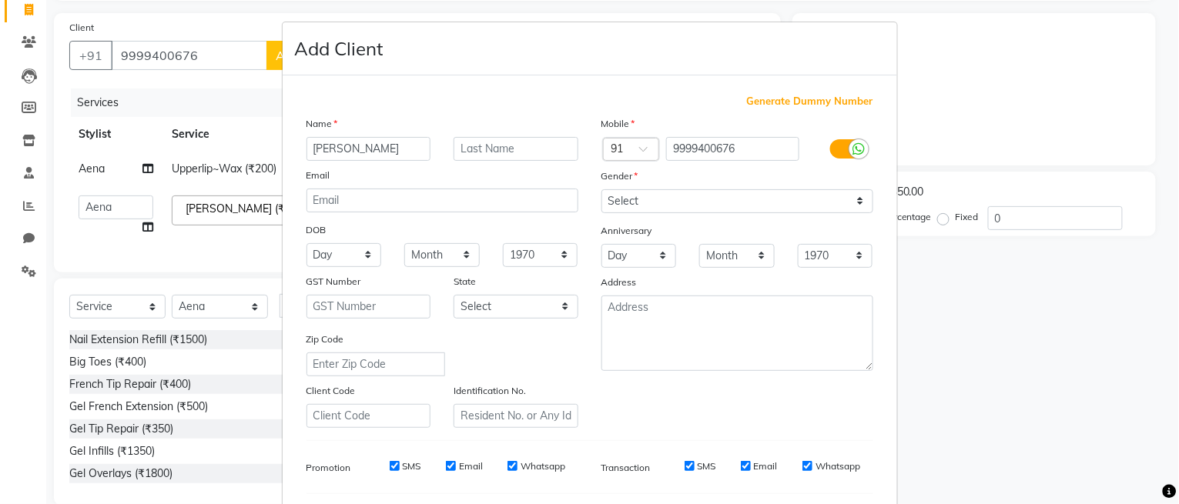
type input "RAJNI"
type input "K"
drag, startPoint x: 715, startPoint y: 199, endPoint x: 708, endPoint y: 210, distance: 13.2
click at [714, 199] on select "Select Male Female Other Prefer Not To Say" at bounding box center [737, 201] width 272 height 24
select select "female"
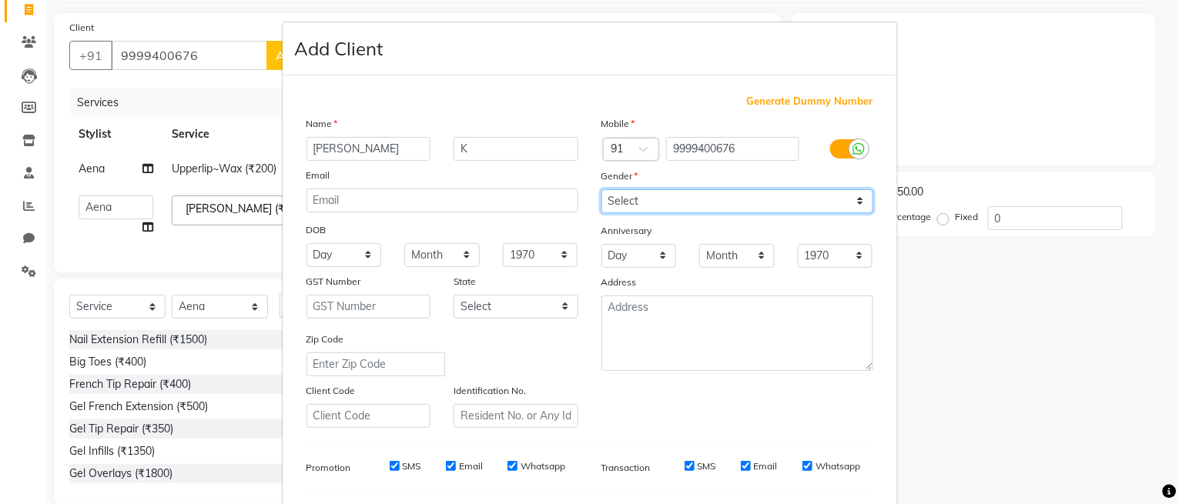
click at [601, 189] on select "Select Male Female Other Prefer Not To Say" at bounding box center [737, 201] width 272 height 24
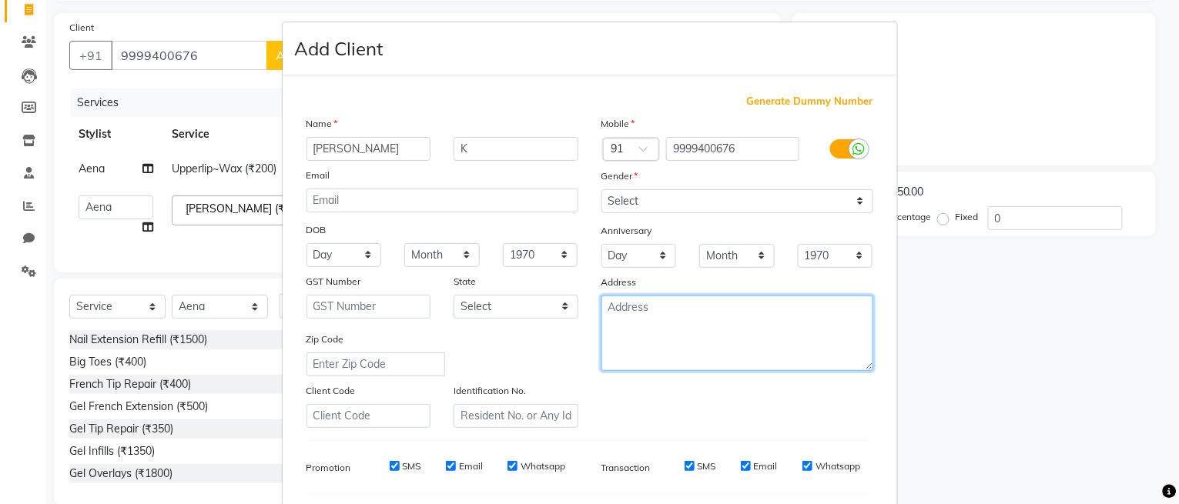
click at [670, 314] on textarea at bounding box center [737, 333] width 272 height 75
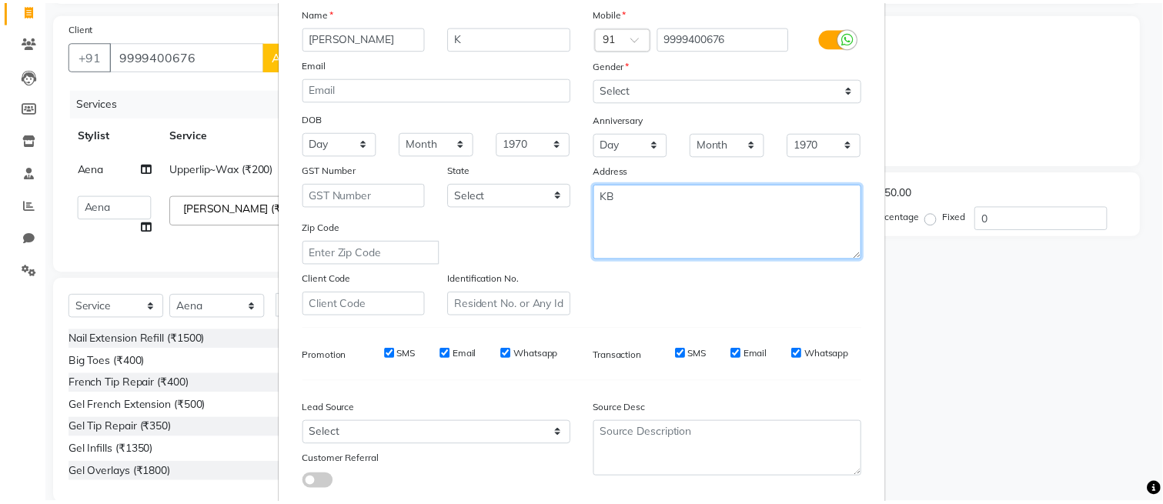
scroll to position [208, 0]
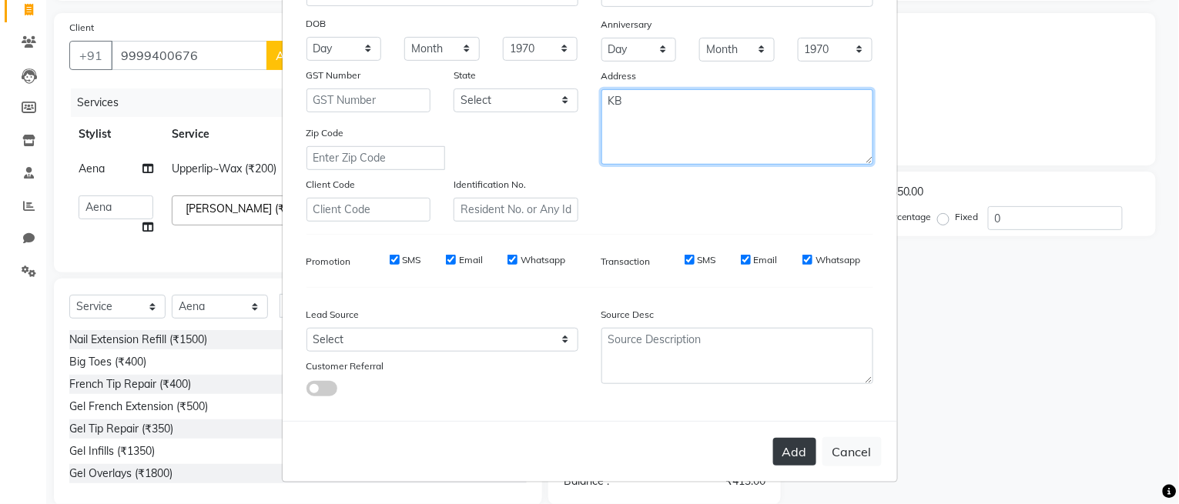
type textarea "KB"
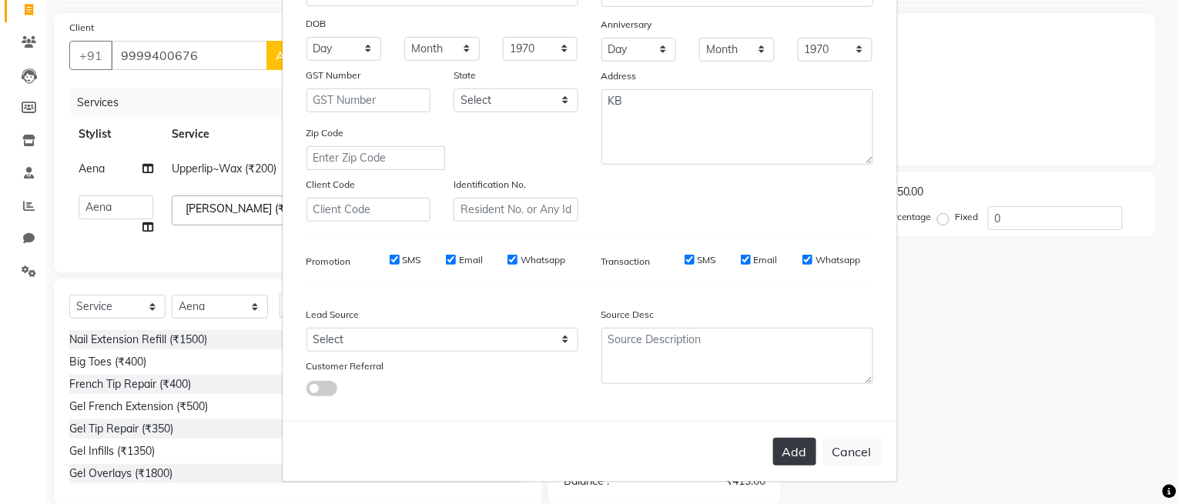
click at [782, 448] on button "Add" at bounding box center [794, 452] width 43 height 28
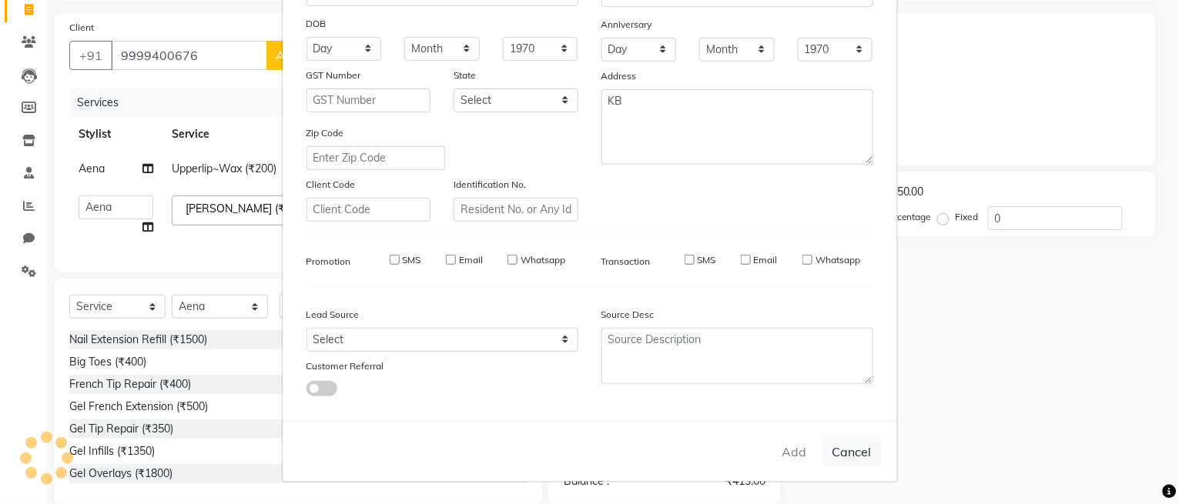
select select
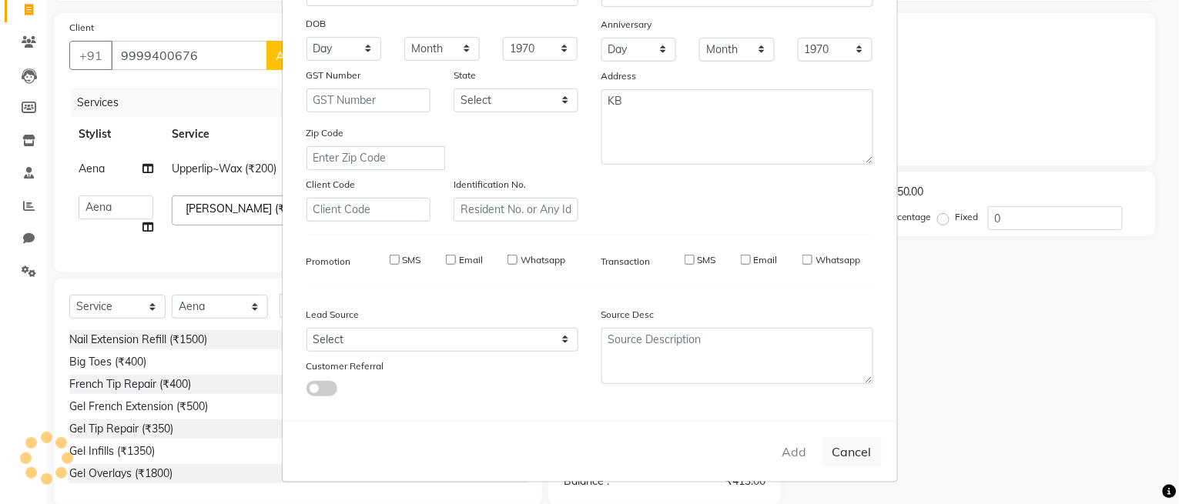
select select
checkbox input "false"
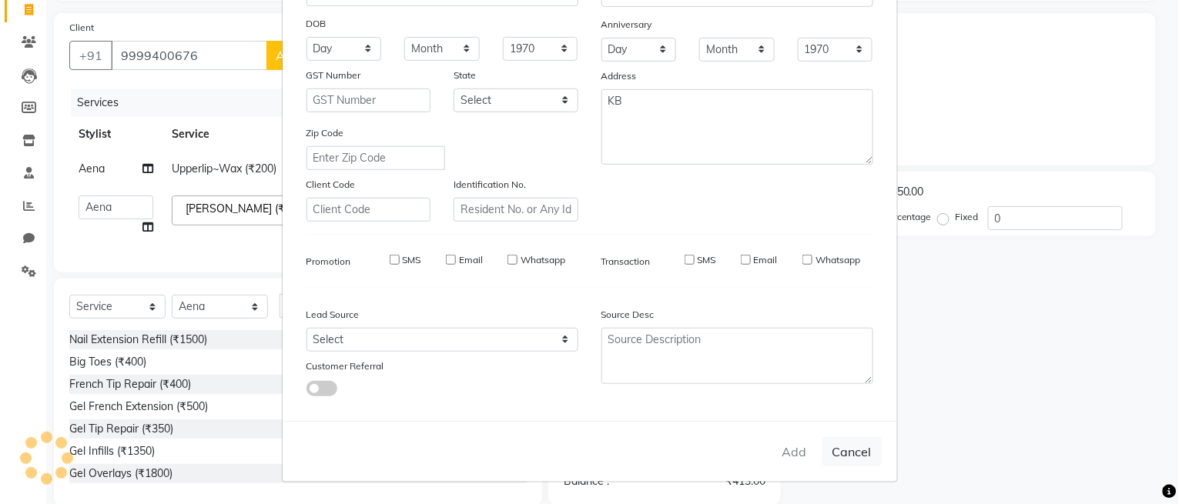
checkbox input "false"
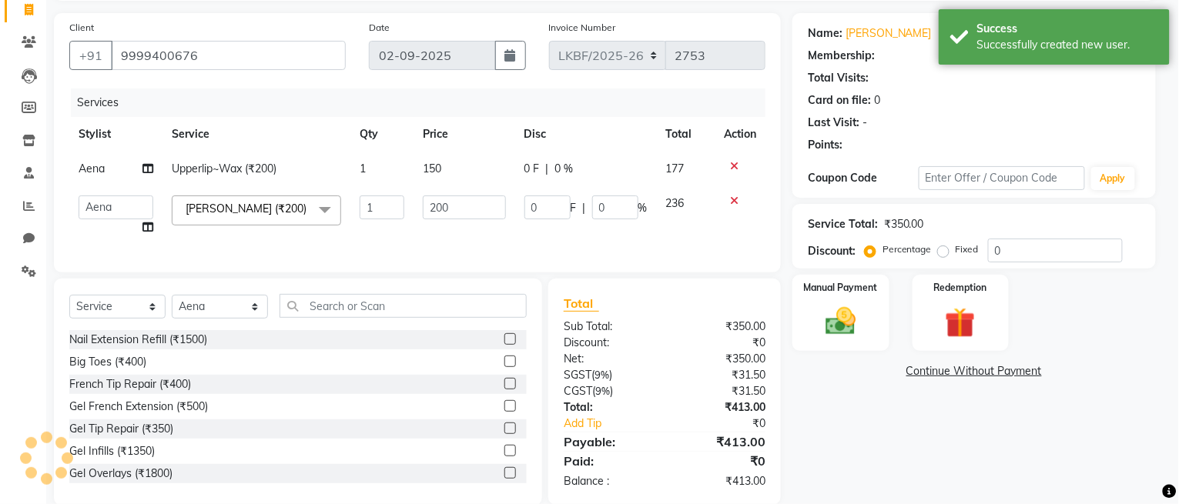
select select "1: Object"
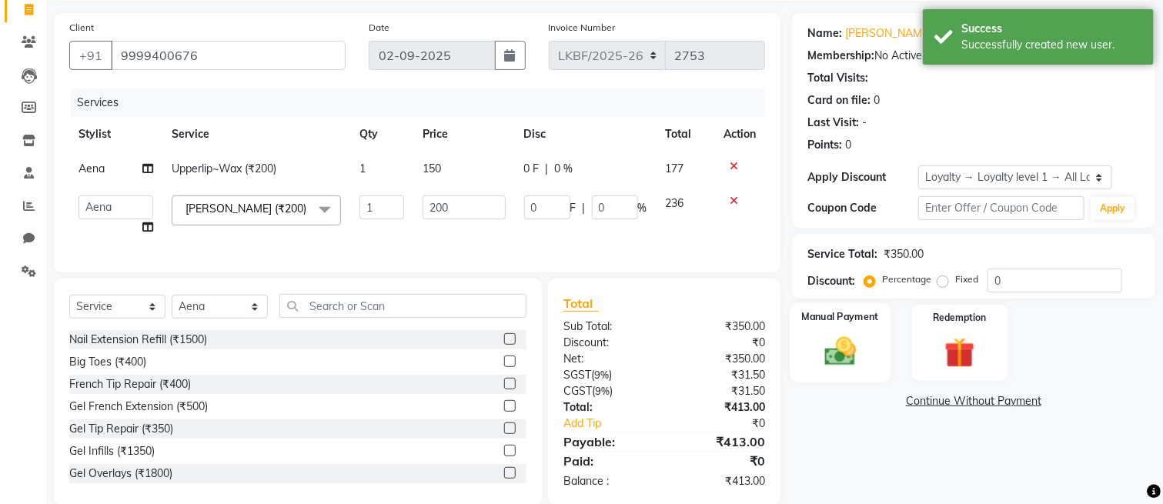
click at [836, 354] on img at bounding box center [841, 352] width 52 height 36
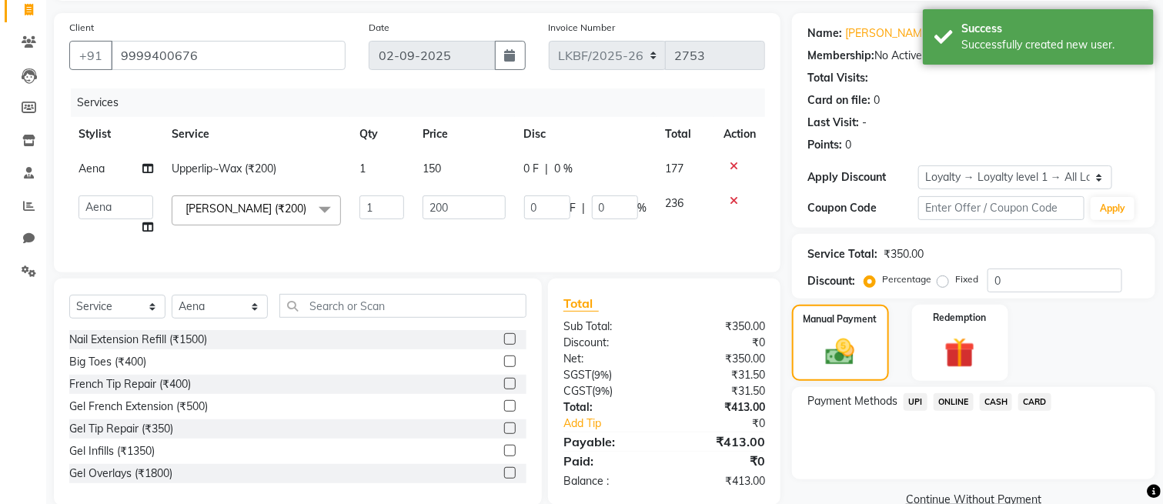
click at [991, 396] on span "CASH" at bounding box center [996, 402] width 33 height 18
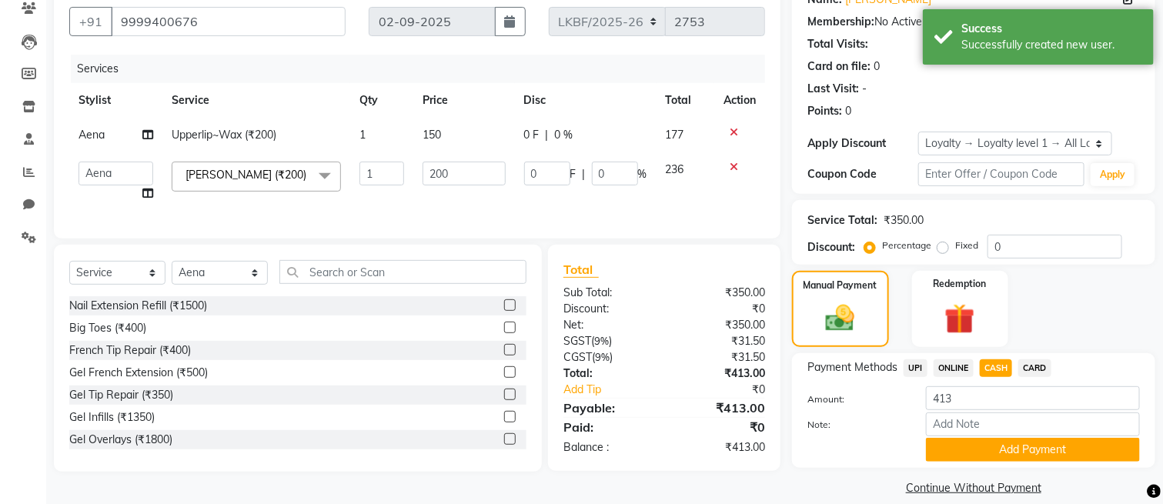
scroll to position [154, 0]
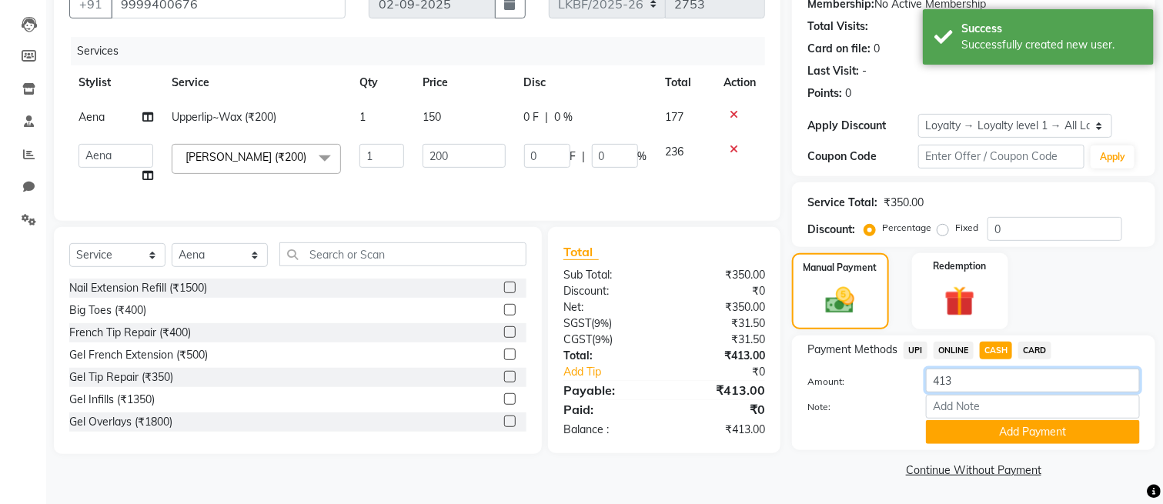
drag, startPoint x: 987, startPoint y: 366, endPoint x: 925, endPoint y: 386, distance: 65.5
click at [925, 386] on div "Payment Methods UPI ONLINE CASH CARD Amount: 413 Note: Add Payment" at bounding box center [974, 393] width 333 height 102
type input "500"
click at [949, 434] on button "Add Payment" at bounding box center [1033, 432] width 214 height 24
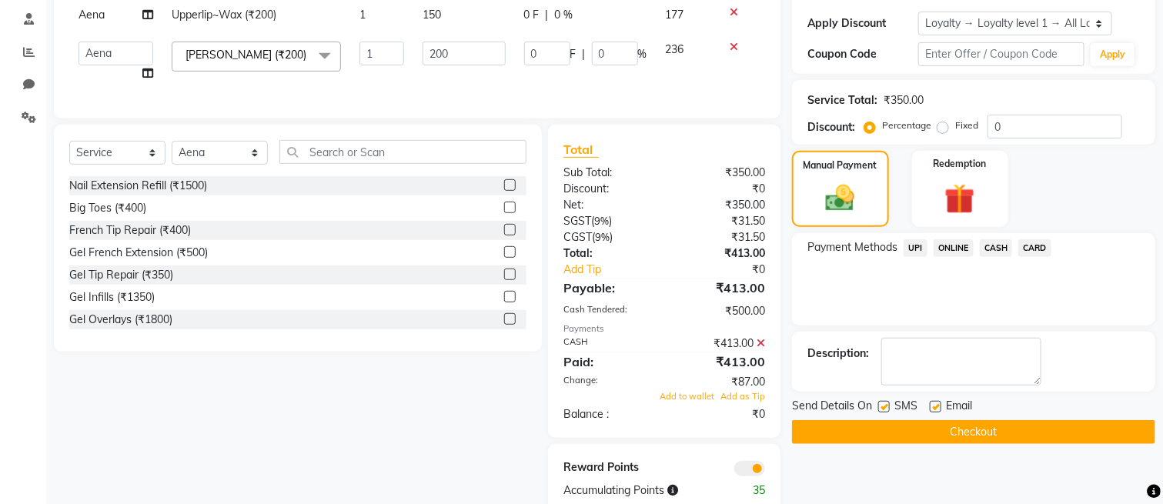
scroll to position [304, 0]
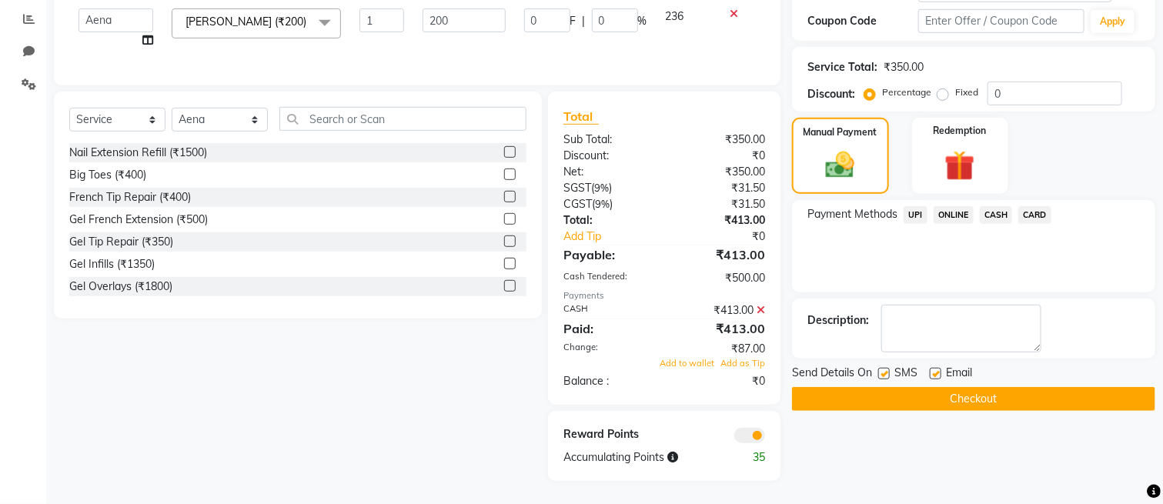
click at [971, 387] on button "Checkout" at bounding box center [973, 399] width 363 height 24
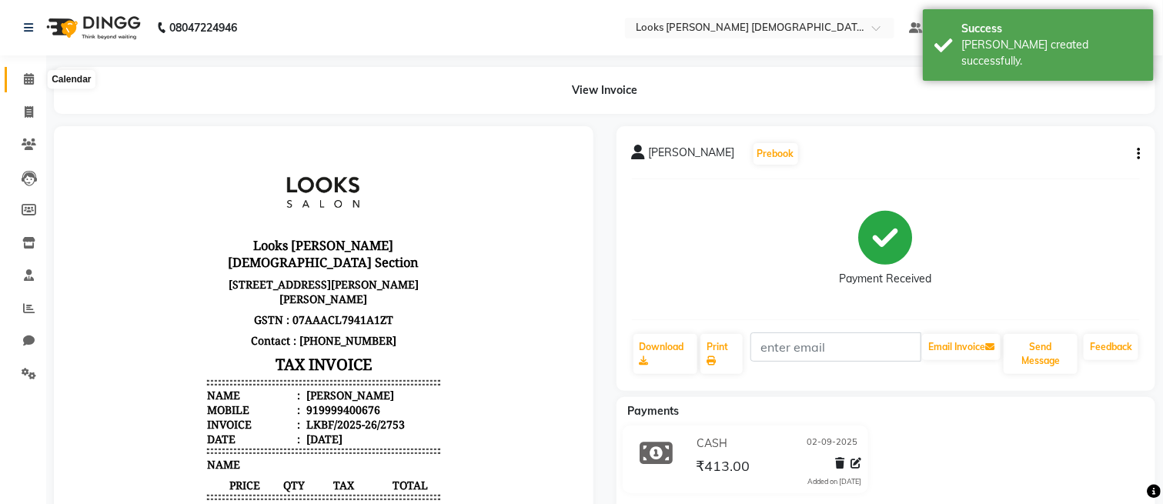
click at [27, 75] on icon at bounding box center [29, 79] width 10 height 12
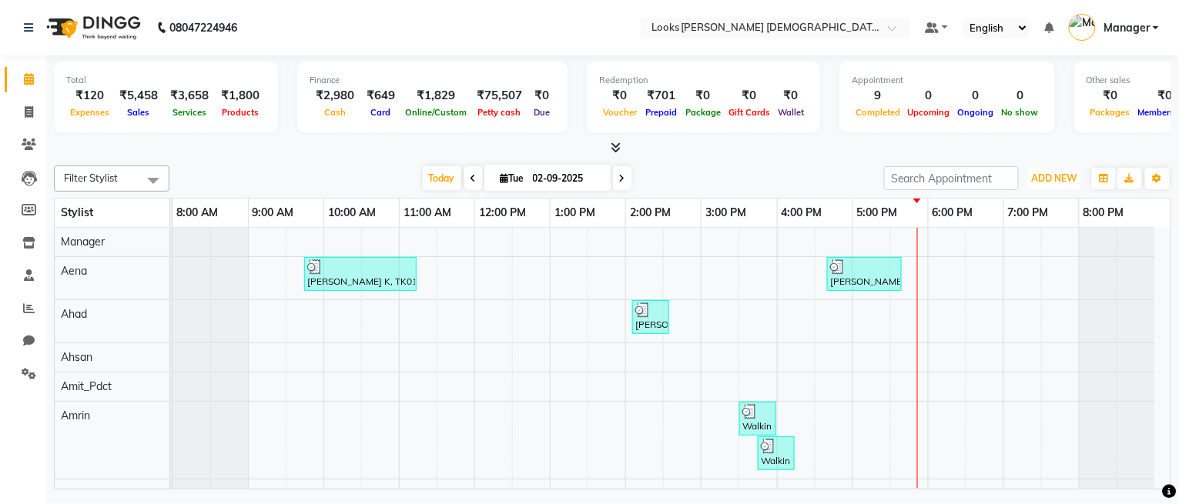
drag, startPoint x: 1052, startPoint y: 178, endPoint x: 1032, endPoint y: 217, distance: 43.7
click at [1051, 177] on span "ADD NEW" at bounding box center [1054, 178] width 45 height 12
click at [984, 245] on link "Add Expense" at bounding box center [1020, 247] width 122 height 20
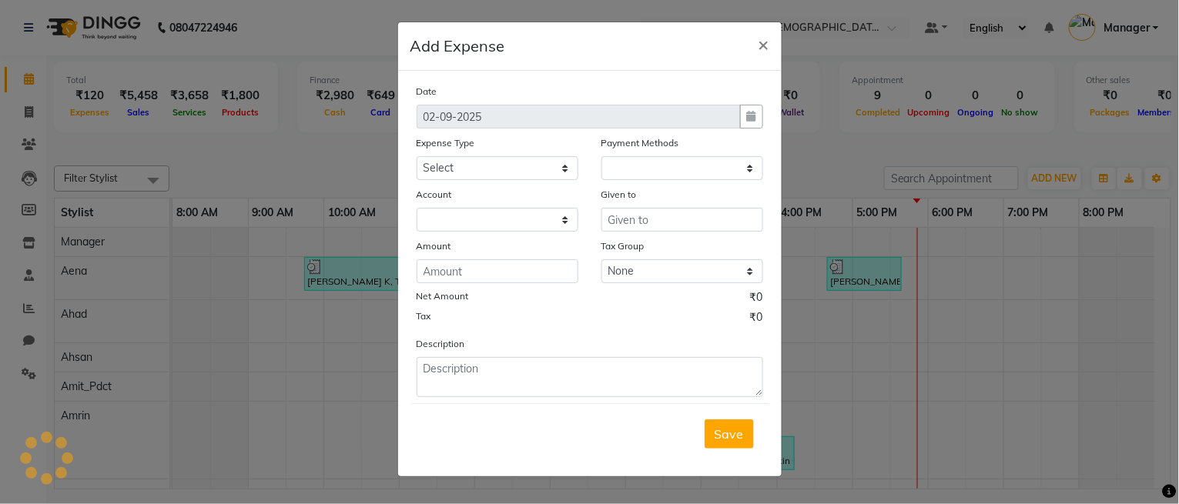
select select "1"
select select "7940"
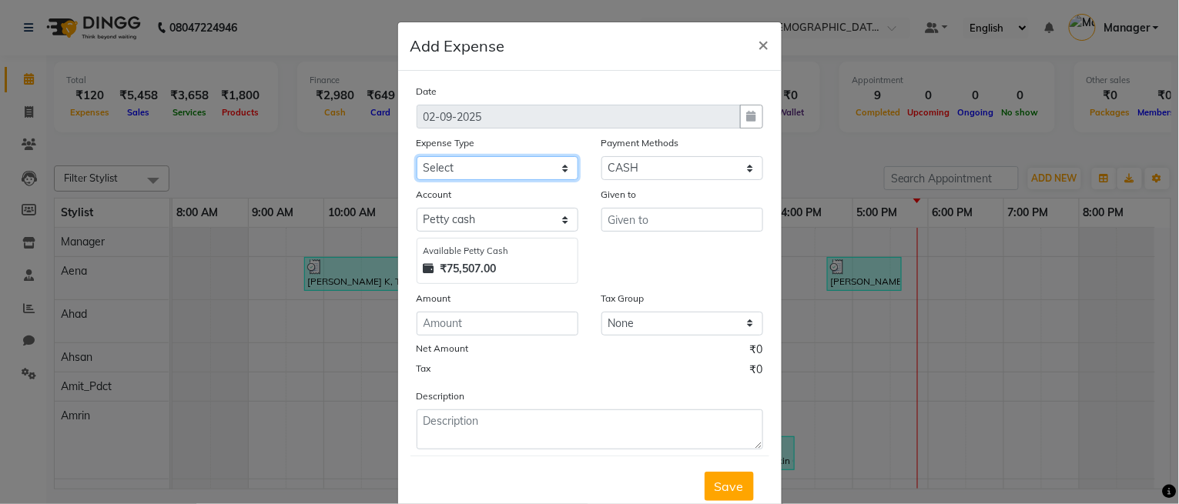
click at [497, 160] on select "Select Bank Deposit Blinkit Cash Handover CLIENT Client ordered food Client Ref…" at bounding box center [498, 168] width 162 height 24
select select "24372"
click at [417, 156] on select "Select Bank Deposit Blinkit Cash Handover CLIENT Client ordered food Client Ref…" at bounding box center [498, 168] width 162 height 24
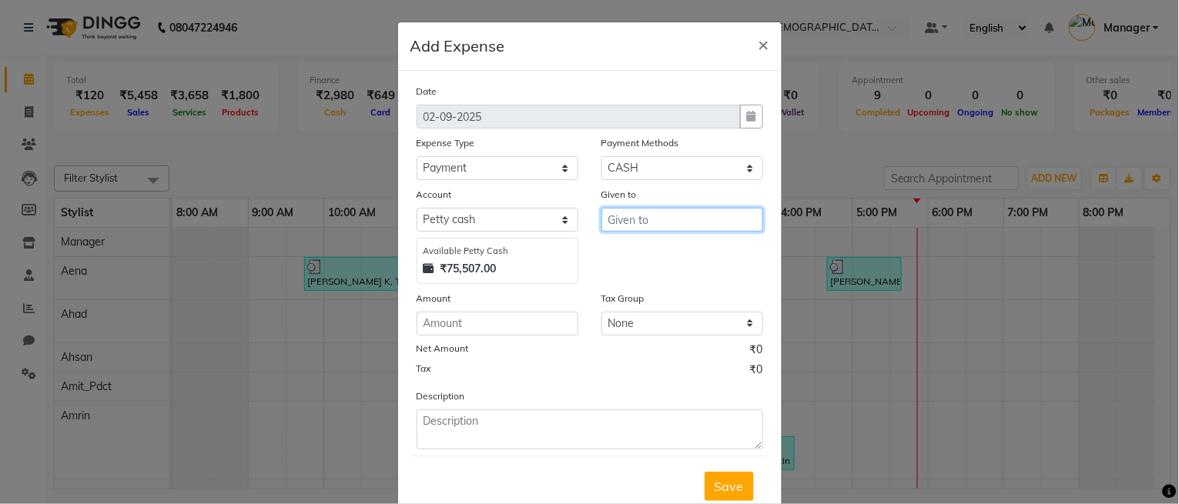
click at [617, 216] on input "text" at bounding box center [682, 220] width 162 height 24
type input "Counter_Sales"
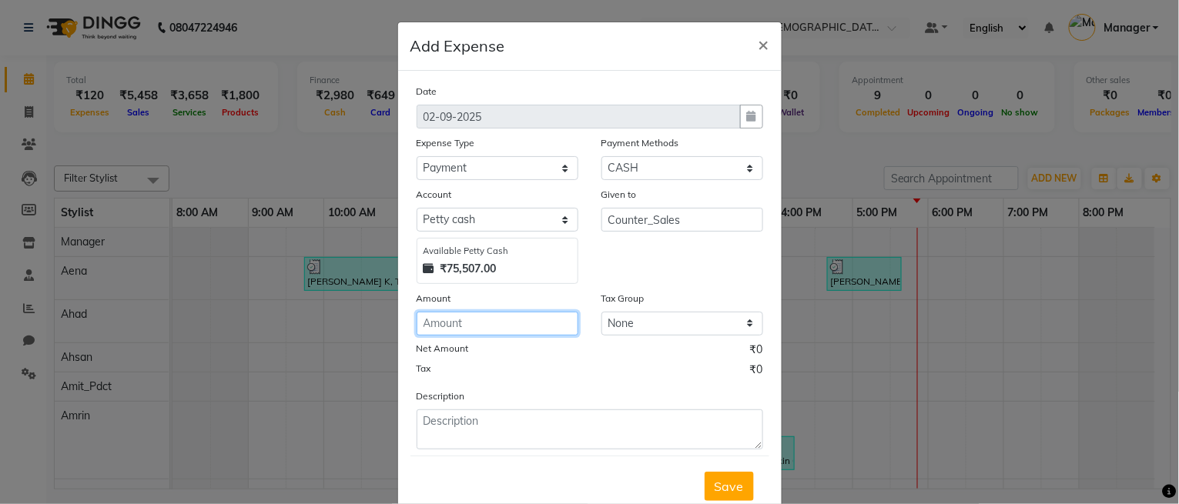
click at [510, 324] on input "number" at bounding box center [498, 324] width 162 height 24
type input "2000"
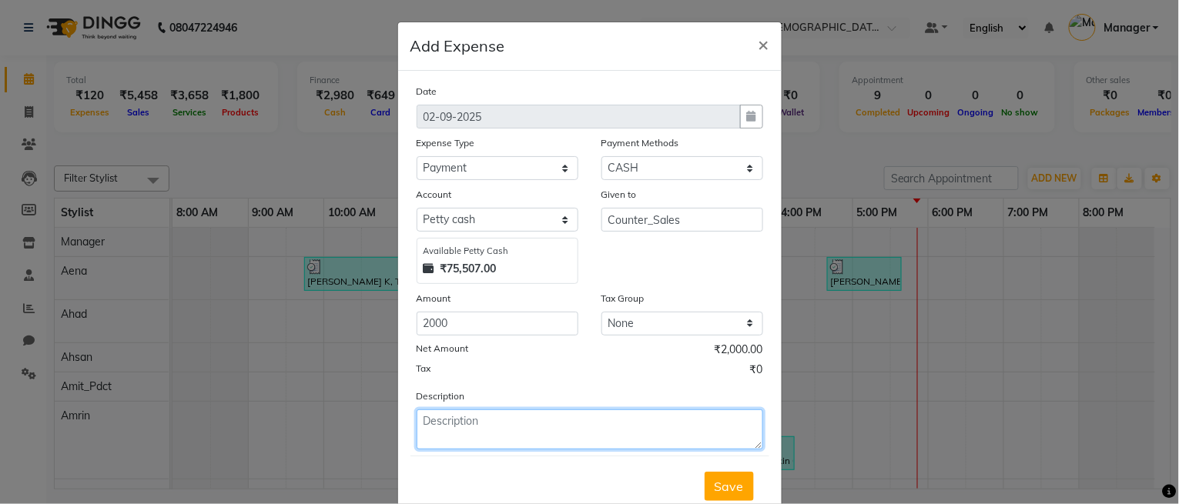
click at [484, 421] on textarea at bounding box center [590, 430] width 346 height 40
type textarea "FLOWER BILL MANDIR SALON"
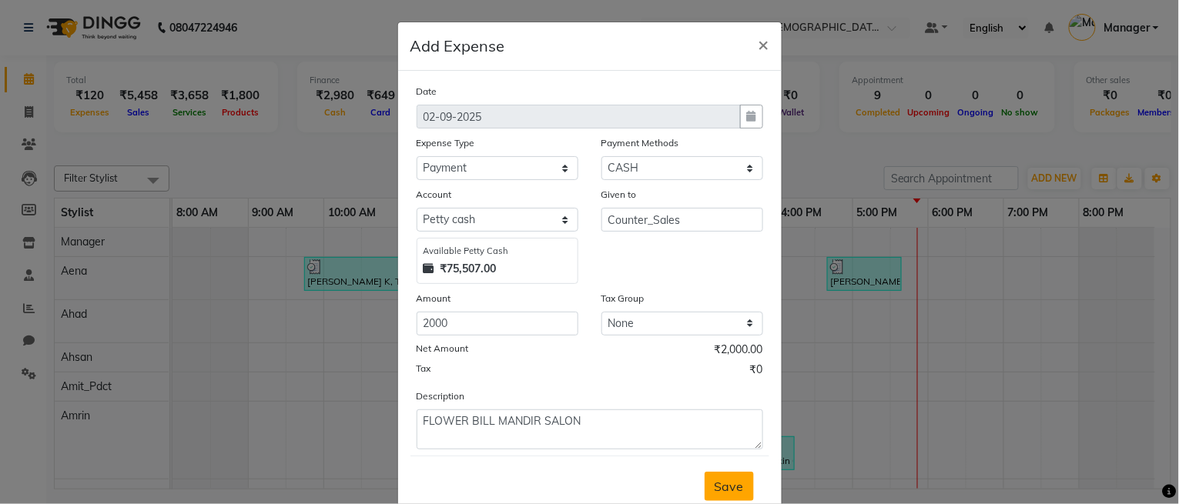
click at [714, 484] on span "Save" at bounding box center [728, 486] width 29 height 15
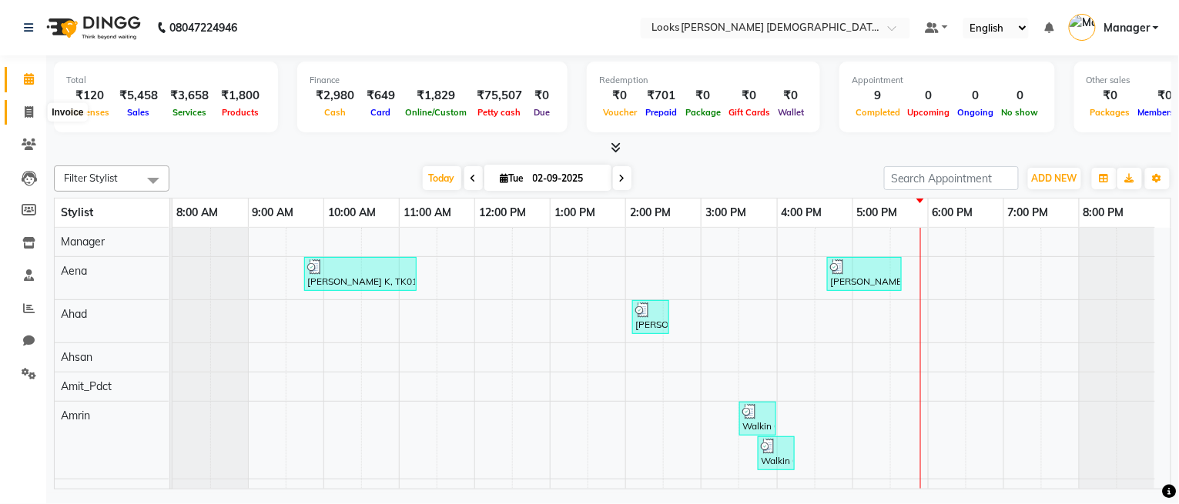
click at [17, 119] on span at bounding box center [28, 113] width 27 height 18
select select "service"
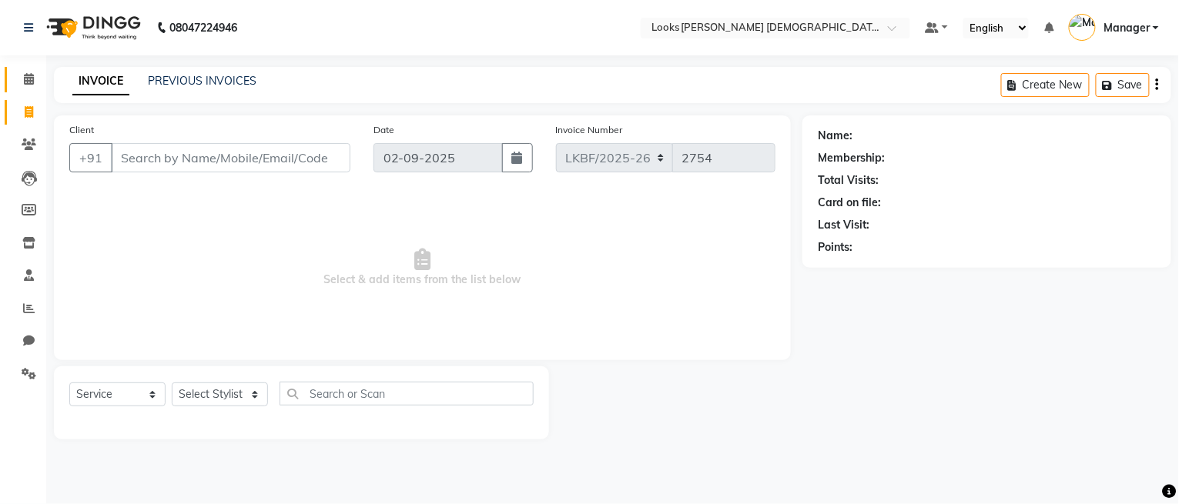
click at [24, 69] on link "Calendar" at bounding box center [23, 79] width 37 height 25
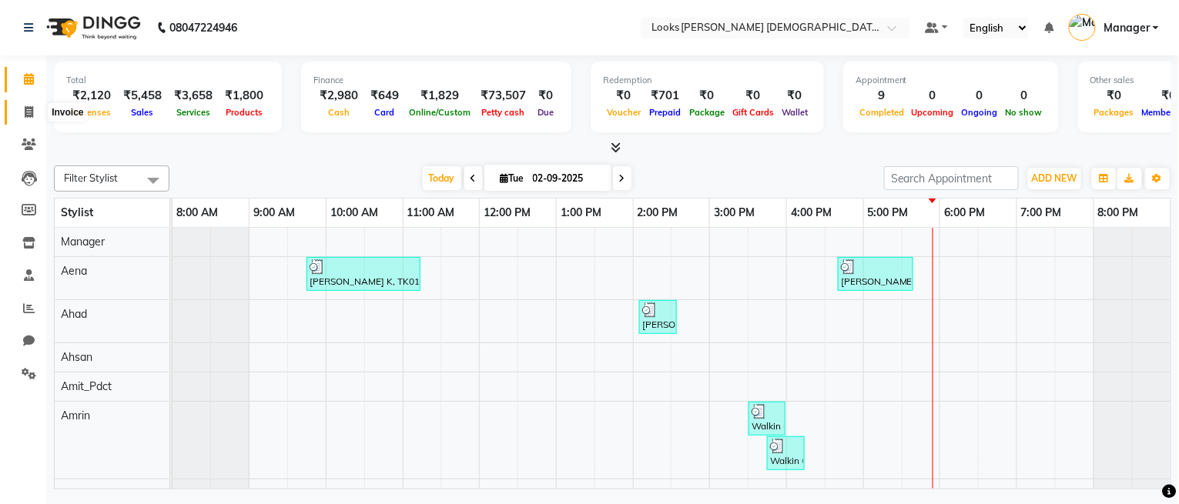
click at [25, 110] on icon at bounding box center [29, 112] width 8 height 12
select select "service"
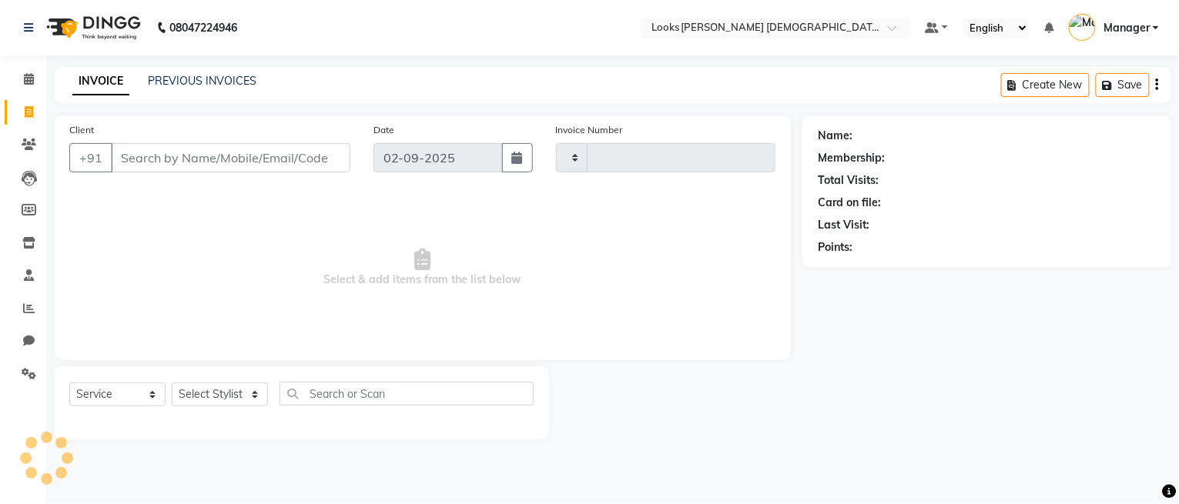
type input "2754"
select select "8706"
click at [173, 87] on link "PREVIOUS INVOICES" at bounding box center [202, 81] width 109 height 14
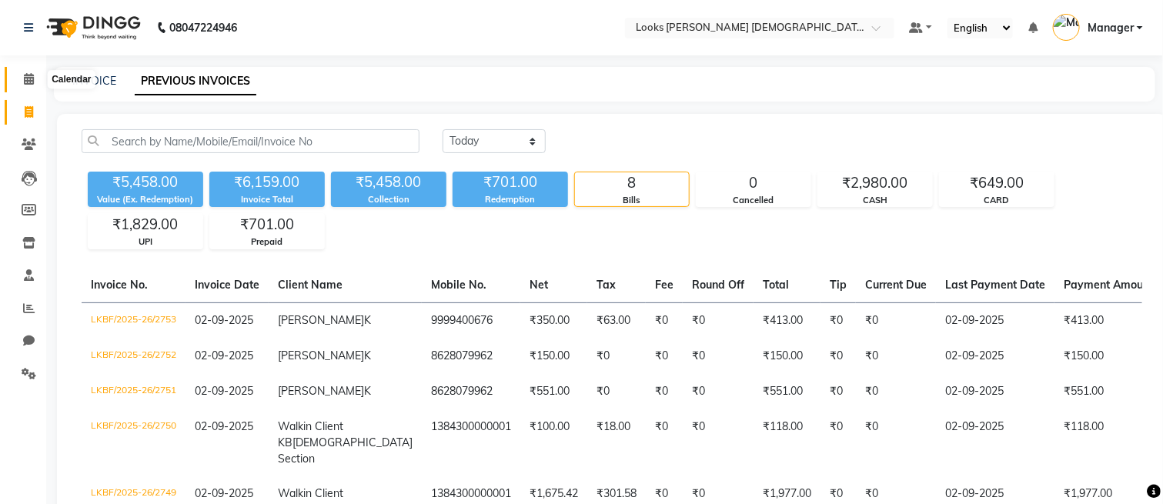
click at [23, 72] on span at bounding box center [28, 80] width 27 height 18
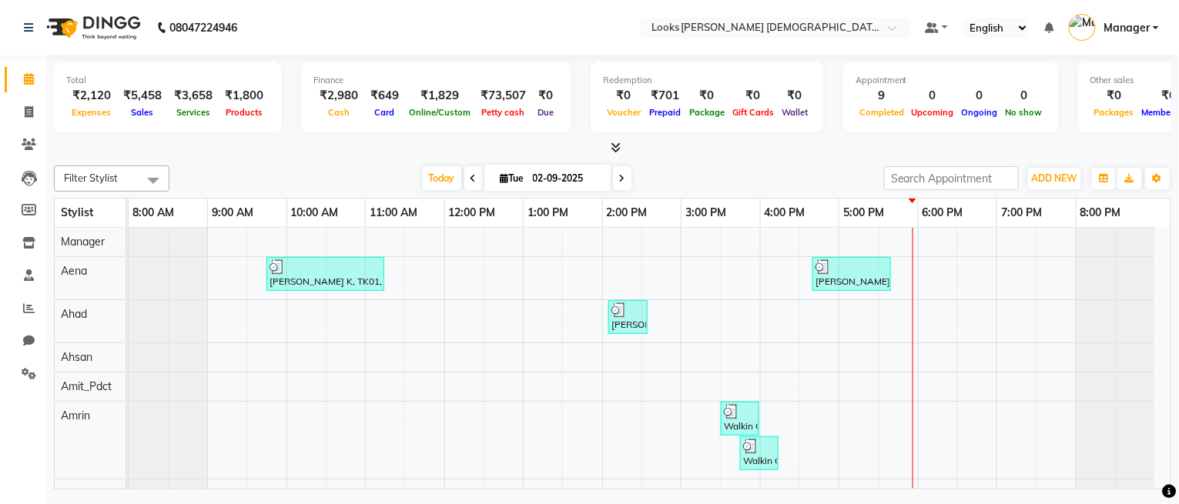
drag, startPoint x: 171, startPoint y: 198, endPoint x: 122, endPoint y: 196, distance: 48.5
click at [123, 198] on table "Stylist 8:00 AM 9:00 AM 10:00 AM 11:00 AM 12:00 PM 1:00 PM 2:00 PM 3:00 PM 4:00…" at bounding box center [612, 344] width 1117 height 292
click at [1071, 174] on span "ADD NEW" at bounding box center [1054, 178] width 45 height 12
click at [1029, 247] on link "Add Expense" at bounding box center [1020, 247] width 122 height 20
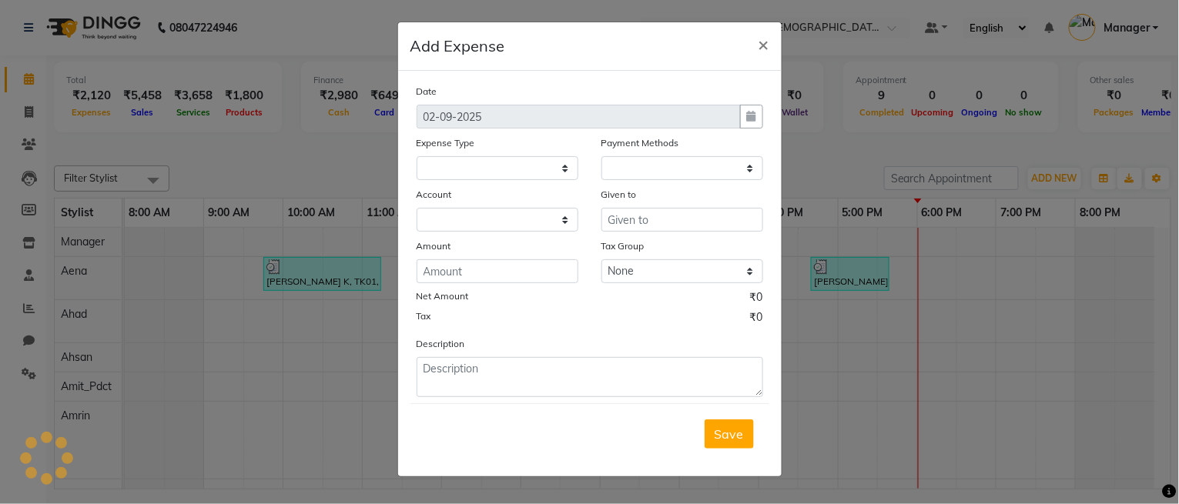
select select "1"
select select "7940"
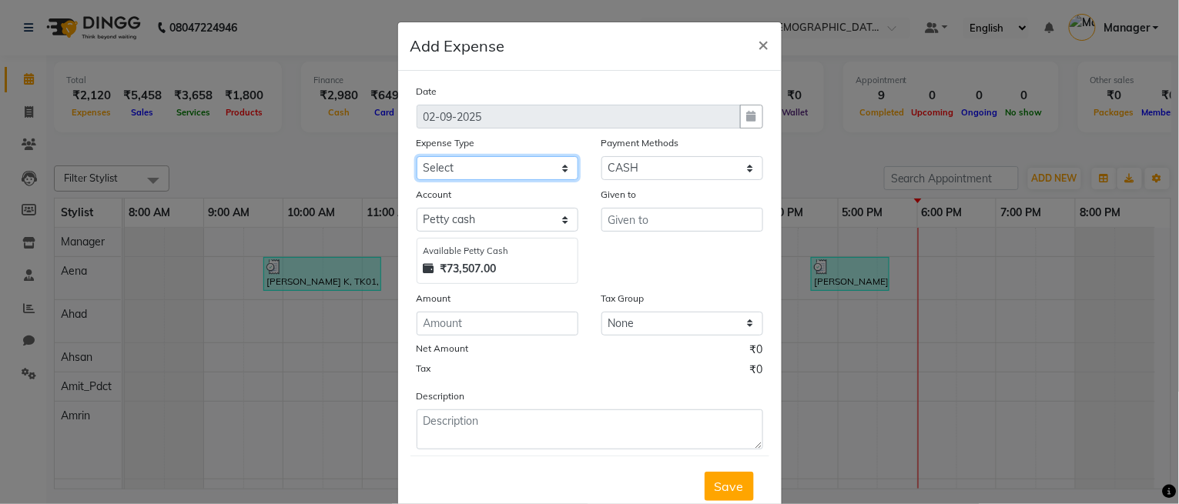
click at [490, 167] on select "Select Bank Deposit Blinkit Cash Handover CLIENT Client ordered food Client Ref…" at bounding box center [498, 168] width 162 height 24
select select "24092"
click at [417, 156] on select "Select Bank Deposit Blinkit Cash Handover CLIENT Client ordered food Client Ref…" at bounding box center [498, 168] width 162 height 24
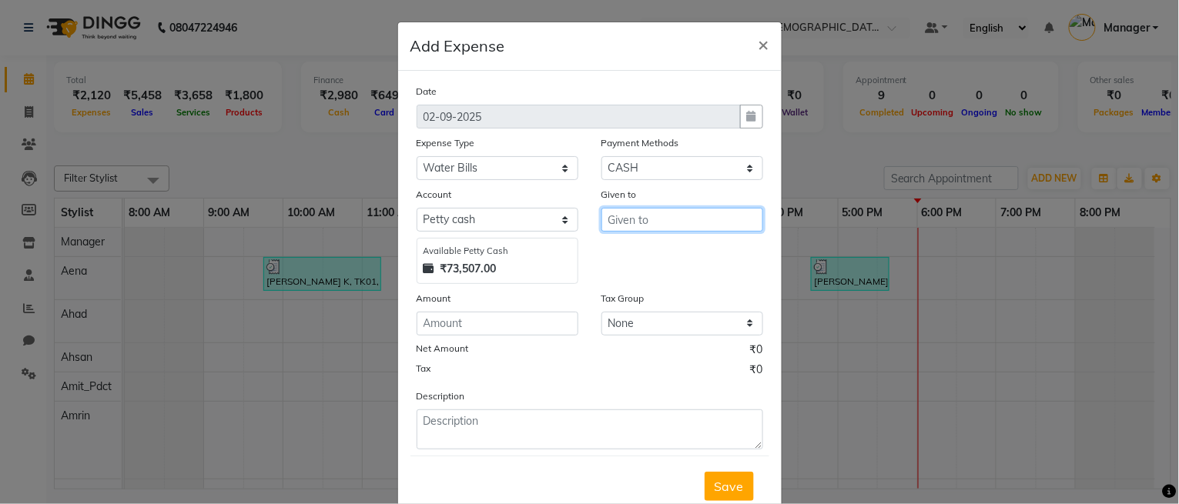
click at [626, 223] on input "text" at bounding box center [682, 220] width 162 height 24
type input "Counter_Sales"
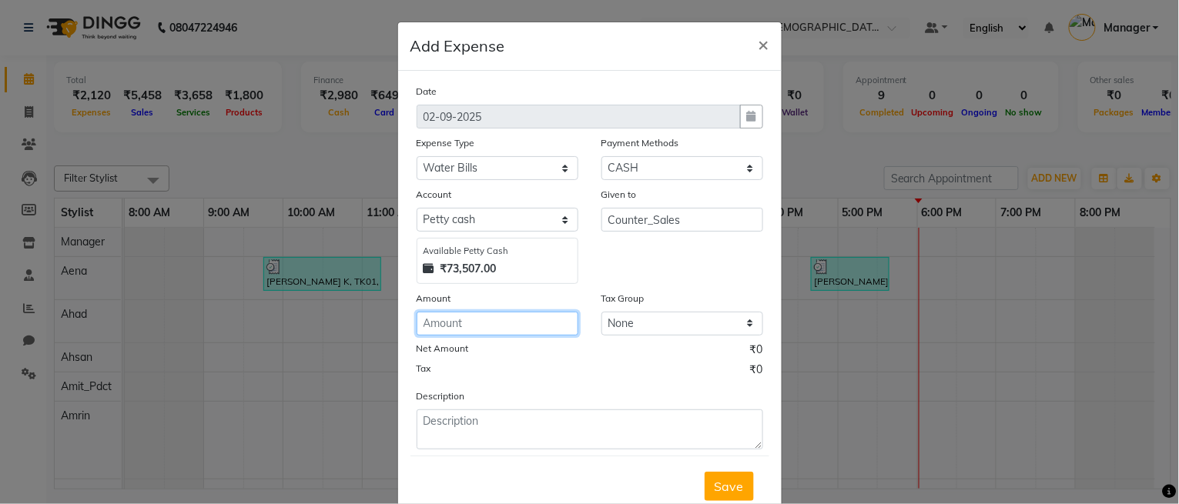
click at [510, 332] on input "number" at bounding box center [498, 324] width 162 height 24
type input "1050"
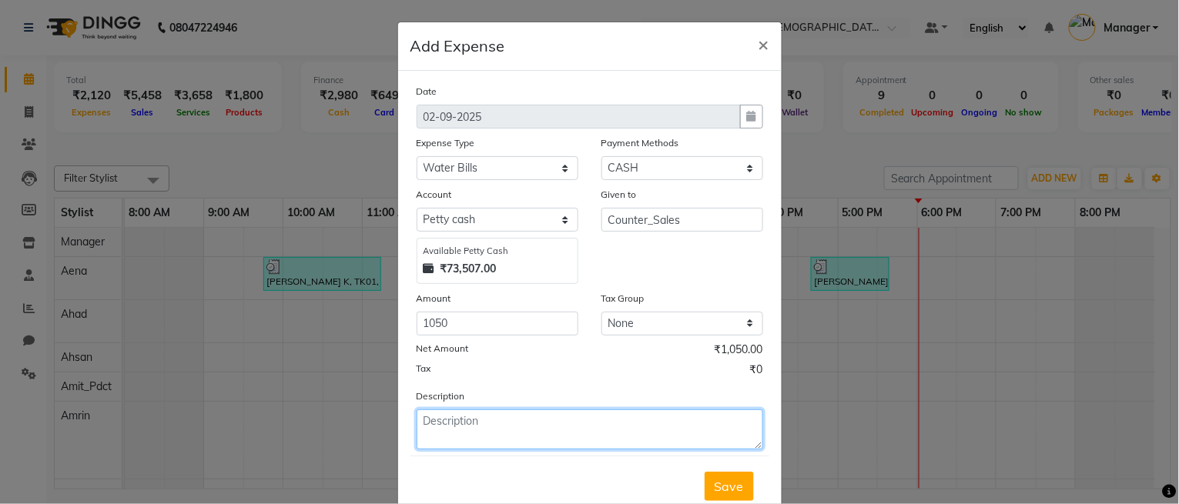
click at [527, 433] on textarea at bounding box center [590, 430] width 346 height 40
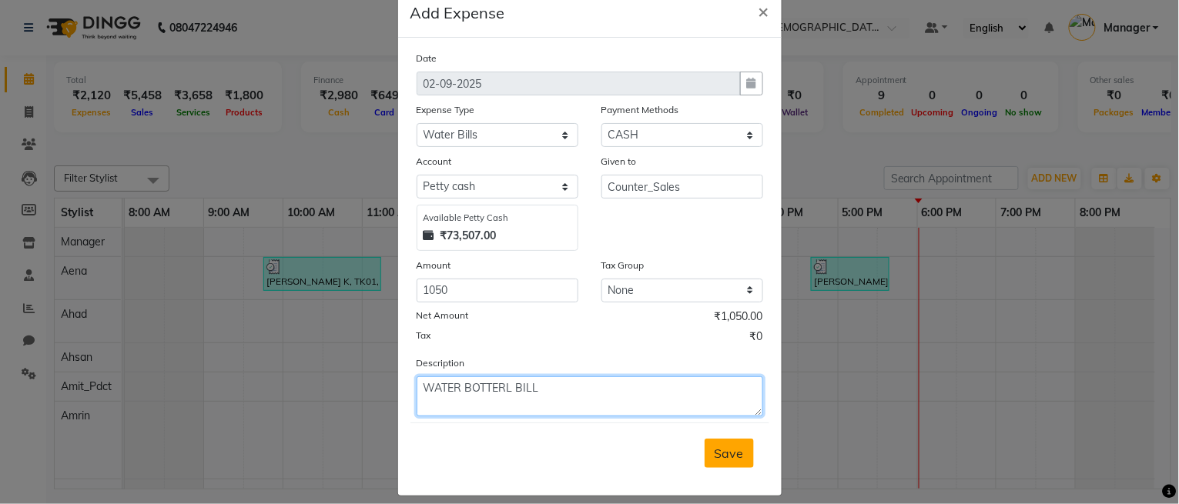
scroll to position [48, 0]
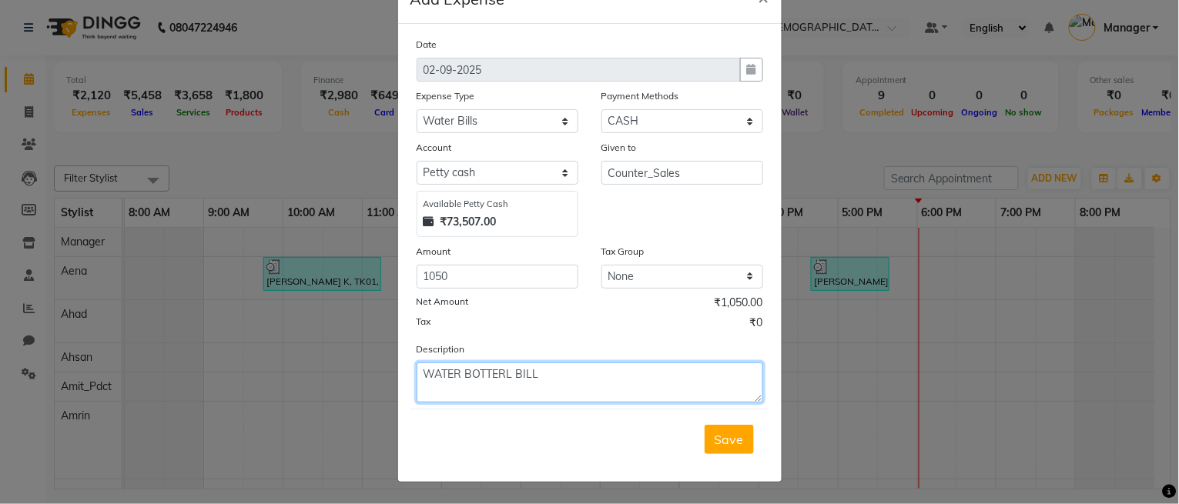
click at [497, 373] on textarea "WATER BOTTERL BILL" at bounding box center [590, 383] width 346 height 40
type textarea "WATER BOTTEL BILL"
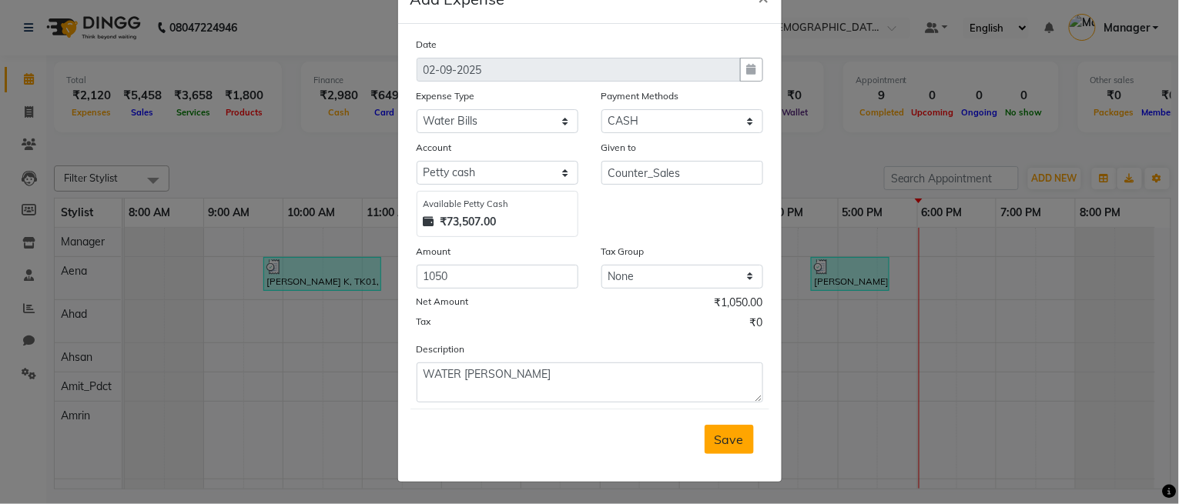
click at [719, 448] on button "Save" at bounding box center [728, 439] width 49 height 29
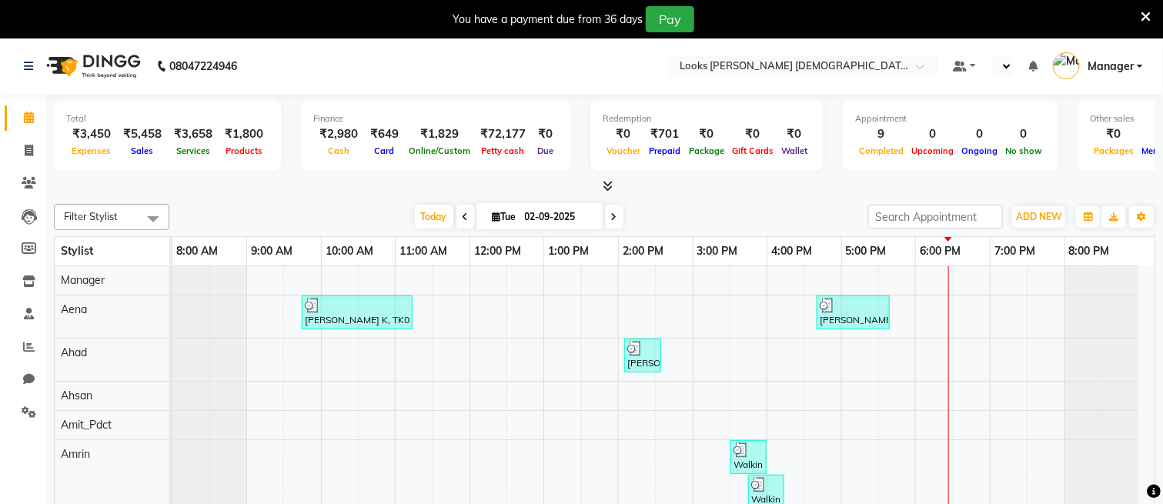
select select "en"
click at [1140, 12] on div "You have a payment due from 36 days Pay" at bounding box center [581, 19] width 1163 height 38
click at [1143, 10] on icon at bounding box center [1146, 17] width 10 height 14
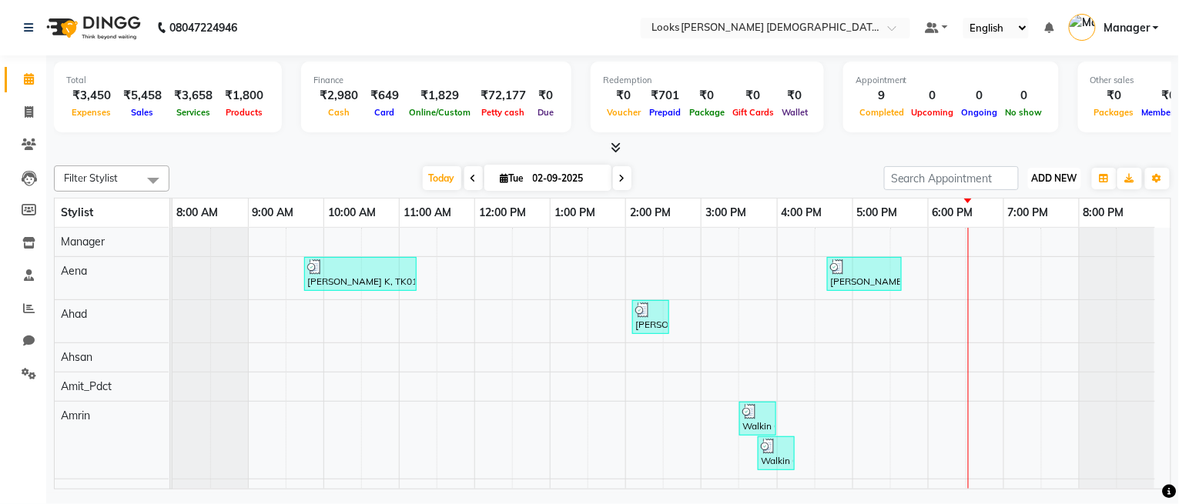
click at [1062, 181] on span "ADD NEW" at bounding box center [1054, 178] width 45 height 12
click at [992, 247] on link "Add Expense" at bounding box center [1020, 247] width 122 height 20
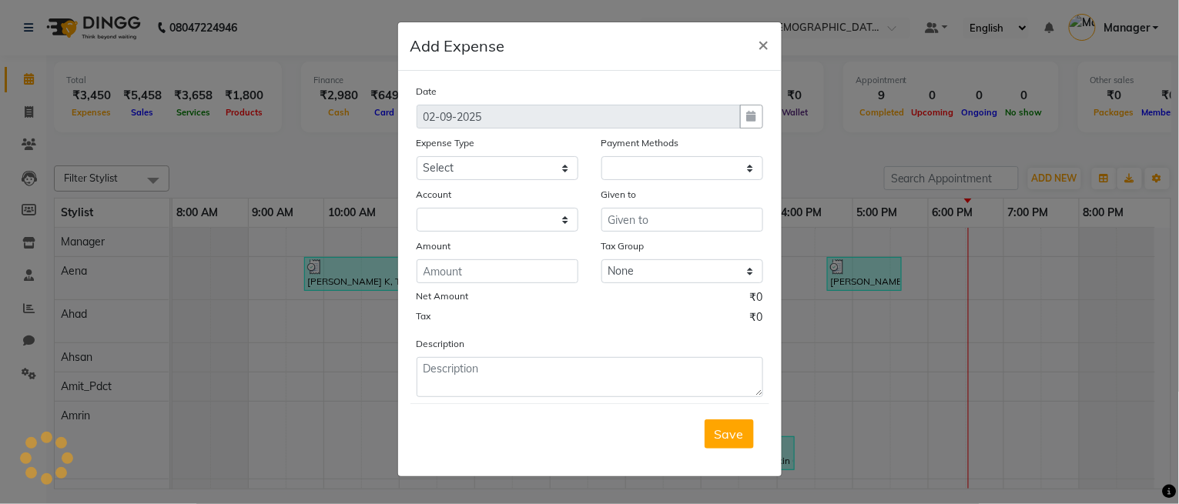
select select "1"
select select "7940"
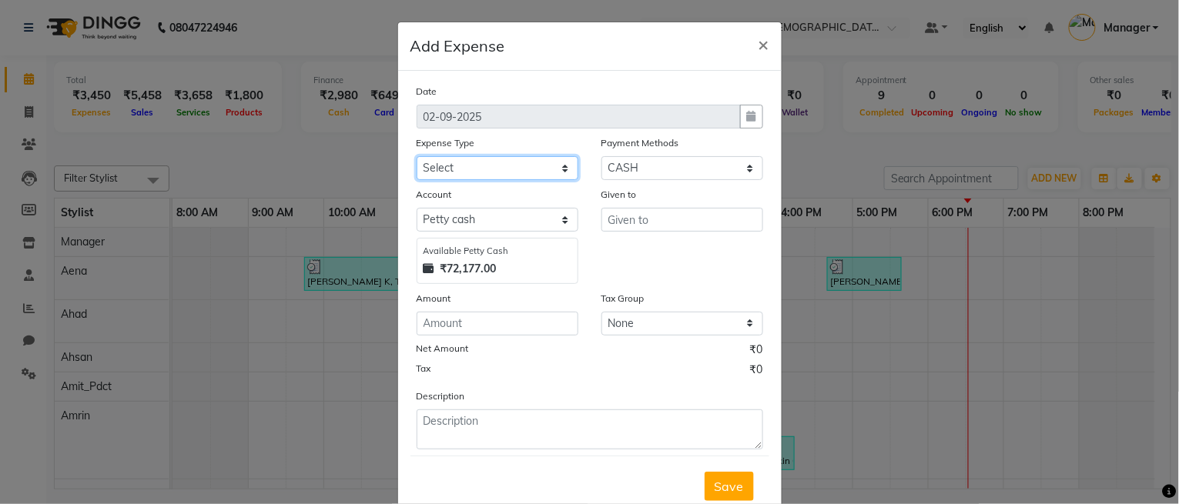
click at [477, 160] on select "Select Bank Deposit Blinkit Cash Handover CLIENT Client ordered food Client Ref…" at bounding box center [498, 168] width 162 height 24
click at [978, 294] on ngb-modal-window "Add Expense × Date 02-09-2025 Expense Type Select Bank Deposit Blinkit Cash Han…" at bounding box center [589, 252] width 1179 height 504
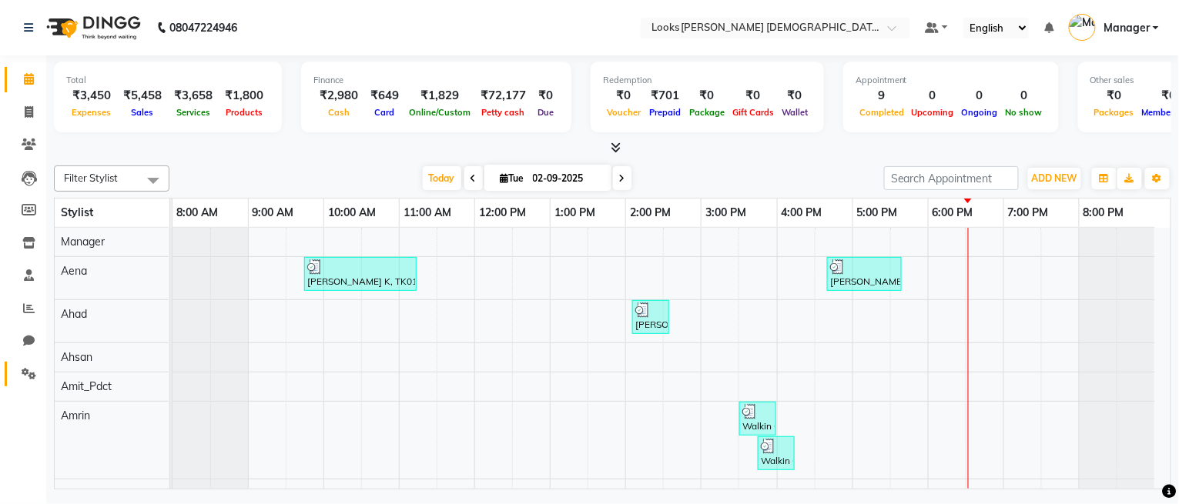
click at [11, 364] on link "Settings" at bounding box center [23, 374] width 37 height 25
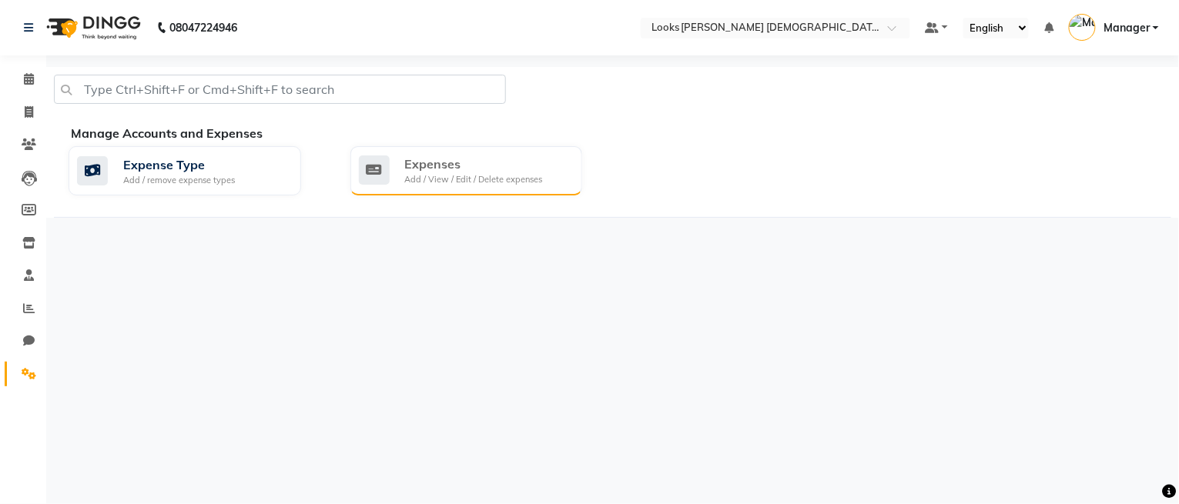
click at [419, 174] on div "Add / View / Edit / Delete expenses" at bounding box center [474, 179] width 138 height 13
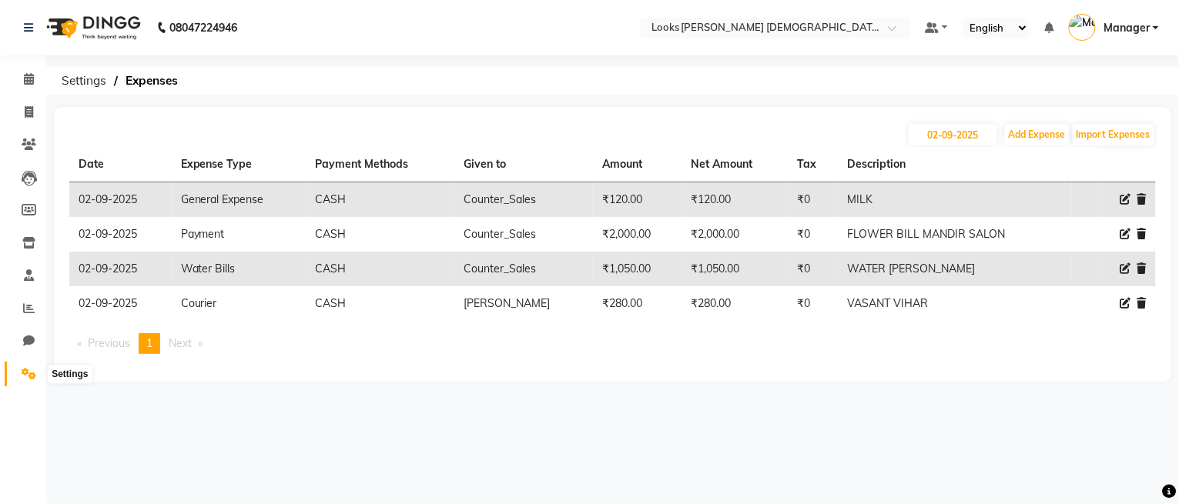
click at [26, 378] on icon at bounding box center [29, 374] width 15 height 12
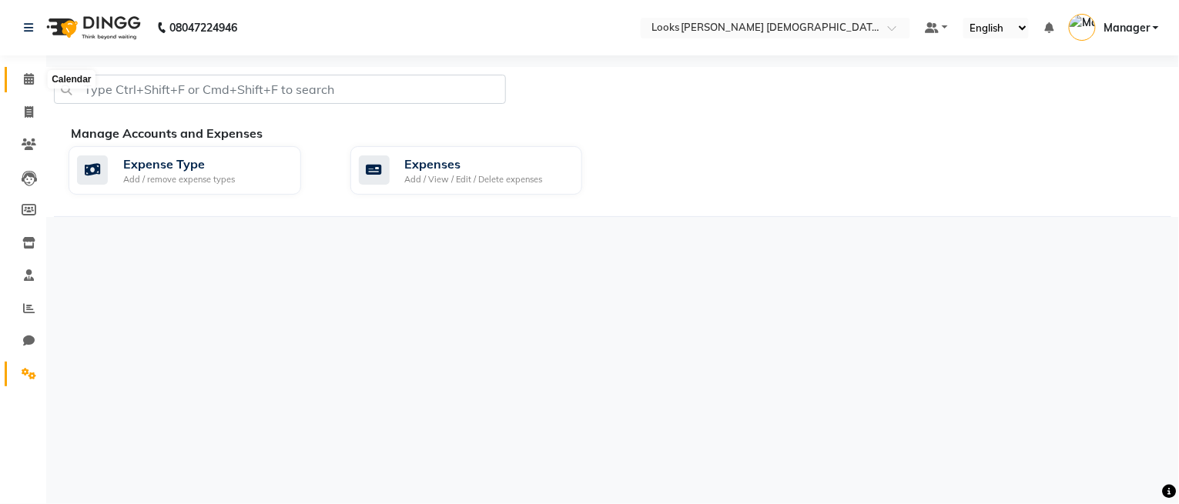
click at [24, 79] on icon at bounding box center [29, 79] width 10 height 12
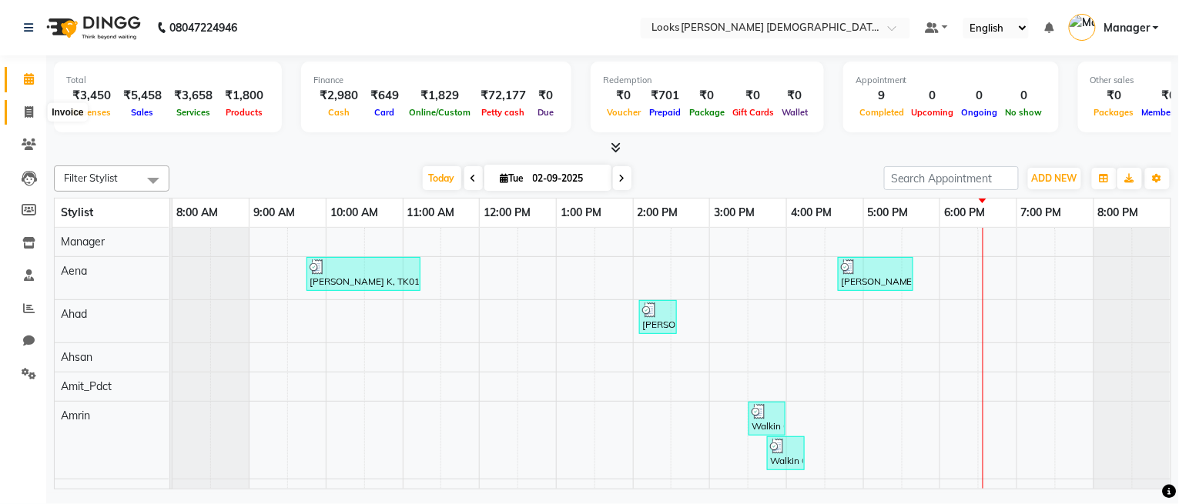
click at [22, 108] on span at bounding box center [28, 113] width 27 height 18
select select "service"
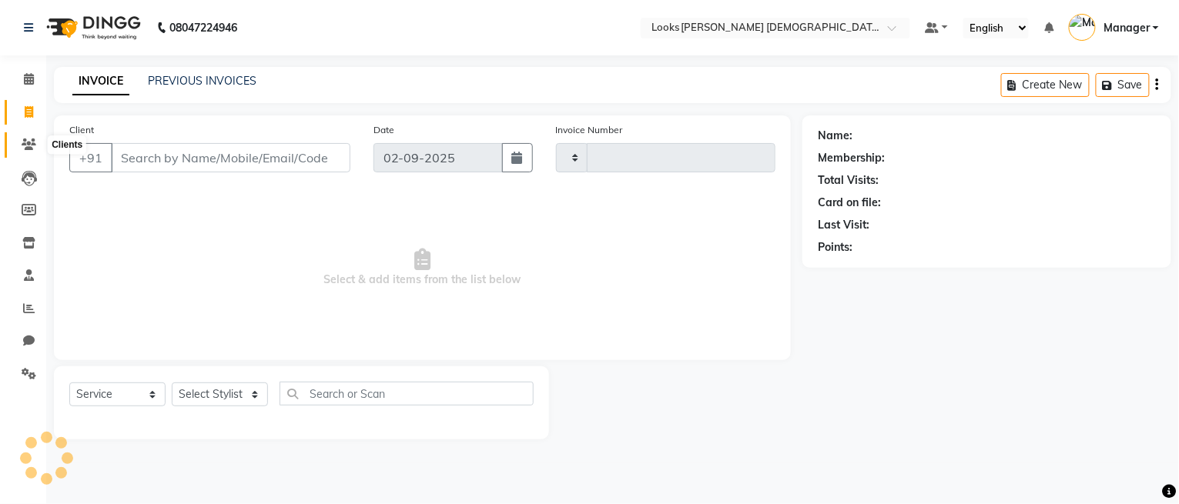
type input "2754"
select select "8706"
click at [25, 81] on icon at bounding box center [29, 79] width 10 height 12
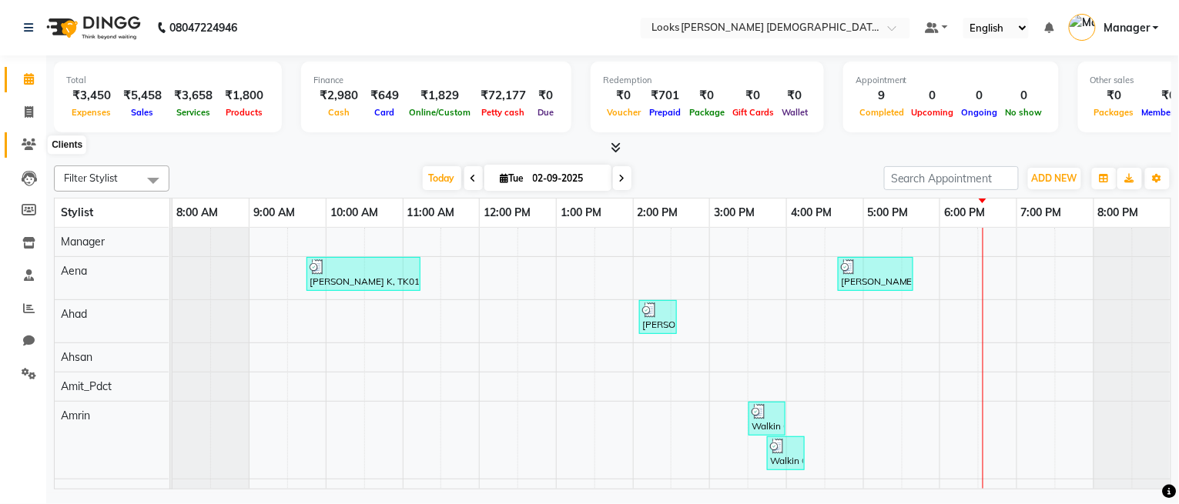
click at [25, 145] on icon at bounding box center [29, 145] width 15 height 12
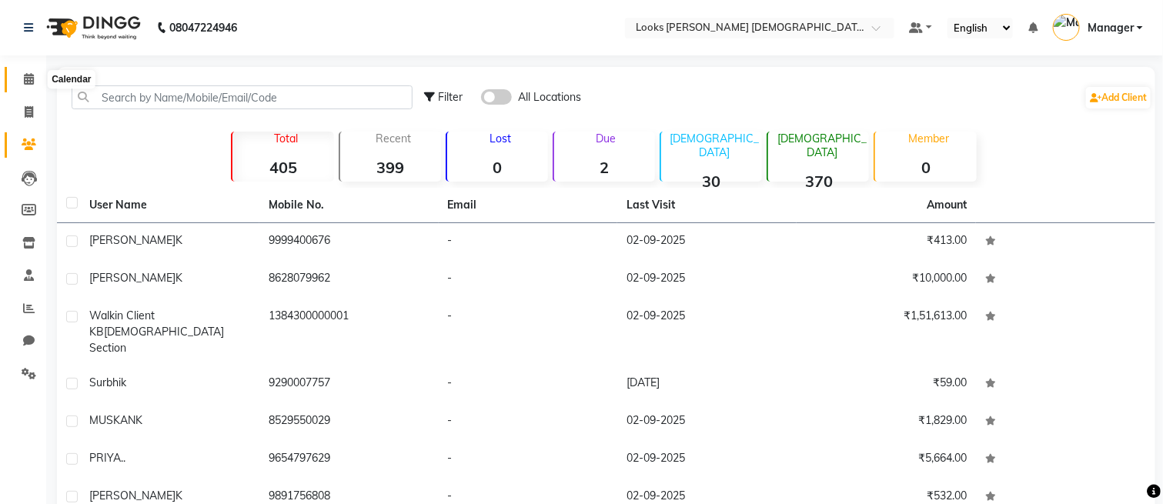
click at [24, 85] on icon at bounding box center [29, 79] width 10 height 12
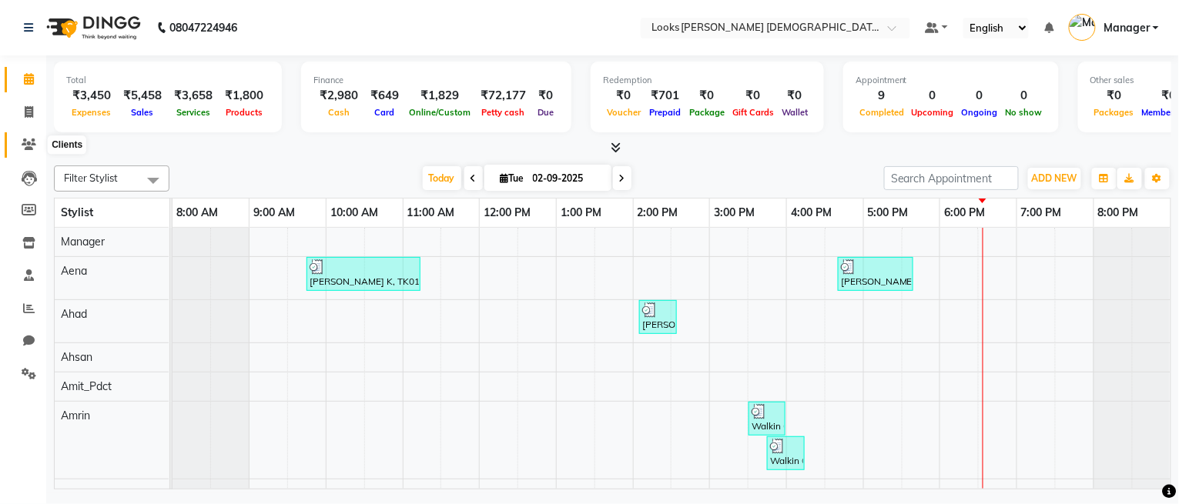
click at [28, 150] on icon at bounding box center [29, 145] width 15 height 12
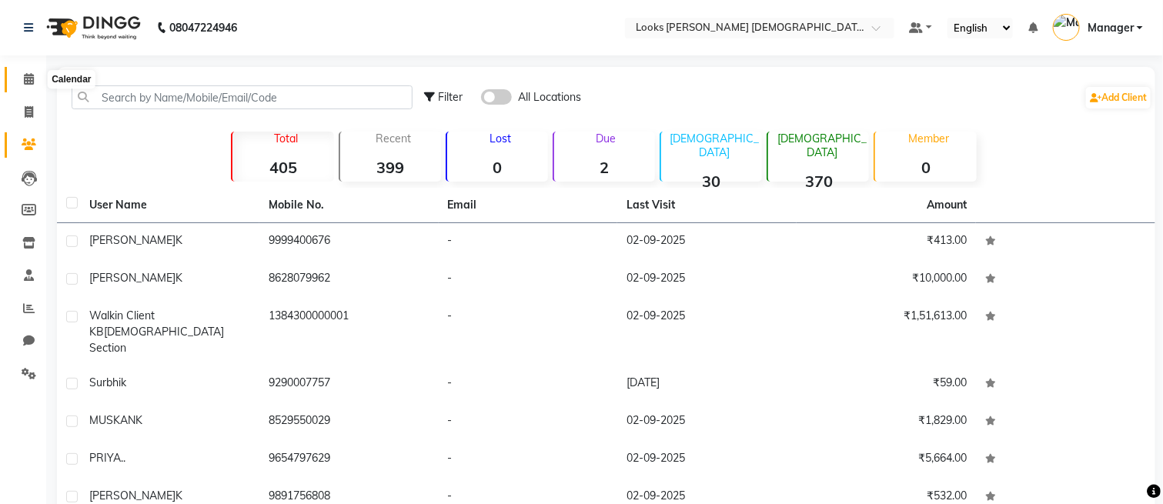
click at [25, 80] on icon at bounding box center [29, 79] width 10 height 12
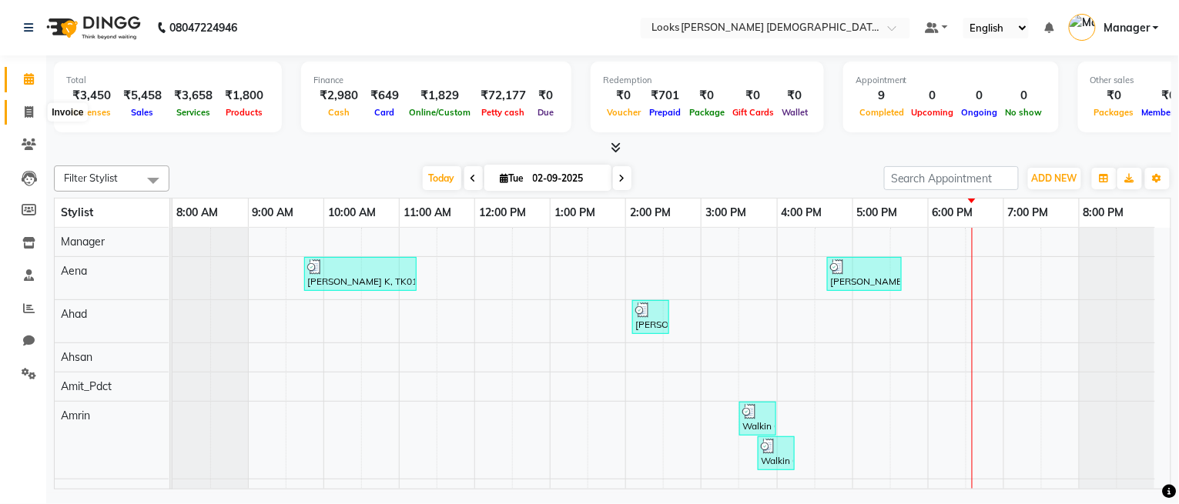
click at [25, 111] on icon at bounding box center [29, 112] width 8 height 12
select select "service"
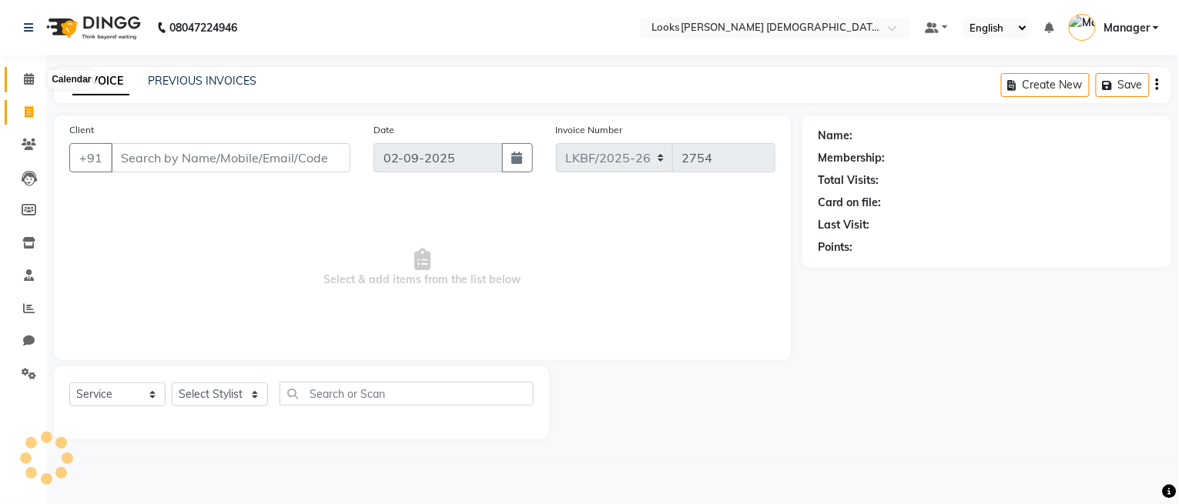
click at [30, 86] on span at bounding box center [28, 80] width 27 height 18
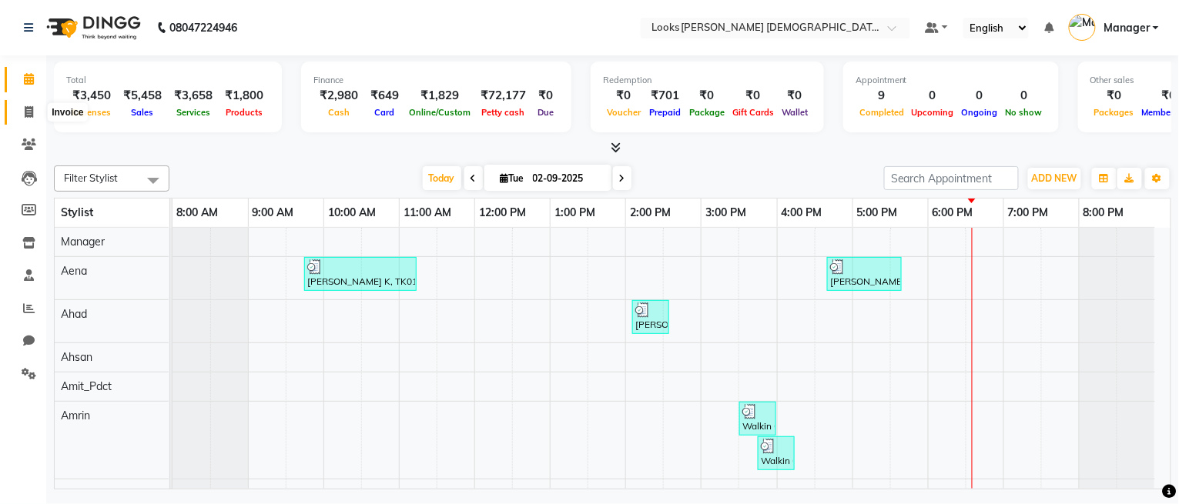
click at [29, 112] on icon at bounding box center [29, 112] width 8 height 12
select select "service"
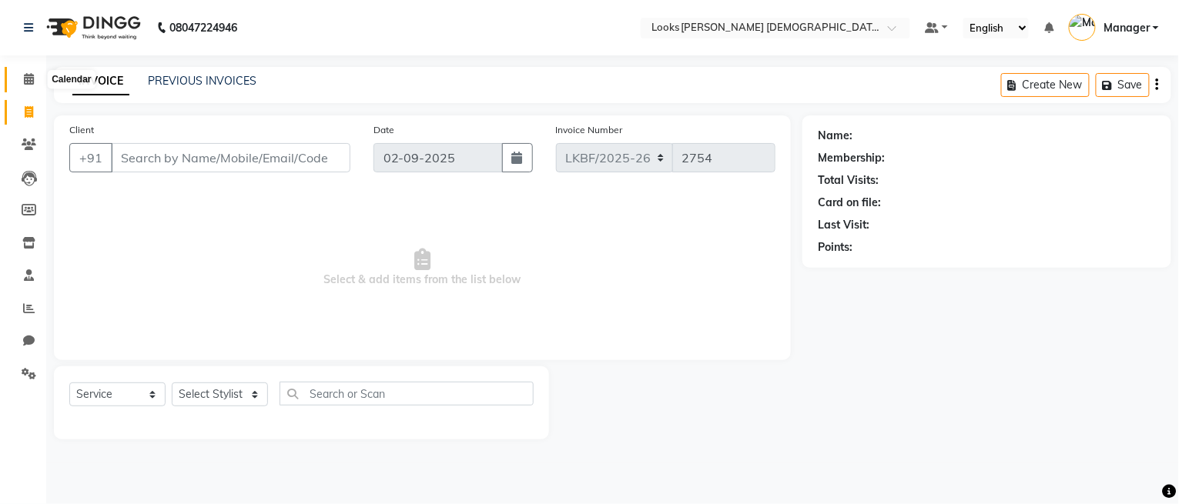
click at [26, 83] on icon at bounding box center [29, 79] width 10 height 12
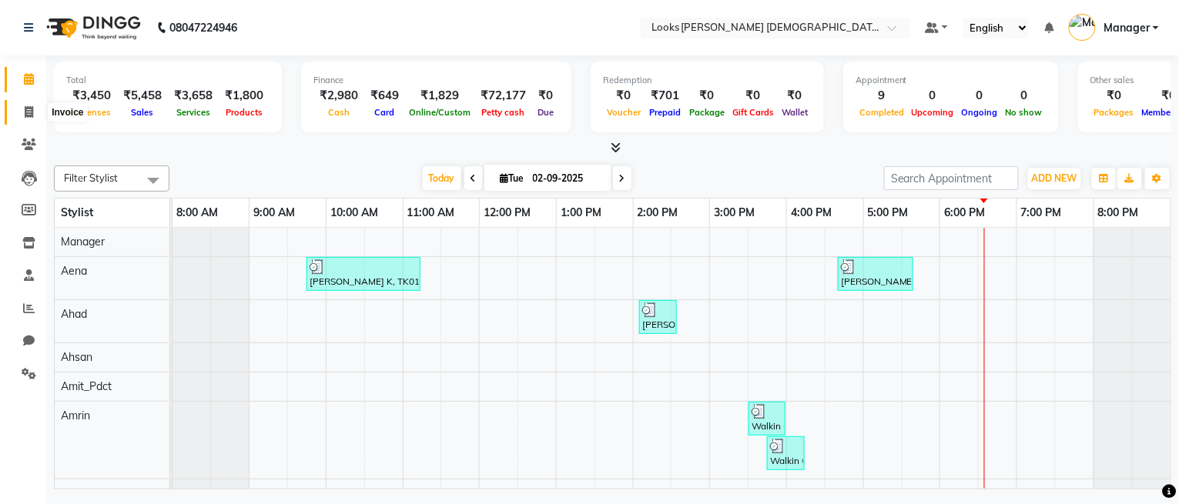
click at [25, 109] on icon at bounding box center [29, 112] width 8 height 12
select select "service"
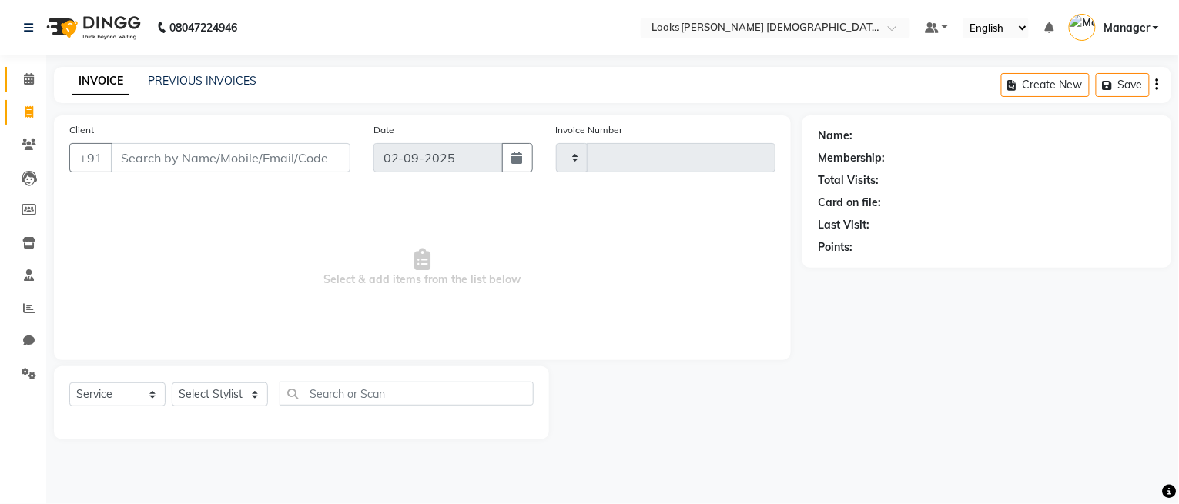
type input "2754"
select select "8706"
click at [24, 74] on icon at bounding box center [29, 79] width 10 height 12
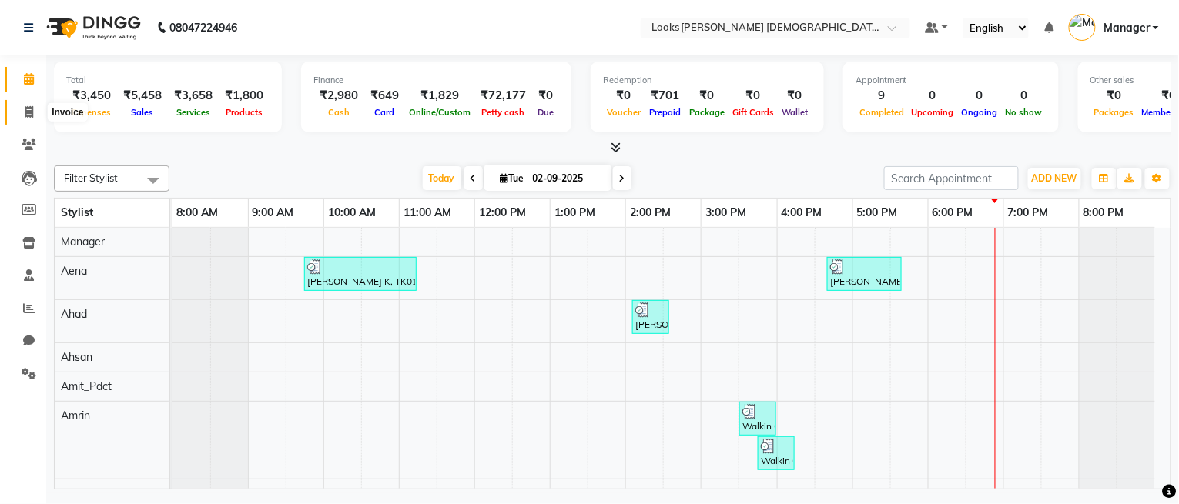
click at [25, 109] on icon at bounding box center [29, 112] width 8 height 12
select select "service"
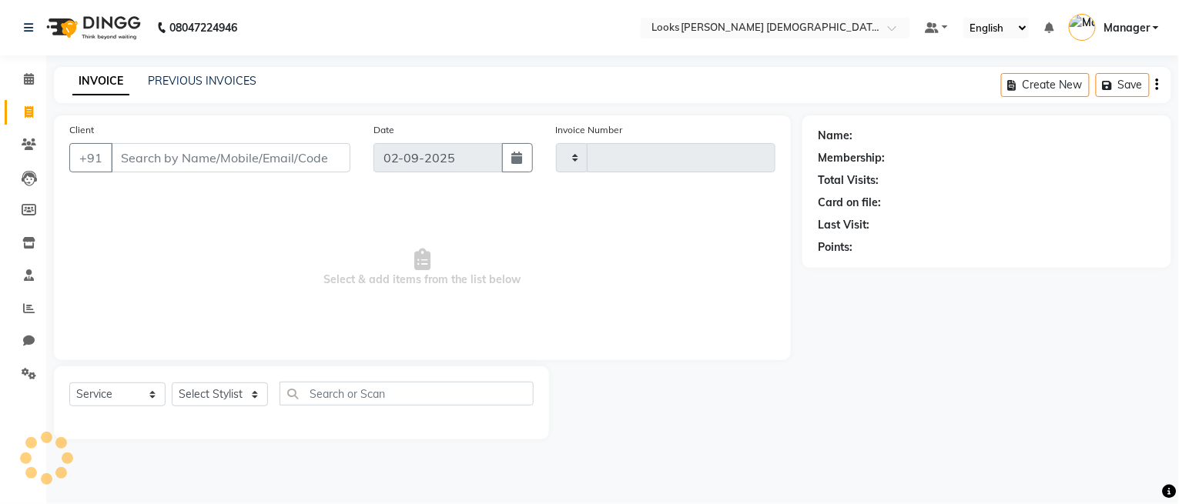
type input "2754"
select select "8706"
click at [223, 382] on div "Select Service Product Membership Package Voucher Prepaid Gift Card Select Styl…" at bounding box center [301, 400] width 464 height 36
click at [217, 391] on select "Select Stylist Aena Ahad Ahsan Amit_Pdct Amrin Arvind_asst Bijender Counter_Sal…" at bounding box center [220, 395] width 96 height 24
select select "87718"
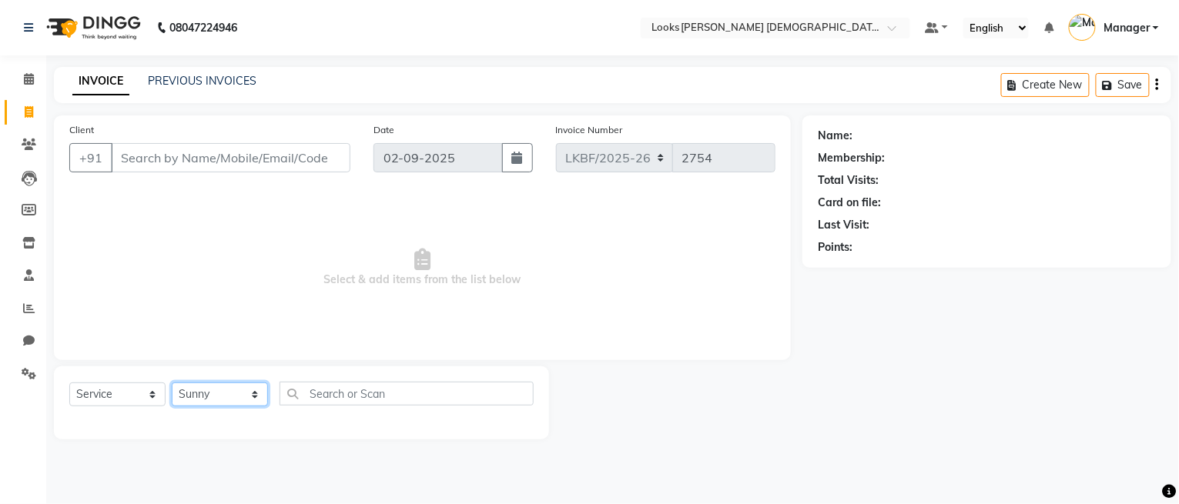
click at [172, 383] on select "Select Stylist Aena Ahad Ahsan Amit_Pdct Amrin Arvind_asst Bijender Counter_Sal…" at bounding box center [220, 395] width 96 height 24
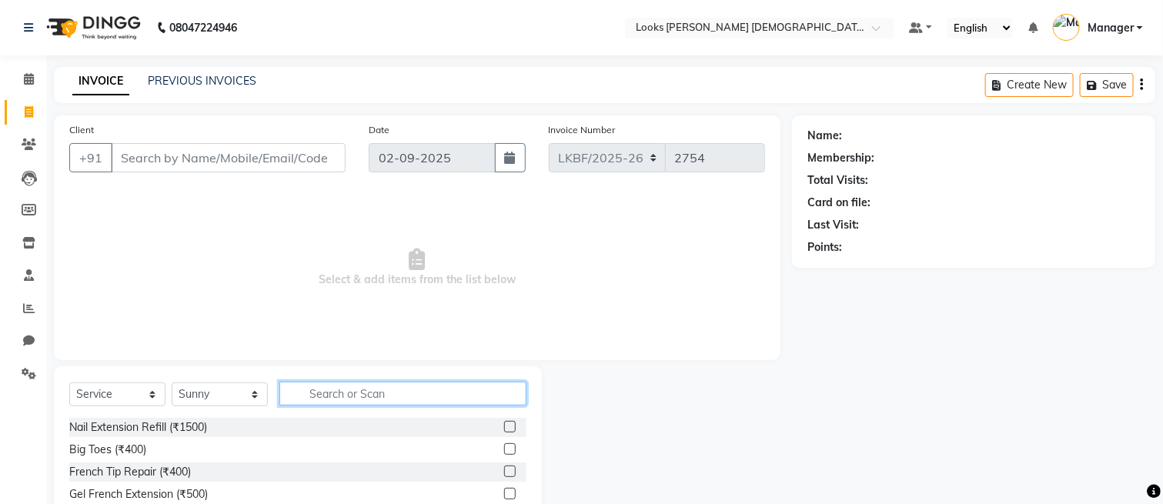
click at [331, 403] on input "text" at bounding box center [402, 394] width 247 height 24
type input "CUT"
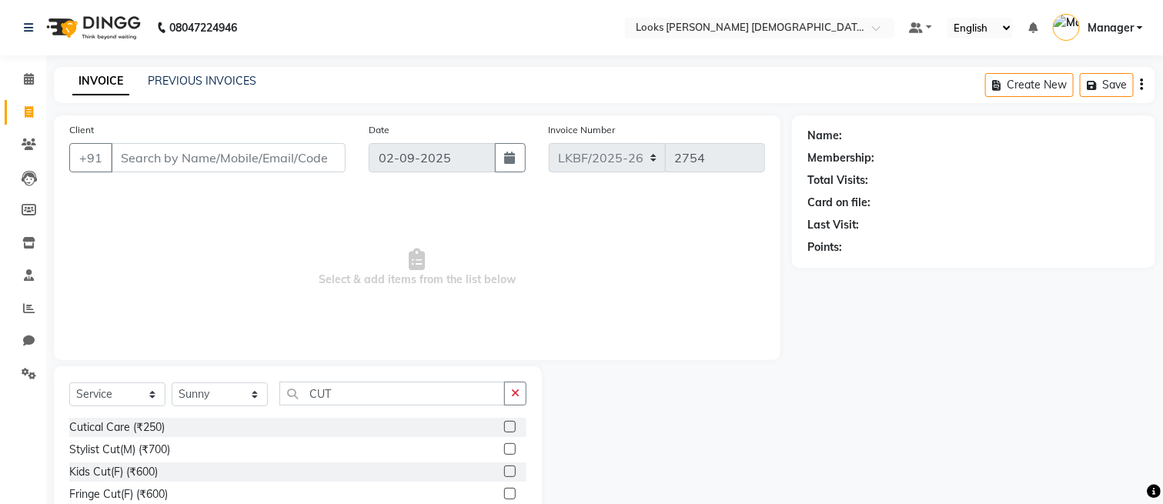
drag, startPoint x: 493, startPoint y: 447, endPoint x: 481, endPoint y: 435, distance: 16.3
click at [504, 447] on label at bounding box center [510, 449] width 12 height 12
click at [504, 447] on input "checkbox" at bounding box center [509, 450] width 10 height 10
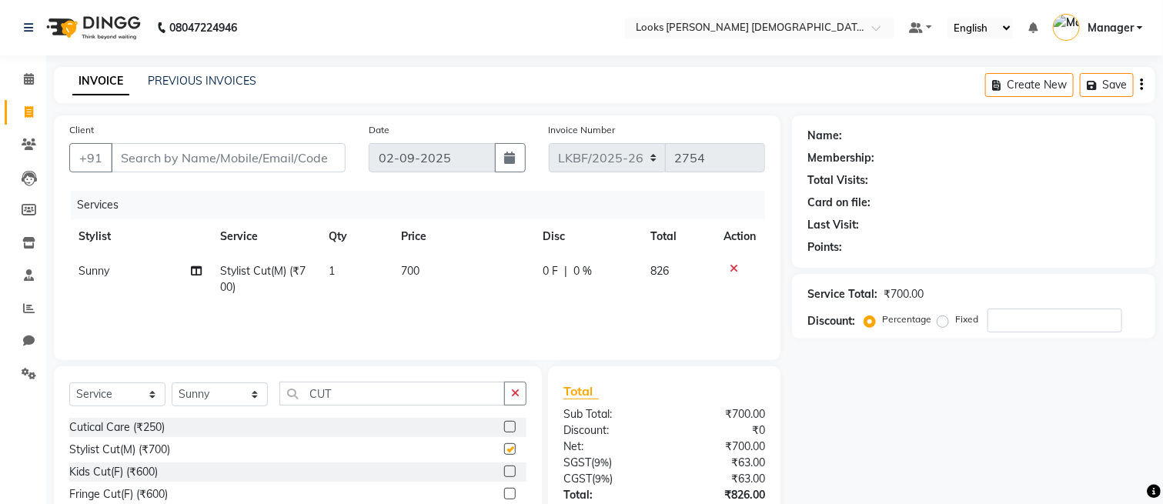
checkbox input "false"
drag, startPoint x: 421, startPoint y: 271, endPoint x: 474, endPoint y: 287, distance: 55.5
click at [420, 271] on td "700" at bounding box center [462, 279] width 141 height 51
select select "87718"
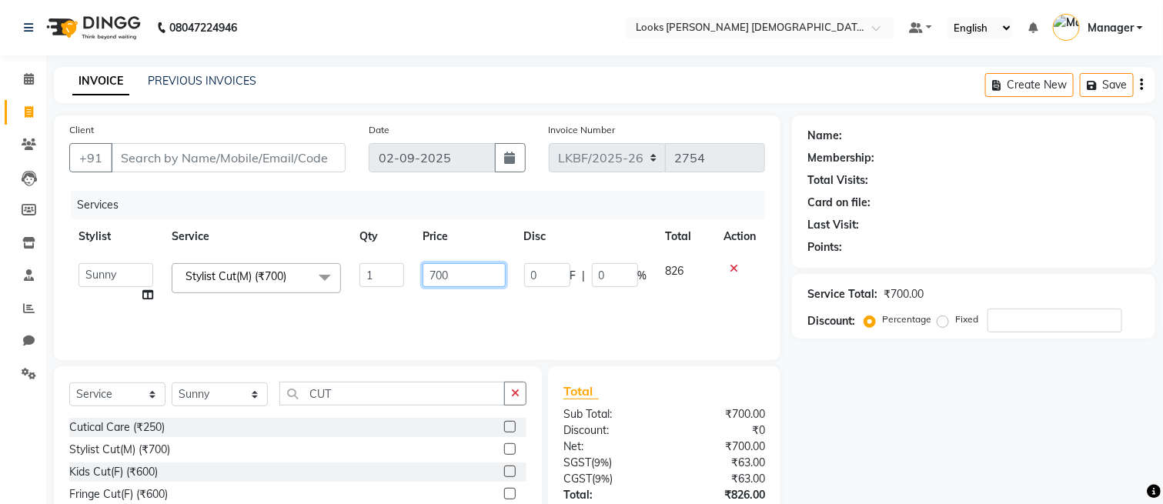
drag, startPoint x: 470, startPoint y: 276, endPoint x: 310, endPoint y: 296, distance: 161.5
click at [310, 296] on tr "Aena Ahad Ahsan Amit_Pdct Amrin Arvind_asst Bijender Counter_Sales Dharmaveer F…" at bounding box center [417, 283] width 696 height 59
type input "850"
drag, startPoint x: 517, startPoint y: 399, endPoint x: 485, endPoint y: 395, distance: 31.8
click at [517, 398] on icon "button" at bounding box center [515, 393] width 8 height 11
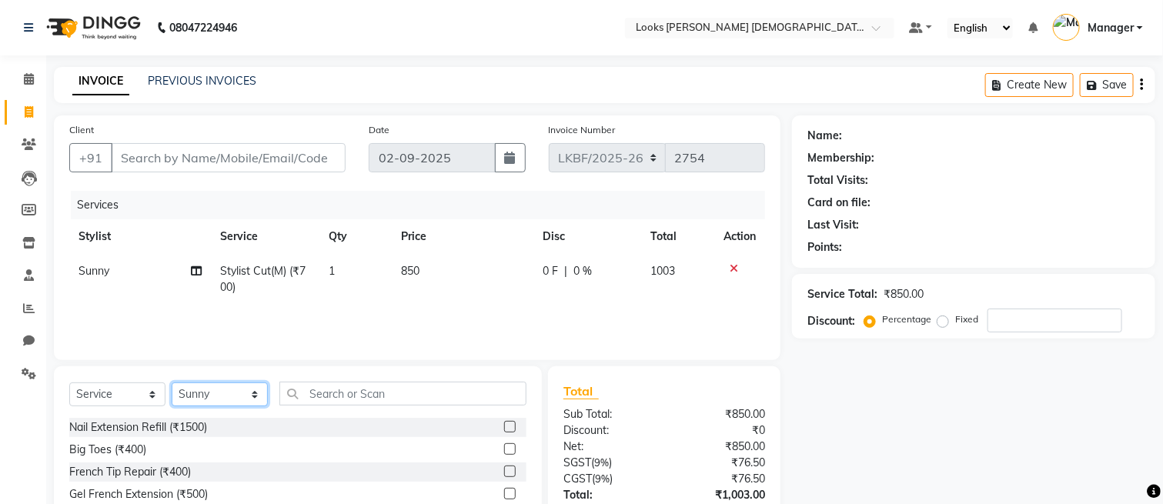
click at [213, 388] on select "Select Stylist Aena Ahad Ahsan Amit_Pdct Amrin Arvind_asst Bijender Counter_Sal…" at bounding box center [220, 395] width 96 height 24
select select "87732"
click at [172, 383] on select "Select Stylist Aena Ahad Ahsan Amit_Pdct Amrin Arvind_asst Bijender Counter_Sal…" at bounding box center [220, 395] width 96 height 24
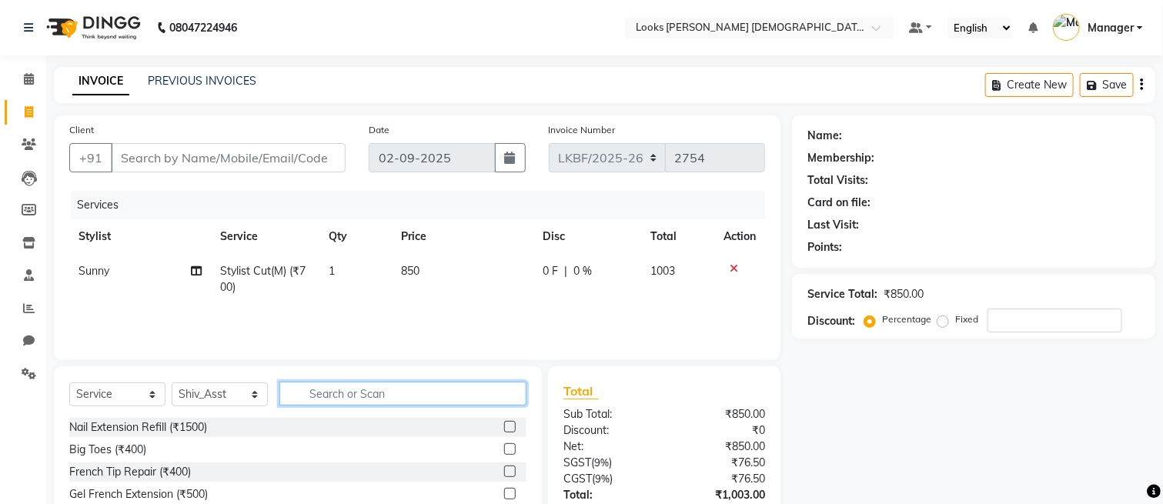
click at [327, 395] on input "text" at bounding box center [402, 394] width 247 height 24
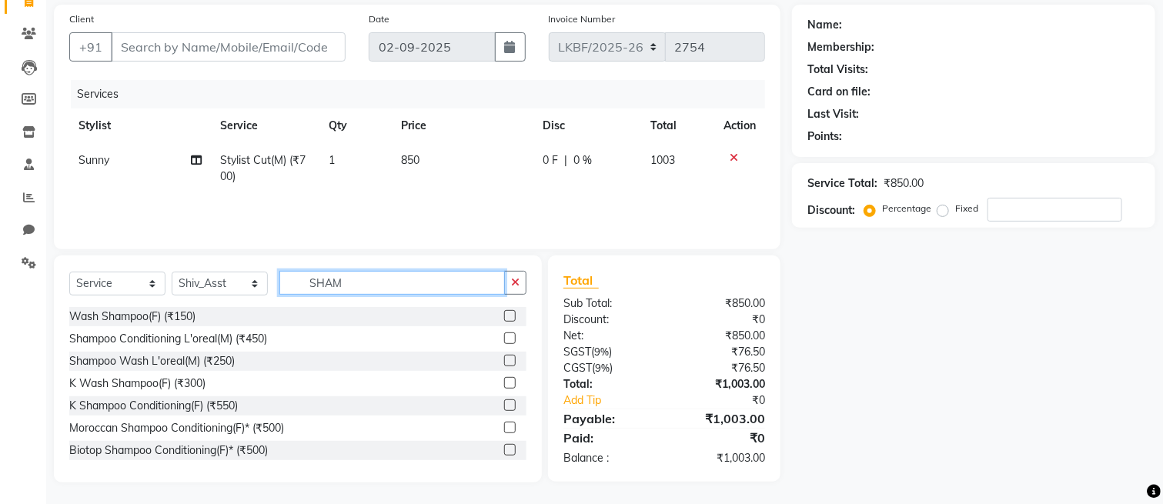
scroll to position [112, 0]
type input "SHAM"
click at [504, 399] on label at bounding box center [510, 405] width 12 height 12
click at [504, 400] on input "checkbox" at bounding box center [509, 405] width 10 height 10
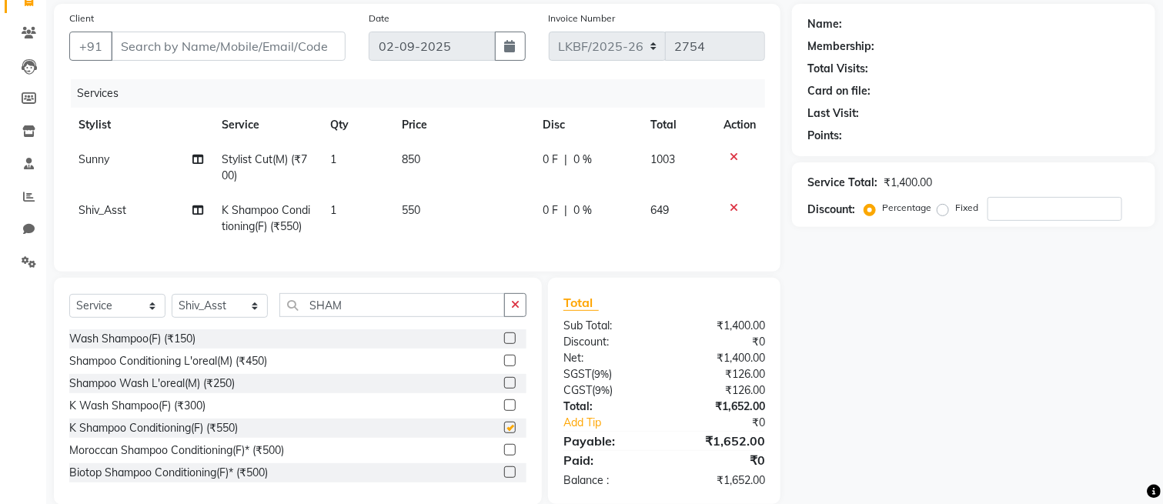
checkbox input "false"
drag, startPoint x: 524, startPoint y: 319, endPoint x: 391, endPoint y: 283, distance: 137.8
click at [522, 317] on button "button" at bounding box center [515, 305] width 22 height 24
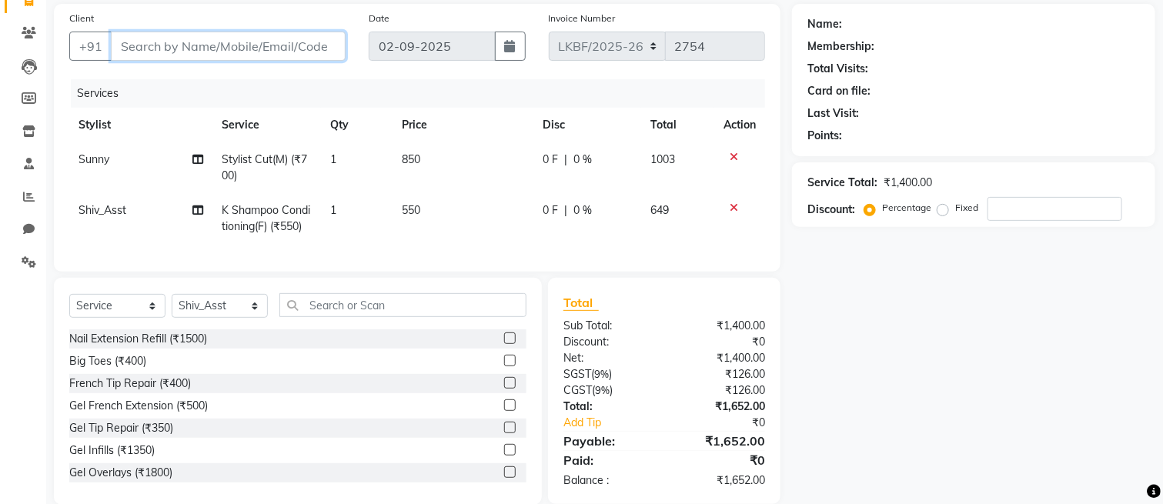
click at [281, 38] on input "Client" at bounding box center [228, 46] width 235 height 29
type input "F"
type input "0"
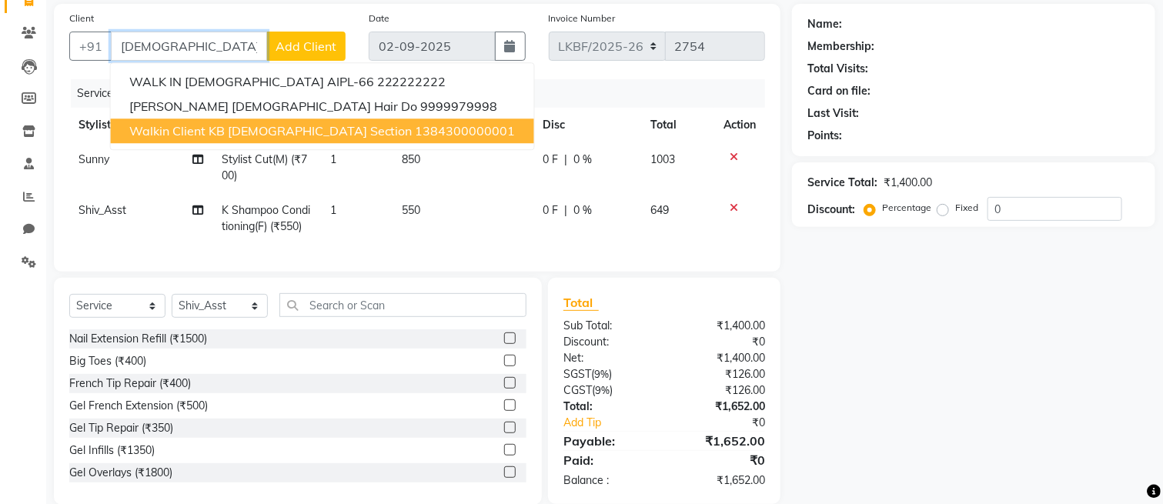
click at [224, 129] on span "Walkin Client KB Female Section" at bounding box center [270, 130] width 283 height 15
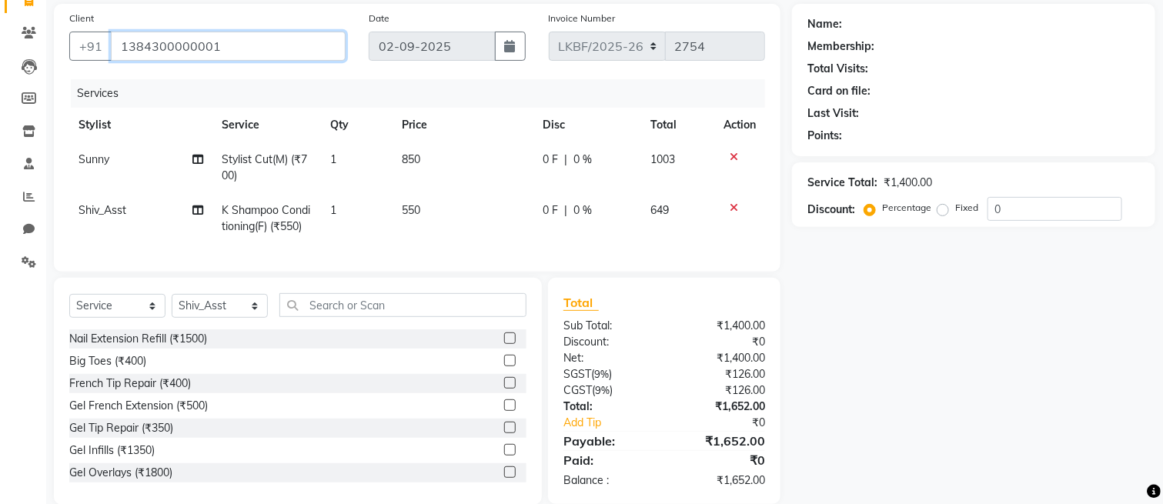
type input "1384300000001"
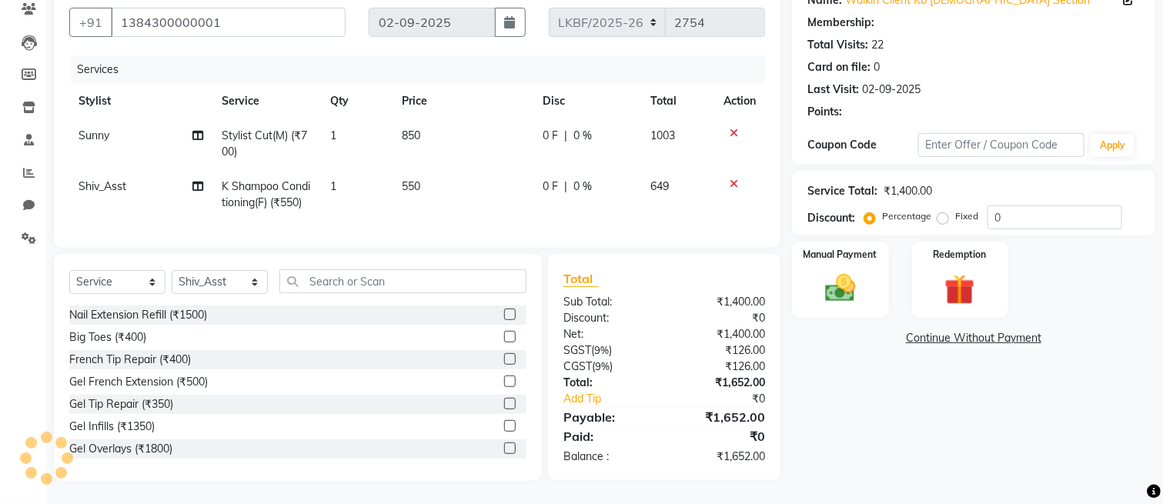
scroll to position [151, 0]
select select "1: Object"
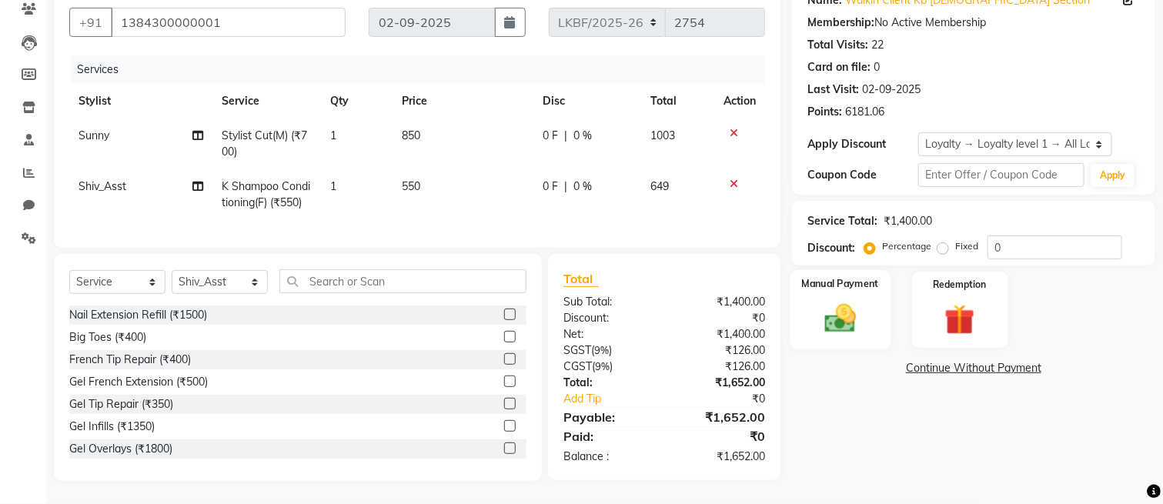
click at [826, 317] on img at bounding box center [841, 319] width 52 height 36
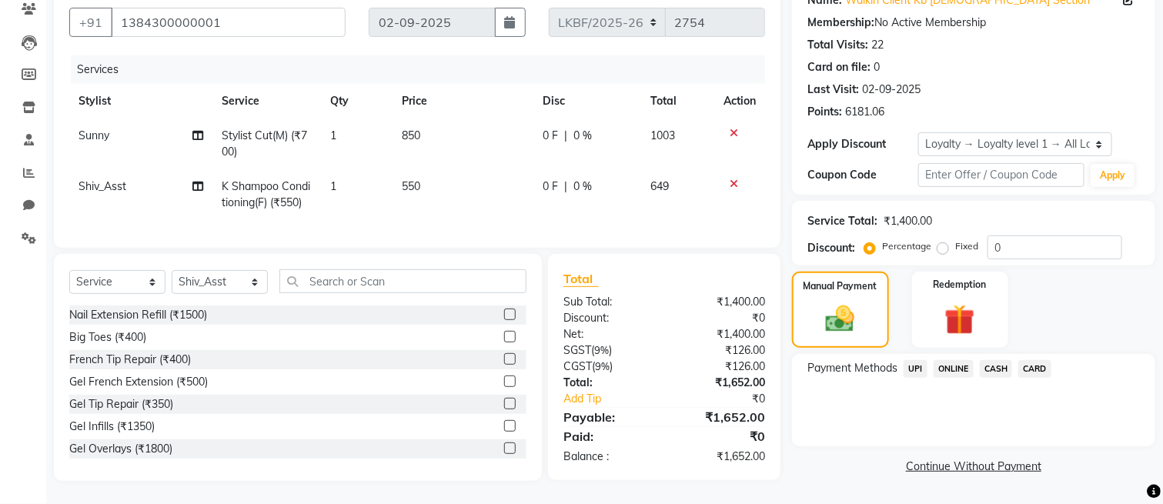
click at [995, 360] on span "CASH" at bounding box center [996, 369] width 33 height 18
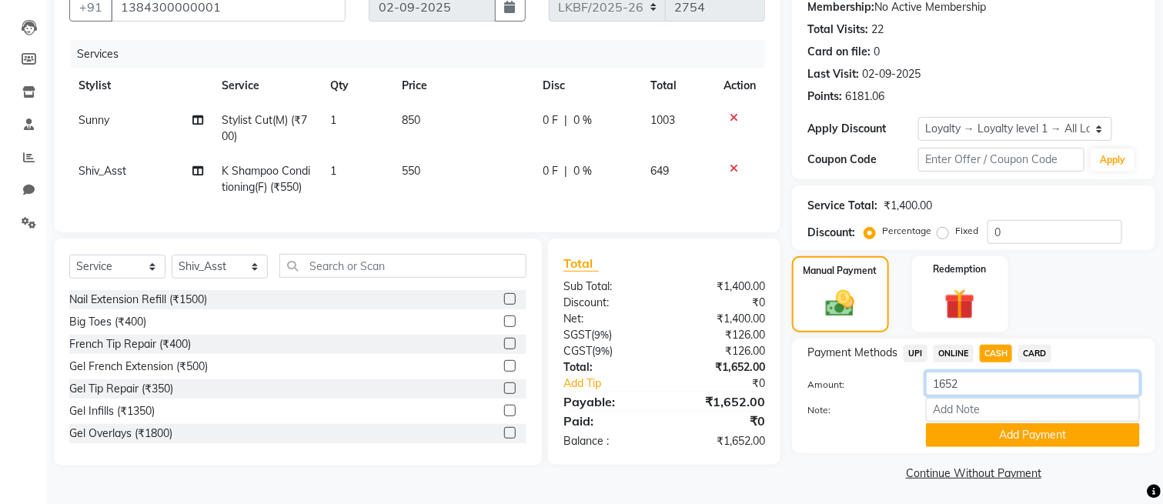
drag, startPoint x: 992, startPoint y: 390, endPoint x: 898, endPoint y: 373, distance: 94.7
click at [899, 390] on div "Amount: 1652" at bounding box center [974, 385] width 356 height 26
type input "2000"
click at [1015, 437] on button "Add Payment" at bounding box center [1033, 435] width 214 height 24
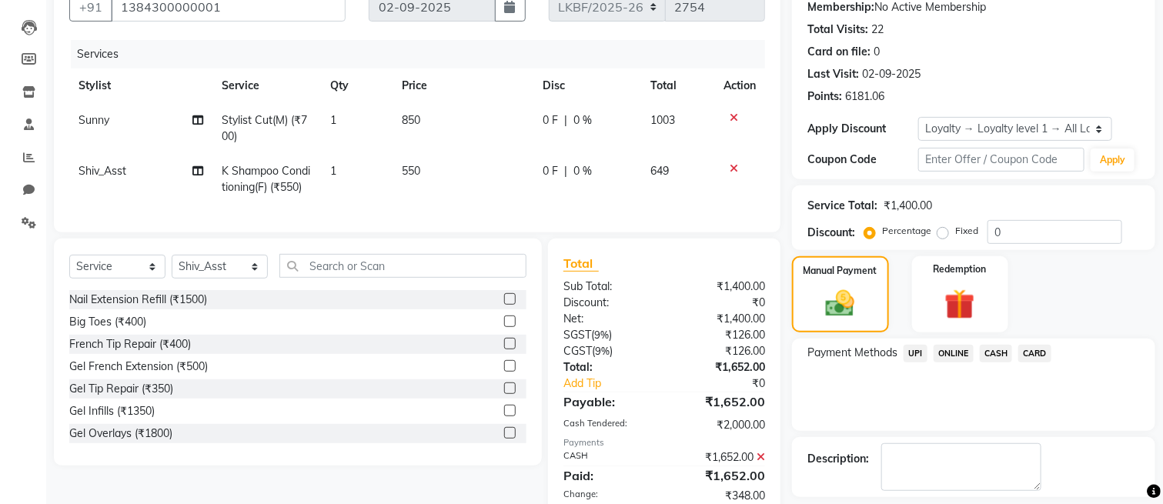
scroll to position [313, 0]
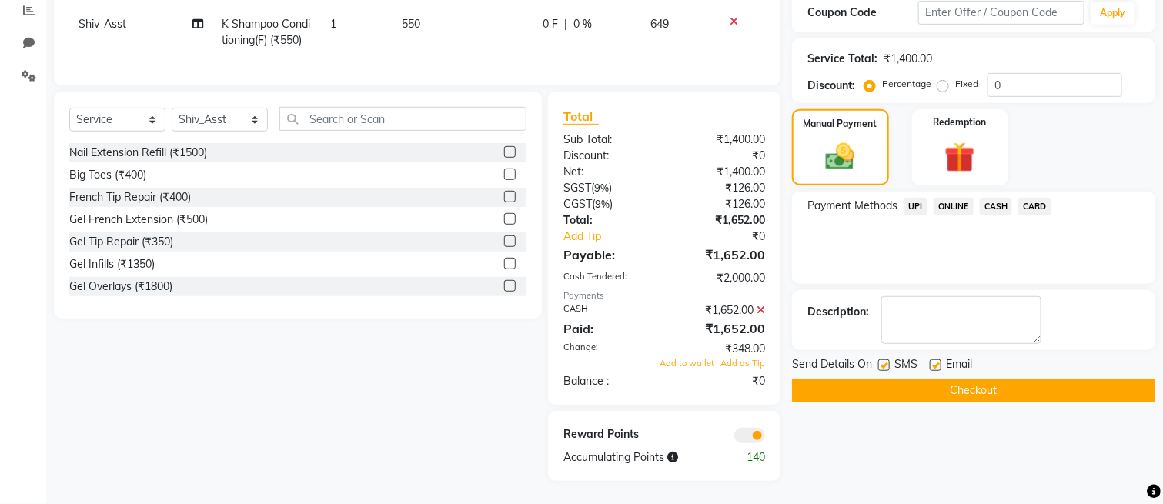
click at [1002, 379] on button "Checkout" at bounding box center [973, 391] width 363 height 24
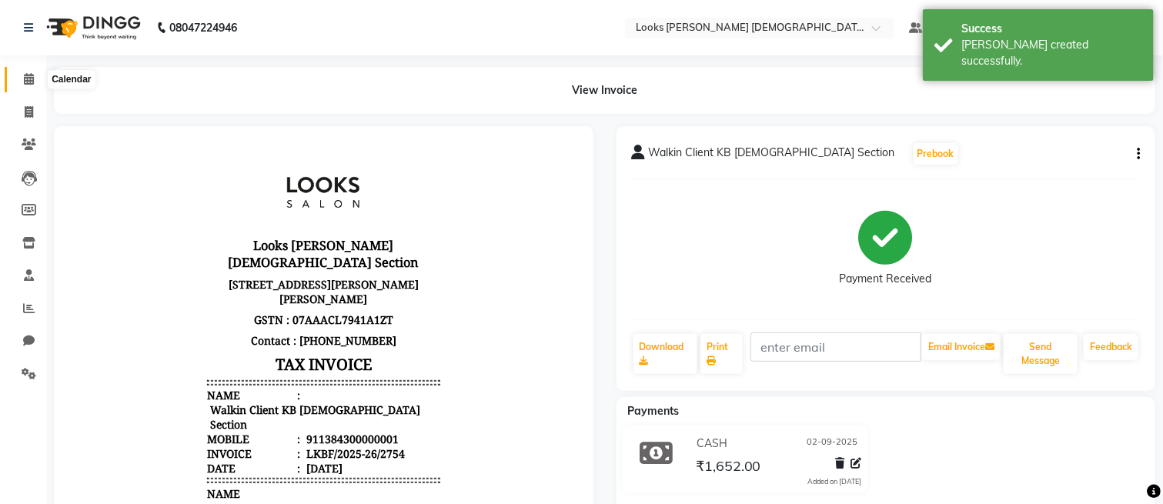
click at [24, 81] on icon at bounding box center [29, 79] width 10 height 12
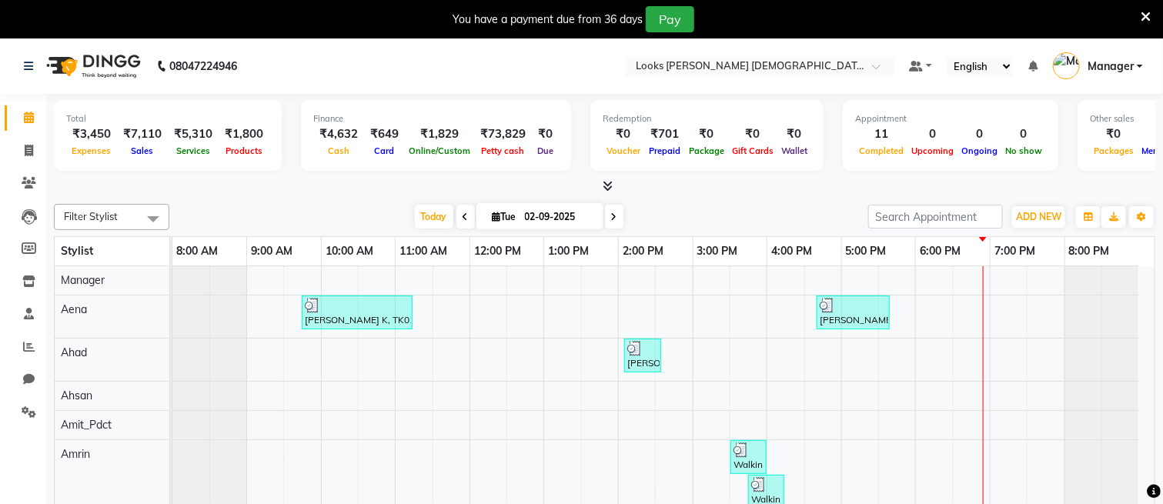
click at [1143, 17] on icon at bounding box center [1146, 17] width 10 height 14
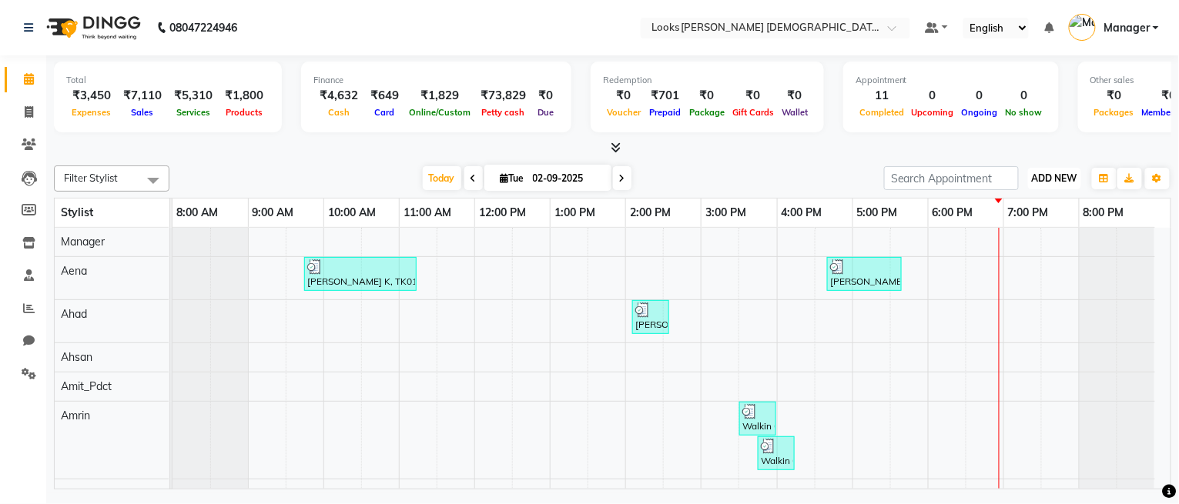
click at [1047, 182] on span "ADD NEW" at bounding box center [1054, 178] width 45 height 12
click at [1022, 247] on link "Add Expense" at bounding box center [1020, 247] width 122 height 20
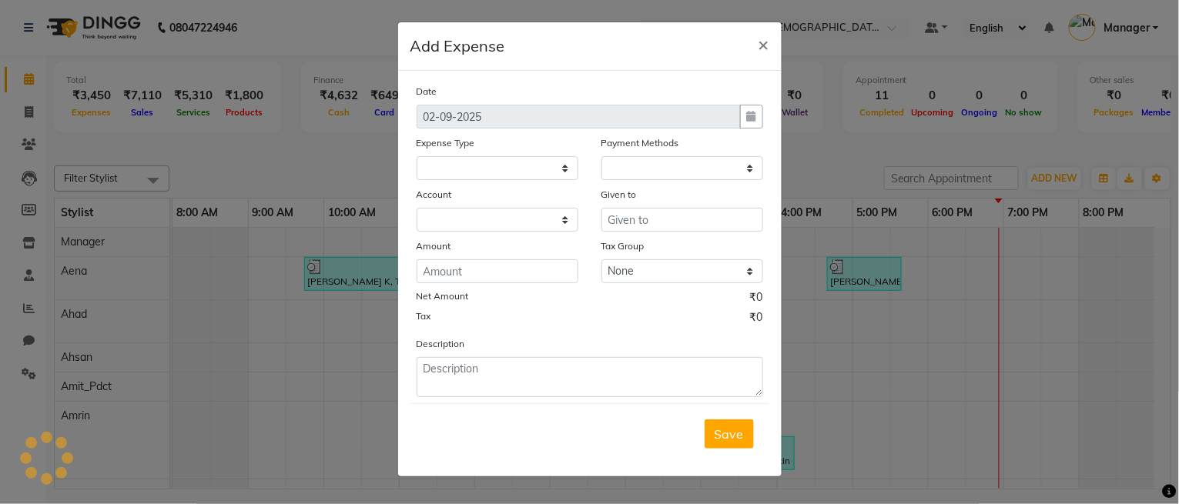
select select "1"
select select "7940"
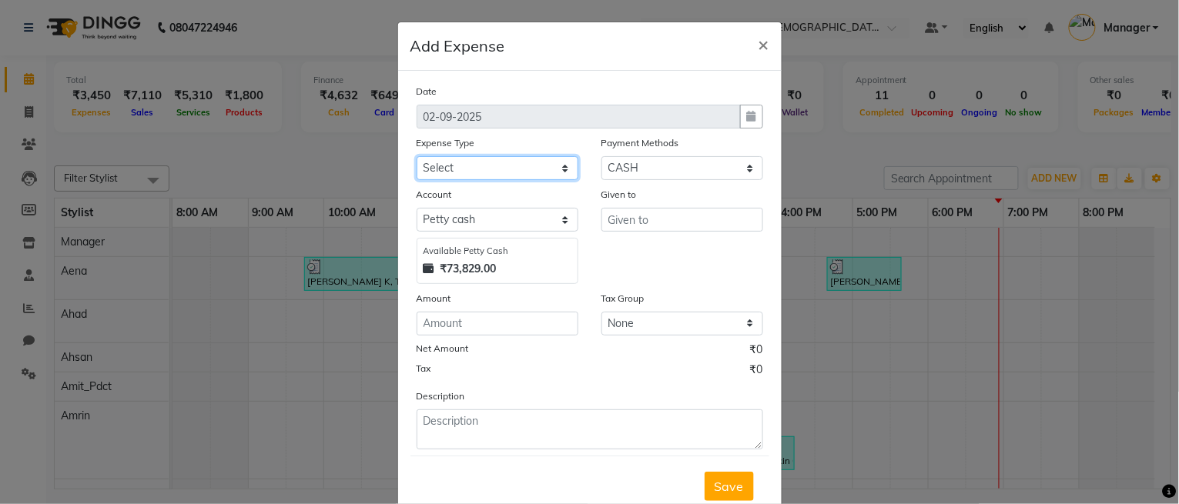
click at [471, 165] on select "Select Bank Deposit Blinkit Cash Handover CLIENT Client ordered food Client Ref…" at bounding box center [498, 168] width 162 height 24
select select "19910"
click at [417, 156] on select "Select Bank Deposit Blinkit Cash Handover CLIENT Client ordered food Client Ref…" at bounding box center [498, 168] width 162 height 24
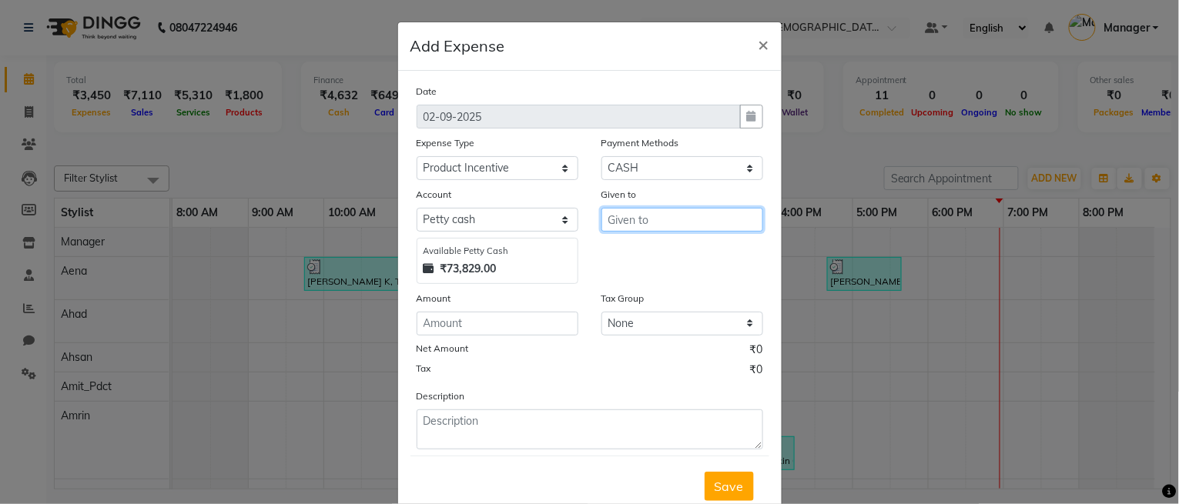
click at [638, 221] on input "text" at bounding box center [682, 220] width 162 height 24
type input "Vikram"
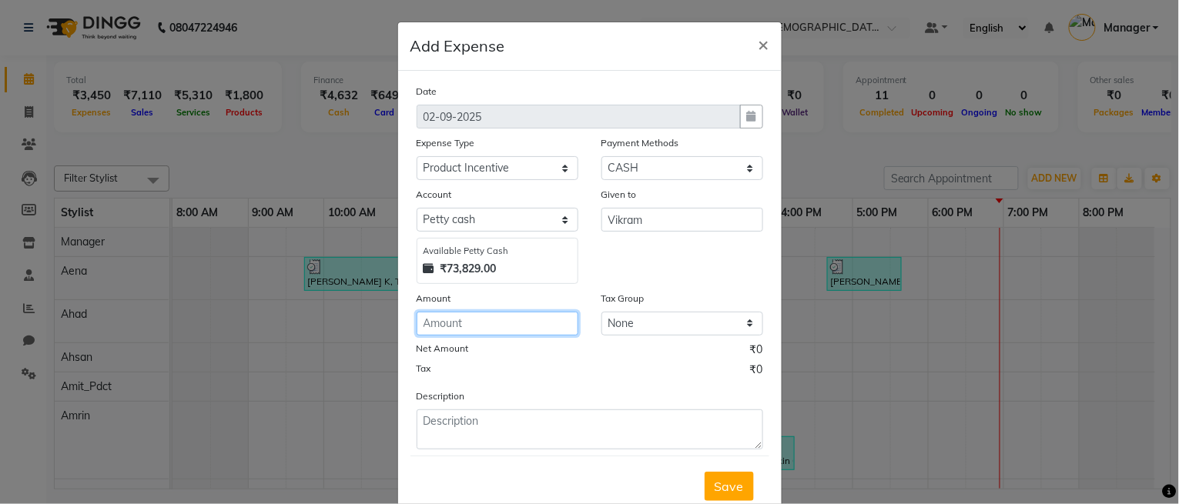
click at [493, 325] on input "number" at bounding box center [498, 324] width 162 height 24
type input "180"
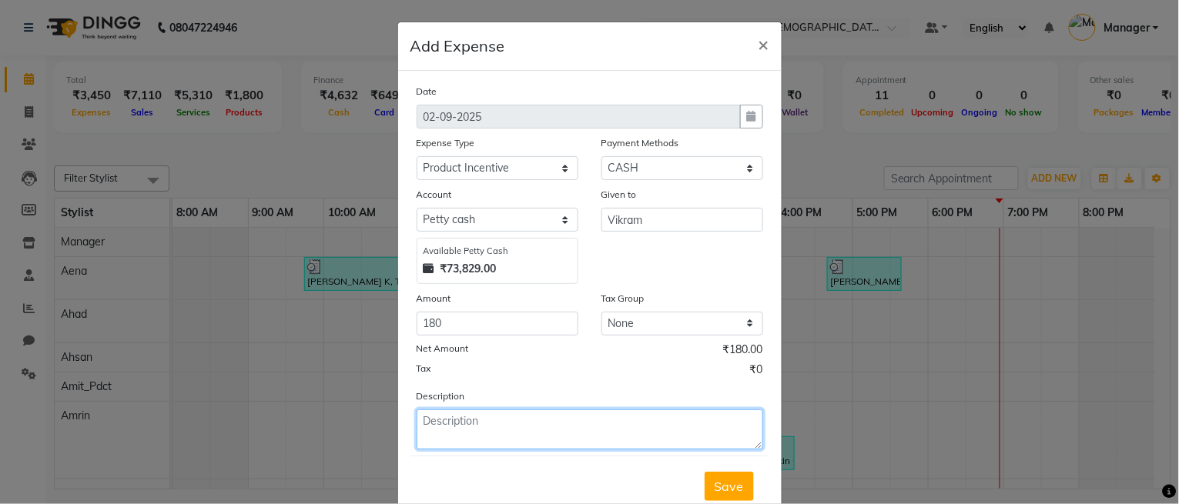
click at [462, 413] on textarea at bounding box center [590, 430] width 346 height 40
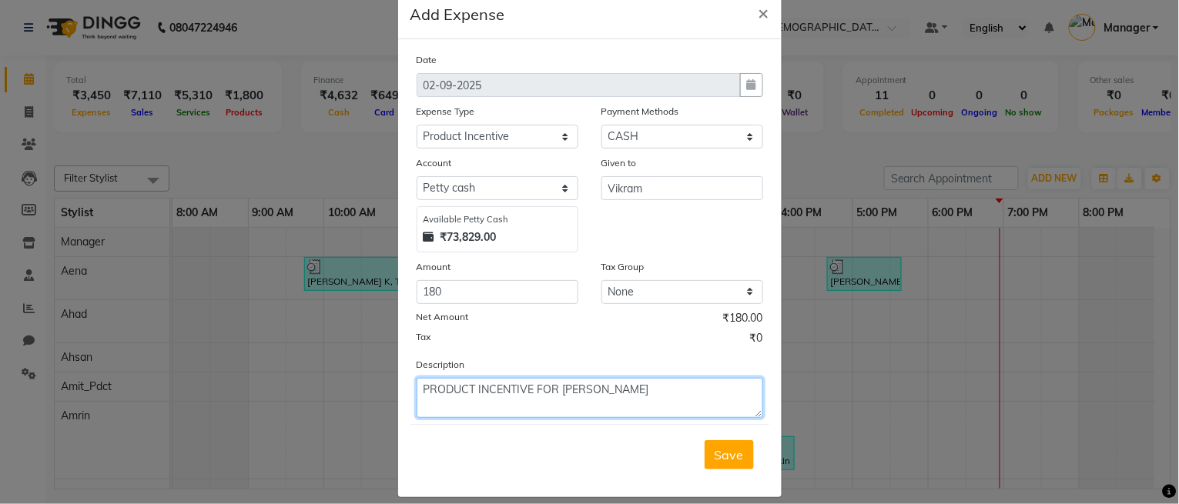
scroll to position [48, 0]
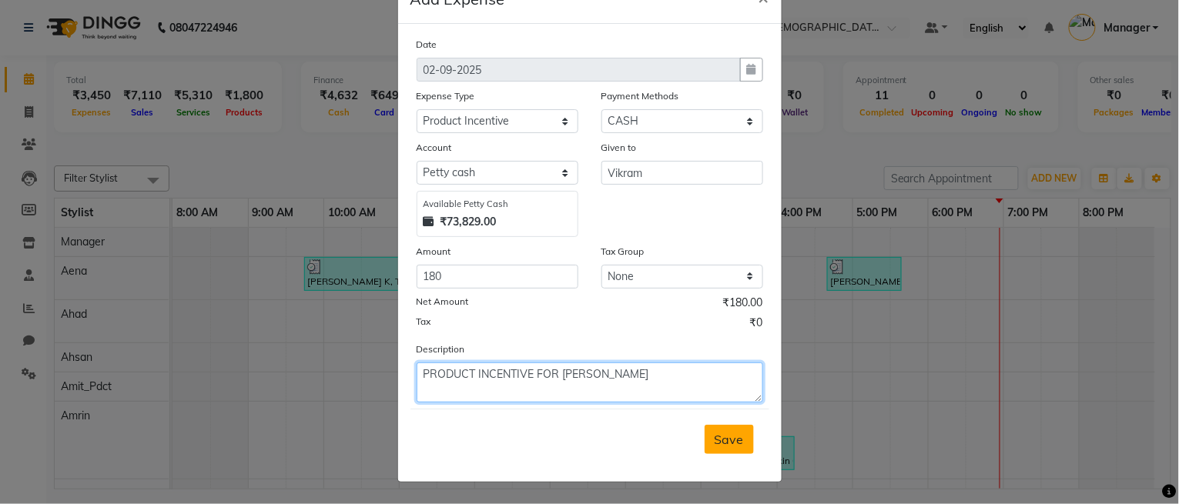
type textarea "PRODUCT INCENTIVE FOR VIKRAM JI"
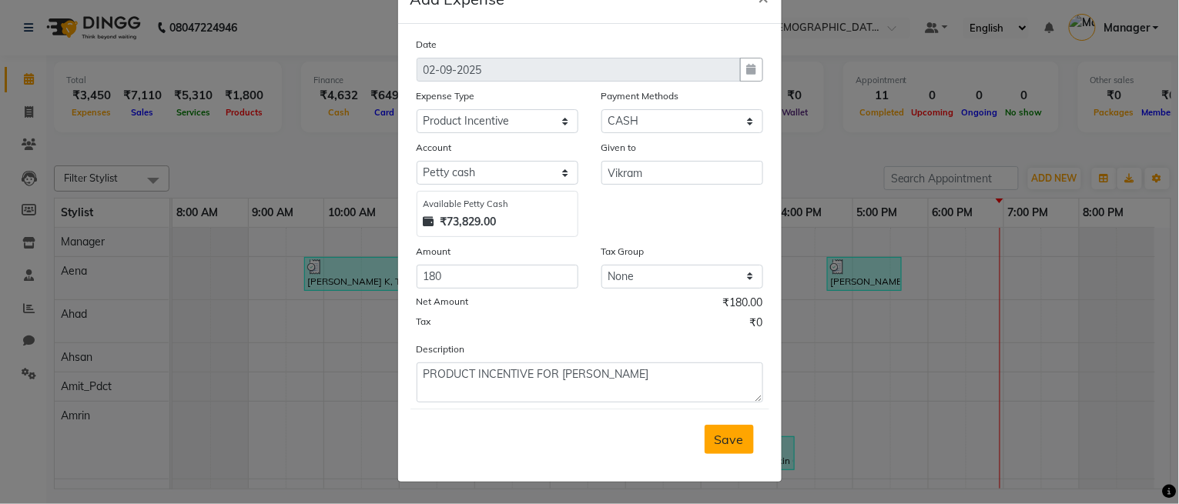
click at [724, 438] on span "Save" at bounding box center [728, 439] width 29 height 15
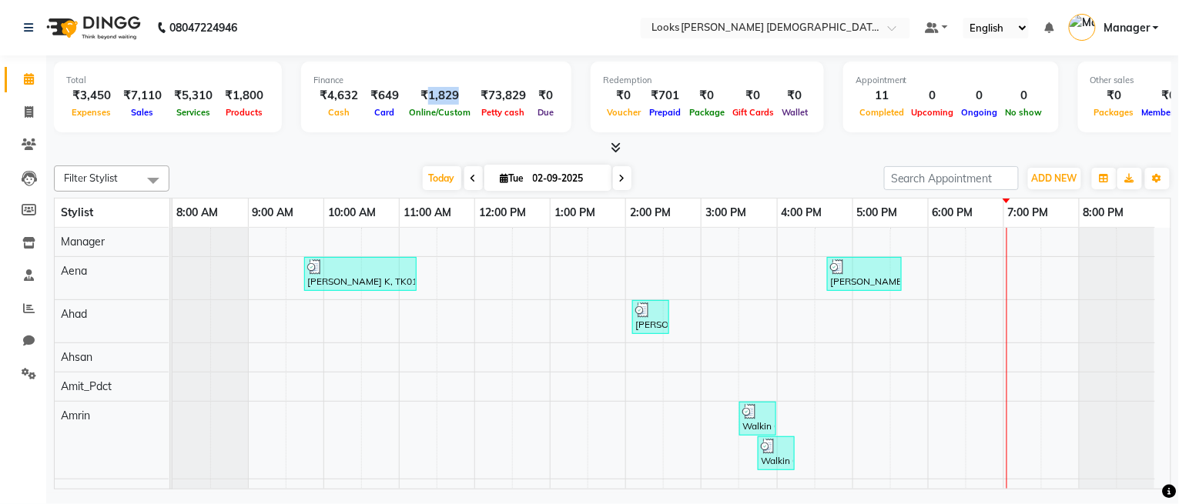
drag, startPoint x: 419, startPoint y: 93, endPoint x: 457, endPoint y: 86, distance: 38.4
click at [457, 87] on div "₹1,829" at bounding box center [439, 96] width 69 height 18
click at [450, 102] on div "₹1,829" at bounding box center [439, 96] width 69 height 18
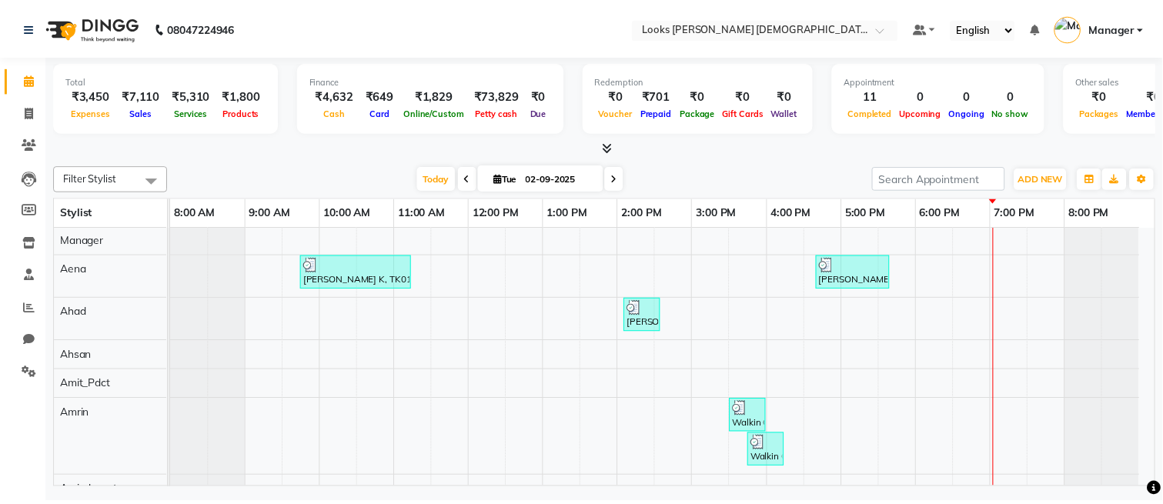
scroll to position [0, 0]
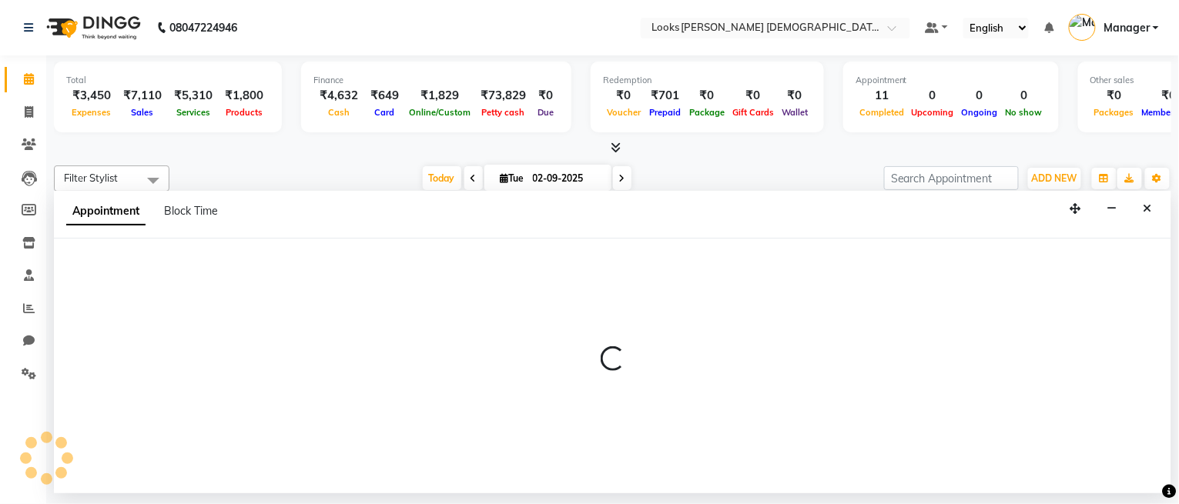
select select "87719"
select select "900"
select select "tentative"
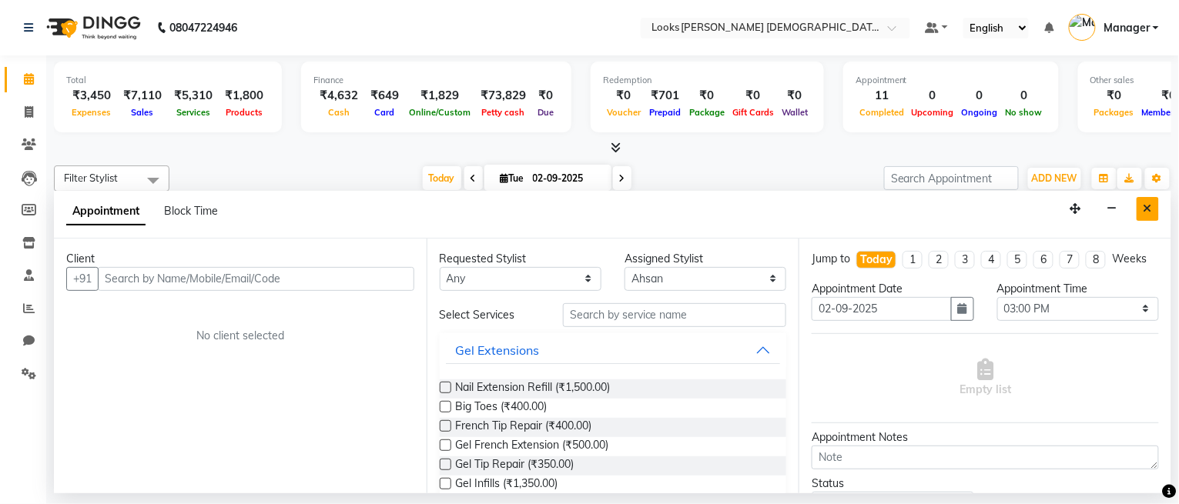
click at [1149, 216] on button "Close" at bounding box center [1147, 209] width 22 height 24
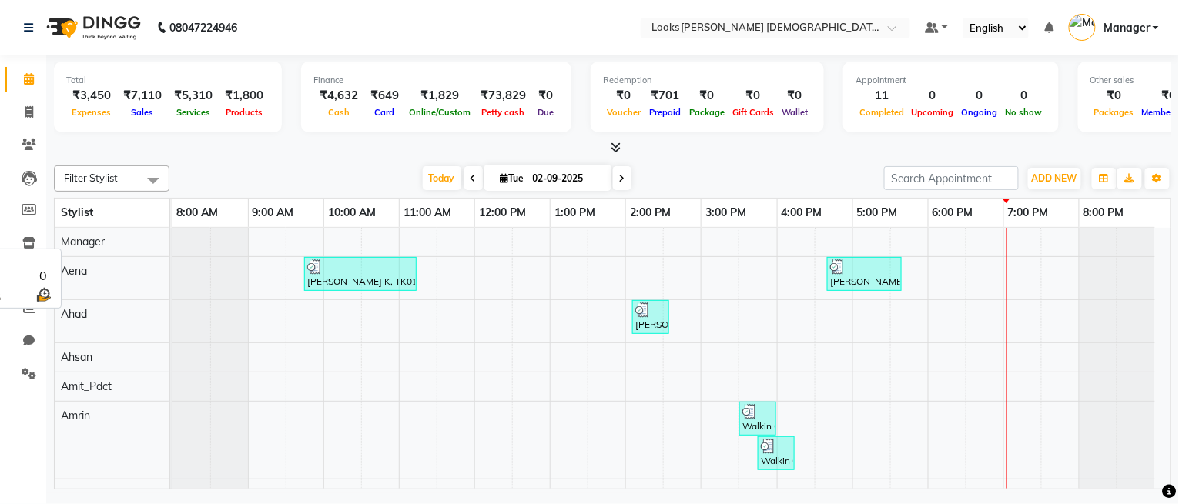
click at [159, 245] on div "Manager" at bounding box center [112, 242] width 114 height 28
click at [28, 246] on icon at bounding box center [28, 243] width 13 height 12
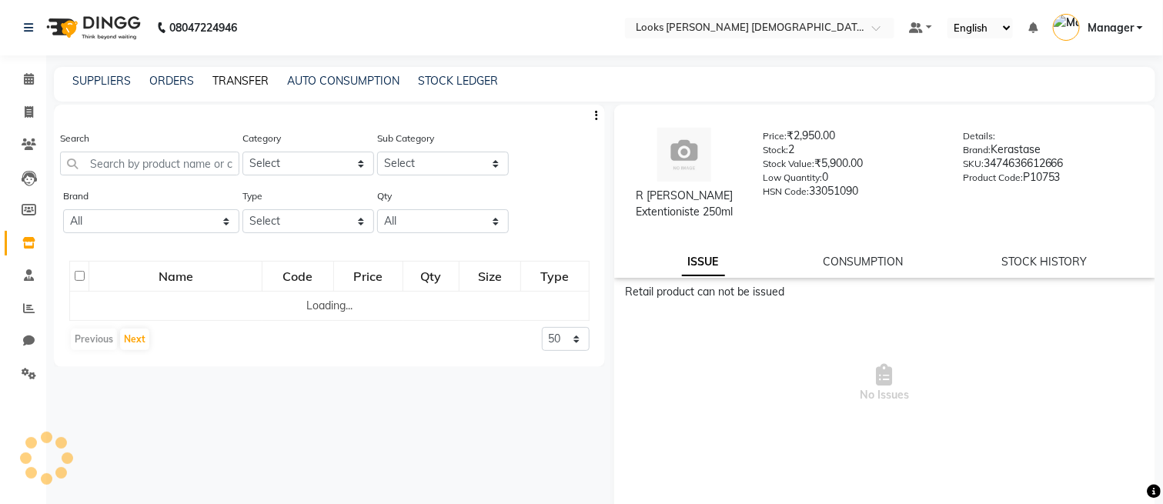
click at [249, 75] on link "TRANSFER" at bounding box center [240, 81] width 56 height 14
select select "sender"
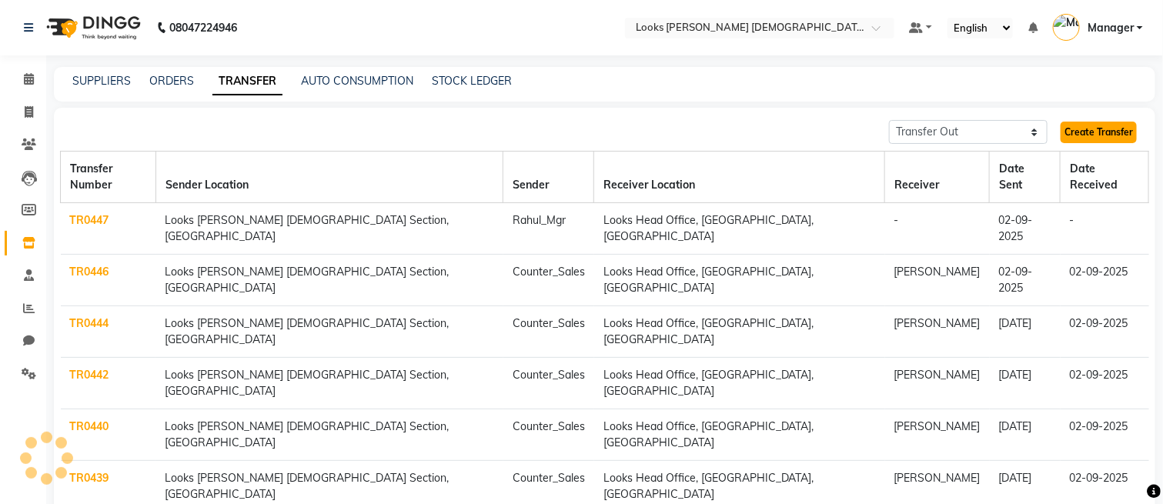
click at [1106, 126] on link "Create Transfer" at bounding box center [1099, 133] width 76 height 22
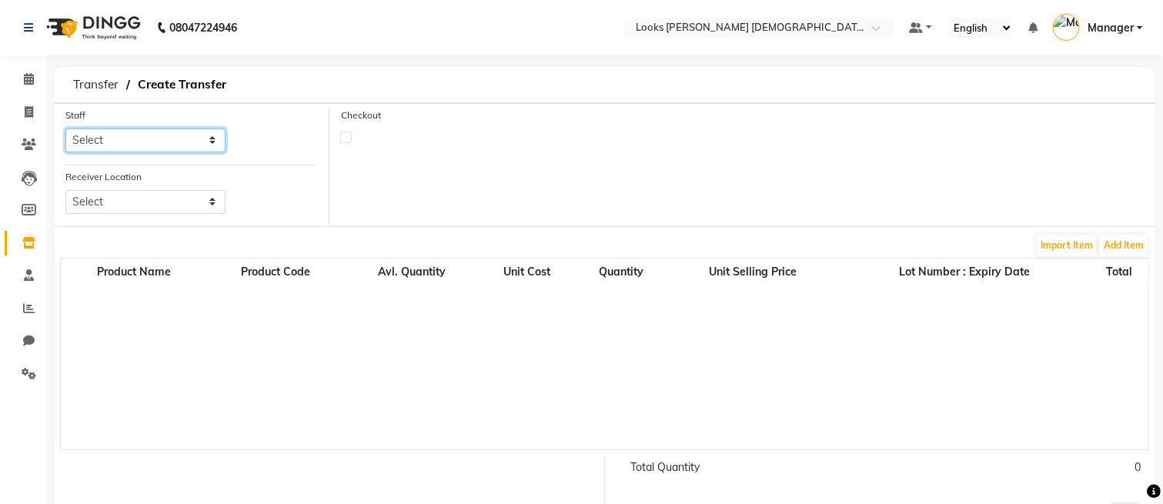
click at [137, 141] on select "Select Aena Ahad Ahsan Amit_Pdct Amrin Arvind_asst Bijender Counter_Sales Dharm…" at bounding box center [145, 141] width 160 height 24
select select "87715"
click at [65, 129] on select "Select Aena Ahad Ahsan Amit_Pdct Amrin Arvind_asst Bijender Counter_Sales Dharm…" at bounding box center [145, 141] width 160 height 24
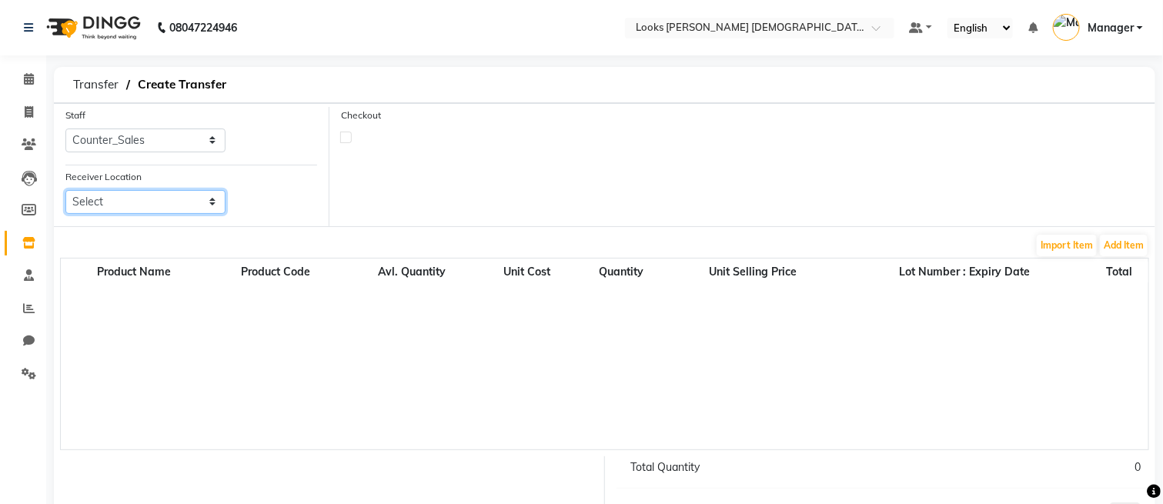
drag, startPoint x: 142, startPoint y: 199, endPoint x: 139, endPoint y: 215, distance: 15.7
click at [142, 199] on select "Select Looks New Rajinder Nagar(f), Delhi Looks New Rajinder Nagar Barbershop, …" at bounding box center [145, 202] width 160 height 24
select select "1780"
click at [65, 190] on select "Select Looks New Rajinder Nagar(f), Delhi Looks New Rajinder Nagar Barbershop, …" at bounding box center [145, 202] width 160 height 24
click at [1126, 249] on button "Add Item" at bounding box center [1124, 246] width 48 height 22
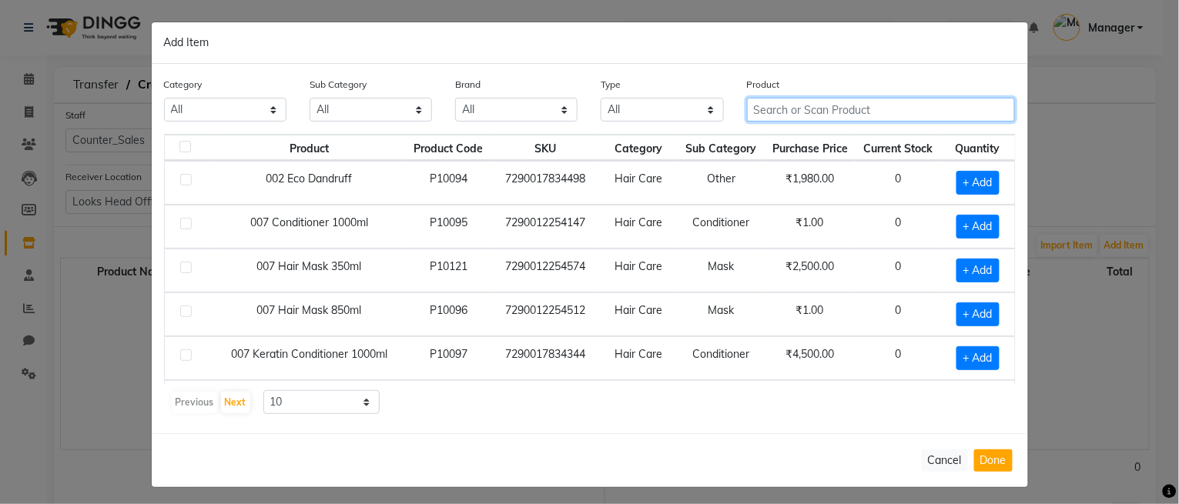
click at [778, 109] on input "text" at bounding box center [881, 110] width 269 height 24
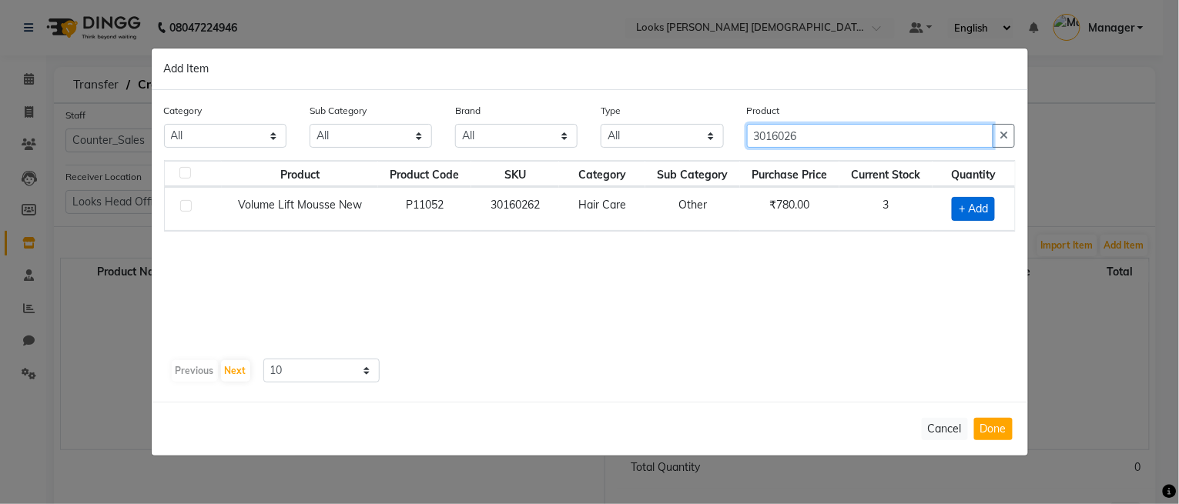
type input "3016026"
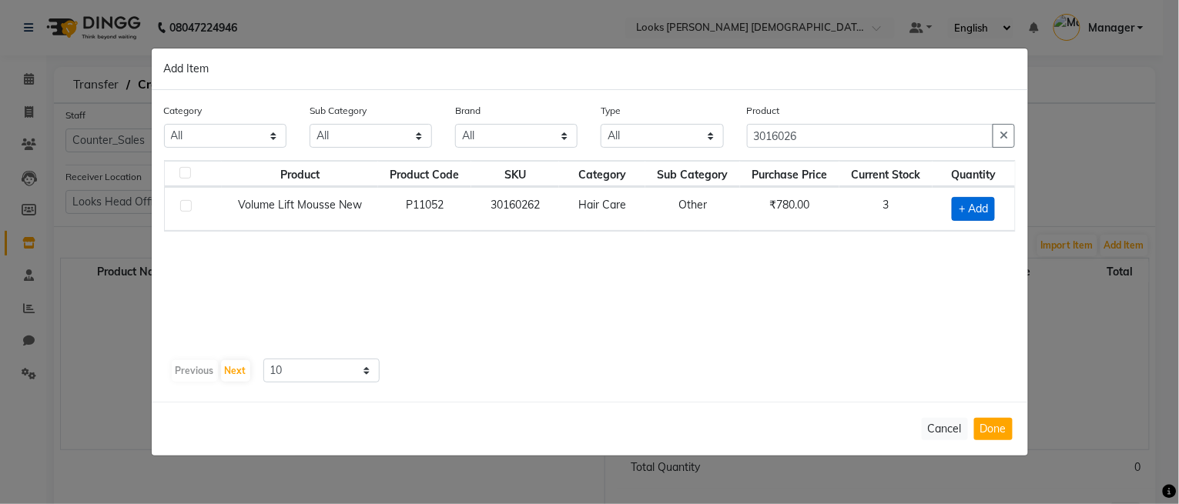
click at [978, 212] on span "+ Add" at bounding box center [973, 209] width 43 height 24
checkbox input "true"
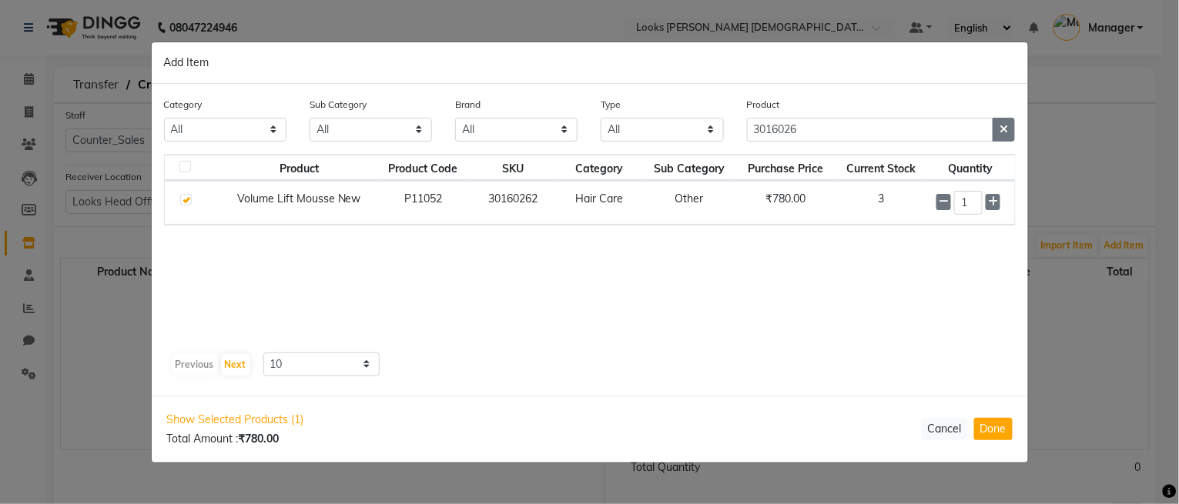
click at [1000, 129] on icon "button" at bounding box center [1003, 129] width 8 height 11
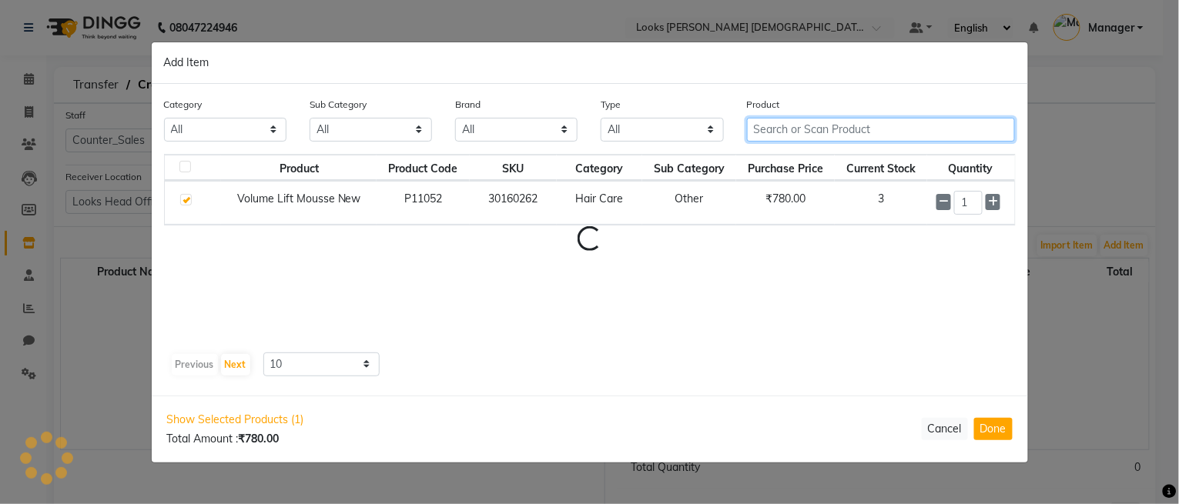
click at [939, 127] on input "text" at bounding box center [881, 130] width 269 height 24
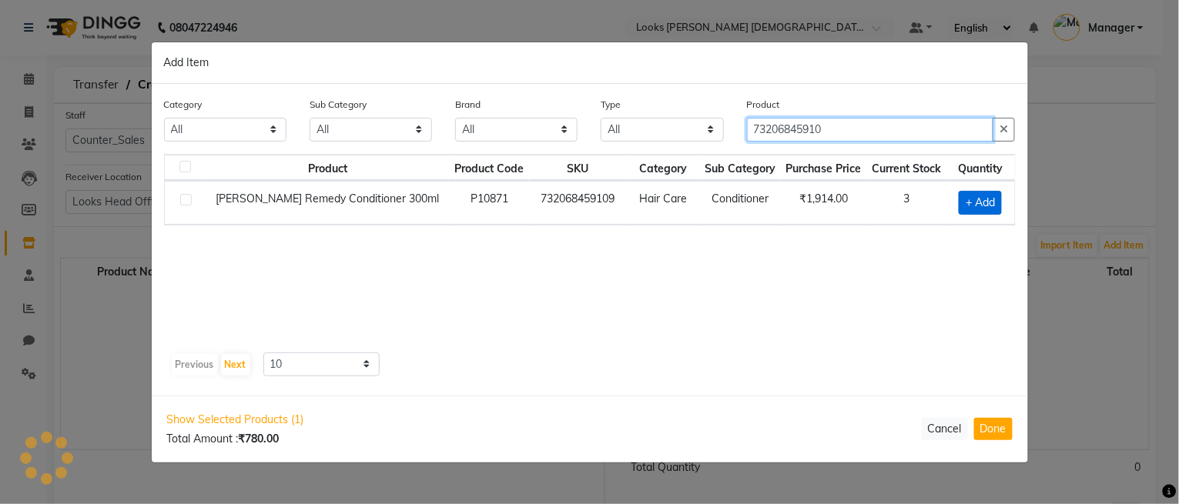
type input "73206845910"
click at [994, 192] on span "+ Add" at bounding box center [980, 203] width 43 height 24
checkbox input "true"
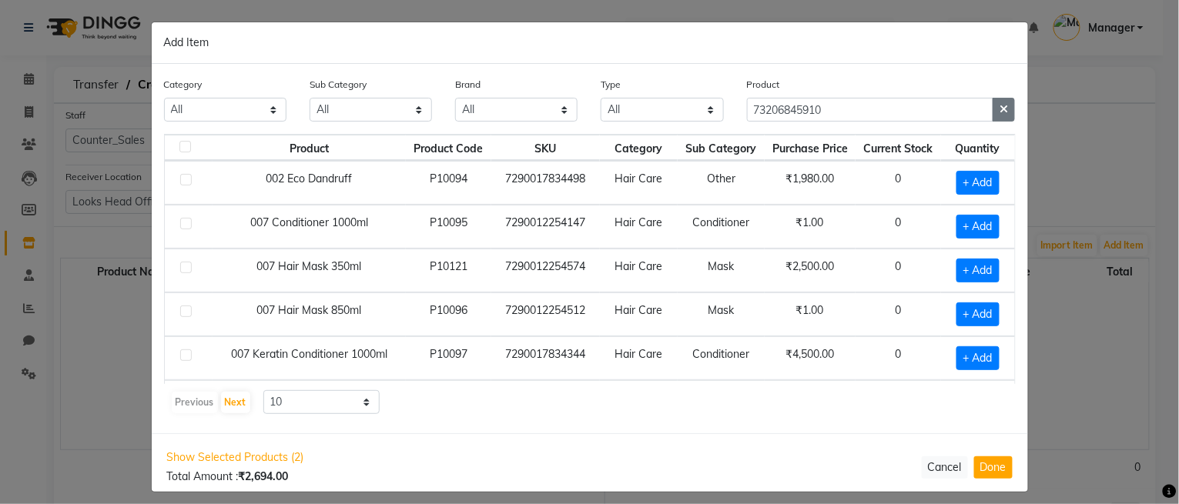
click at [999, 109] on icon "button" at bounding box center [1003, 109] width 8 height 11
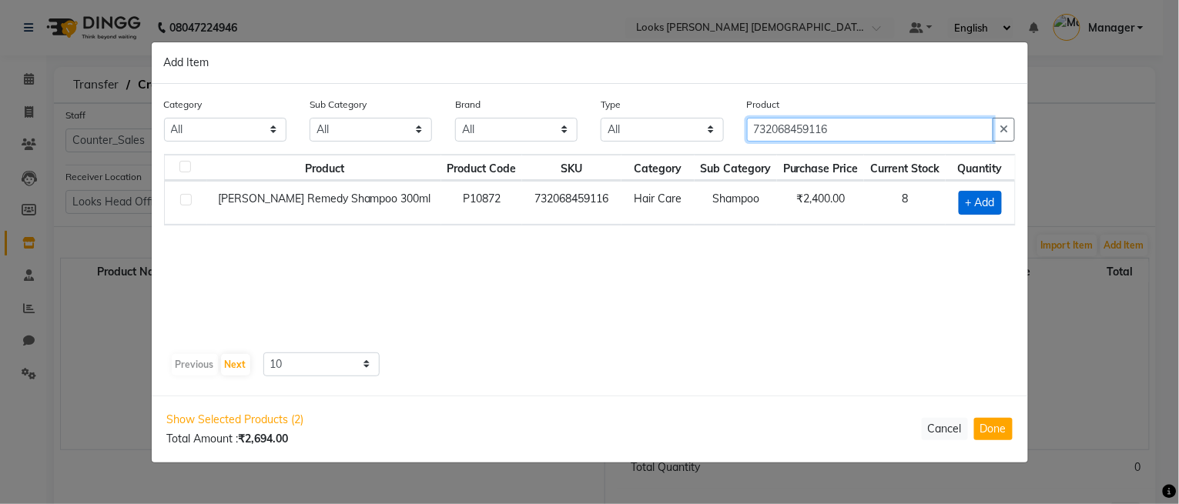
type input "732068459116"
click at [979, 192] on span "+ Add" at bounding box center [980, 203] width 43 height 24
checkbox input "true"
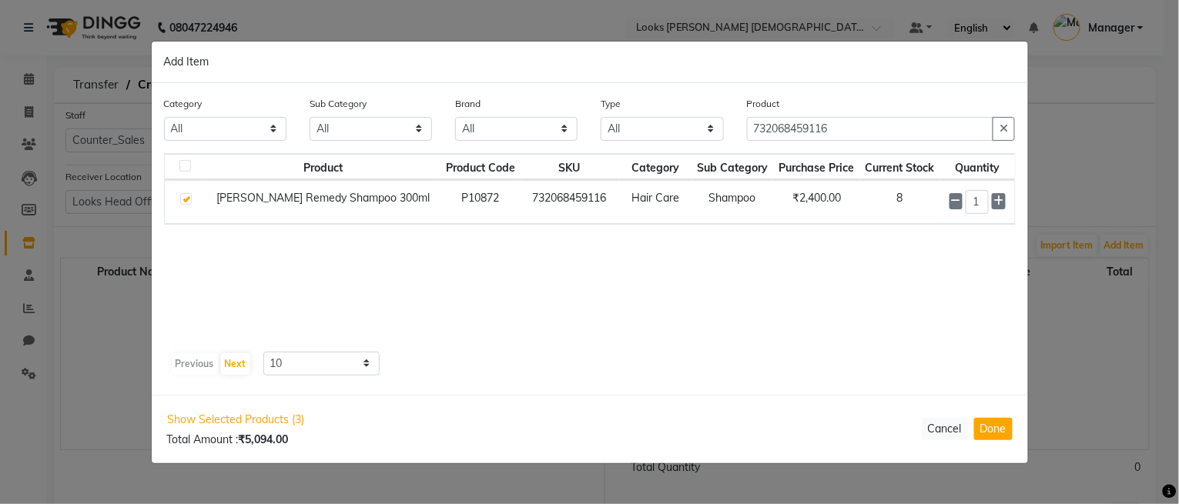
click at [994, 416] on div "Show Selected Products (3) Total Amount : ₹5,094.00 Cancel Done" at bounding box center [590, 429] width 876 height 69
click at [994, 423] on button "Done" at bounding box center [993, 429] width 38 height 22
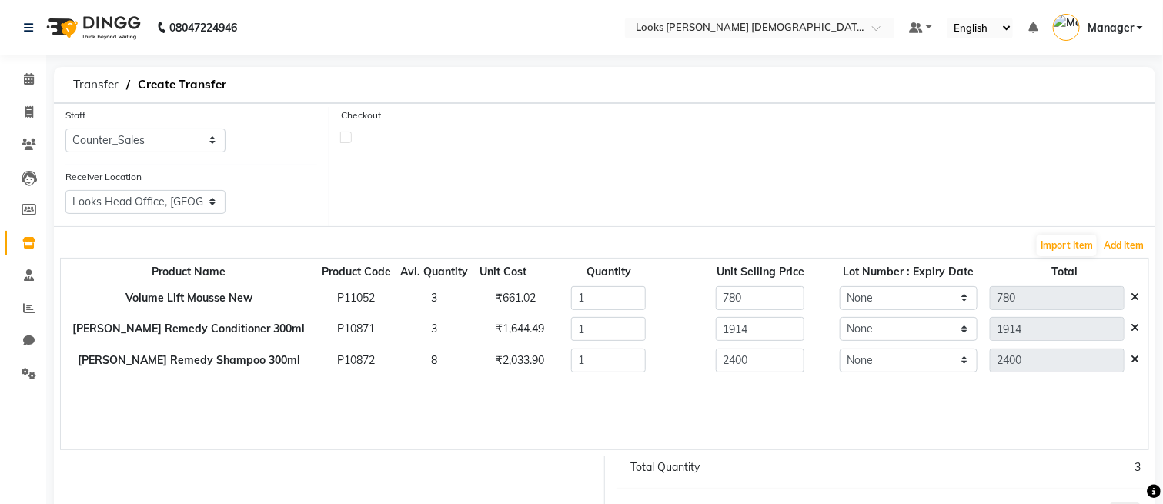
scroll to position [129, 0]
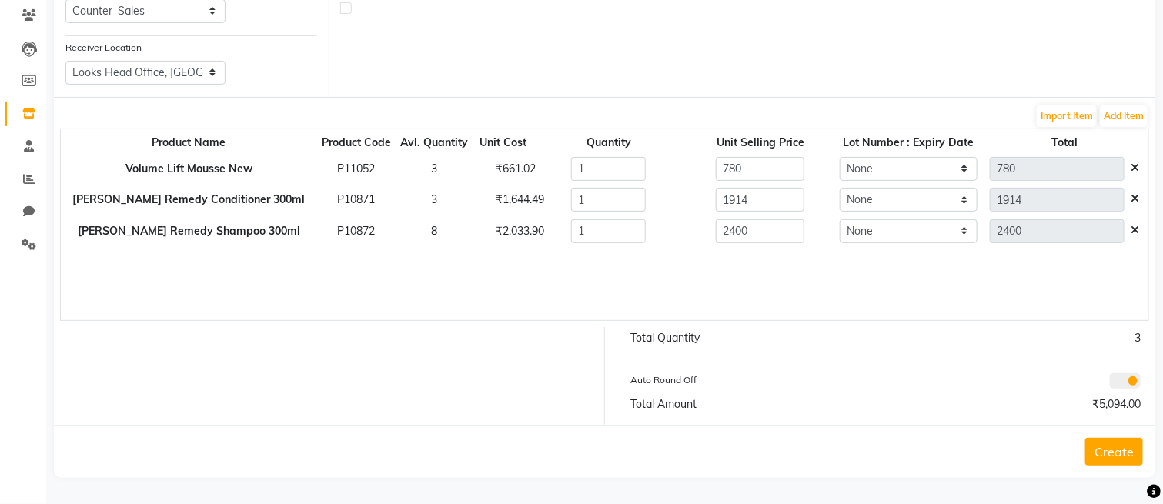
click at [1102, 452] on button "Create" at bounding box center [1115, 452] width 58 height 28
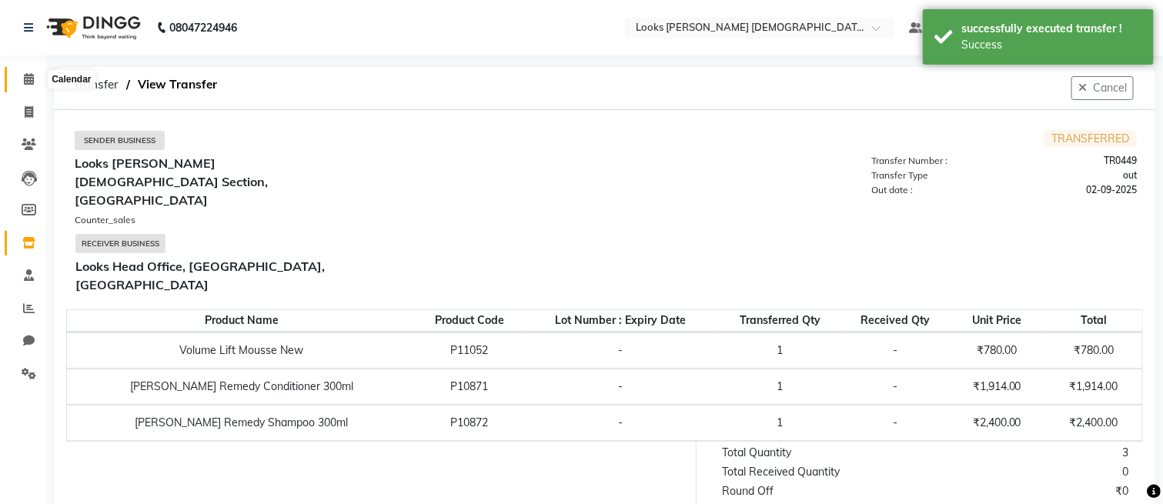
click at [28, 73] on icon at bounding box center [29, 79] width 10 height 12
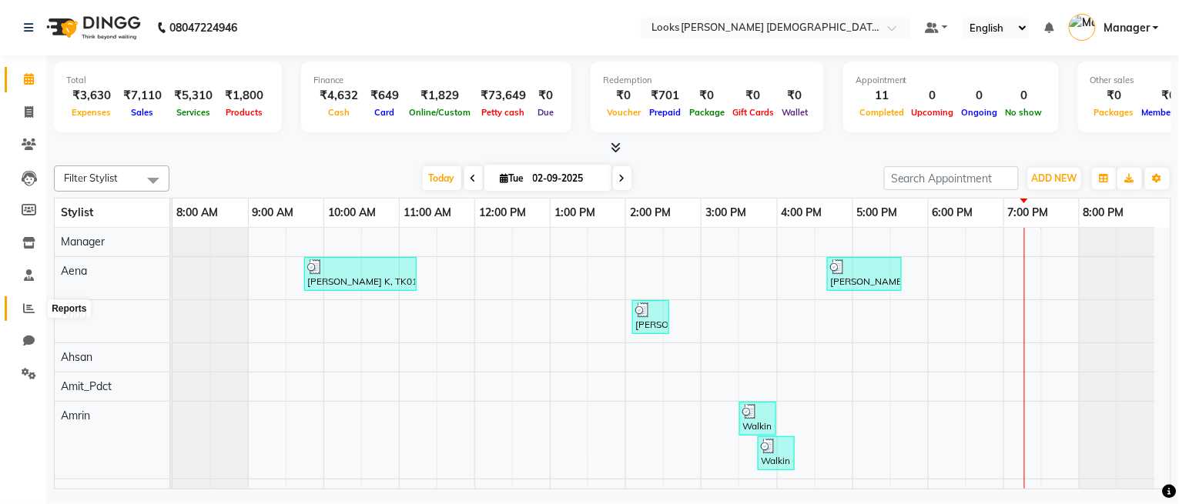
click at [25, 313] on icon at bounding box center [29, 309] width 12 height 12
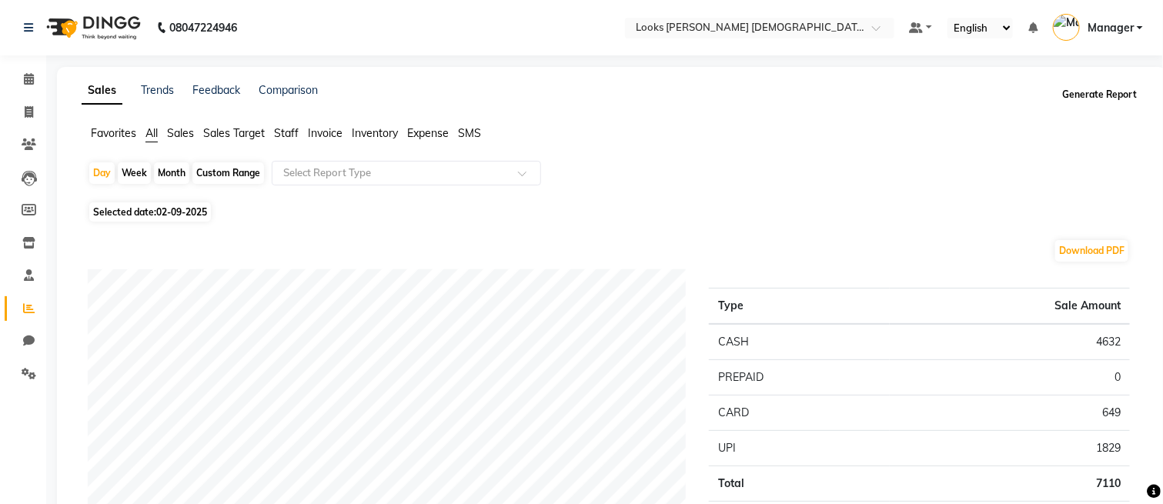
click at [1086, 101] on button "Generate Report" at bounding box center [1100, 95] width 82 height 22
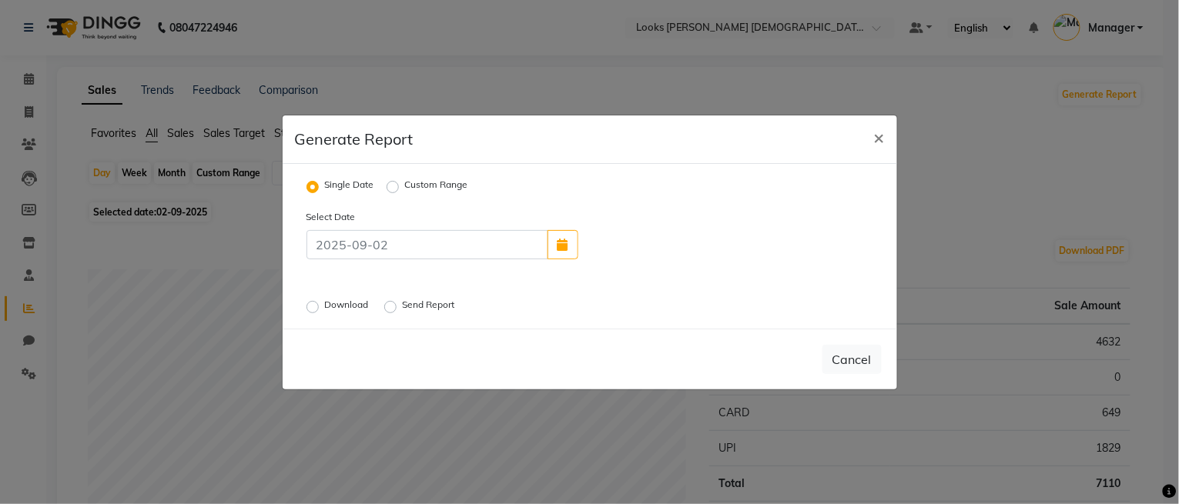
click at [343, 301] on label "Download" at bounding box center [348, 307] width 47 height 18
click at [320, 301] on input "Download" at bounding box center [314, 306] width 11 height 11
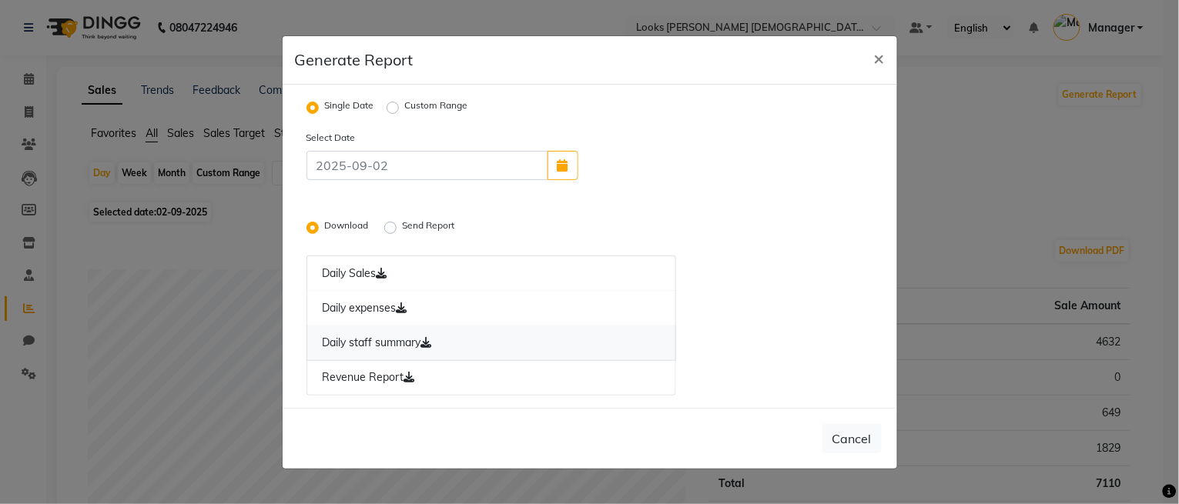
click at [371, 347] on link "Daily staff summary" at bounding box center [491, 343] width 370 height 35
click at [874, 58] on span "×" at bounding box center [879, 57] width 11 height 23
radio input "false"
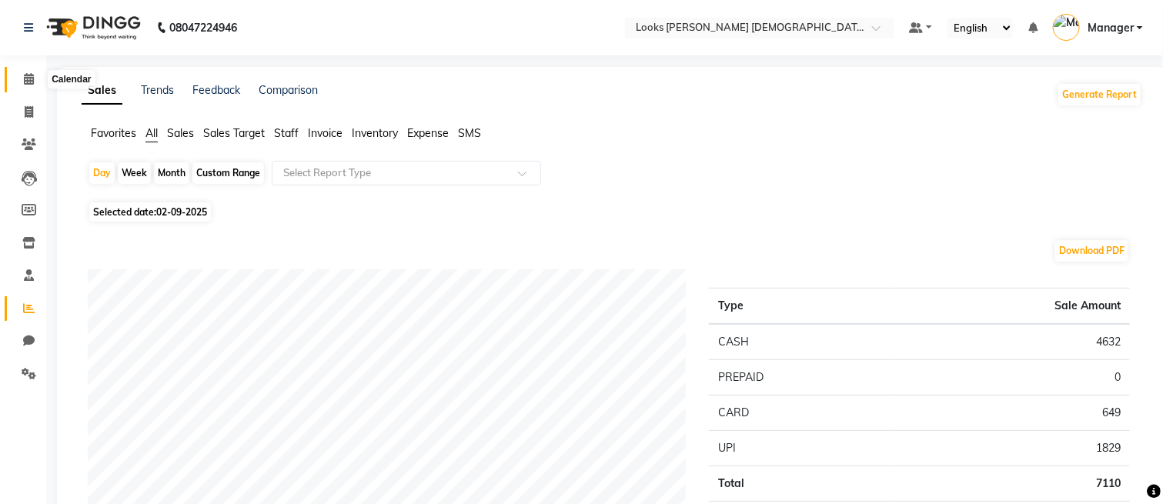
click at [18, 82] on span at bounding box center [28, 80] width 27 height 18
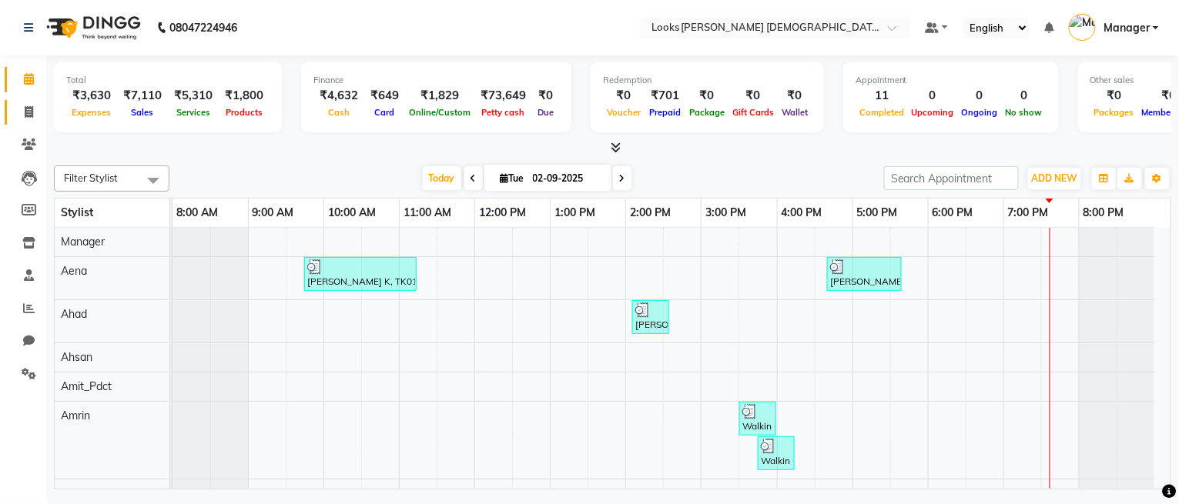
click at [9, 105] on link "Invoice" at bounding box center [23, 112] width 37 height 25
select select "service"
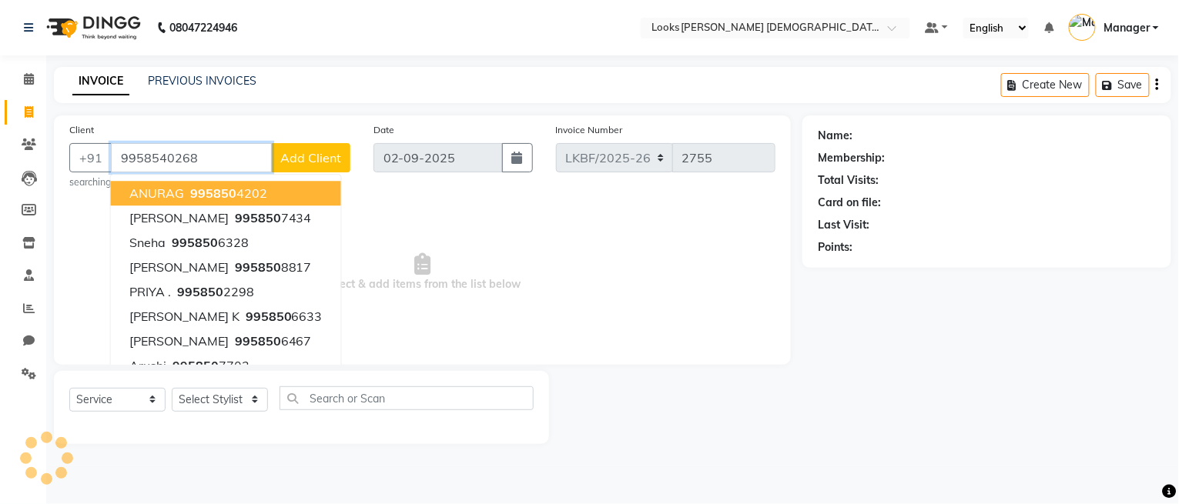
type input "9958540268"
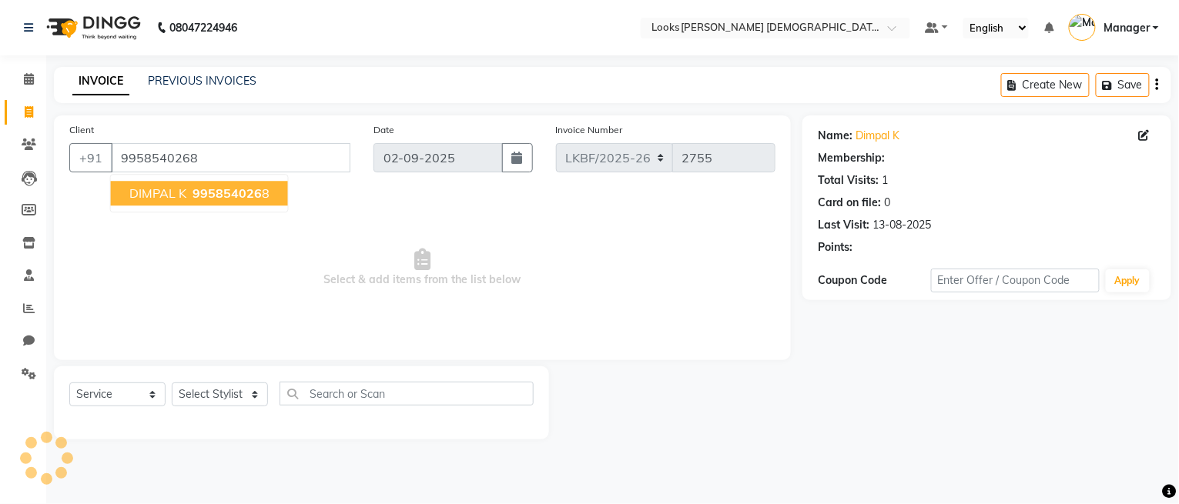
select select "1: Object"
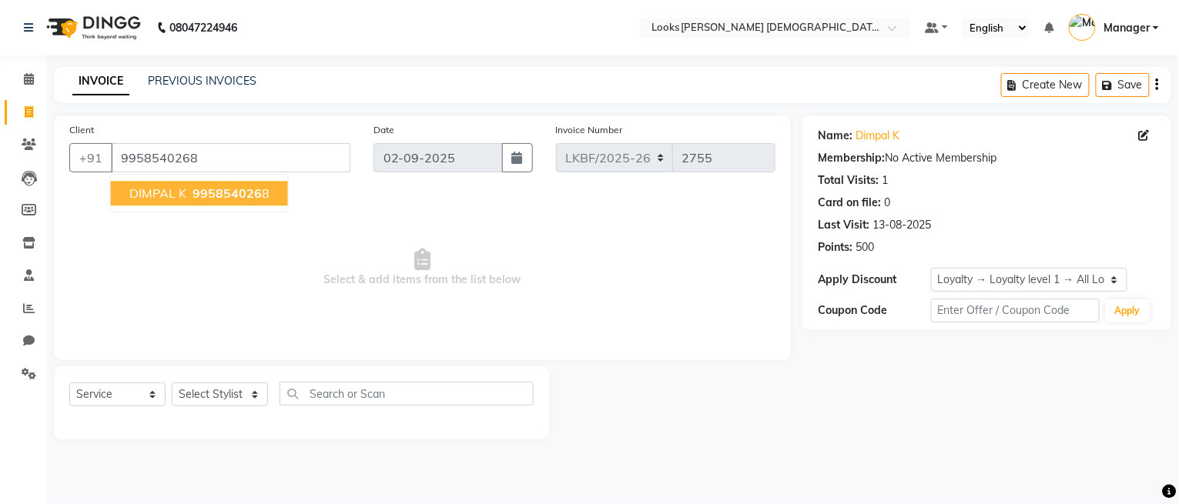
click at [259, 202] on button "DIMPAL K 995854026 8" at bounding box center [199, 193] width 177 height 25
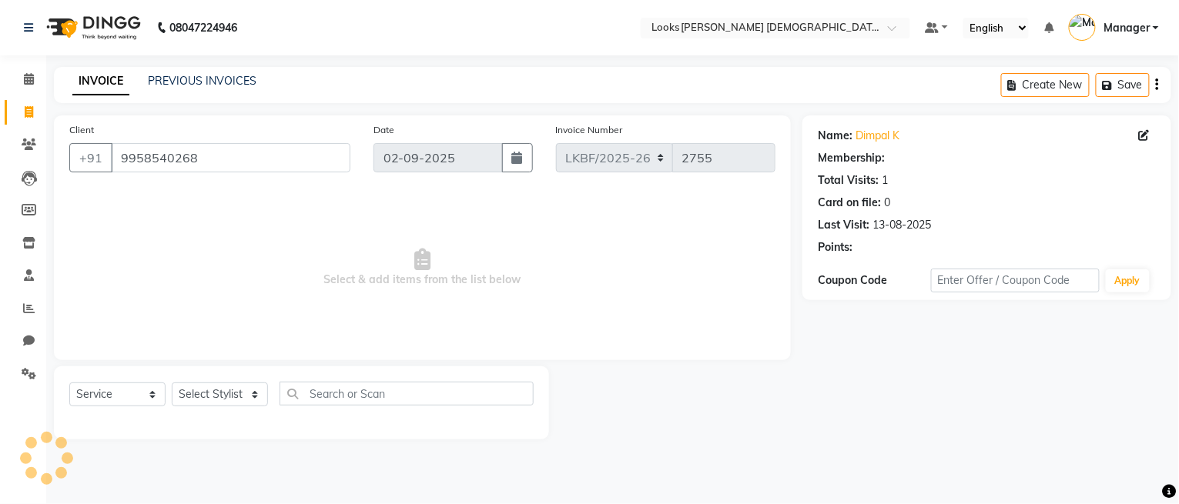
select select "1: Object"
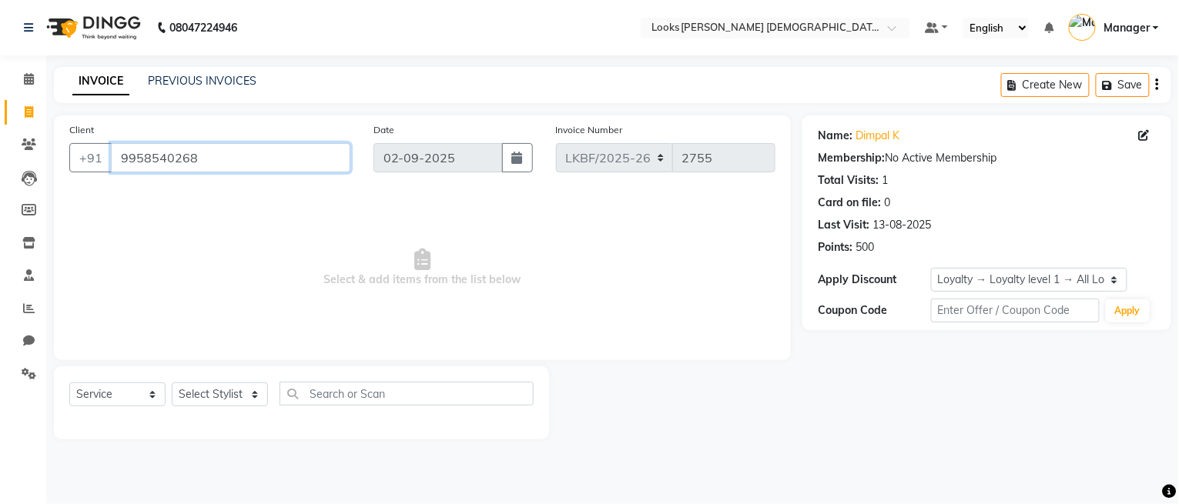
click at [219, 158] on input "9958540268" at bounding box center [230, 157] width 239 height 29
click at [368, 373] on div "Select Service Product Membership Package Voucher Prepaid Gift Card Select Styl…" at bounding box center [301, 402] width 495 height 73
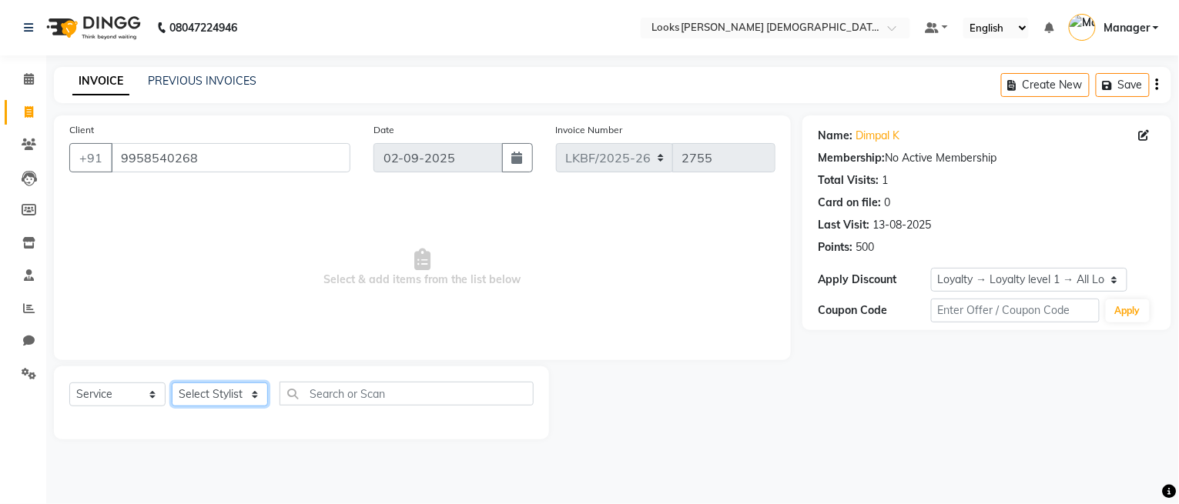
click at [219, 395] on select "Select Stylist Aena Ahad Ahsan Amit_Pdct Amrin Arvind_asst Bijender Counter_Sal…" at bounding box center [220, 395] width 96 height 24
select select "87724"
click at [172, 383] on select "Select Stylist Aena Ahad Ahsan Amit_Pdct Amrin Arvind_asst Bijender Counter_Sal…" at bounding box center [220, 395] width 96 height 24
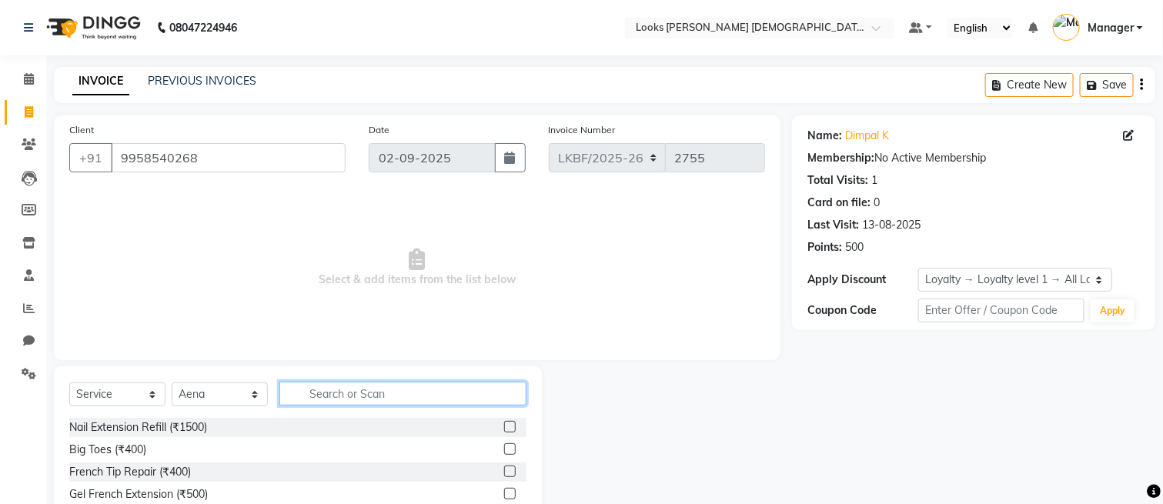
click at [327, 397] on input "text" at bounding box center [402, 394] width 247 height 24
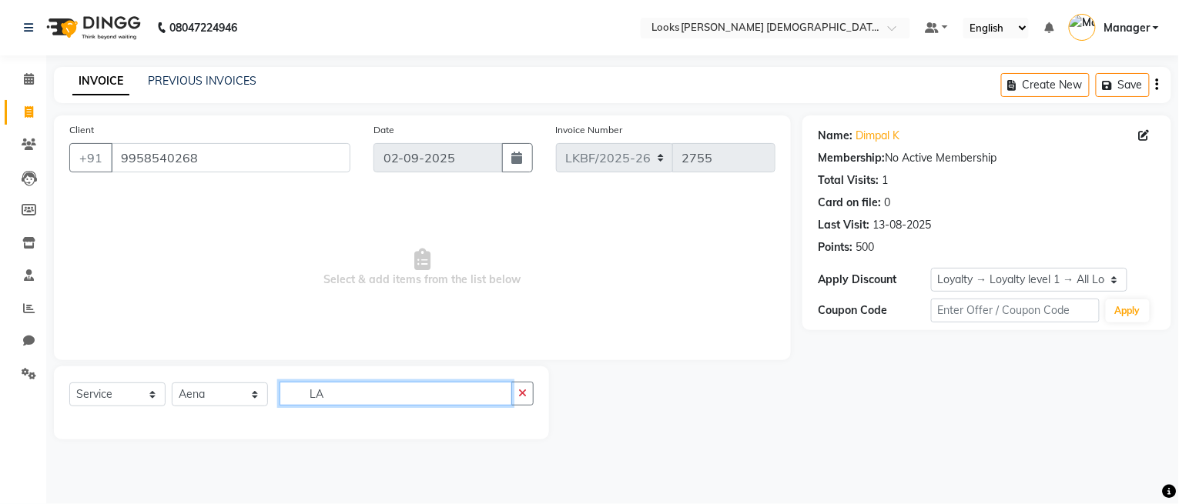
type input "L"
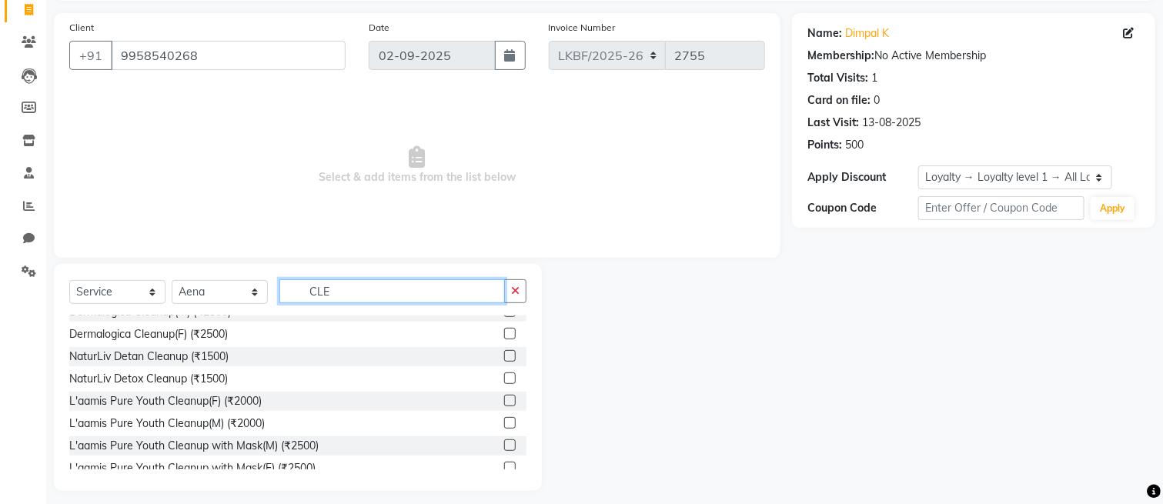
scroll to position [102, 0]
type input "CLE"
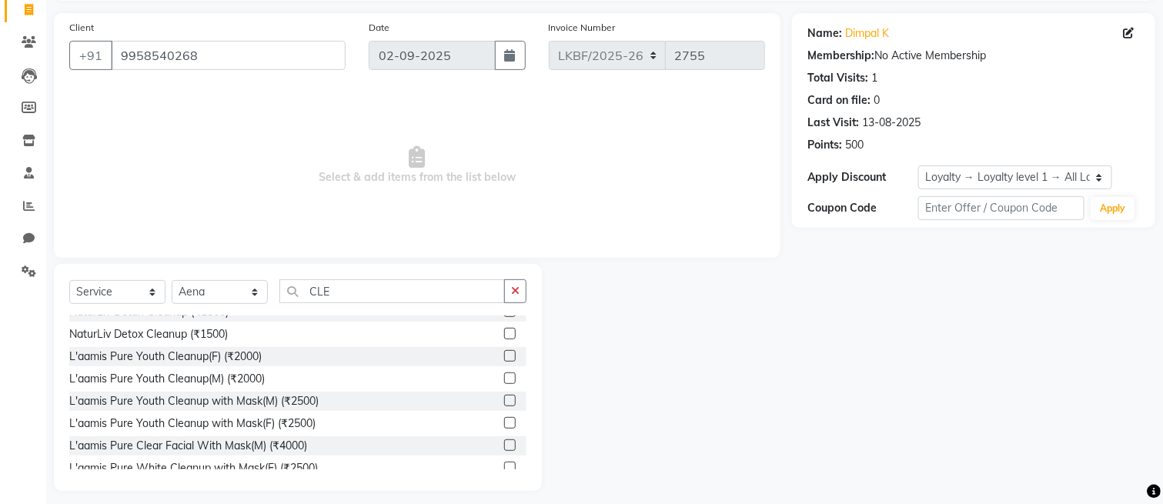
click at [504, 396] on label at bounding box center [510, 401] width 12 height 12
click at [504, 396] on input "checkbox" at bounding box center [509, 401] width 10 height 10
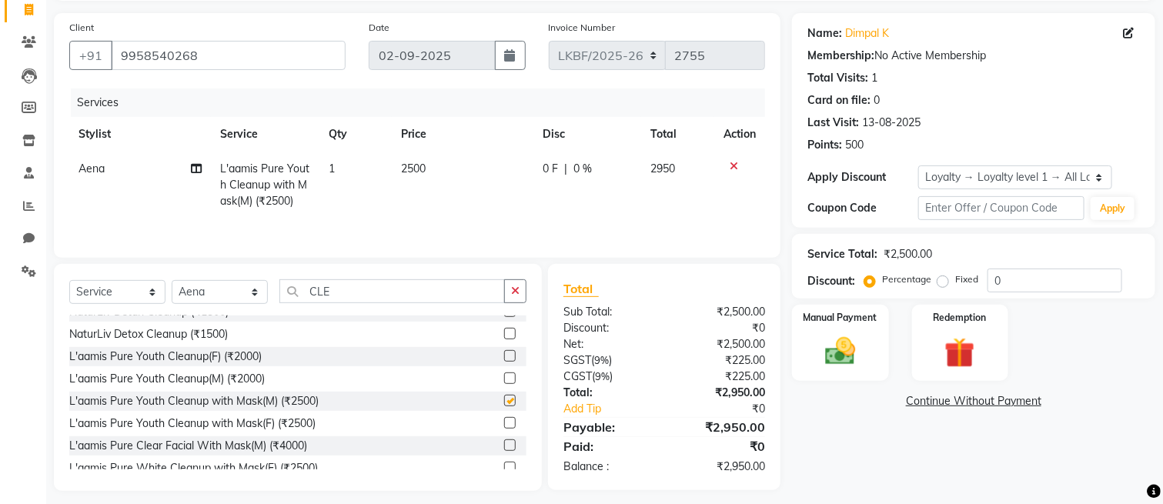
checkbox input "false"
click at [728, 163] on div at bounding box center [740, 166] width 32 height 11
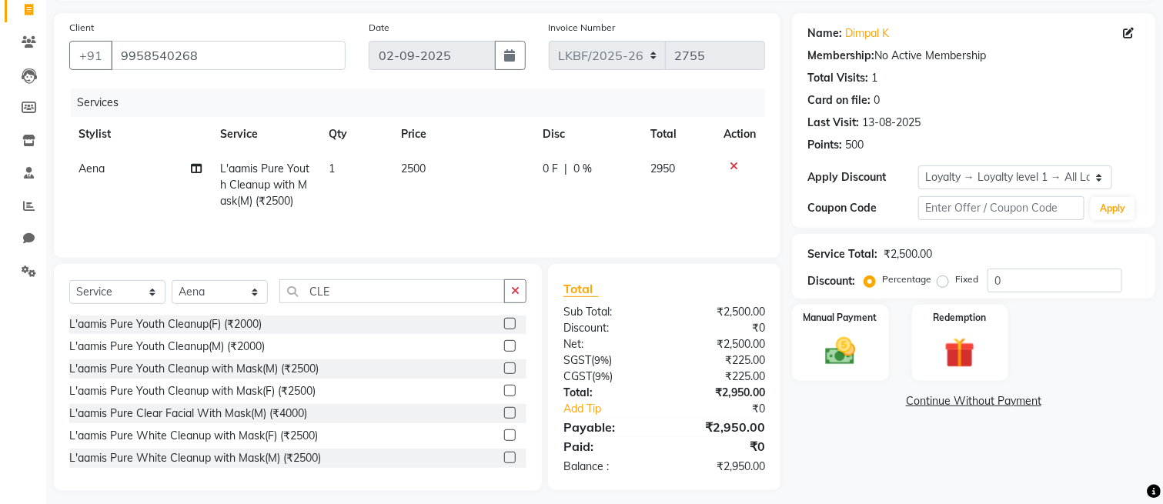
click at [504, 391] on label at bounding box center [510, 391] width 12 height 12
click at [504, 391] on input "checkbox" at bounding box center [509, 391] width 10 height 10
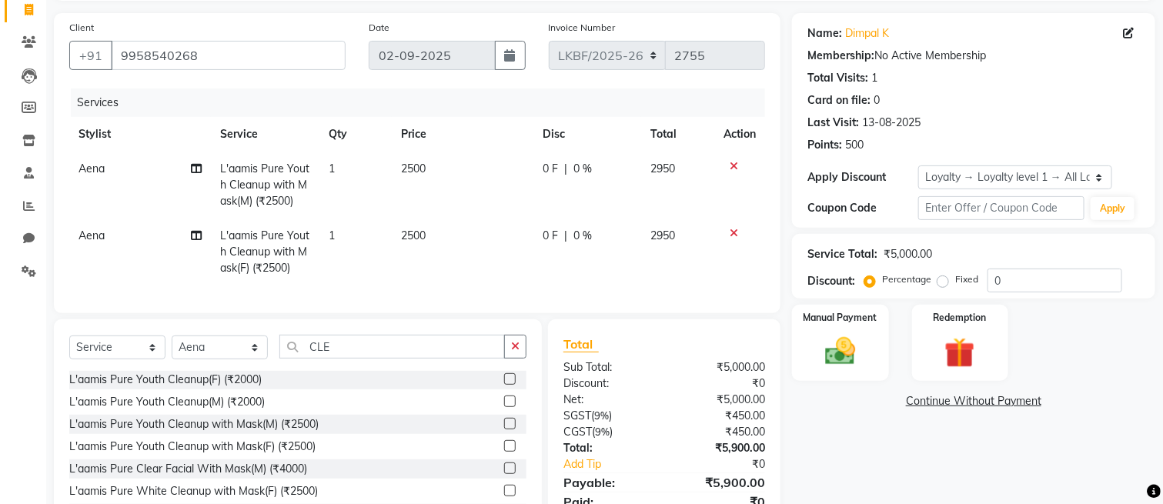
click at [732, 166] on icon at bounding box center [734, 166] width 8 height 11
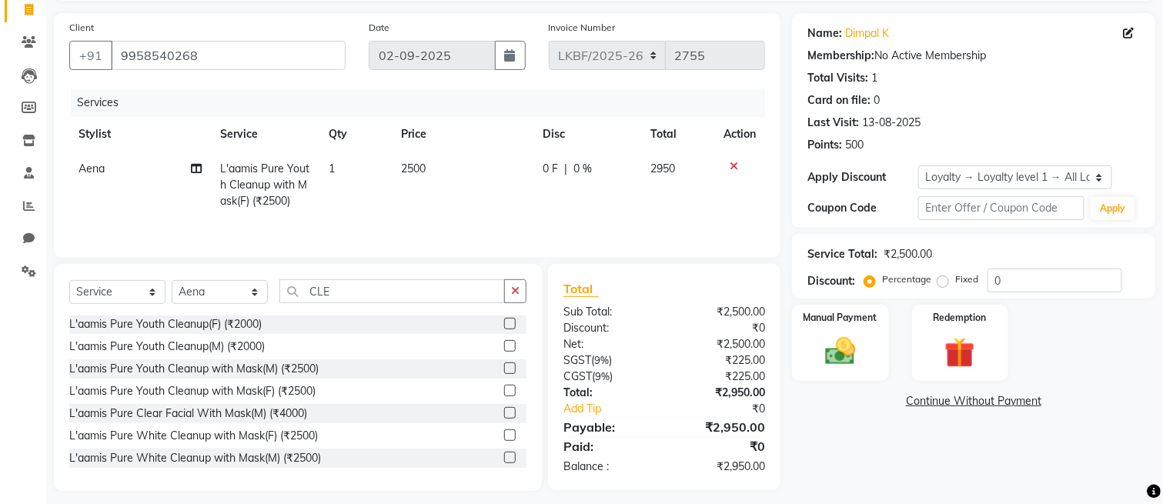
click at [736, 166] on icon at bounding box center [734, 166] width 8 height 11
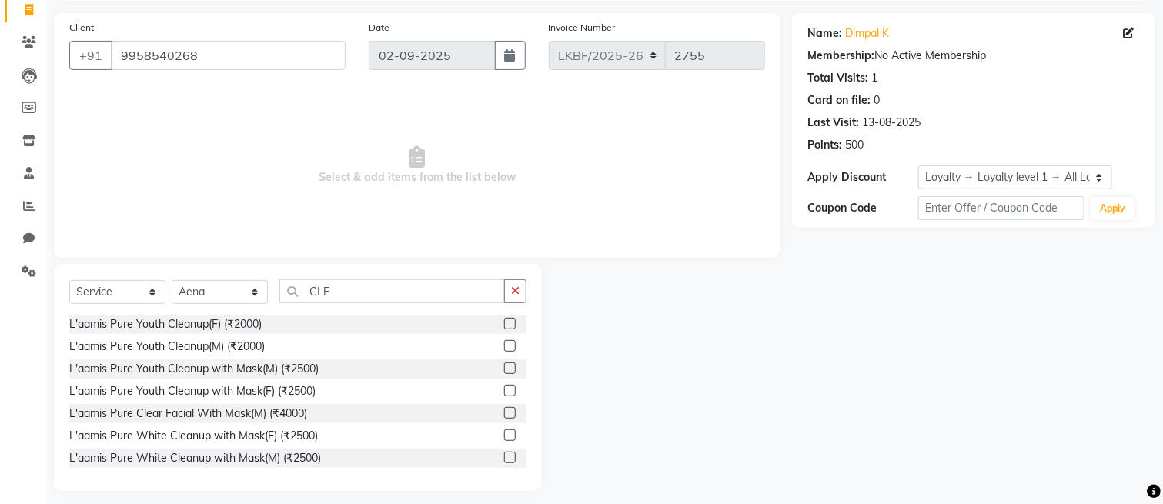
click at [504, 386] on label at bounding box center [510, 391] width 12 height 12
click at [504, 386] on input "checkbox" at bounding box center [509, 391] width 10 height 10
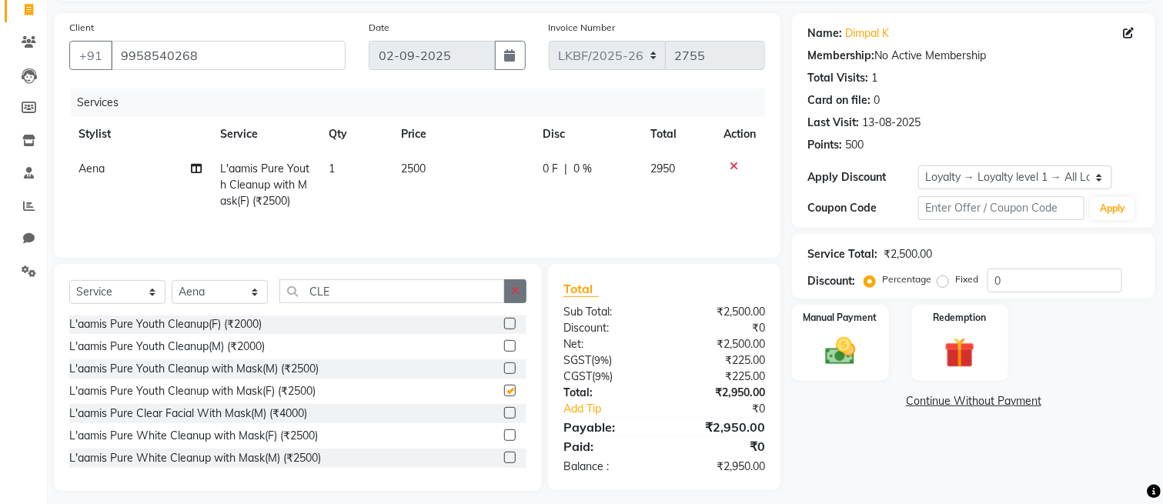
checkbox input "false"
click at [509, 289] on button "button" at bounding box center [515, 291] width 22 height 24
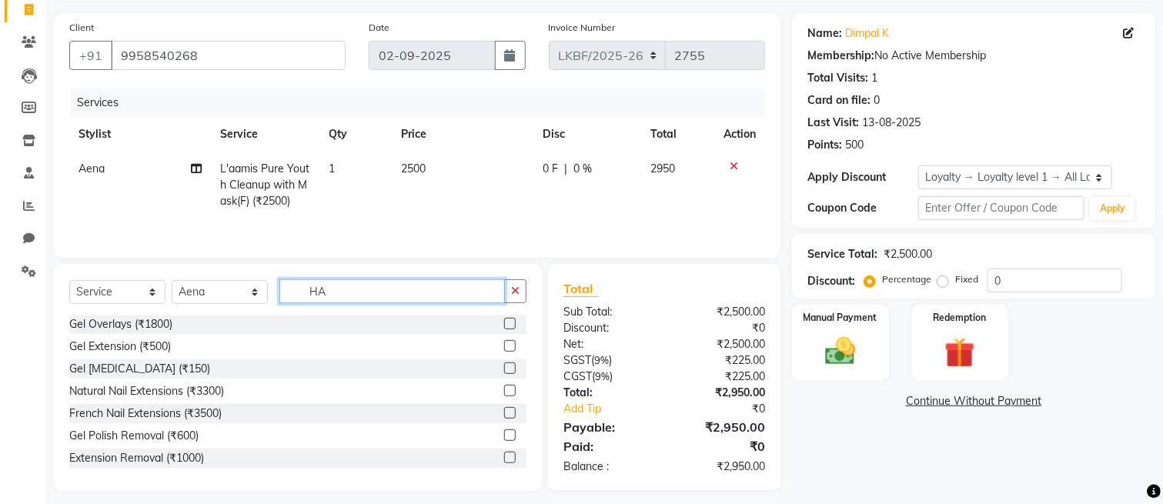
scroll to position [0, 0]
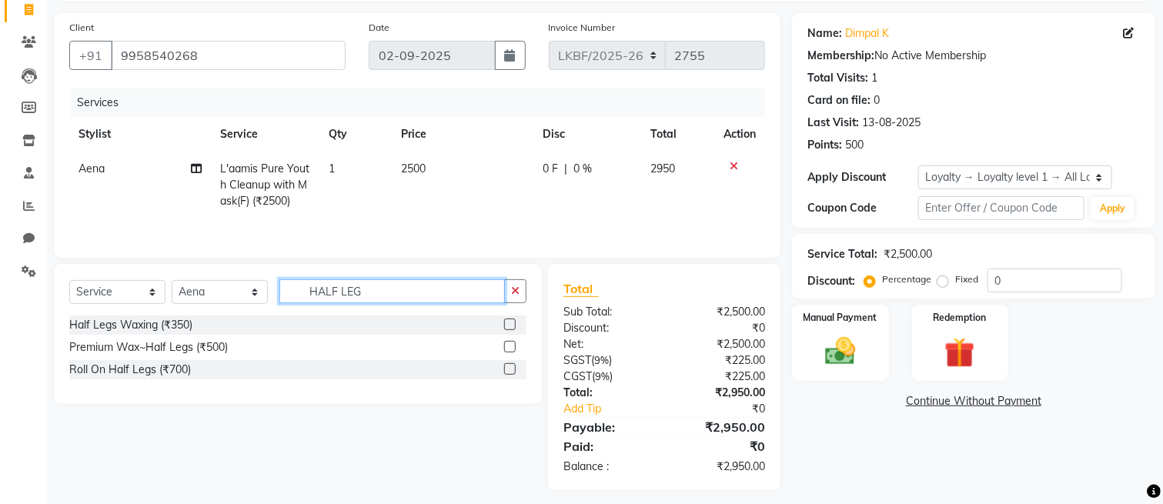
type input "HALF LEG"
click at [511, 375] on label at bounding box center [510, 369] width 12 height 12
click at [511, 375] on input "checkbox" at bounding box center [509, 370] width 10 height 10
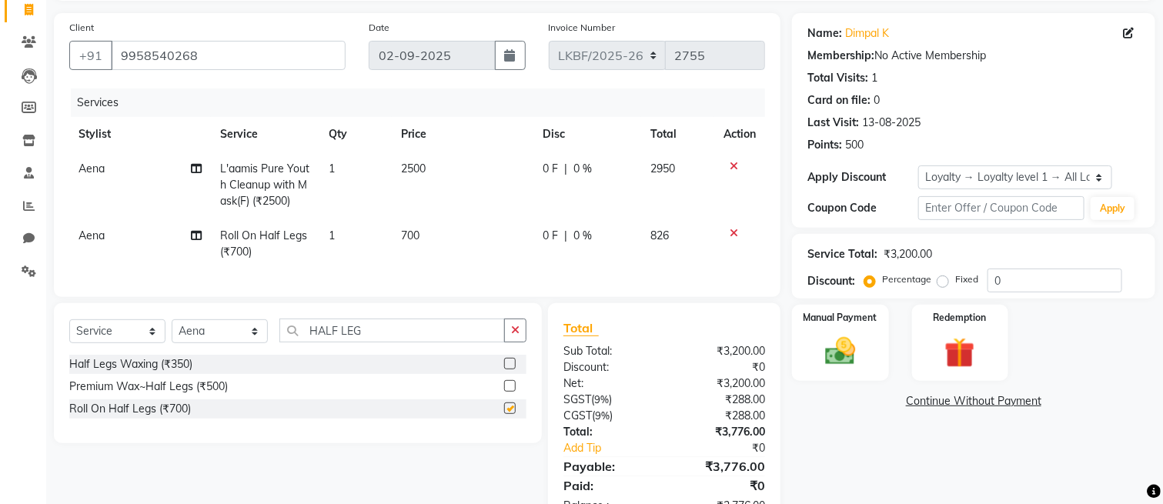
checkbox input "false"
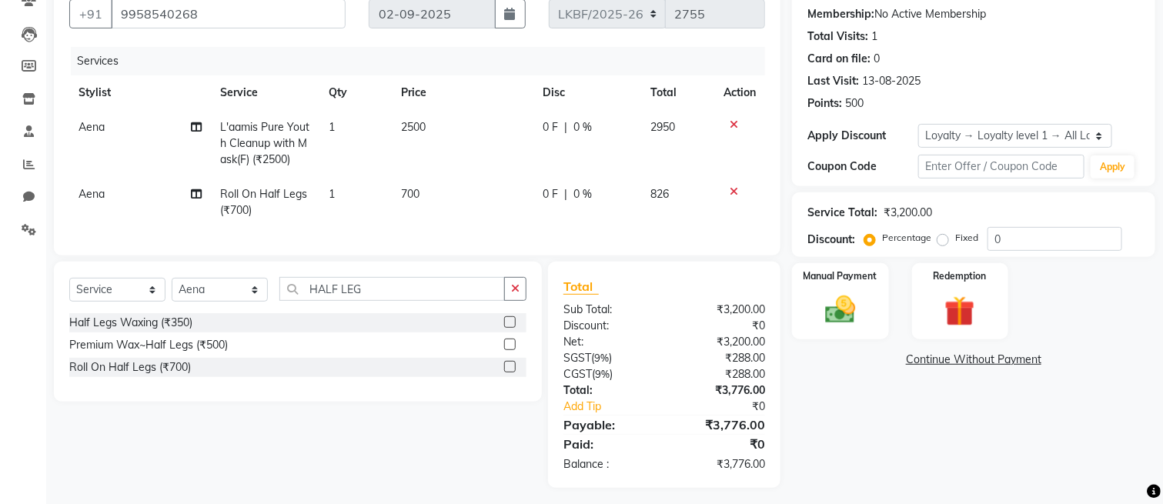
scroll to position [166, 0]
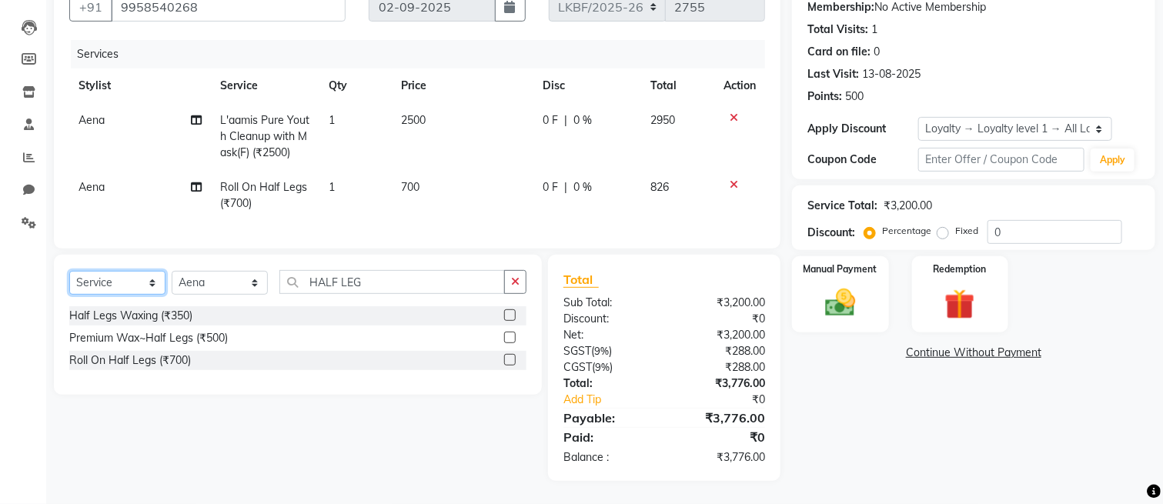
click at [93, 278] on select "Select Service Product Membership Package Voucher Prepaid Gift Card" at bounding box center [117, 283] width 96 height 24
select select "product"
click at [69, 272] on select "Select Service Product Membership Package Voucher Prepaid Gift Card" at bounding box center [117, 283] width 96 height 24
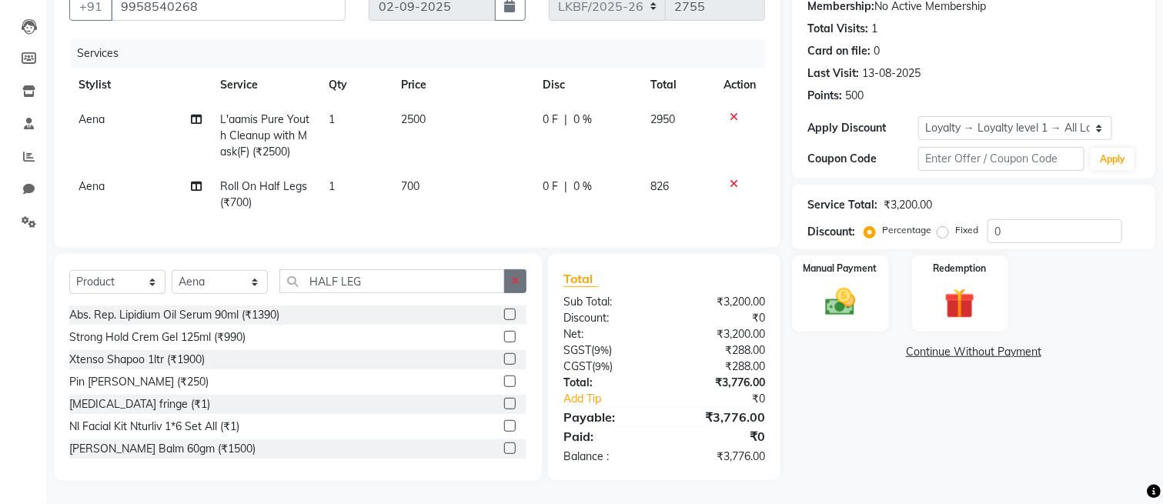
click at [517, 283] on icon "button" at bounding box center [515, 281] width 8 height 11
click at [462, 277] on input "text" at bounding box center [402, 281] width 247 height 24
type input "3474636397433"
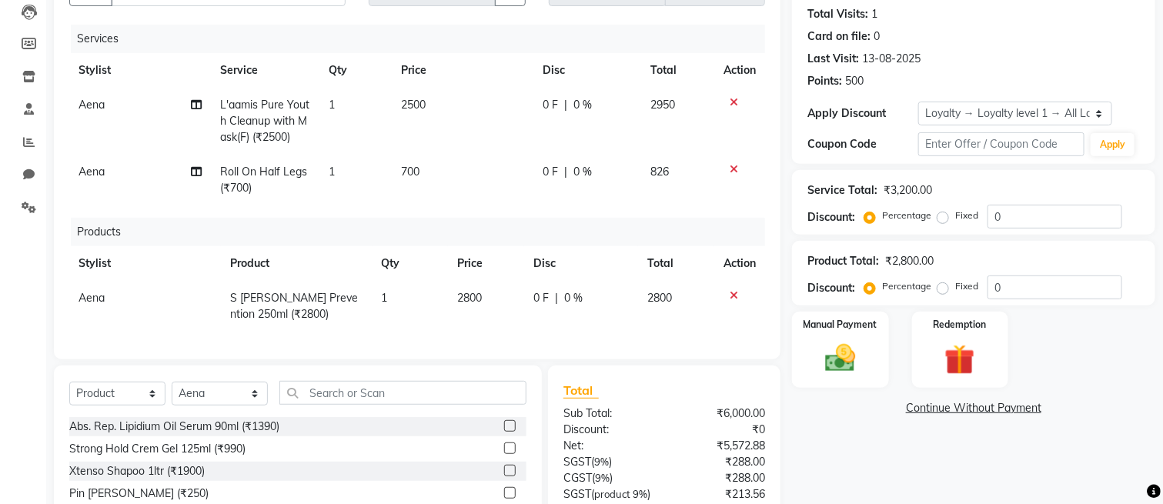
click at [394, 302] on td "1" at bounding box center [411, 306] width 76 height 51
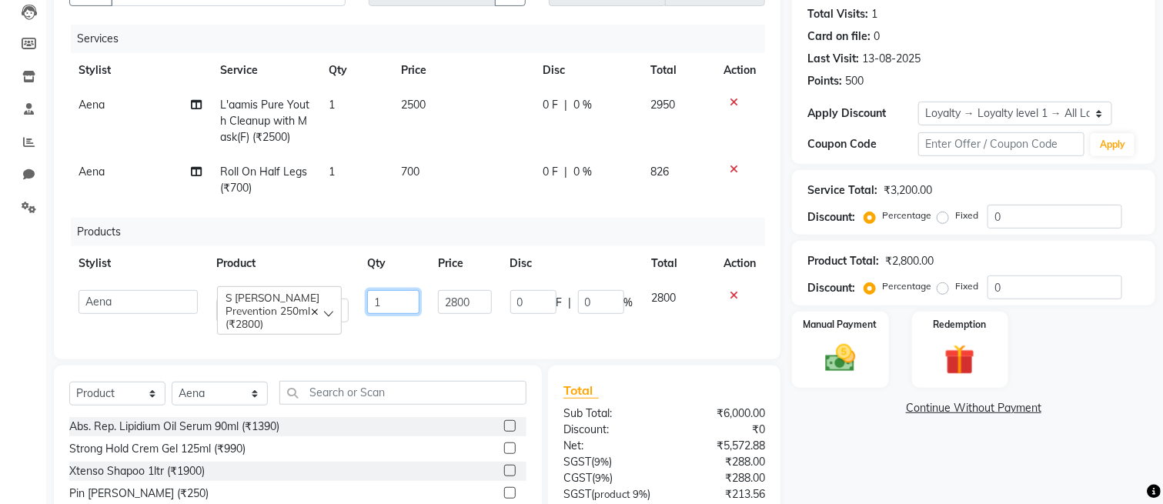
drag, startPoint x: 394, startPoint y: 302, endPoint x: 333, endPoint y: 306, distance: 61.0
click at [333, 306] on tr "Aena Ahad Ahsan Amit_Pdct Amrin Arvind_asst Bijender Counter_Sales Dharmaveer F…" at bounding box center [417, 306] width 696 height 51
type input "2"
click at [433, 335] on div "Services Stylist Service Qty Price Disc Total Action Aena L'aamis Pure Youth Cl…" at bounding box center [417, 185] width 696 height 320
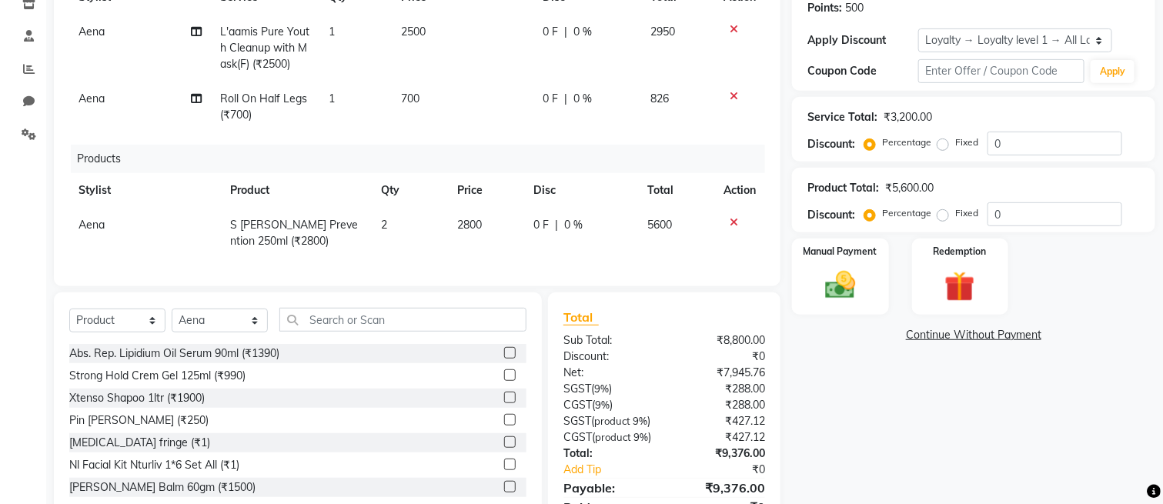
scroll to position [356, 0]
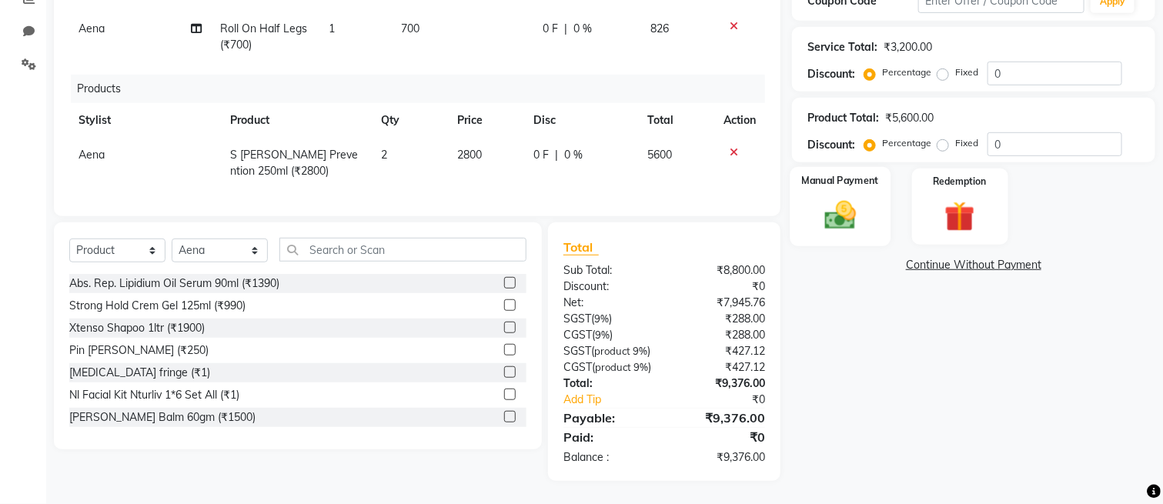
click at [839, 198] on img at bounding box center [841, 216] width 52 height 36
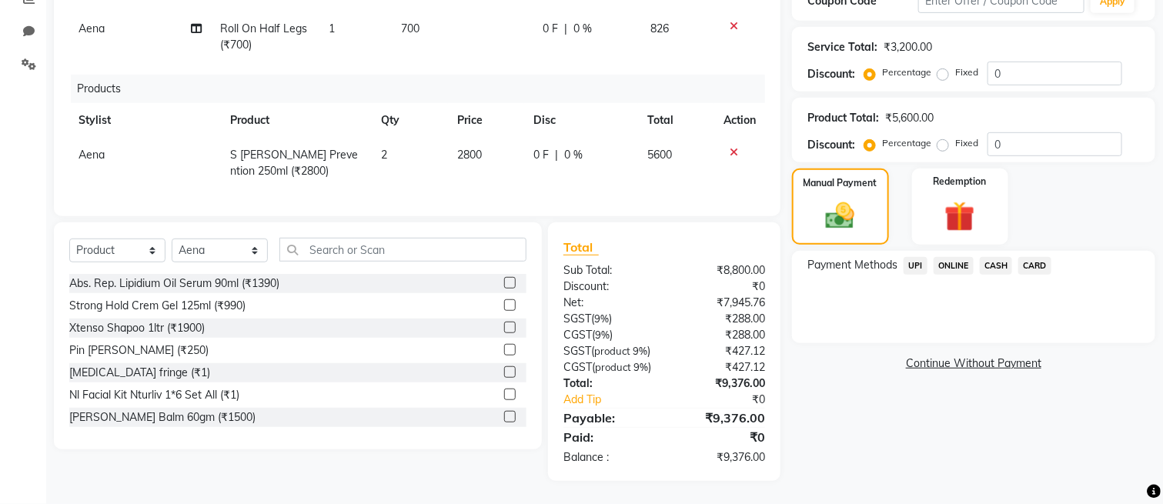
click at [1035, 257] on span "CARD" at bounding box center [1035, 266] width 33 height 18
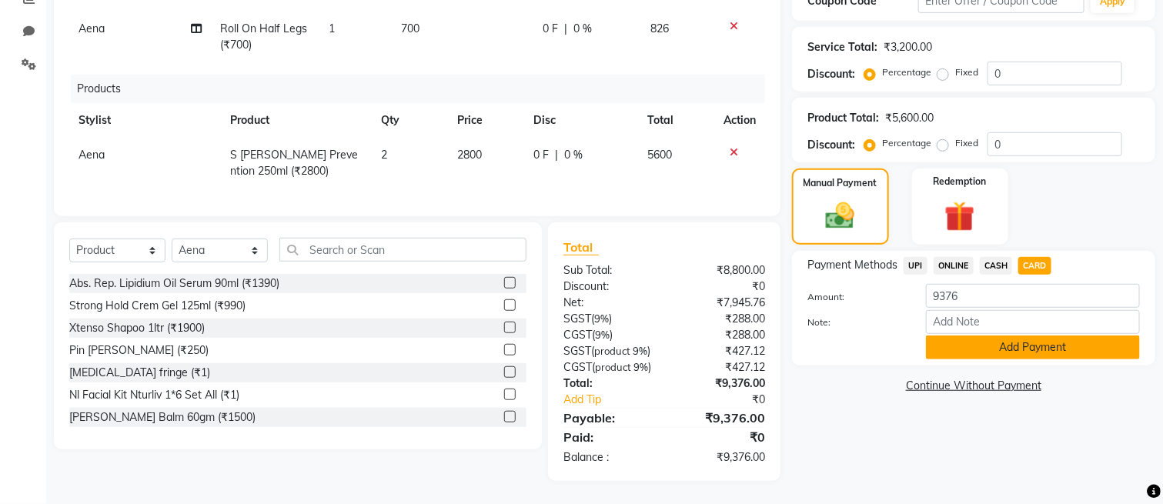
click at [991, 336] on button "Add Payment" at bounding box center [1033, 348] width 214 height 24
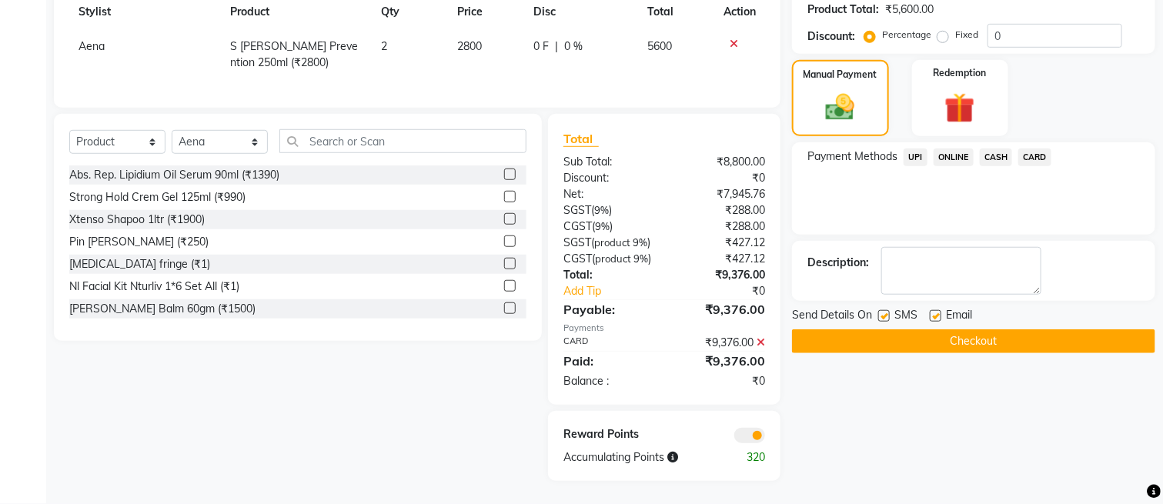
scroll to position [466, 0]
click at [983, 330] on button "Checkout" at bounding box center [973, 342] width 363 height 24
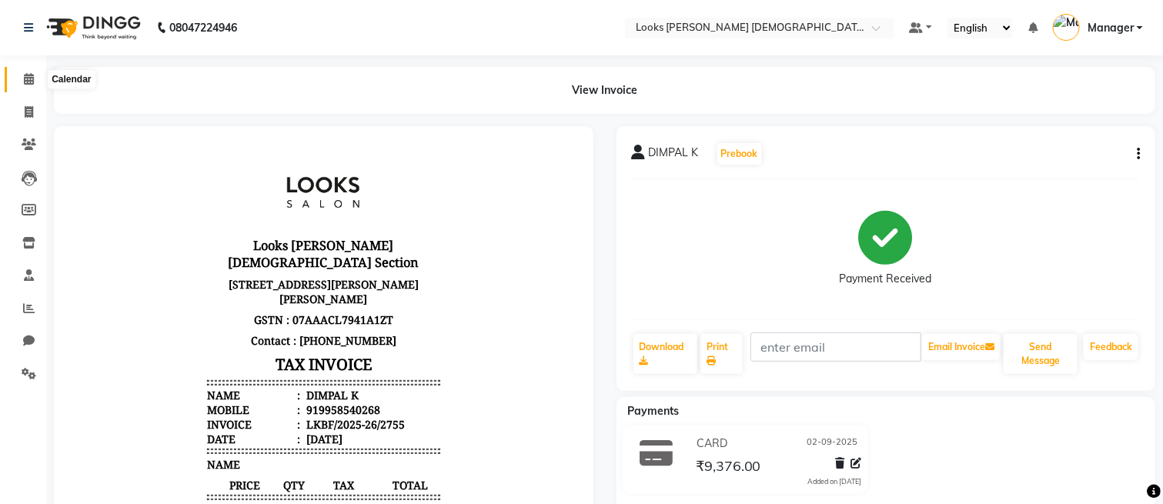
click at [15, 80] on span at bounding box center [28, 80] width 27 height 18
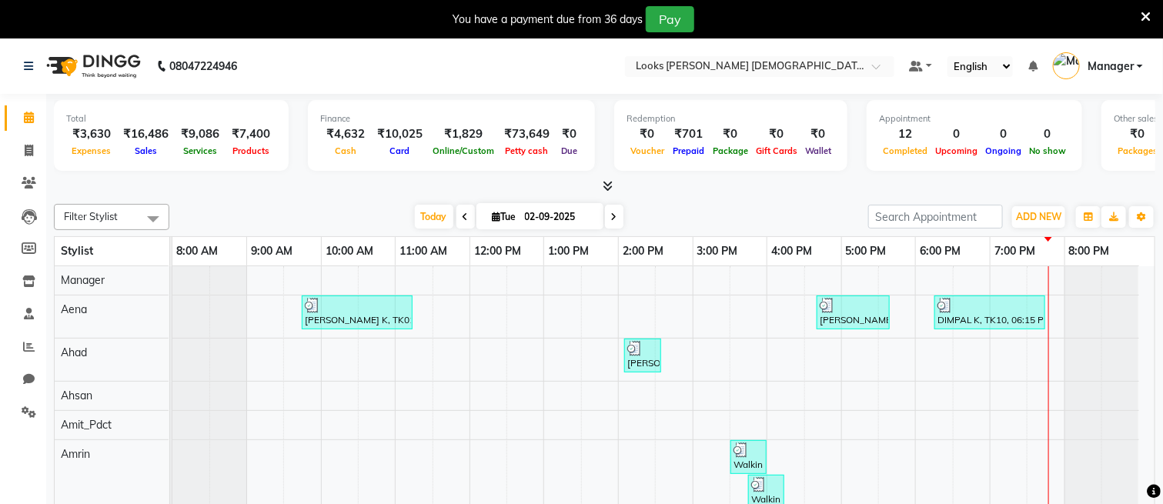
click at [1149, 10] on icon at bounding box center [1146, 17] width 10 height 14
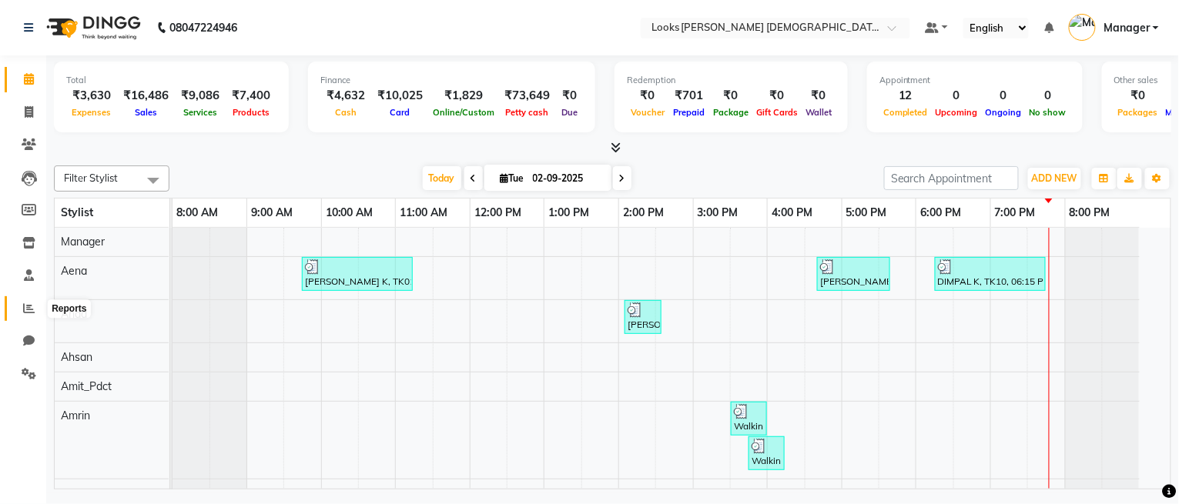
click at [18, 311] on span at bounding box center [28, 309] width 27 height 18
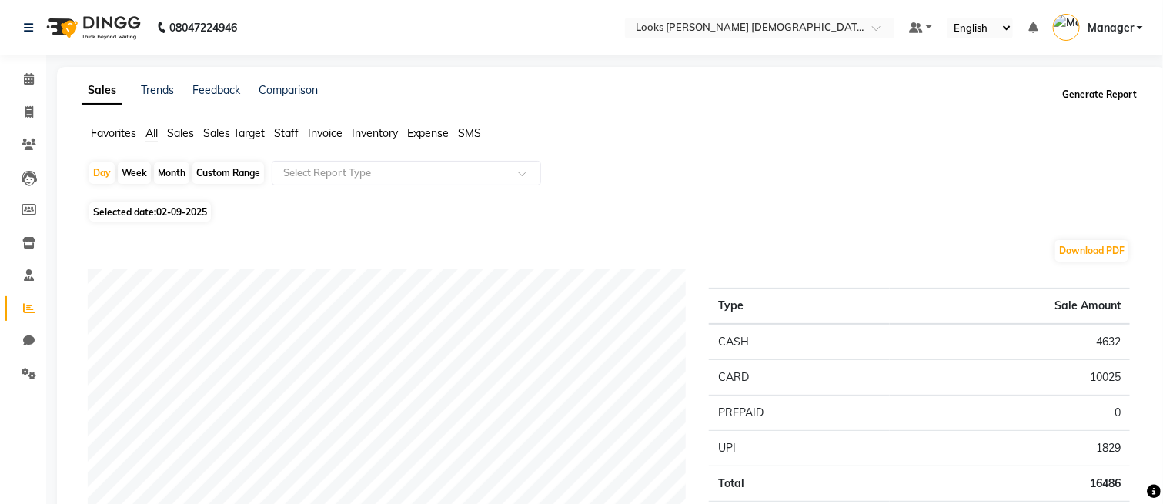
click at [1116, 95] on button "Generate Report" at bounding box center [1100, 95] width 82 height 22
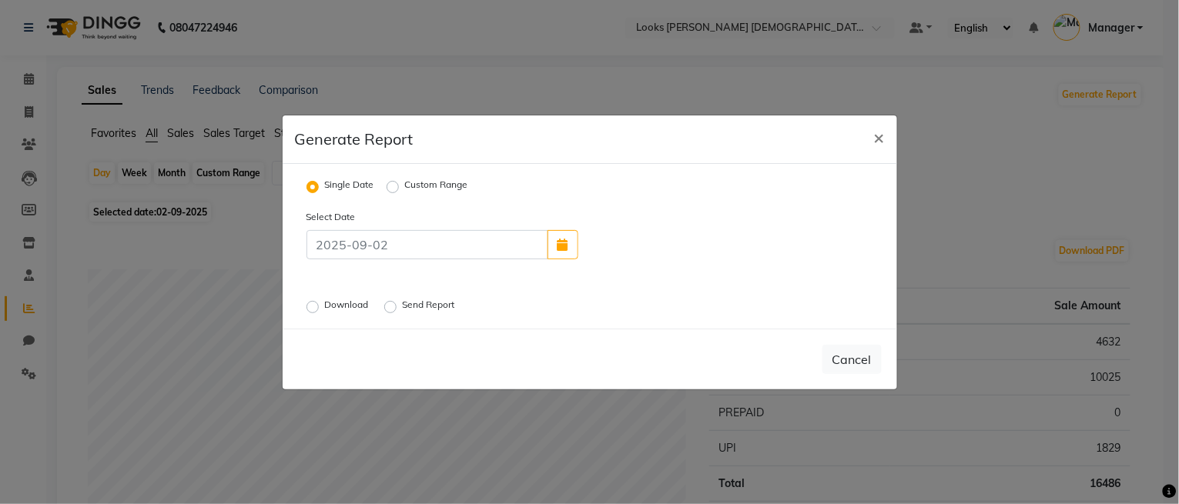
click at [325, 308] on label "Download" at bounding box center [348, 307] width 47 height 18
click at [312, 308] on input "Download" at bounding box center [314, 306] width 11 height 11
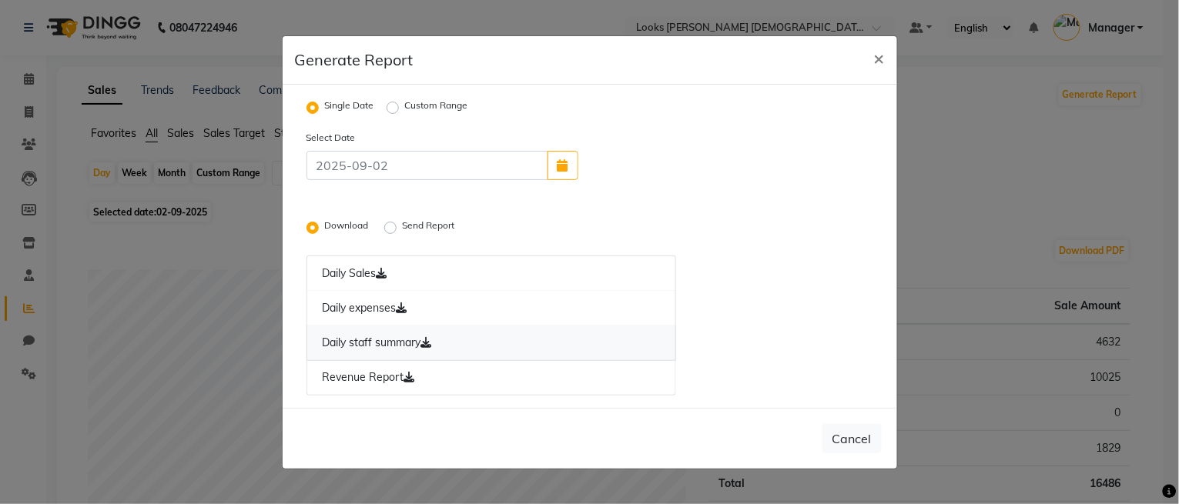
click at [384, 338] on link "Daily staff summary" at bounding box center [491, 343] width 370 height 35
click at [876, 55] on span "×" at bounding box center [879, 57] width 11 height 23
radio input "false"
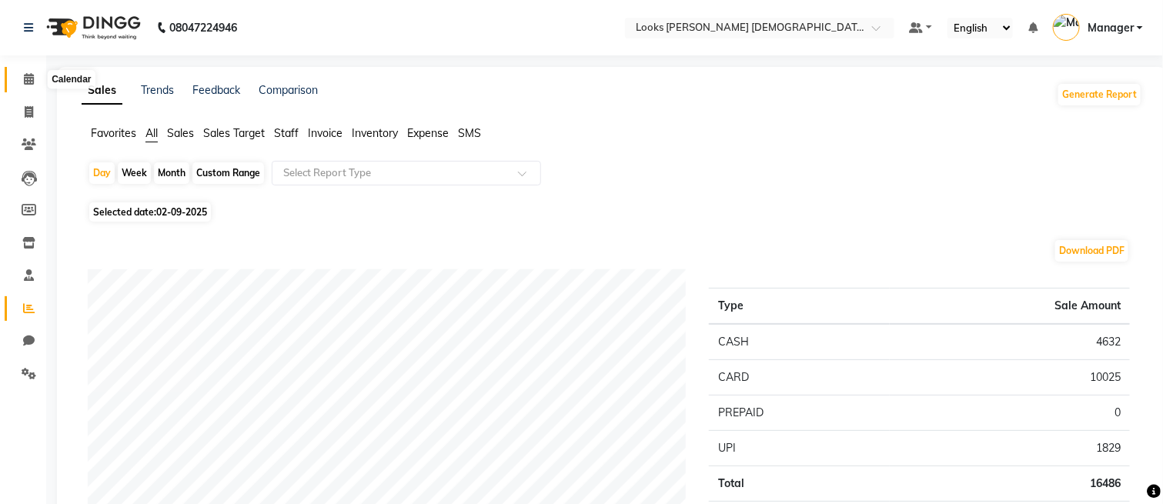
click at [18, 81] on span at bounding box center [28, 80] width 27 height 18
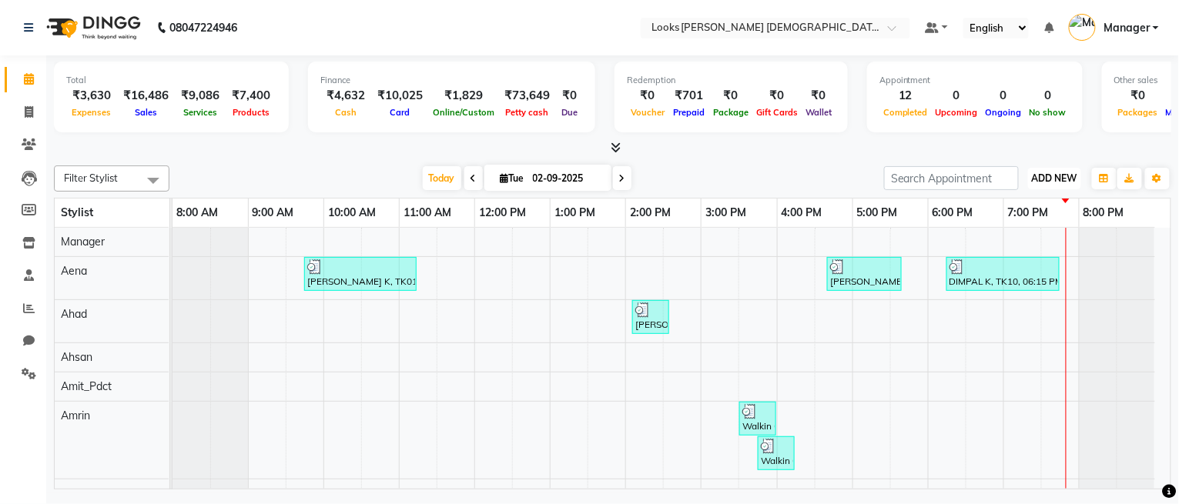
click at [1047, 174] on span "ADD NEW" at bounding box center [1054, 178] width 45 height 12
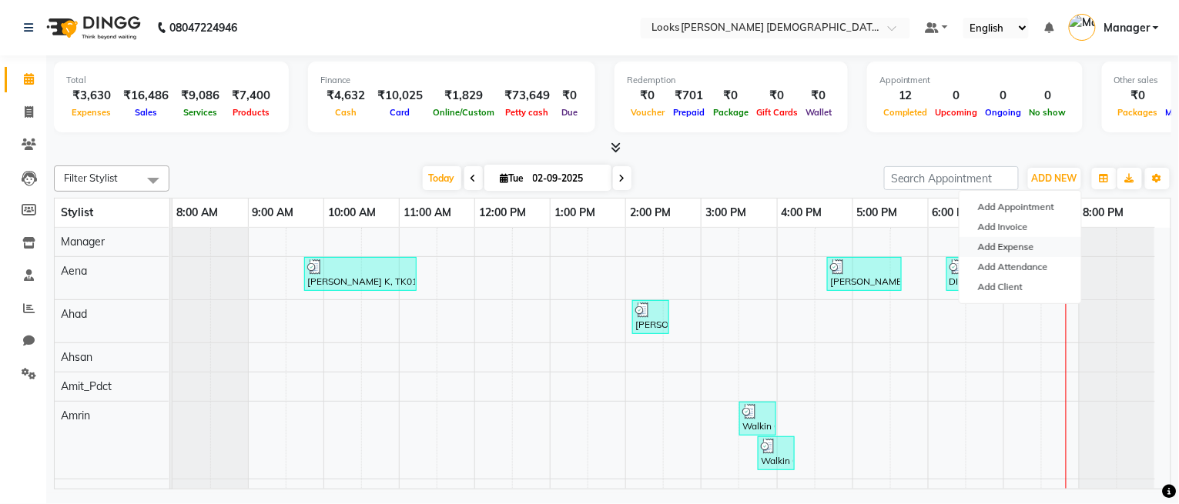
click at [987, 238] on link "Add Expense" at bounding box center [1020, 247] width 122 height 20
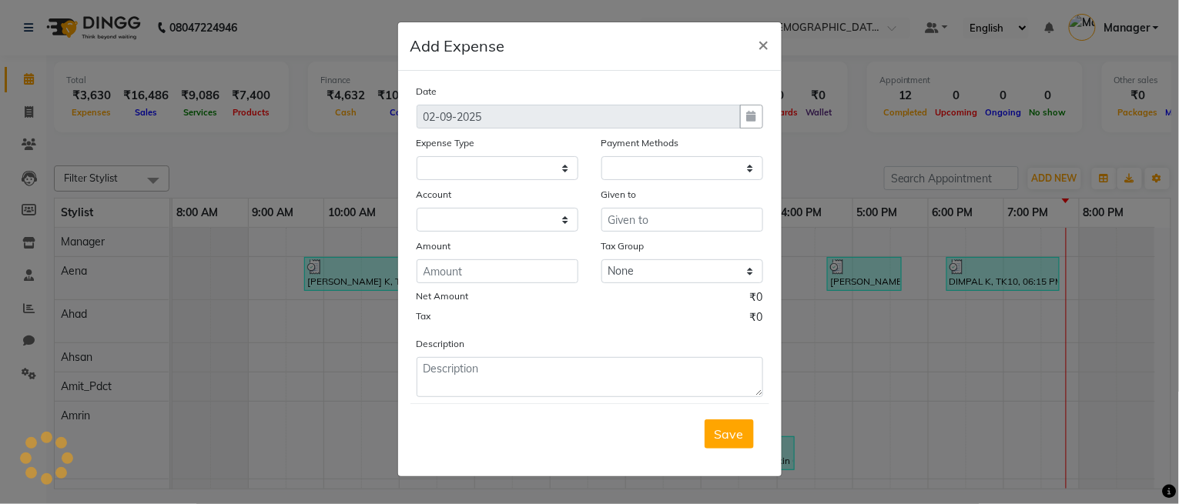
select select "1"
select select "7940"
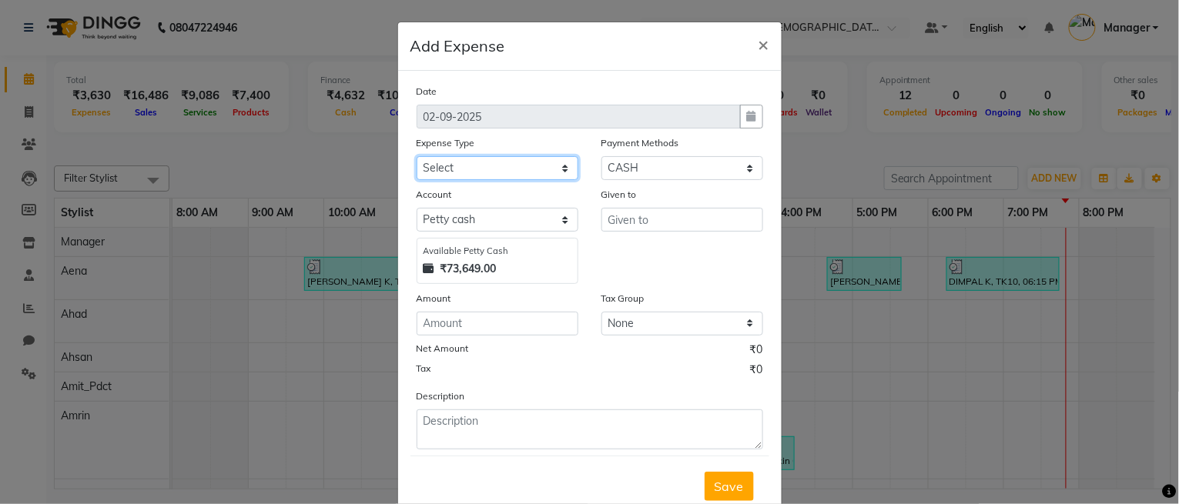
click at [489, 162] on select "Select Bank Deposit Blinkit Cash Handover CLIENT Client ordered food Client Ref…" at bounding box center [498, 168] width 162 height 24
select select "24170"
click at [417, 156] on select "Select Bank Deposit Blinkit Cash Handover CLIENT Client ordered food Client Ref…" at bounding box center [498, 168] width 162 height 24
click at [610, 203] on div "Given to" at bounding box center [682, 197] width 162 height 22
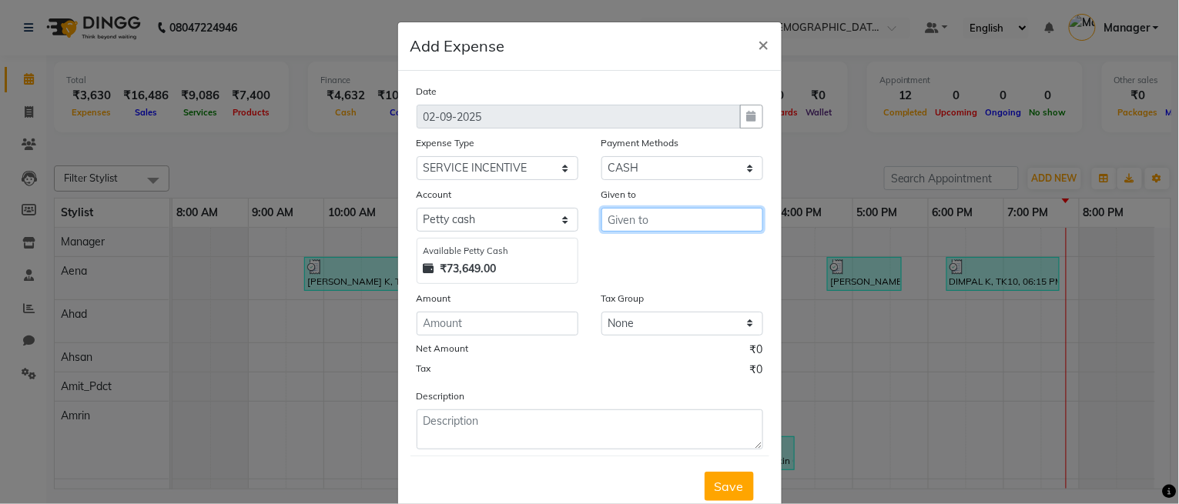
click at [612, 217] on input "text" at bounding box center [682, 220] width 162 height 24
type input "Aena"
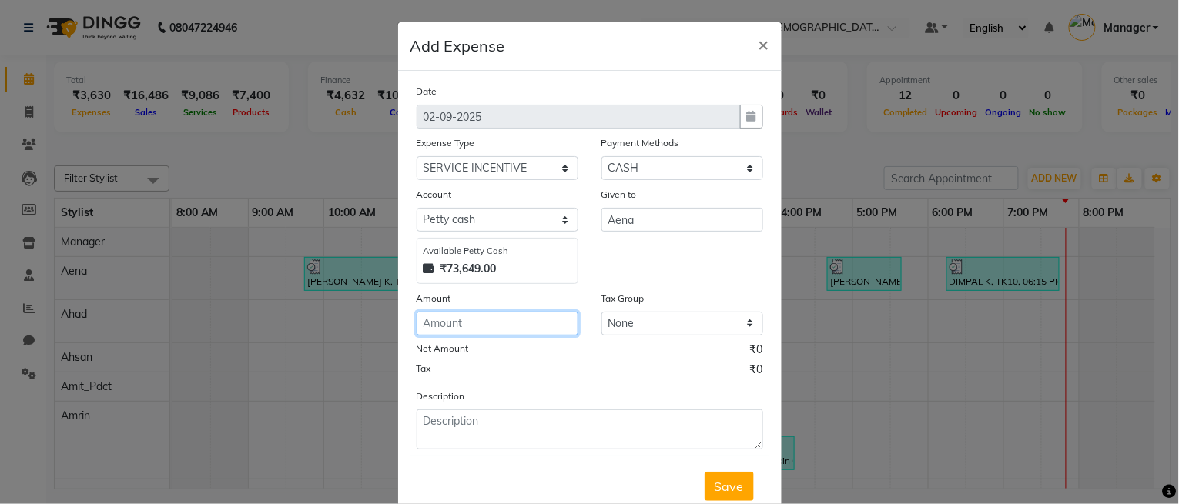
click at [497, 320] on input "number" at bounding box center [498, 324] width 162 height 24
type input "300"
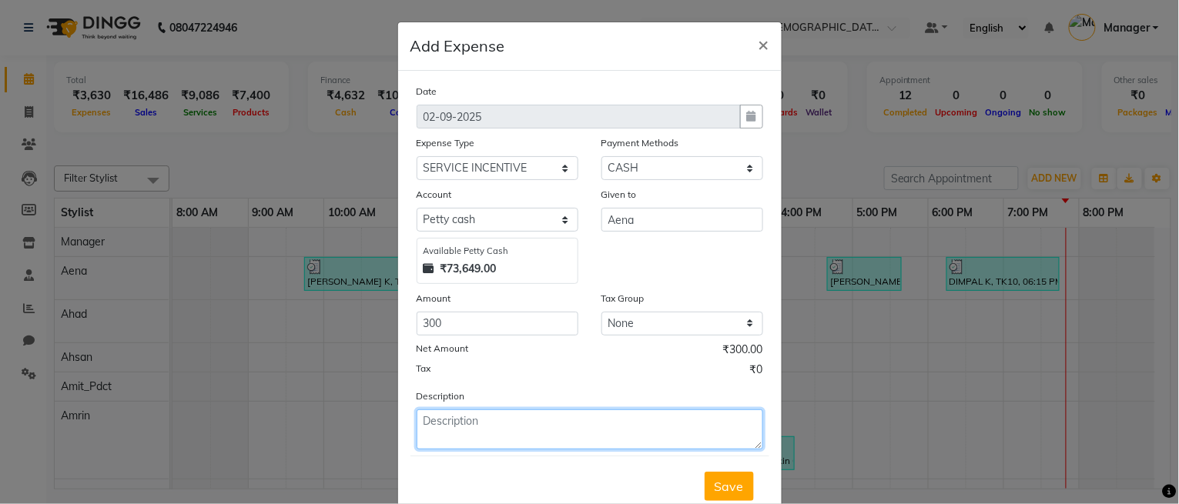
click at [473, 438] on textarea at bounding box center [590, 430] width 346 height 40
type textarea "SERVICE INCENTIVE FOR AENA"
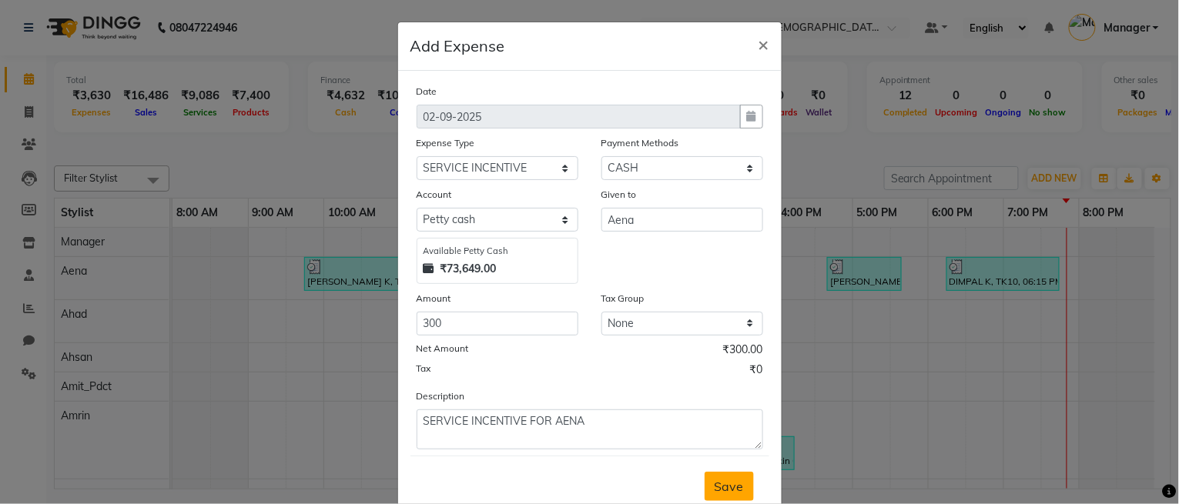
click at [704, 484] on button "Save" at bounding box center [728, 486] width 49 height 29
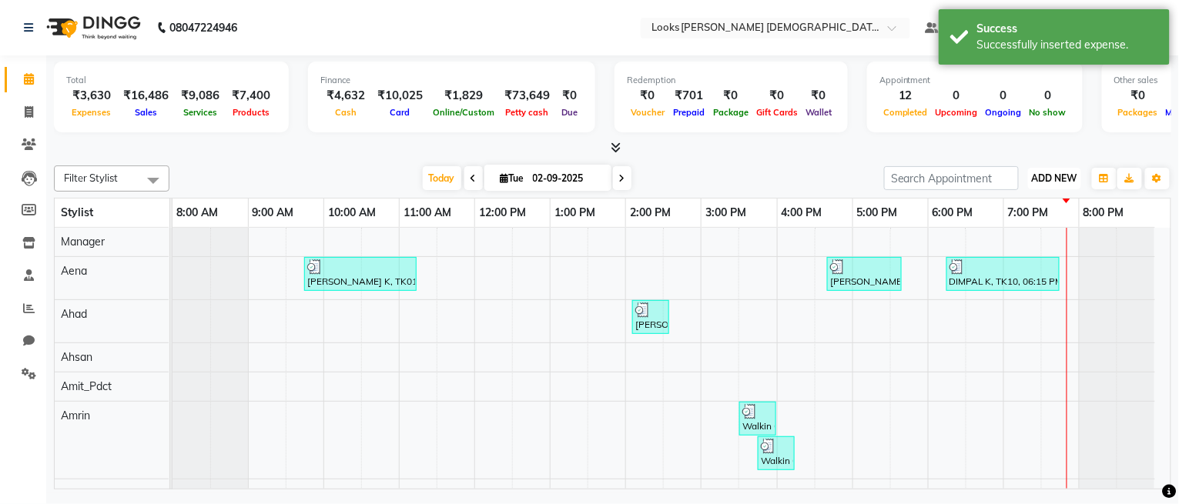
click at [1032, 174] on span "ADD NEW" at bounding box center [1054, 178] width 45 height 12
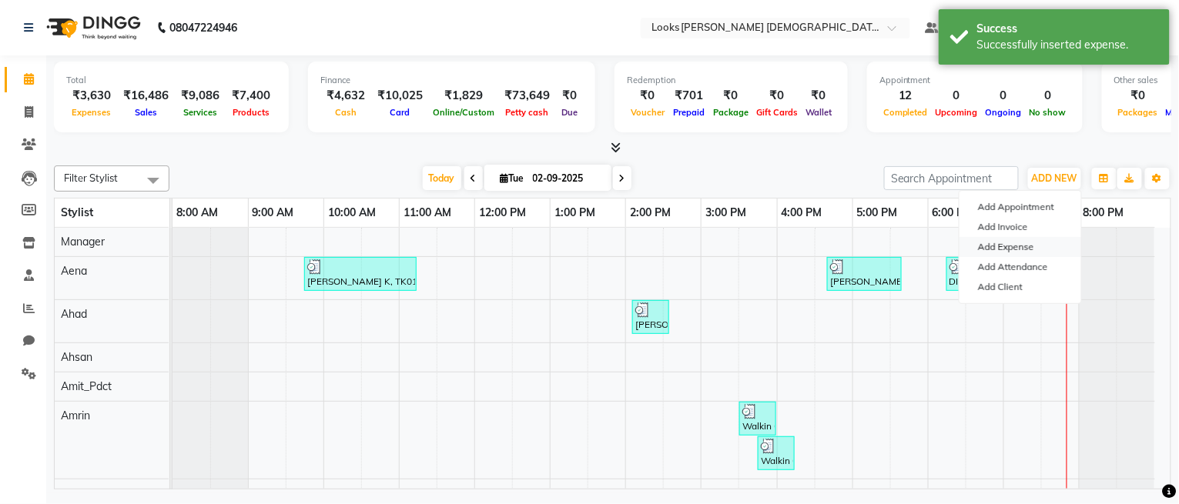
click at [1015, 246] on link "Add Expense" at bounding box center [1020, 247] width 122 height 20
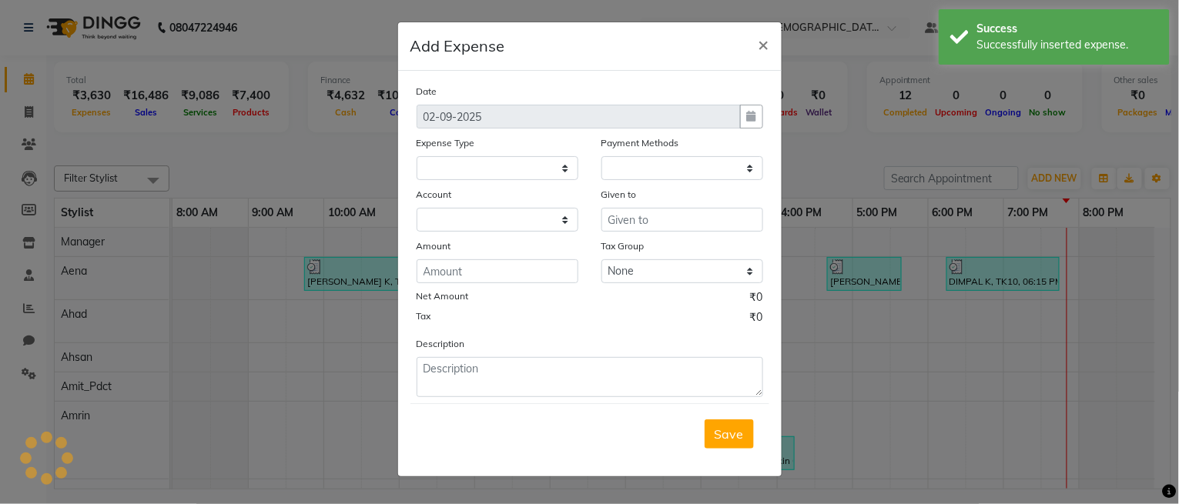
select select "1"
select select "7940"
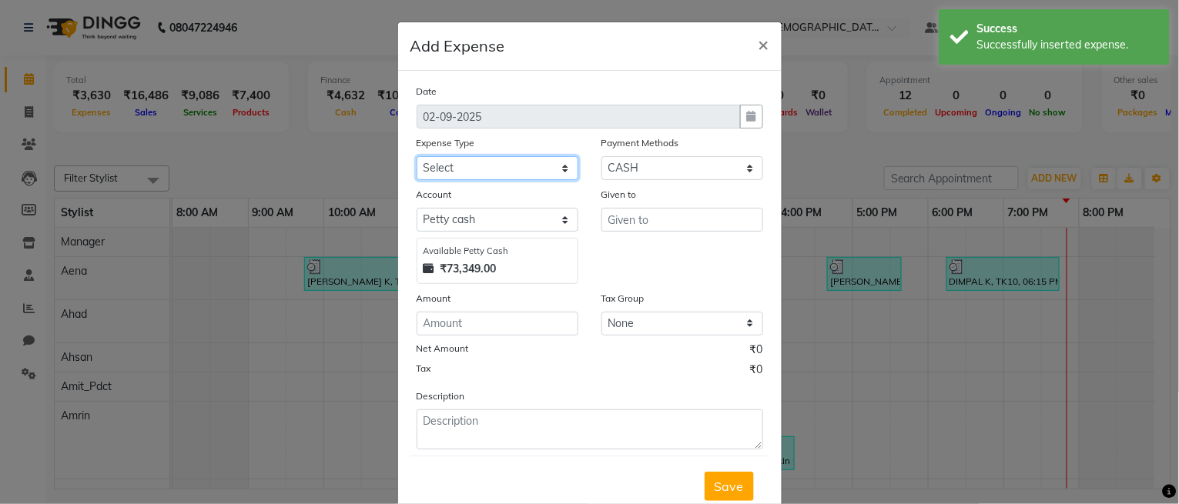
click at [467, 170] on select "Select Bank Deposit Blinkit Cash Handover CLIENT Client ordered food Client Ref…" at bounding box center [498, 168] width 162 height 24
select select "19910"
click at [417, 156] on select "Select Bank Deposit Blinkit Cash Handover CLIENT Client ordered food Client Ref…" at bounding box center [498, 168] width 162 height 24
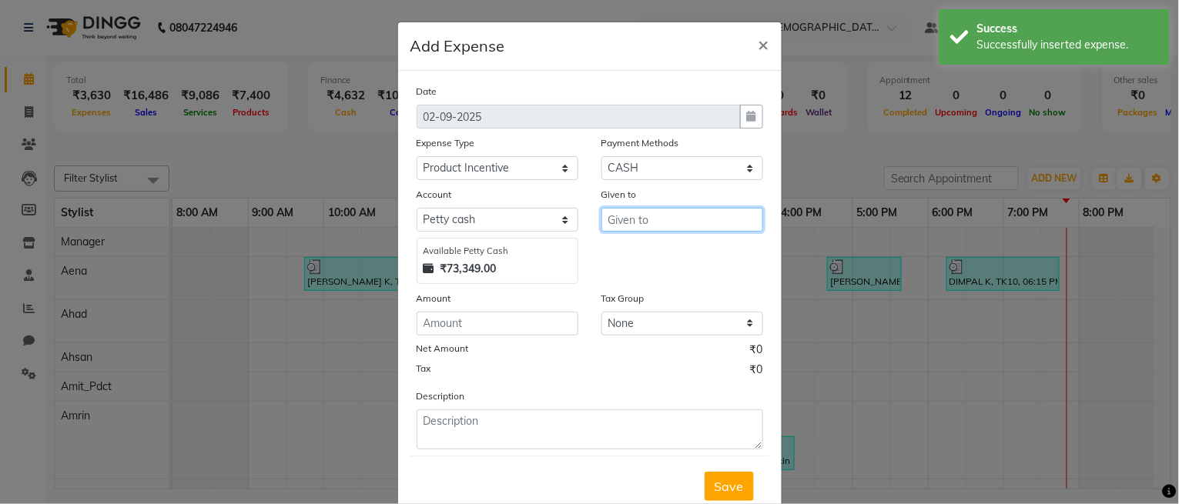
click at [622, 223] on input "text" at bounding box center [682, 220] width 162 height 24
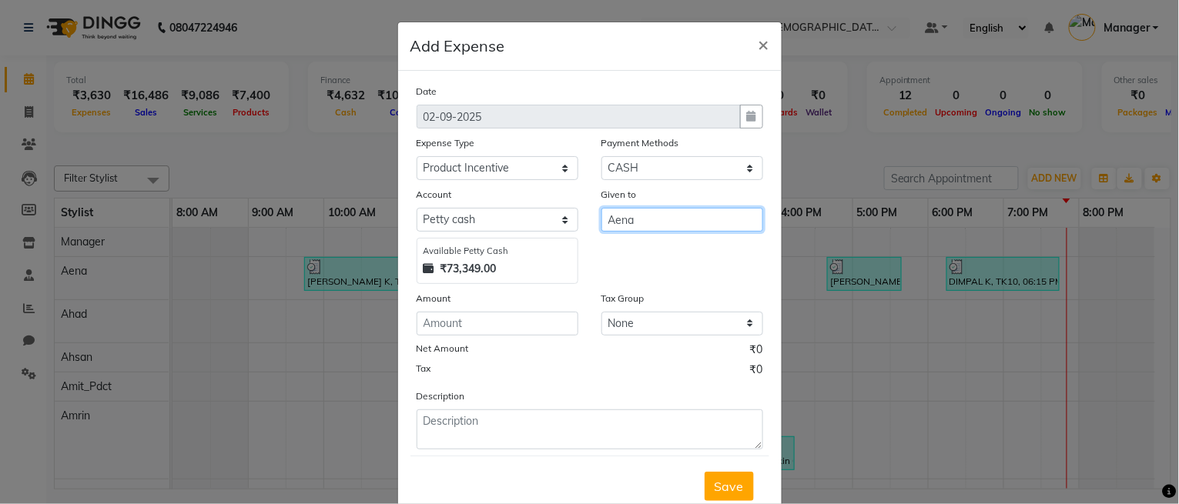
type input "Aena"
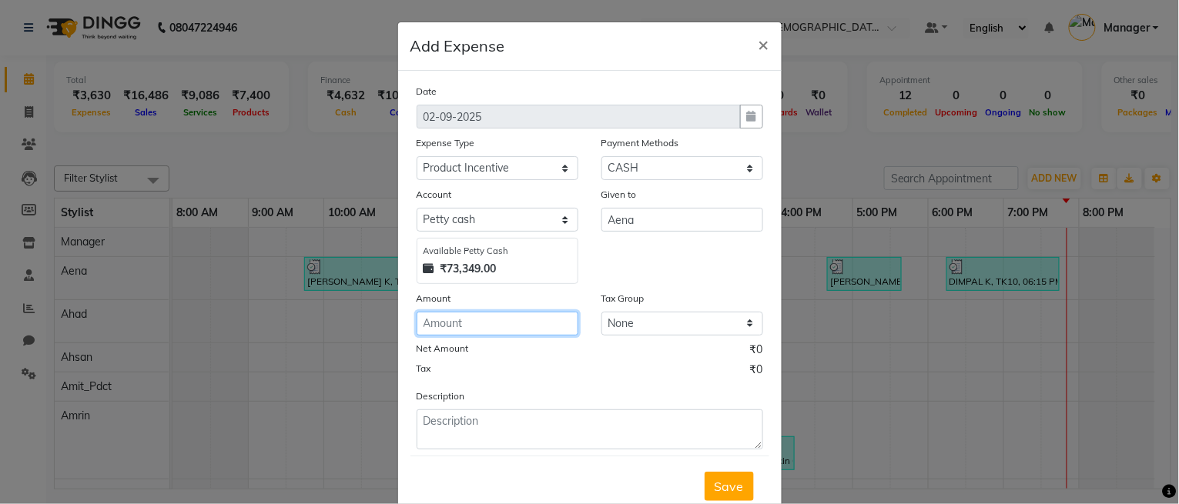
click at [540, 333] on input "number" at bounding box center [498, 324] width 162 height 24
type input "280"
click at [503, 407] on div "Description" at bounding box center [590, 419] width 370 height 62
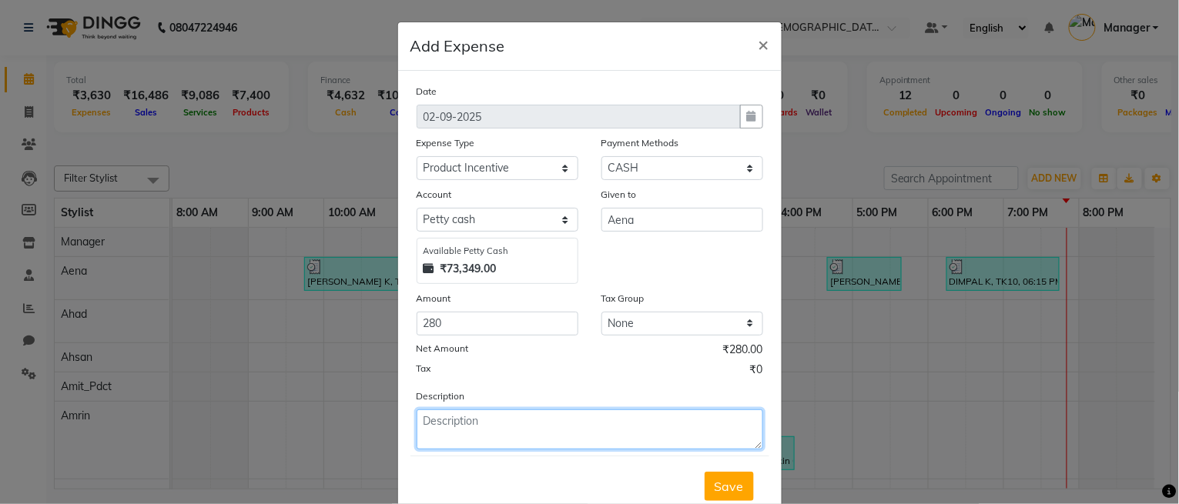
click at [497, 423] on textarea at bounding box center [590, 430] width 346 height 40
type textarea "PRODUCT INCENTIVE FOR AENA"
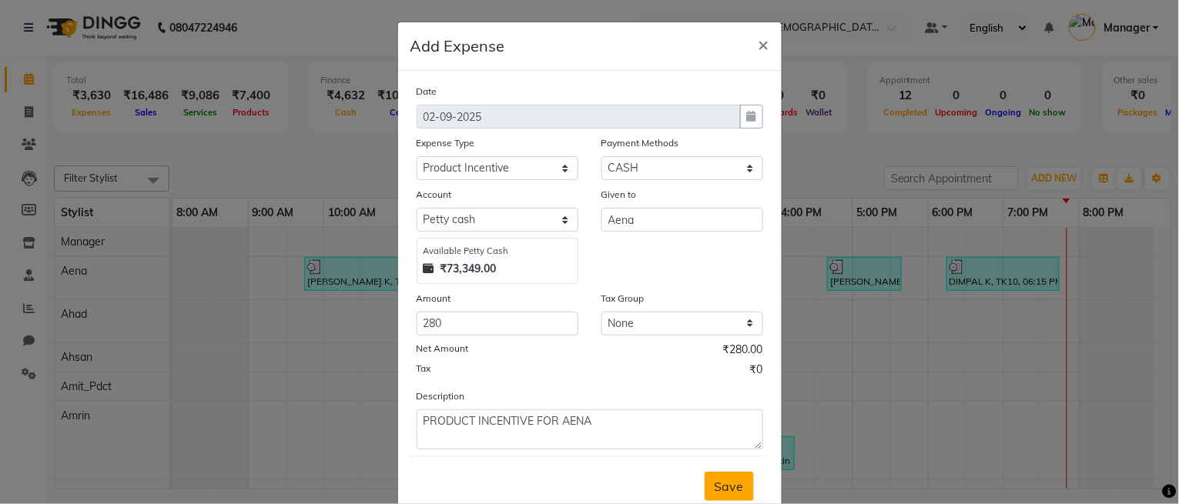
click at [734, 489] on span "Save" at bounding box center [728, 486] width 29 height 15
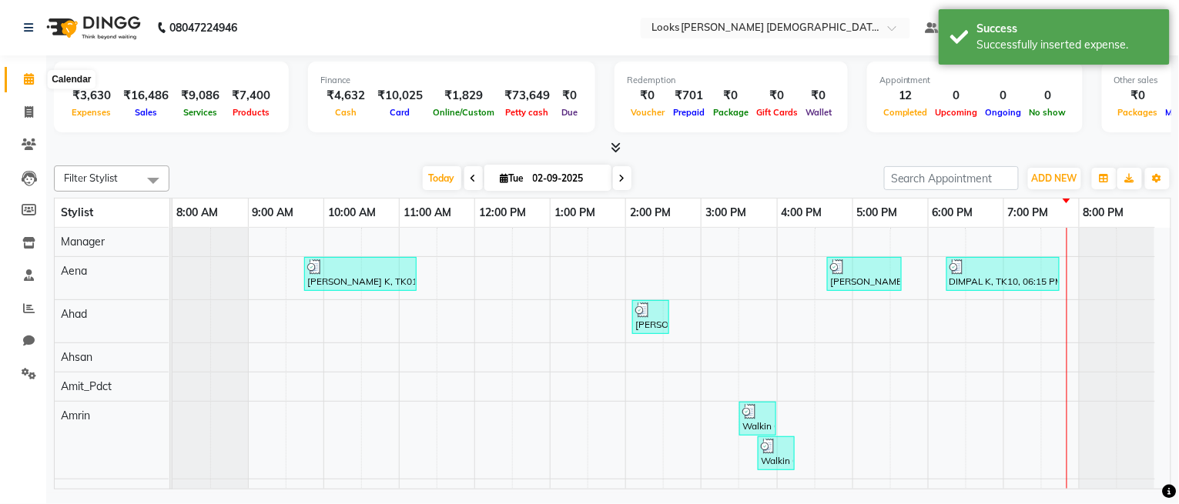
click at [26, 80] on icon at bounding box center [29, 79] width 10 height 12
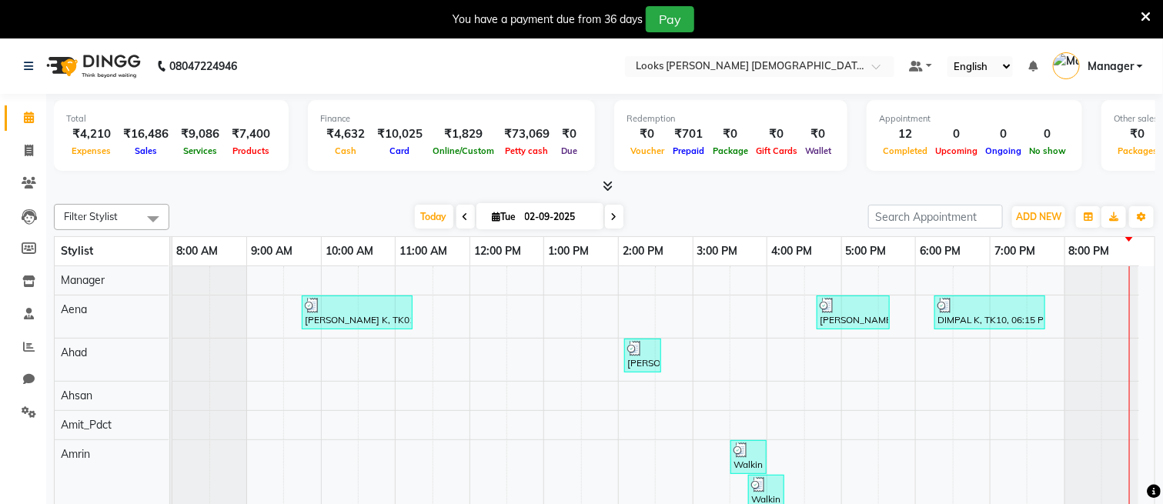
click at [1145, 18] on icon at bounding box center [1146, 17] width 10 height 14
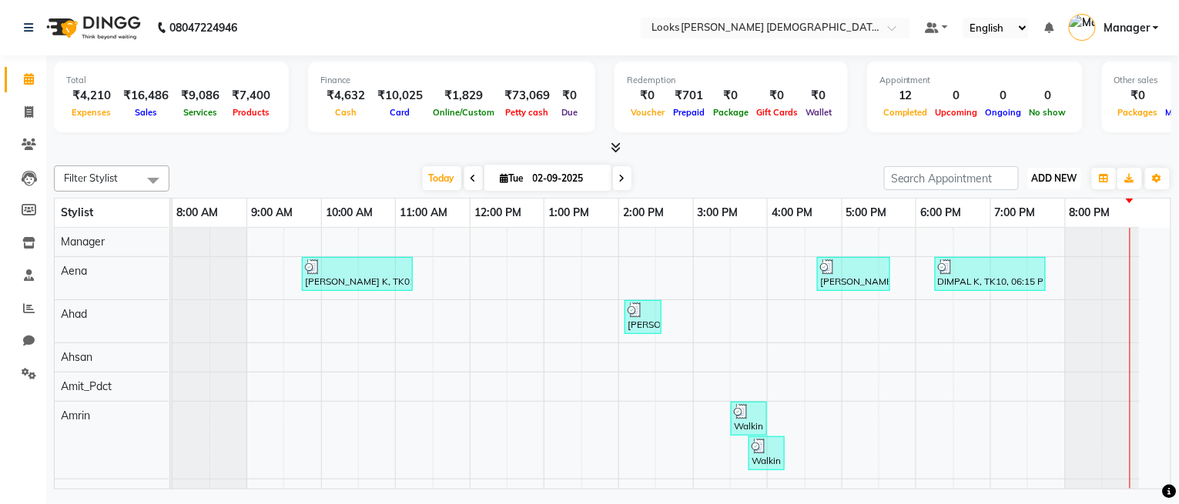
click at [1049, 180] on span "ADD NEW" at bounding box center [1054, 178] width 45 height 12
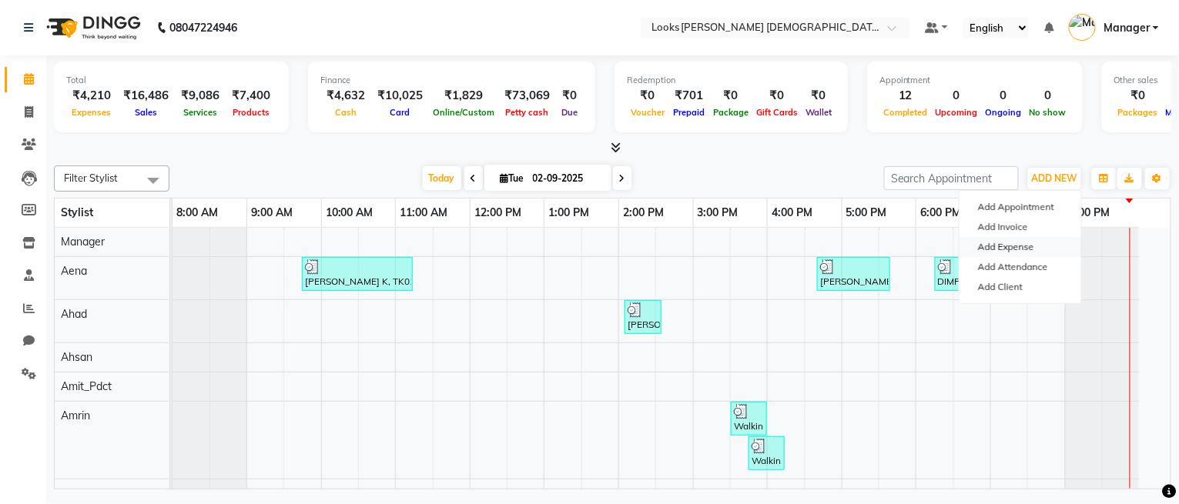
click at [1006, 241] on link "Add Expense" at bounding box center [1020, 247] width 122 height 20
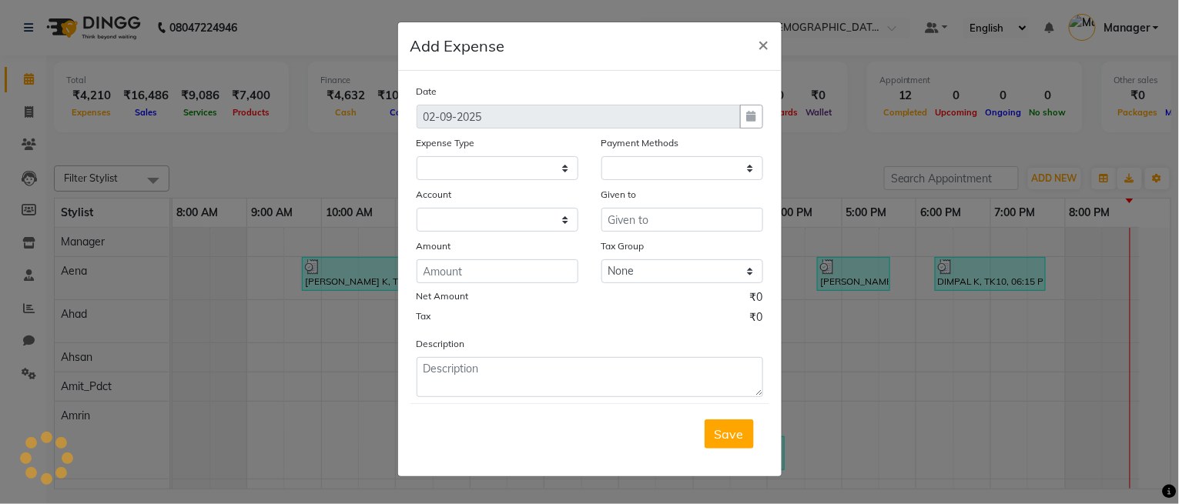
select select "1"
select select "7940"
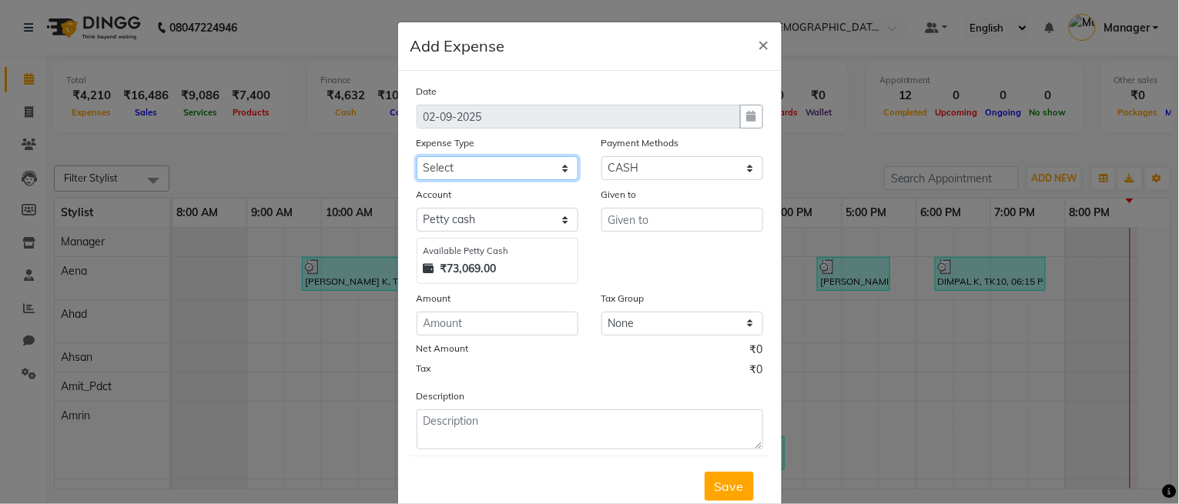
click at [468, 170] on select "Select Bank Deposit Blinkit Cash Handover CLIENT Client ordered food Client Ref…" at bounding box center [498, 168] width 162 height 24
select select "24164"
click at [417, 156] on select "Select Bank Deposit Blinkit Cash Handover CLIENT Client ordered food Client Ref…" at bounding box center [498, 168] width 162 height 24
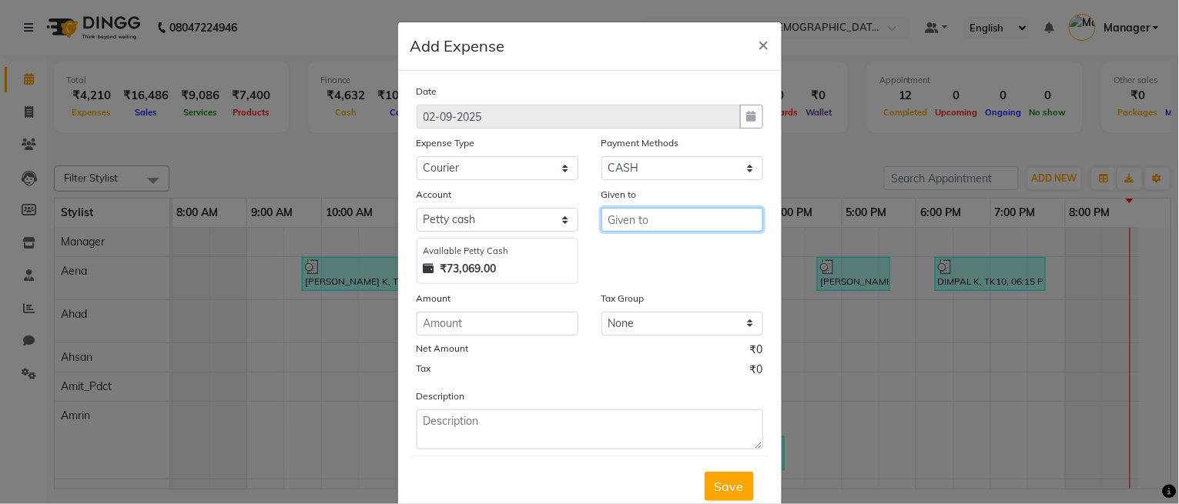
click at [633, 219] on input "text" at bounding box center [682, 220] width 162 height 24
type input "[PERSON_NAME]"
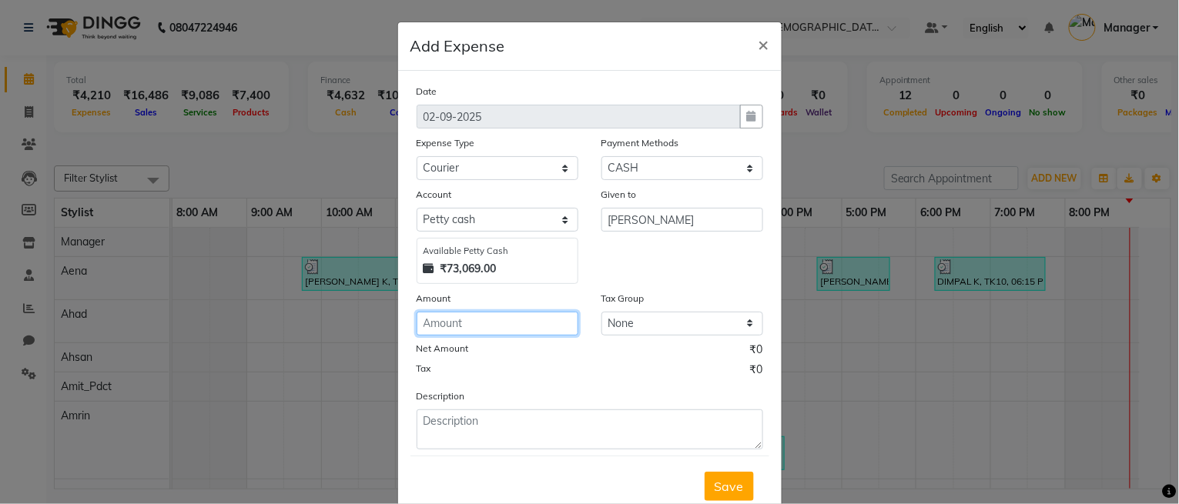
click at [490, 326] on input "number" at bounding box center [498, 324] width 162 height 24
type input "200"
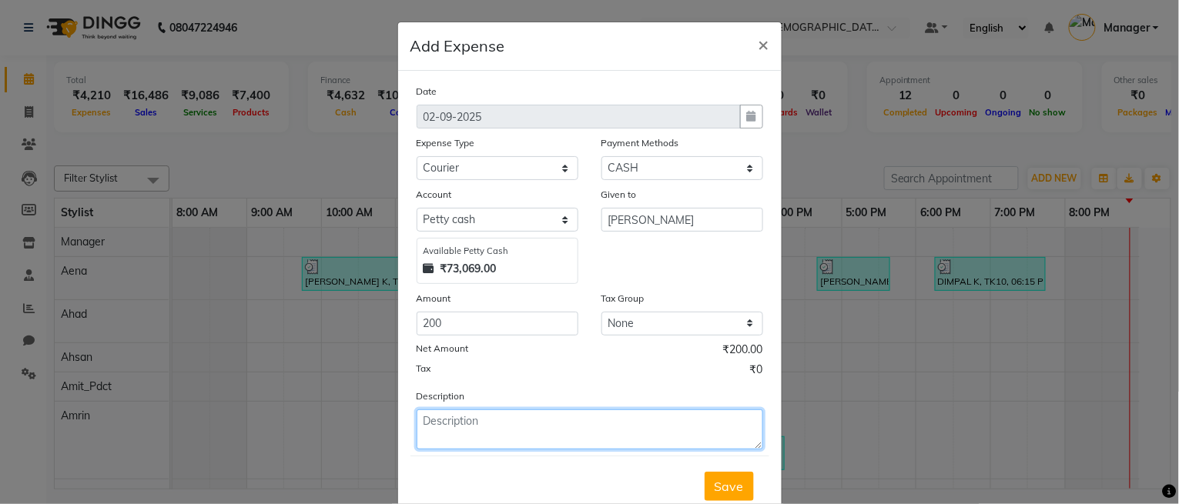
click at [469, 442] on textarea at bounding box center [590, 430] width 346 height 40
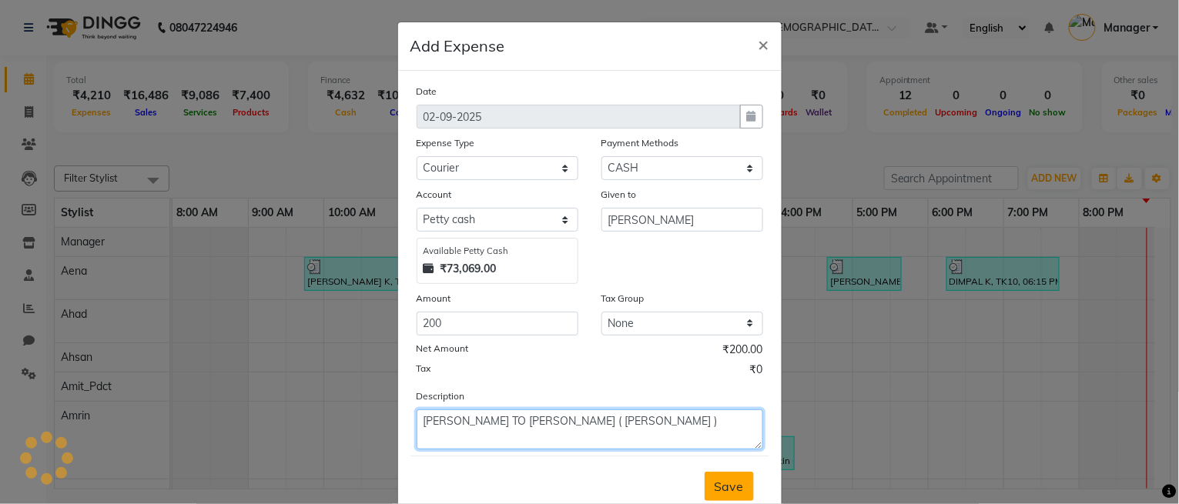
type textarea "[PERSON_NAME] TO [PERSON_NAME] ( [PERSON_NAME] )"
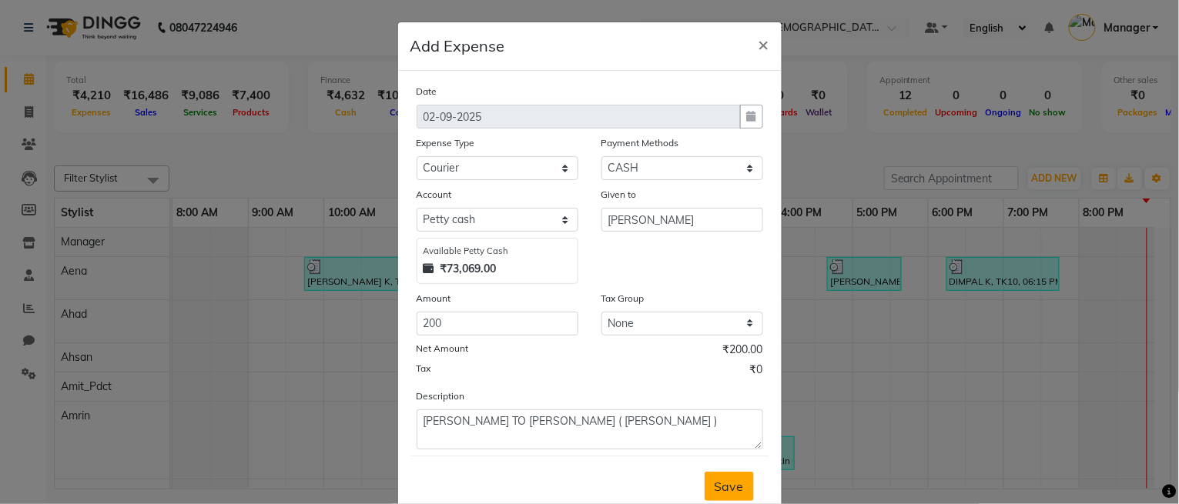
click at [704, 481] on button "Save" at bounding box center [728, 486] width 49 height 29
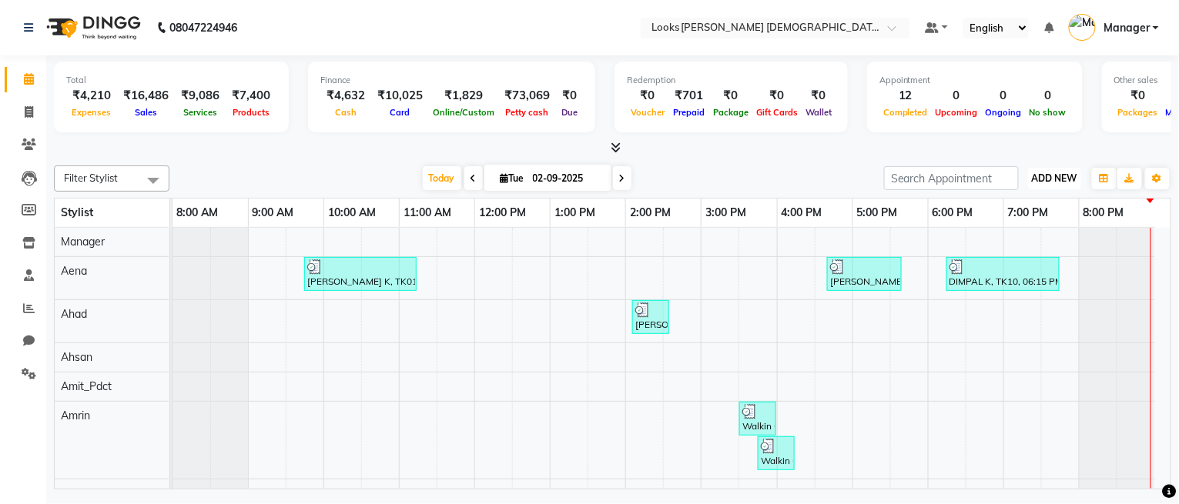
click at [1072, 172] on span "ADD NEW" at bounding box center [1054, 178] width 45 height 12
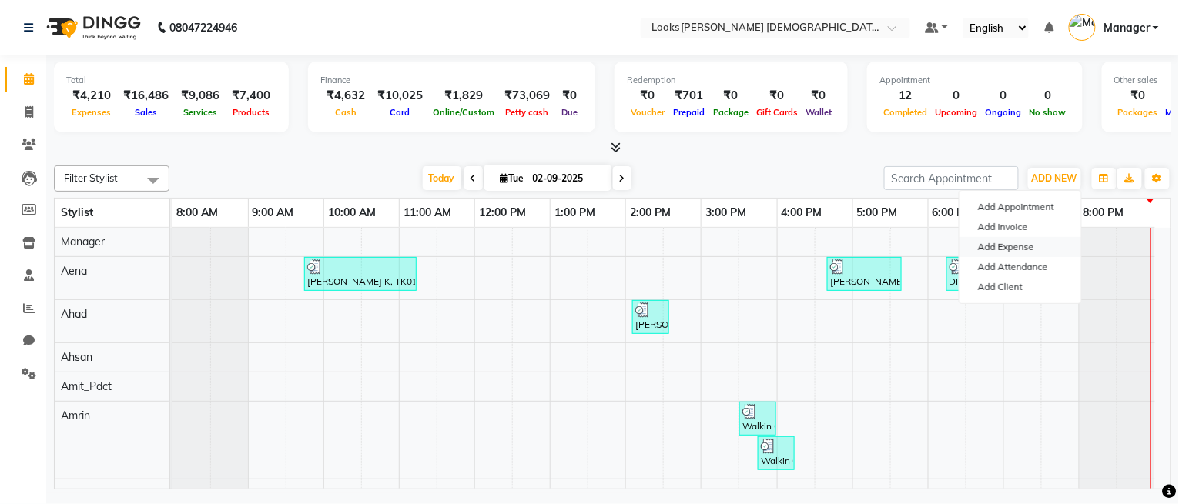
click at [1006, 244] on link "Add Expense" at bounding box center [1020, 247] width 122 height 20
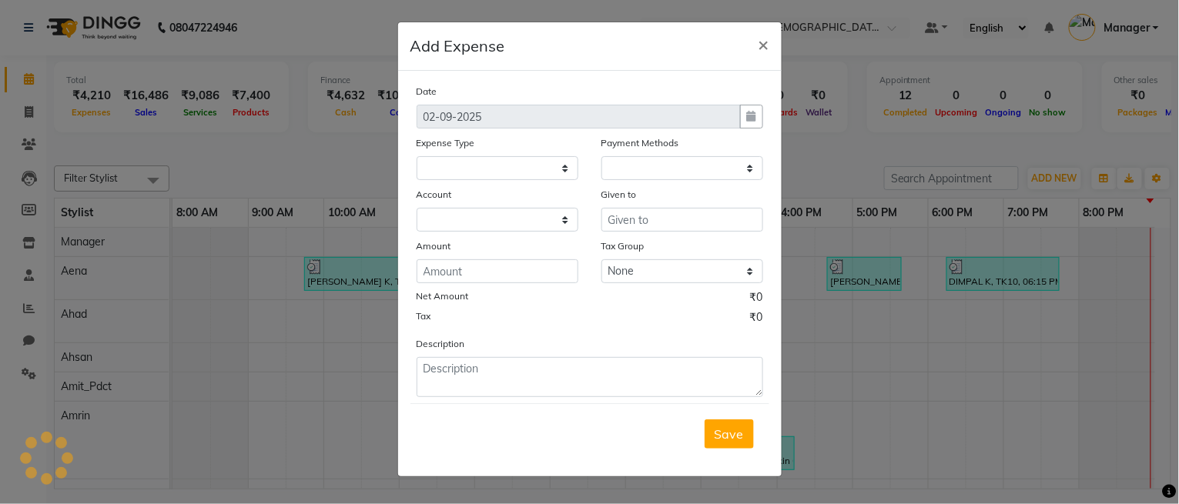
select select "1"
select select "7940"
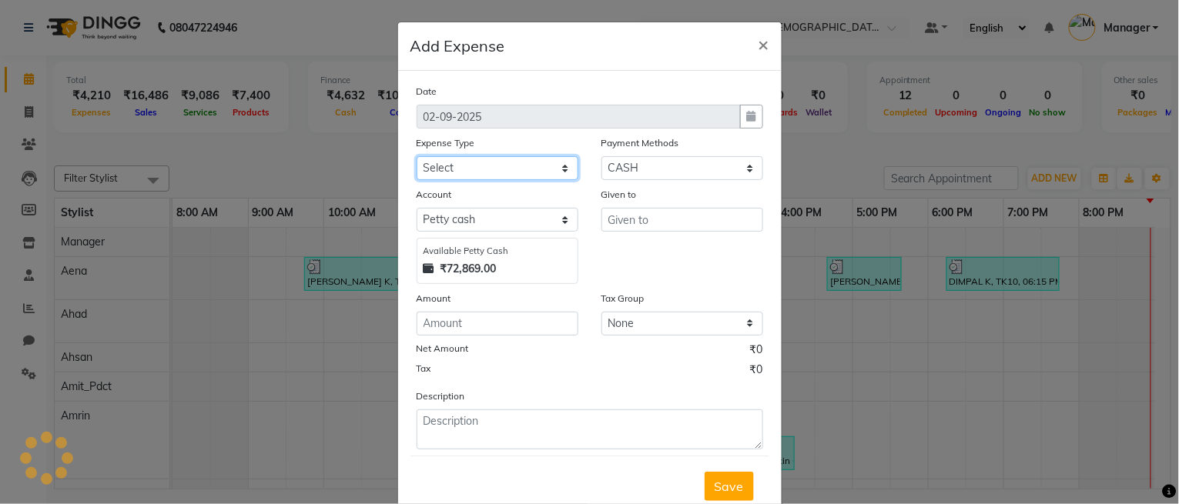
click at [494, 174] on select "Select Bank Deposit Blinkit Cash Handover CLIENT Client ordered food Client Ref…" at bounding box center [498, 168] width 162 height 24
select select "24164"
click at [417, 156] on select "Select Bank Deposit Blinkit Cash Handover CLIENT Client ordered food Client Ref…" at bounding box center [498, 168] width 162 height 24
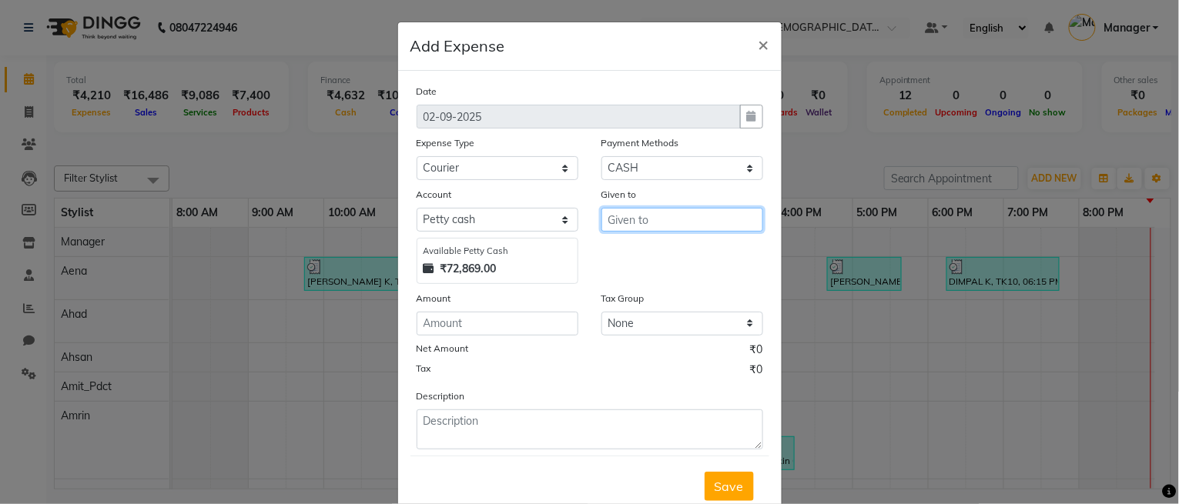
click at [674, 226] on input "text" at bounding box center [682, 220] width 162 height 24
type input "[PERSON_NAME]"
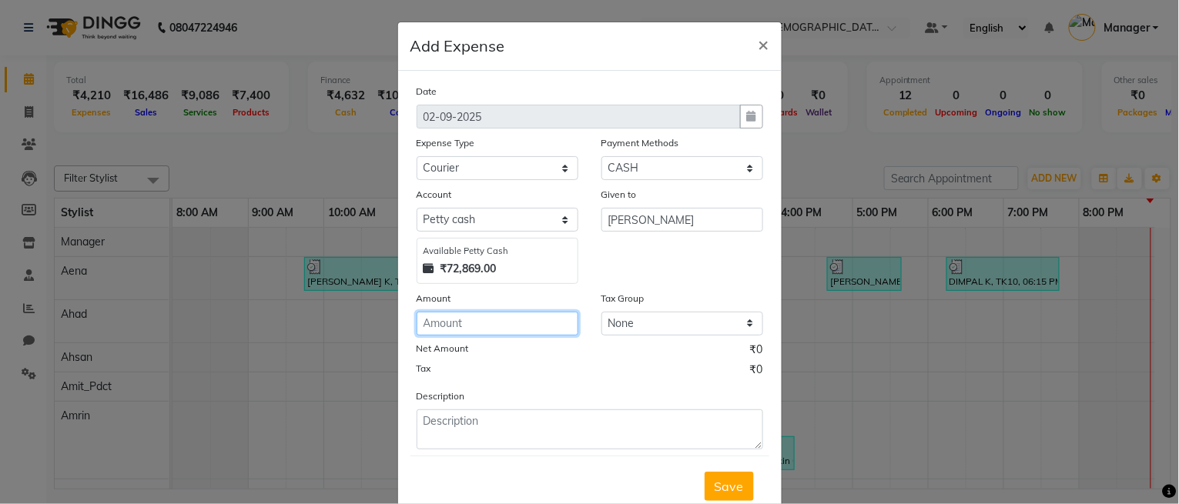
click at [453, 328] on input "number" at bounding box center [498, 324] width 162 height 24
type input "220"
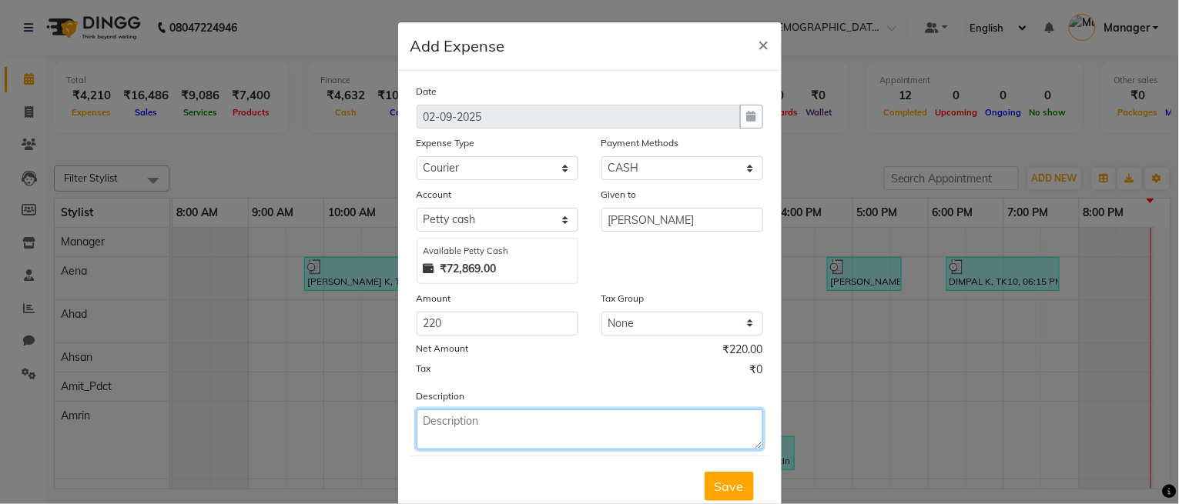
click at [506, 431] on textarea at bounding box center [590, 430] width 346 height 40
type textarea "TO [PERSON_NAME][GEOGRAPHIC_DATA]"
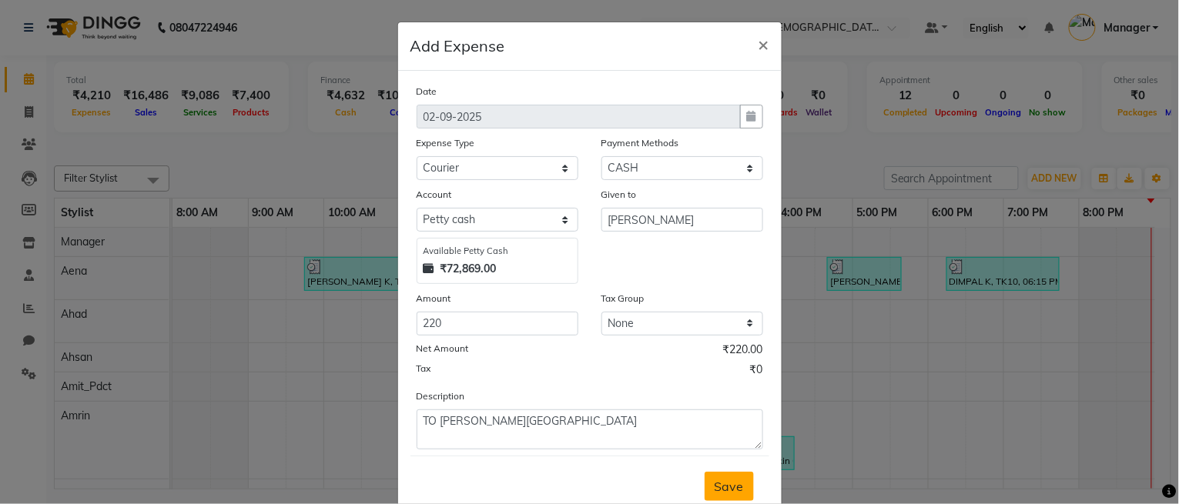
click at [721, 496] on button "Save" at bounding box center [728, 486] width 49 height 29
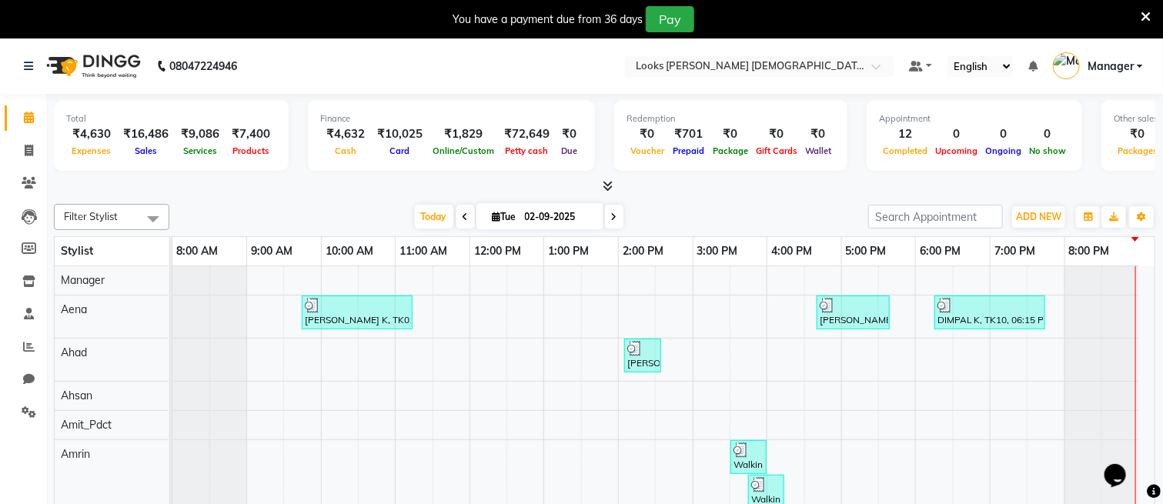
click at [1145, 15] on icon at bounding box center [1146, 17] width 10 height 14
click at [1143, 15] on icon at bounding box center [1146, 17] width 10 height 14
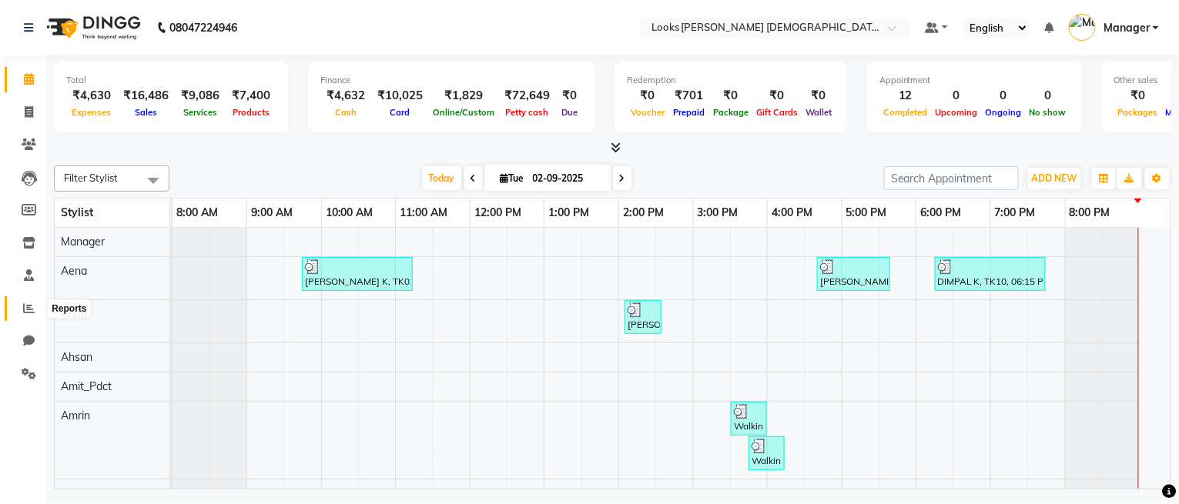
click at [33, 309] on icon at bounding box center [29, 309] width 12 height 12
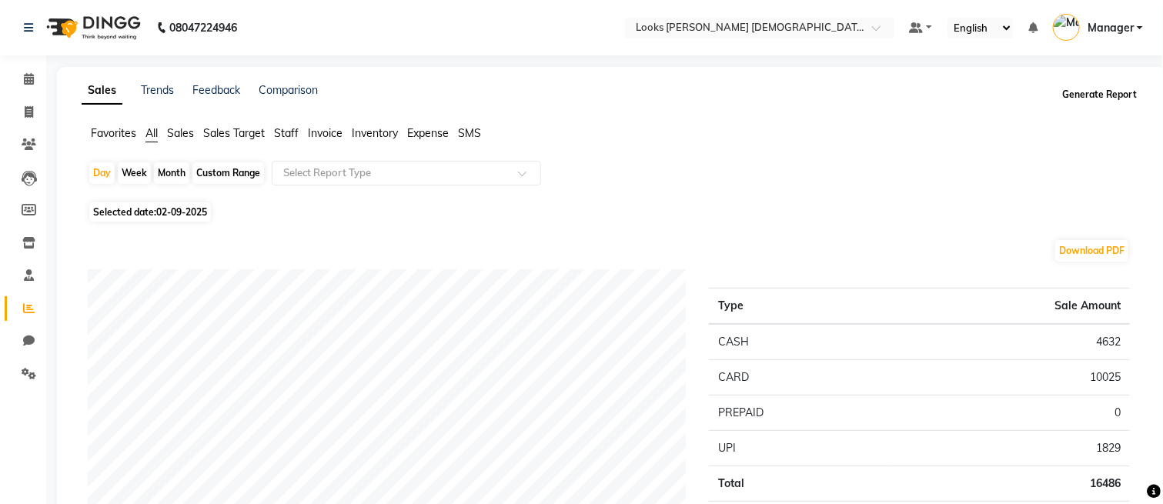
click at [1119, 95] on button "Generate Report" at bounding box center [1100, 95] width 82 height 22
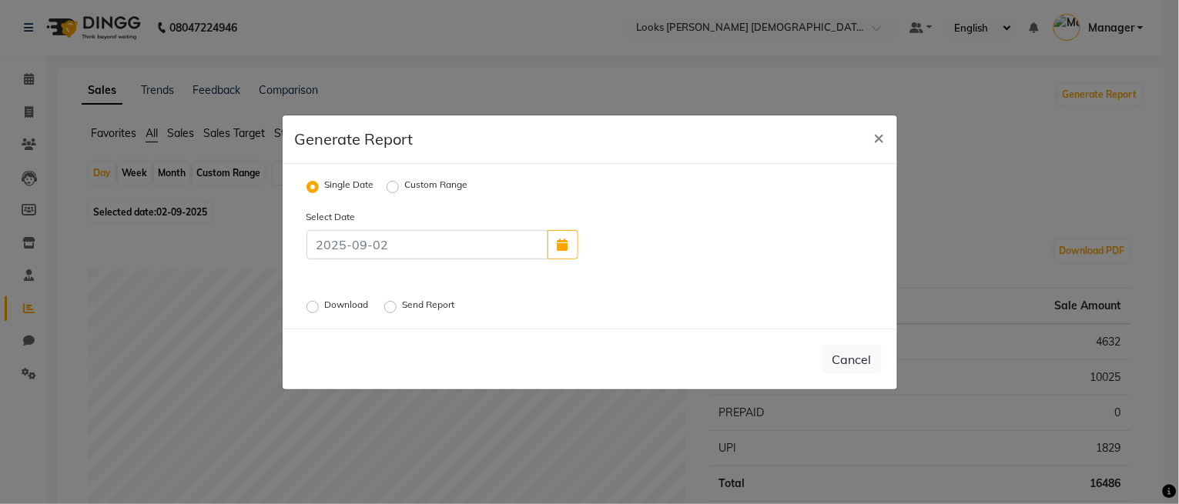
click at [328, 298] on label "Download" at bounding box center [348, 307] width 47 height 18
click at [320, 301] on input "Download" at bounding box center [314, 306] width 11 height 11
radio input "true"
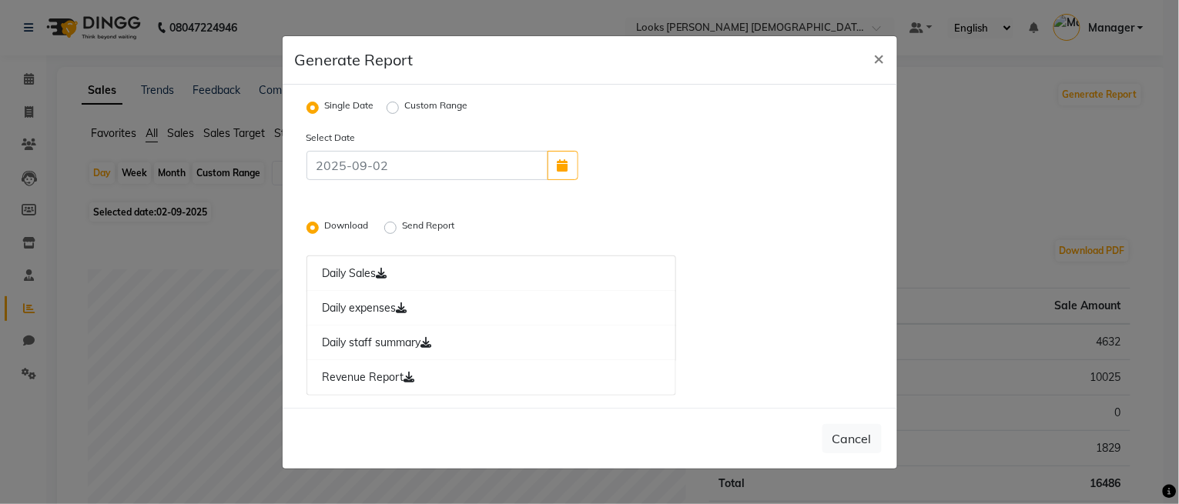
click at [403, 223] on label "Send Report" at bounding box center [430, 228] width 55 height 18
click at [394, 223] on input "Send Report" at bounding box center [392, 227] width 11 height 11
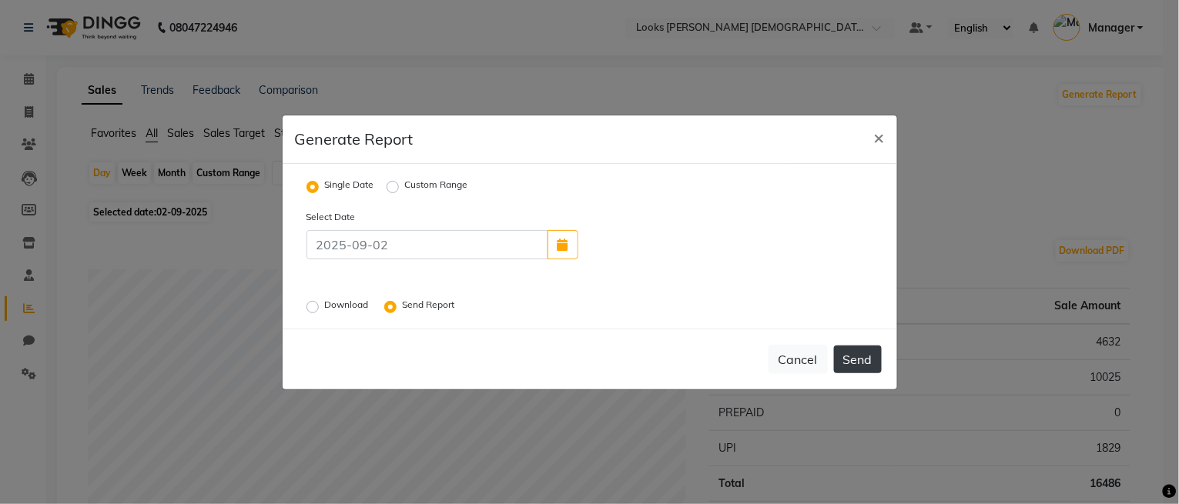
click at [860, 362] on button "Send" at bounding box center [858, 360] width 48 height 28
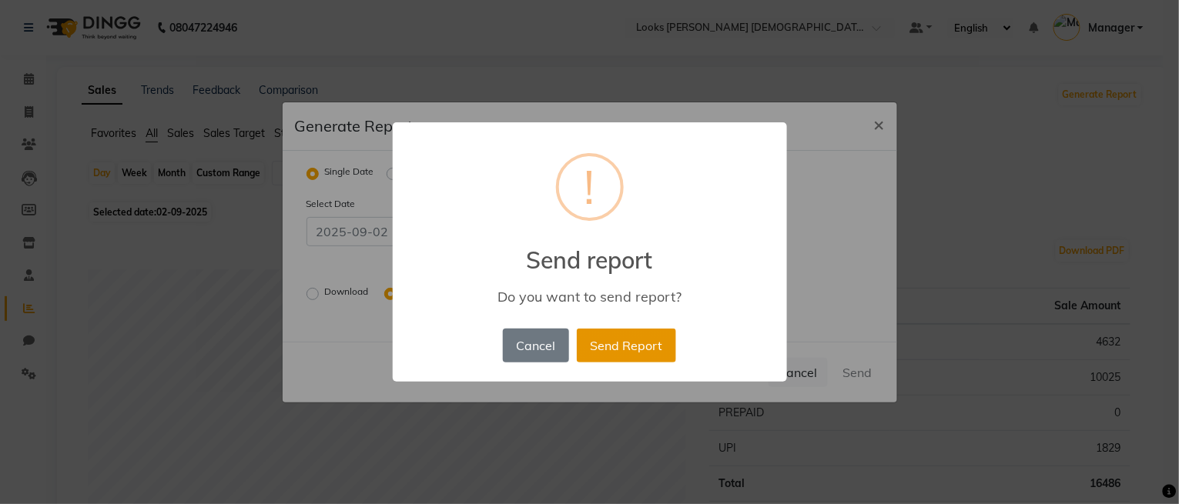
click at [637, 347] on button "Send Report" at bounding box center [626, 346] width 99 height 34
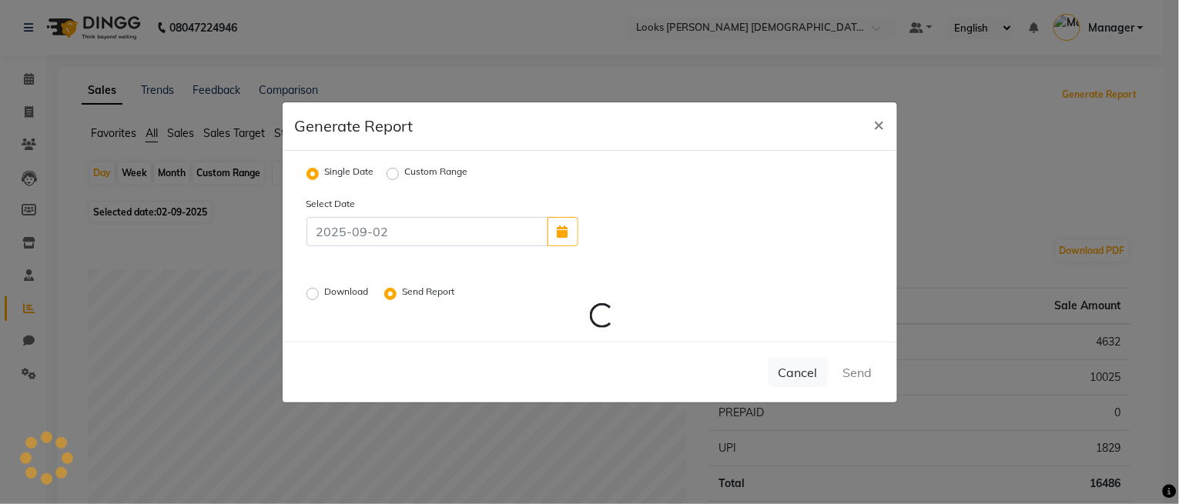
radio input "false"
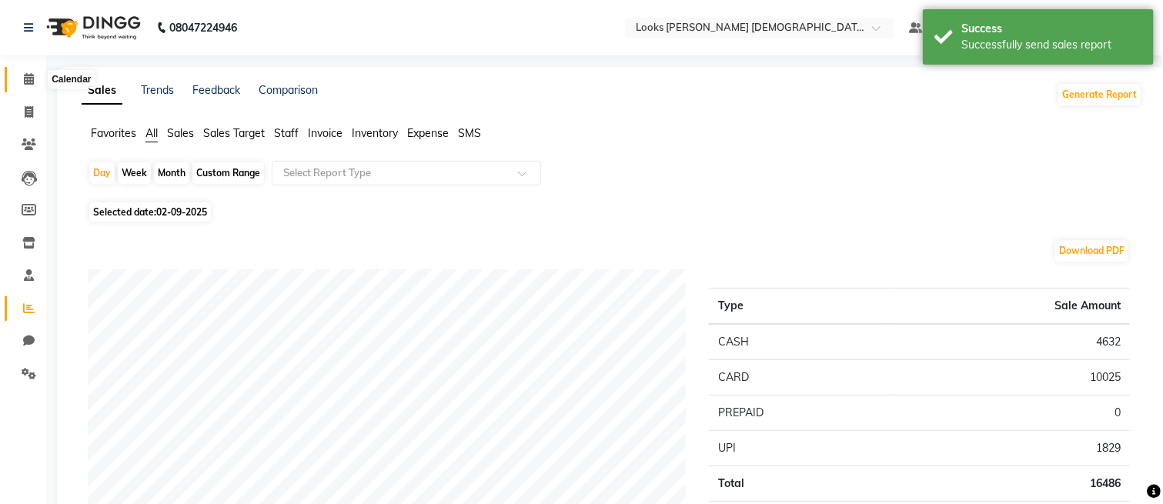
click at [25, 79] on icon at bounding box center [29, 79] width 10 height 12
